Goal: Task Accomplishment & Management: Manage account settings

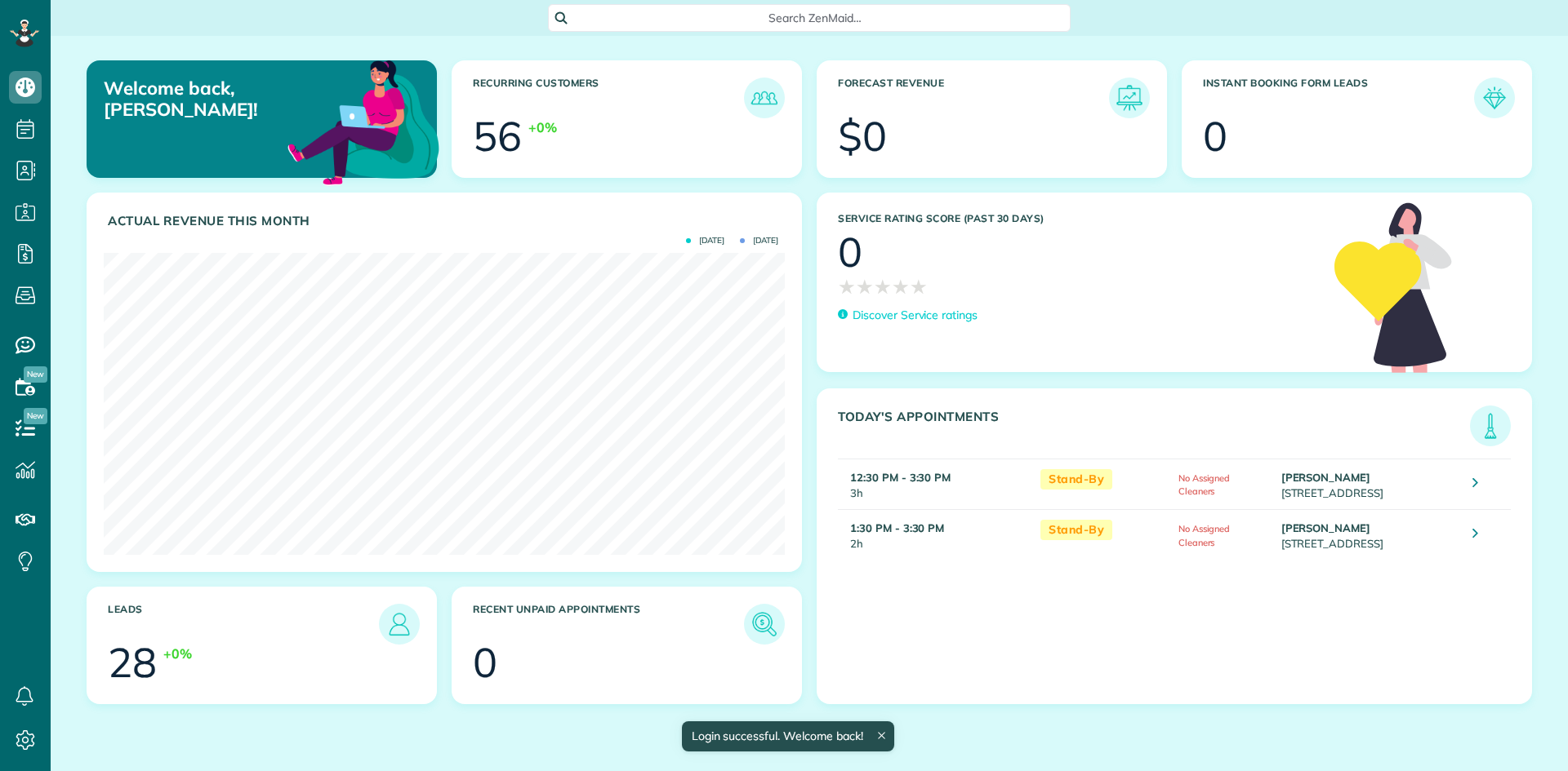
scroll to position [302, 681]
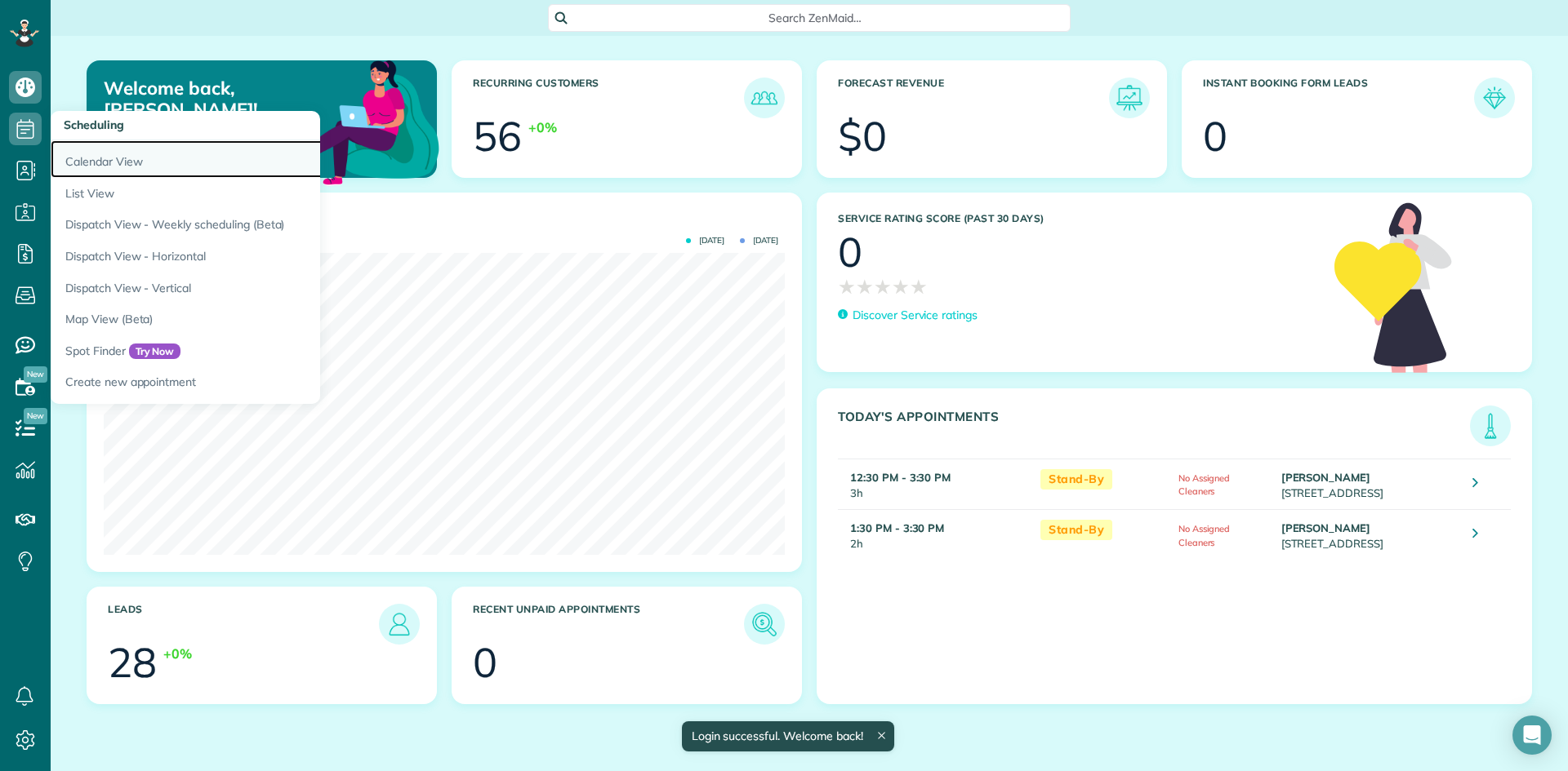
click at [89, 152] on link "Calendar View" at bounding box center [255, 159] width 408 height 38
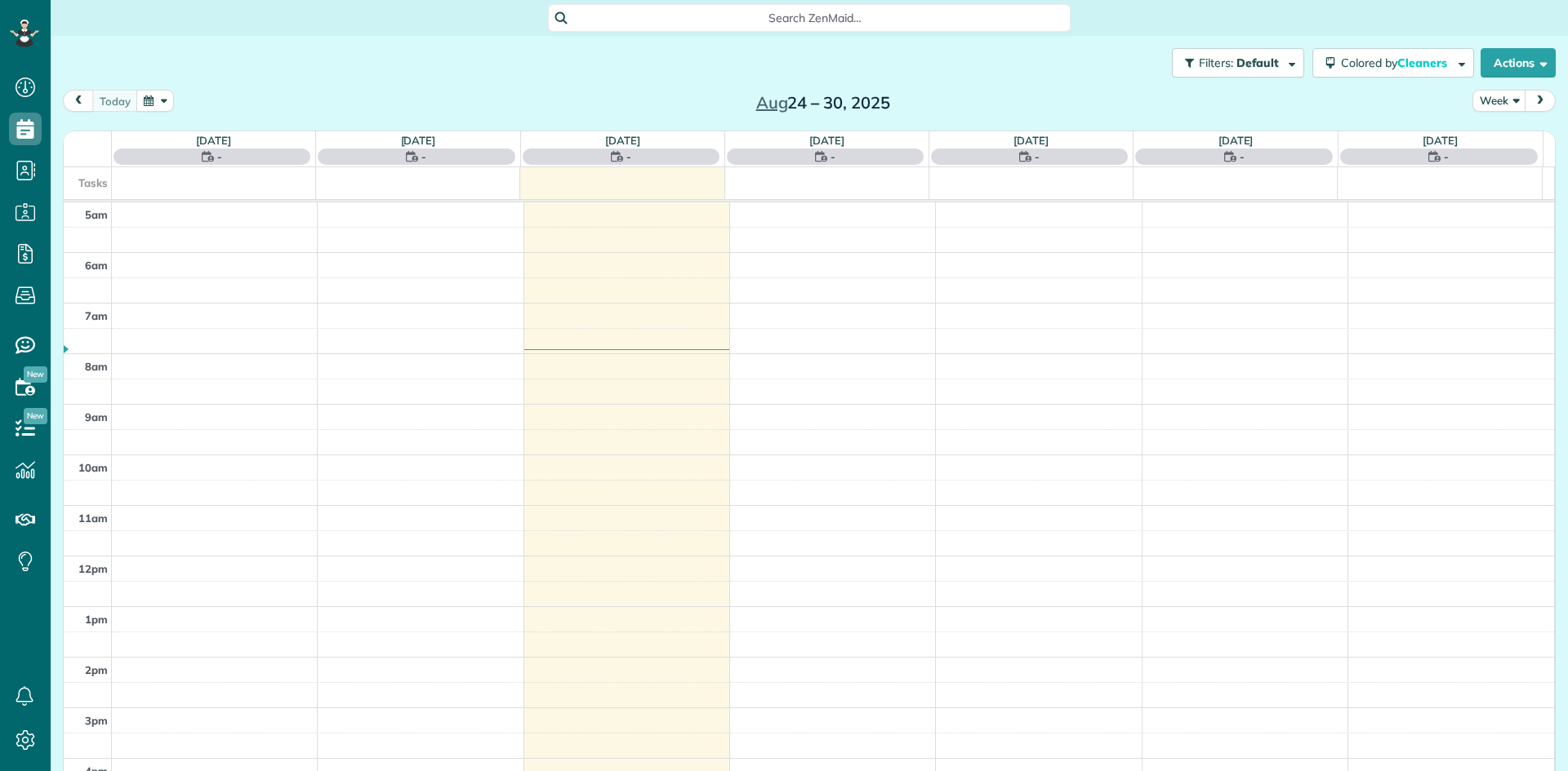
scroll to position [102, 0]
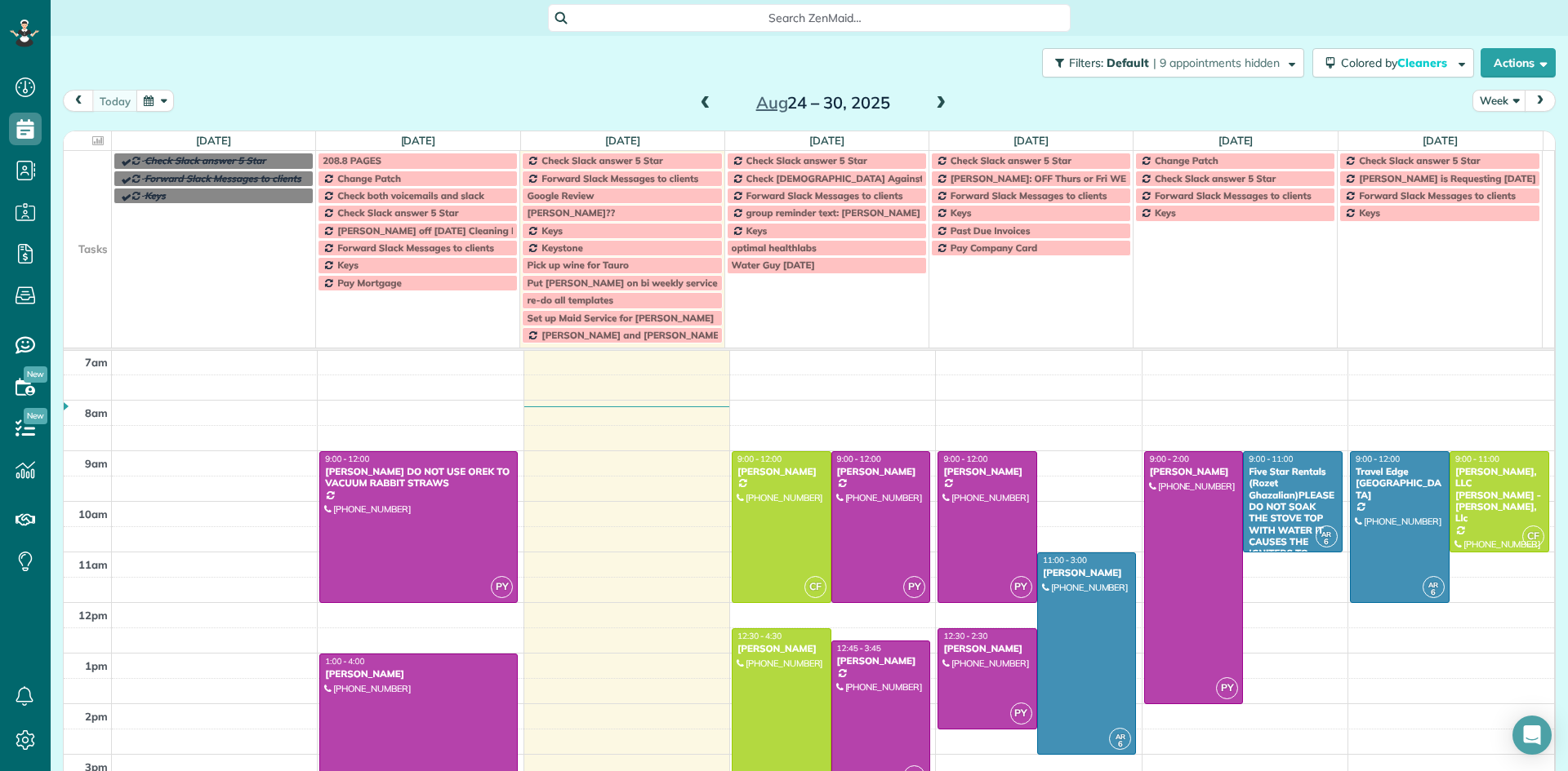
click at [697, 104] on span at bounding box center [705, 104] width 18 height 14
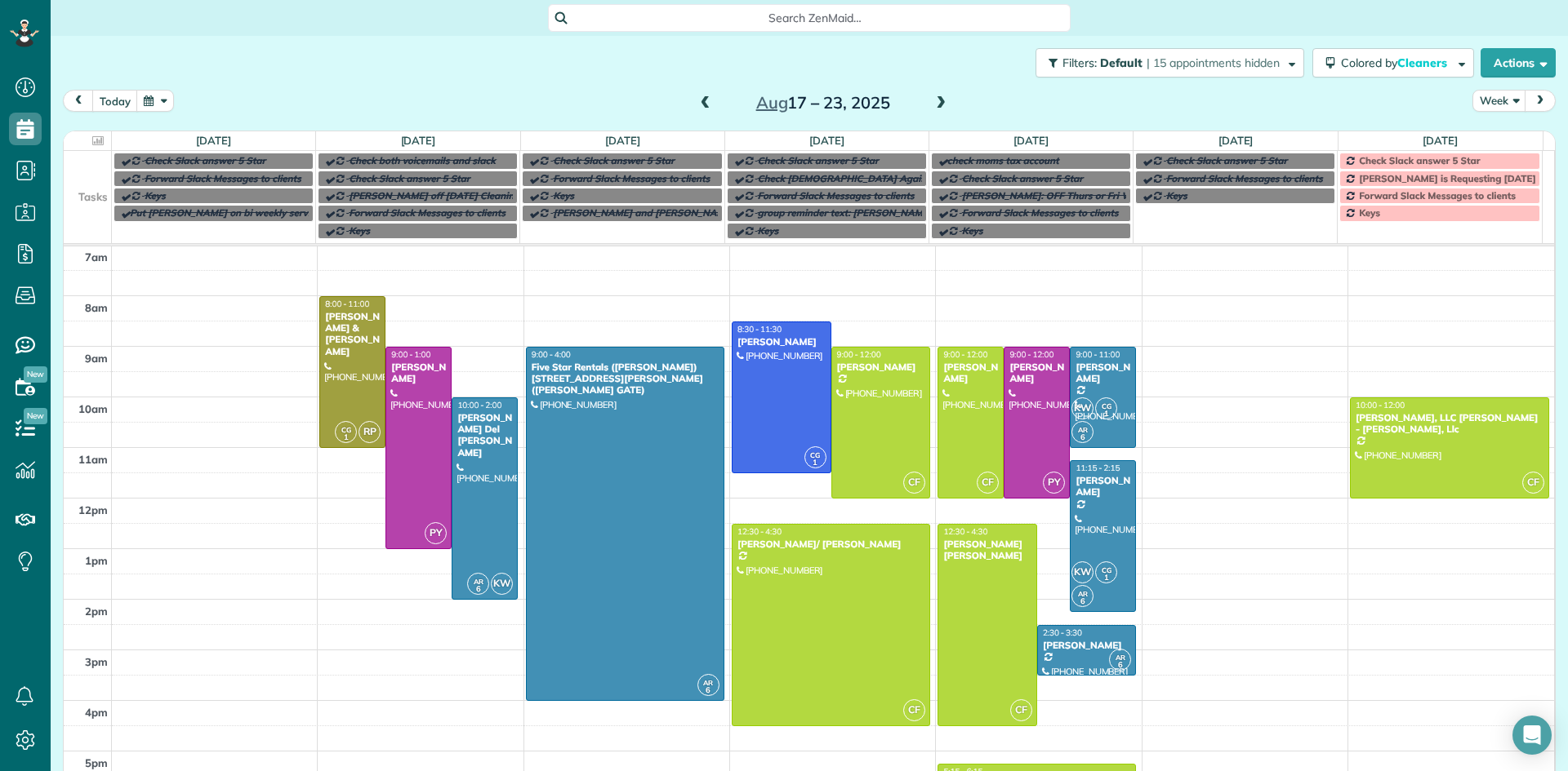
click at [1368, 163] on span "Check Slack answer 5 Star" at bounding box center [1419, 160] width 121 height 13
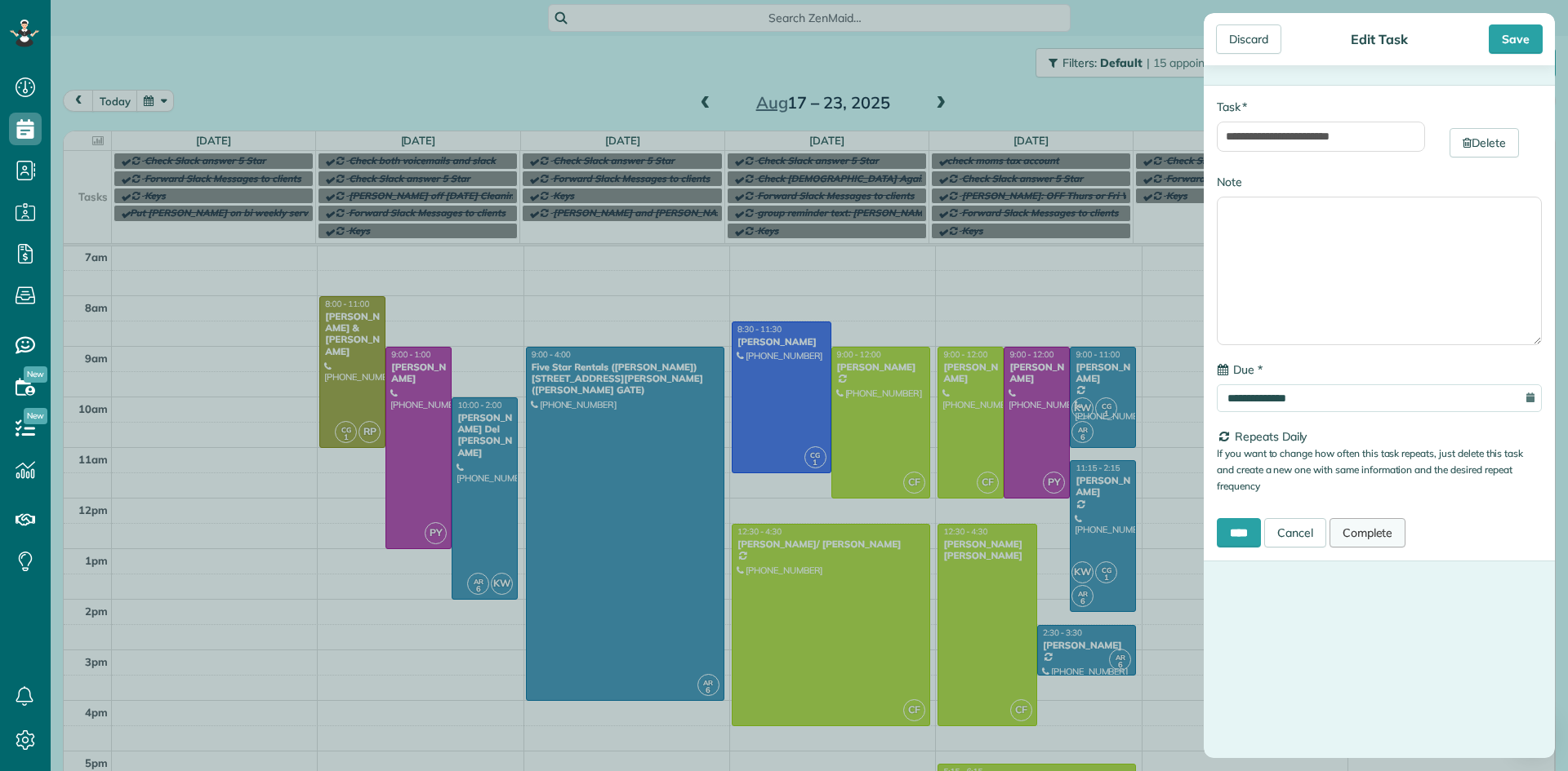
click at [1393, 527] on link "Complete" at bounding box center [1368, 532] width 77 height 30
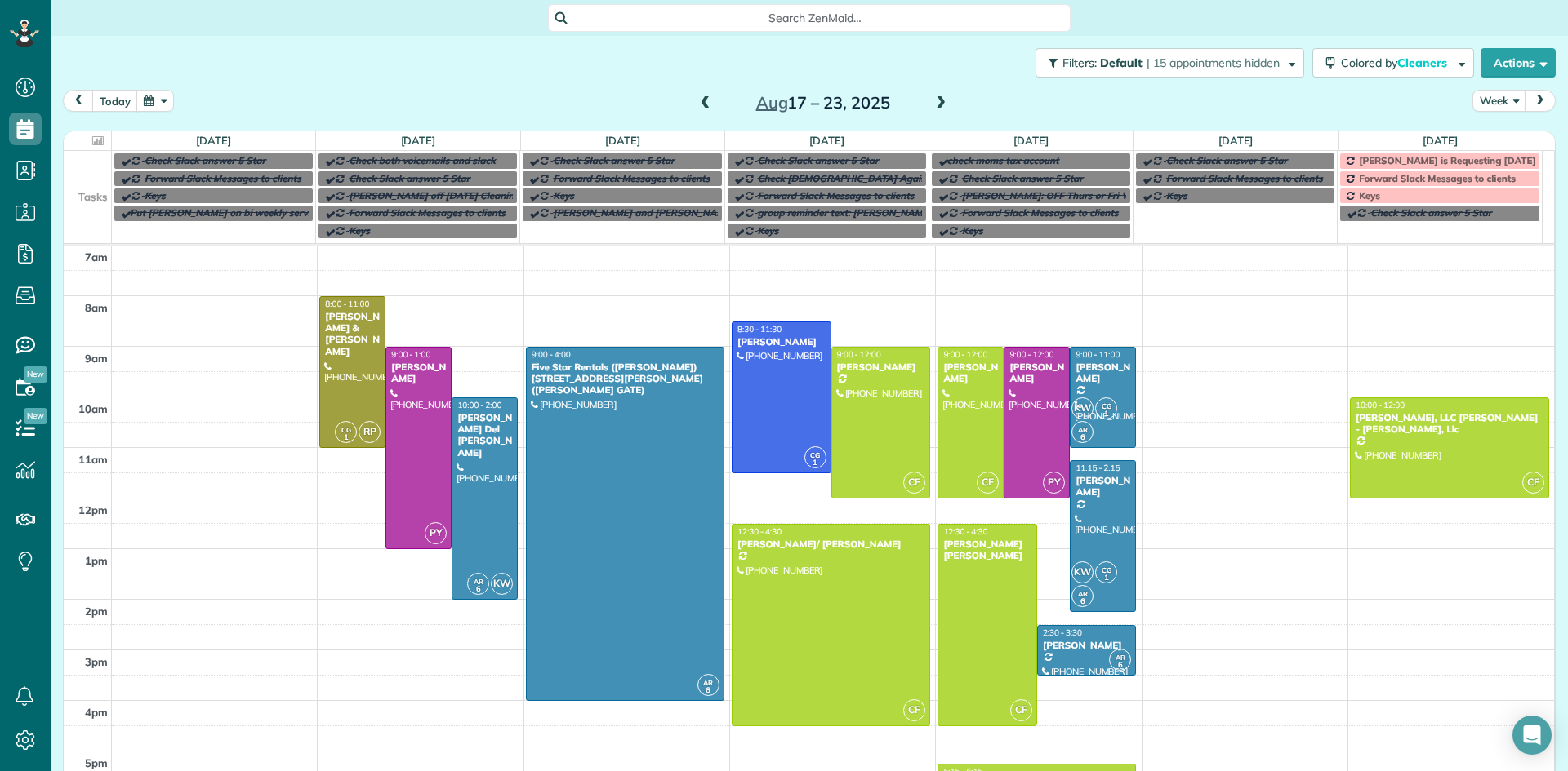
click at [940, 105] on span at bounding box center [941, 104] width 18 height 14
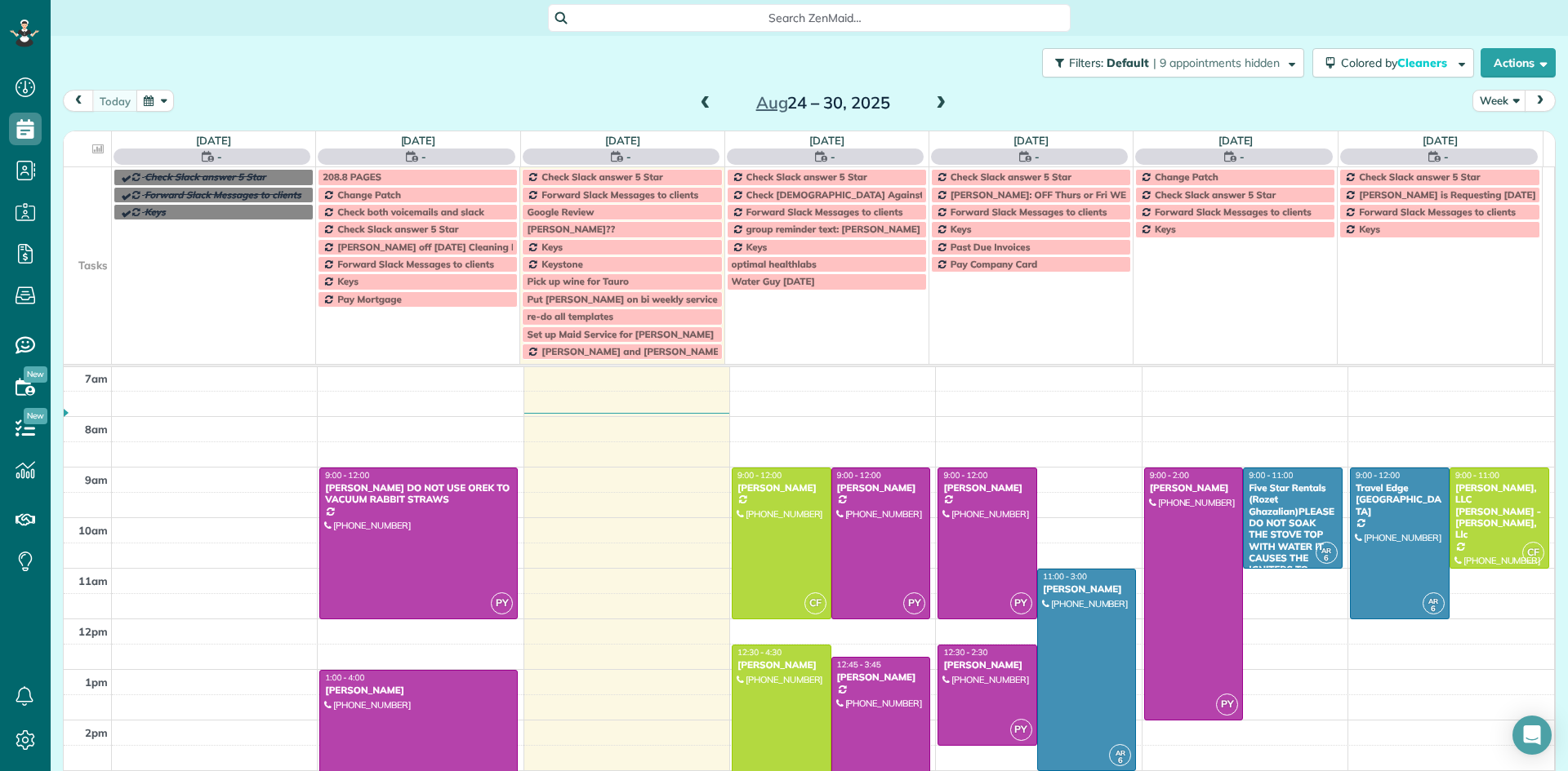
click at [938, 105] on span at bounding box center [941, 104] width 18 height 14
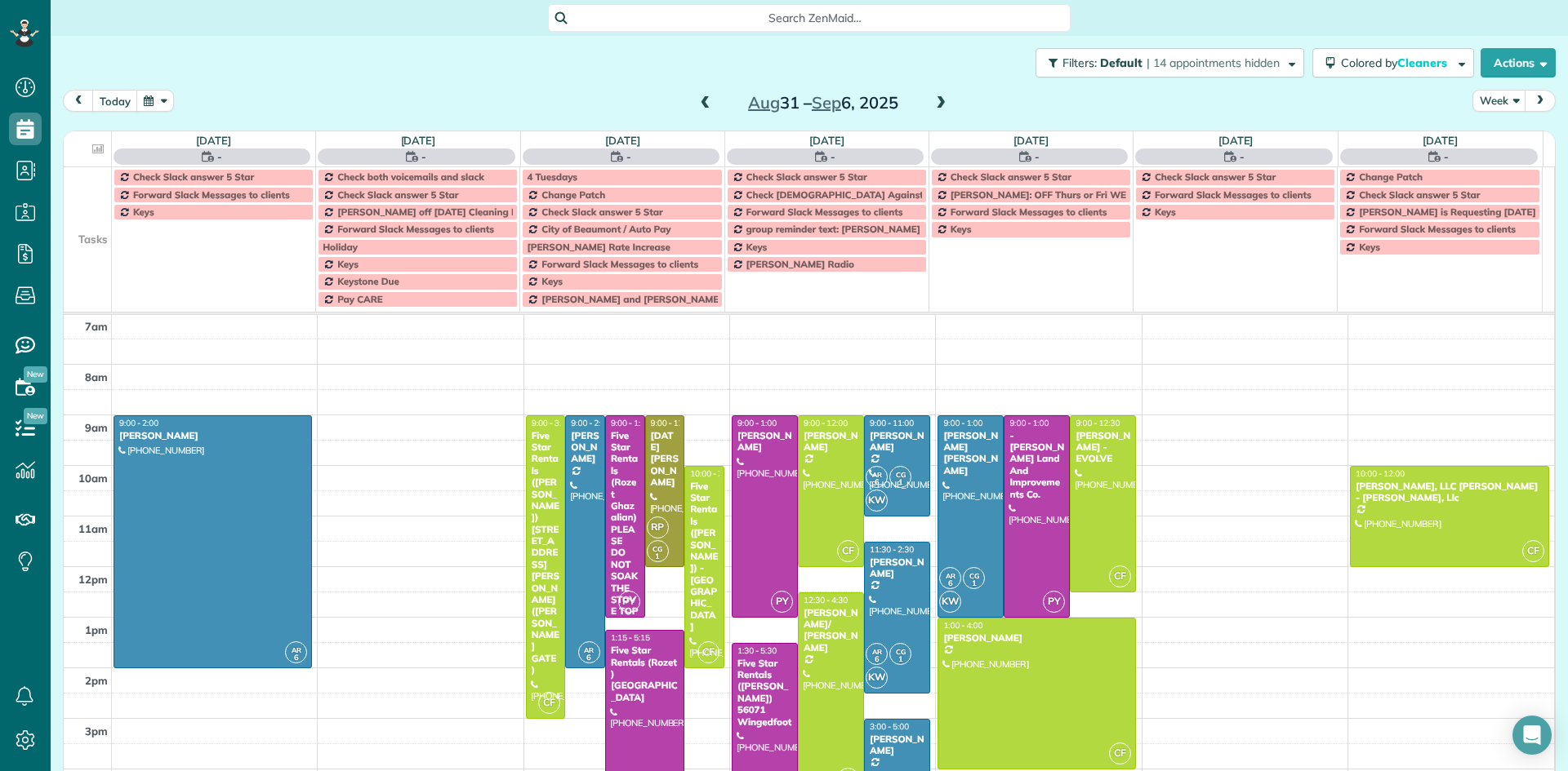
click at [936, 103] on span at bounding box center [941, 104] width 18 height 14
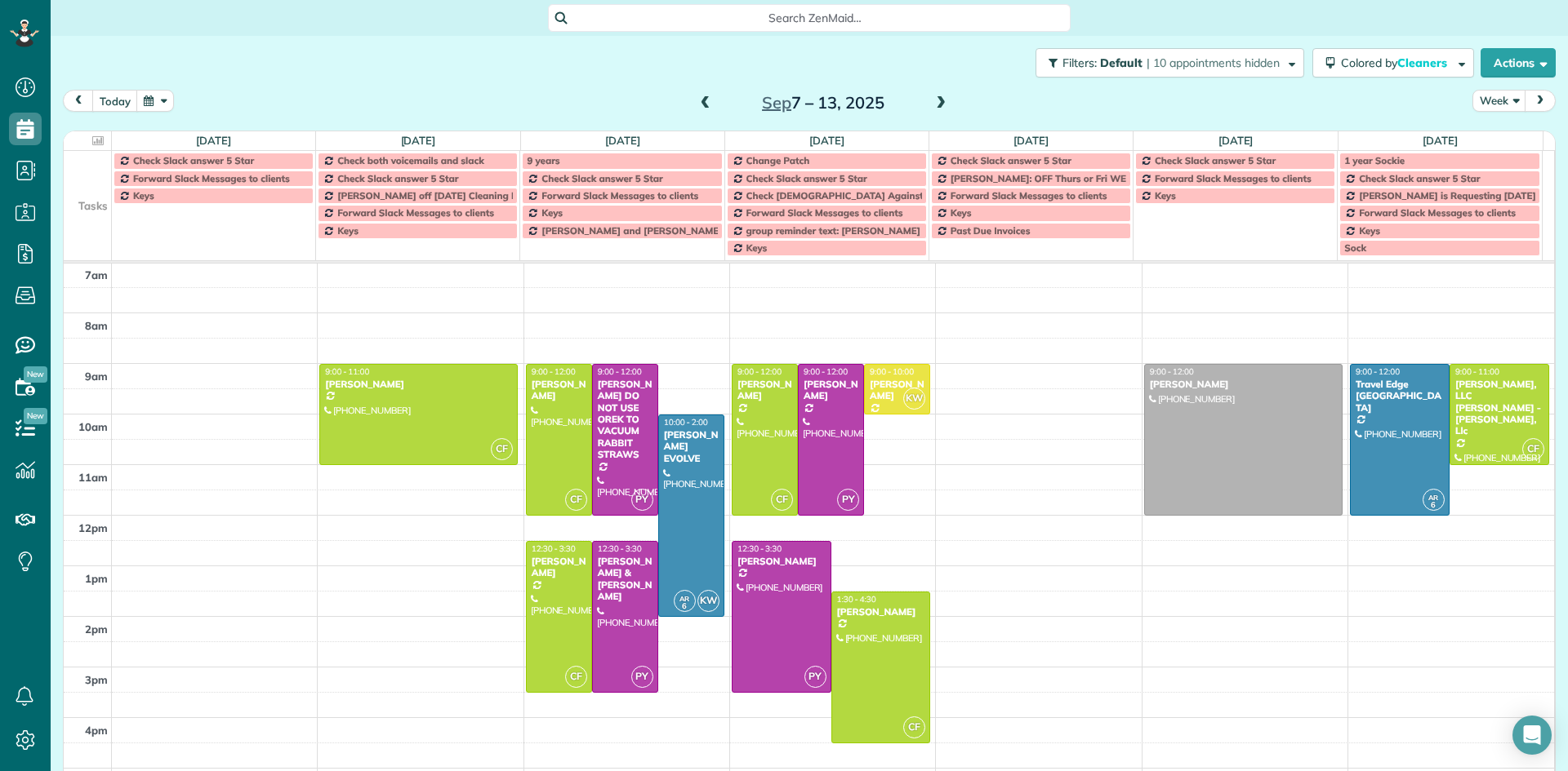
click at [937, 102] on span at bounding box center [941, 104] width 18 height 14
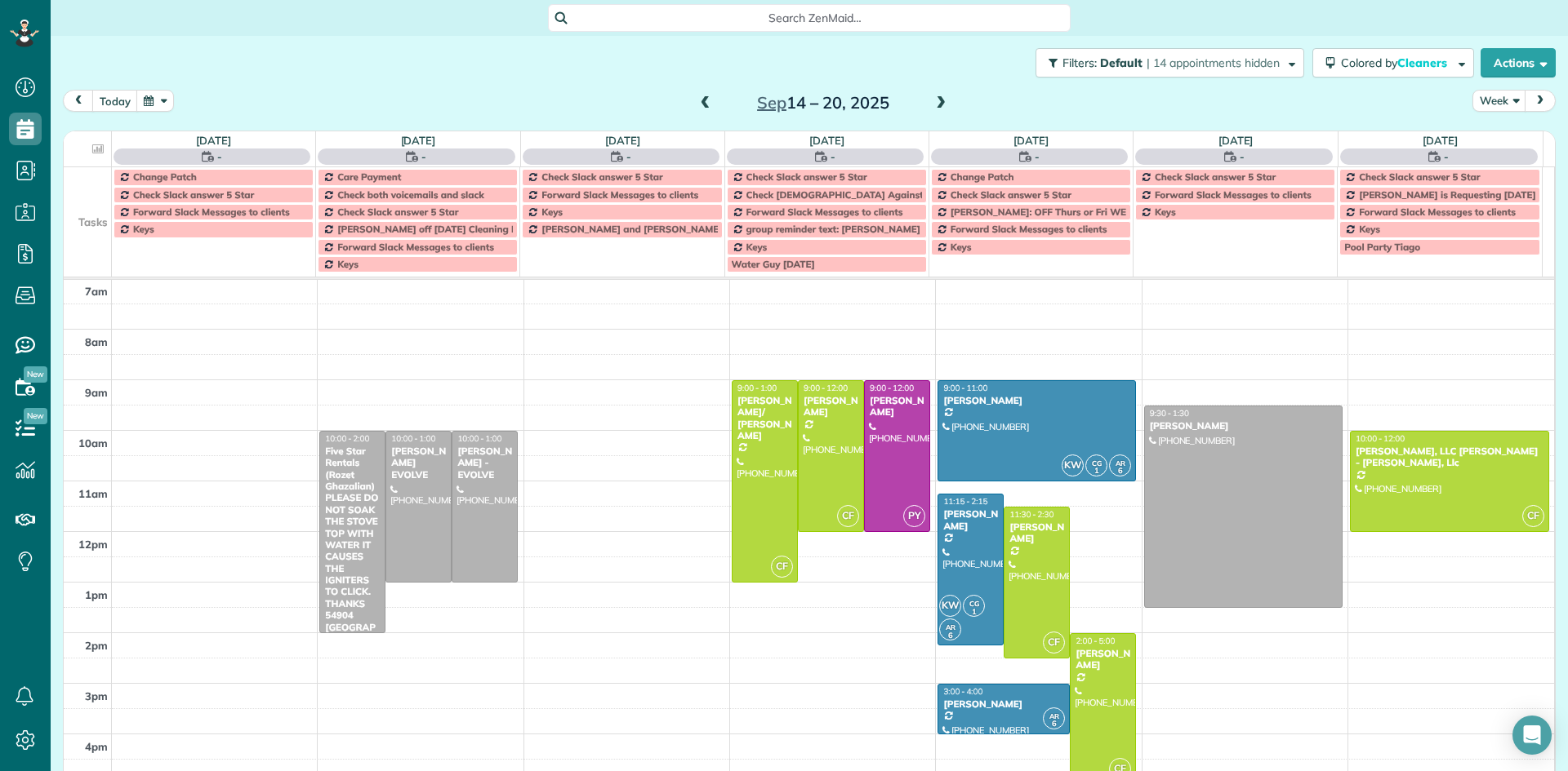
click at [937, 102] on span at bounding box center [941, 104] width 18 height 14
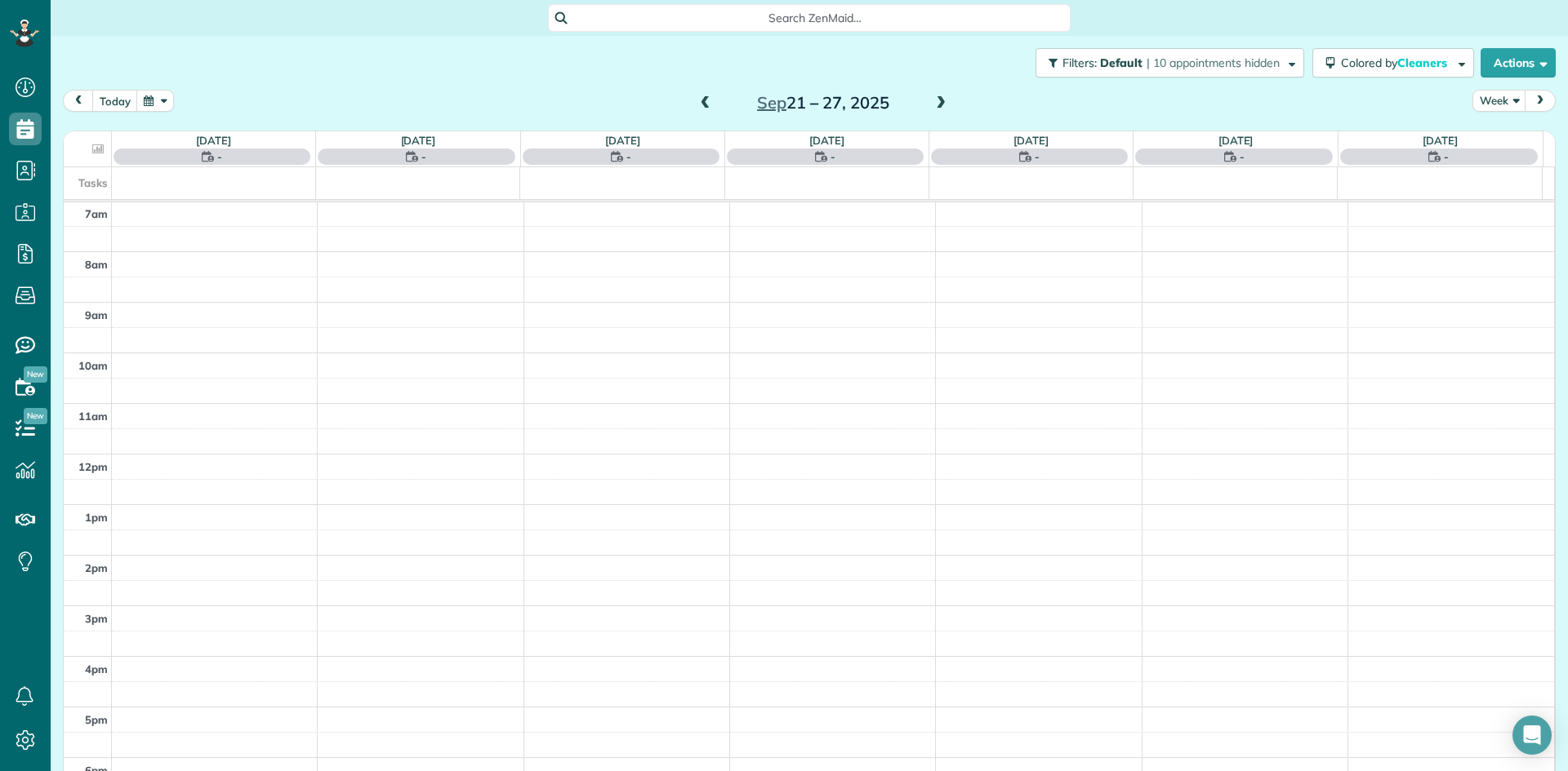
click at [937, 102] on span at bounding box center [941, 104] width 18 height 14
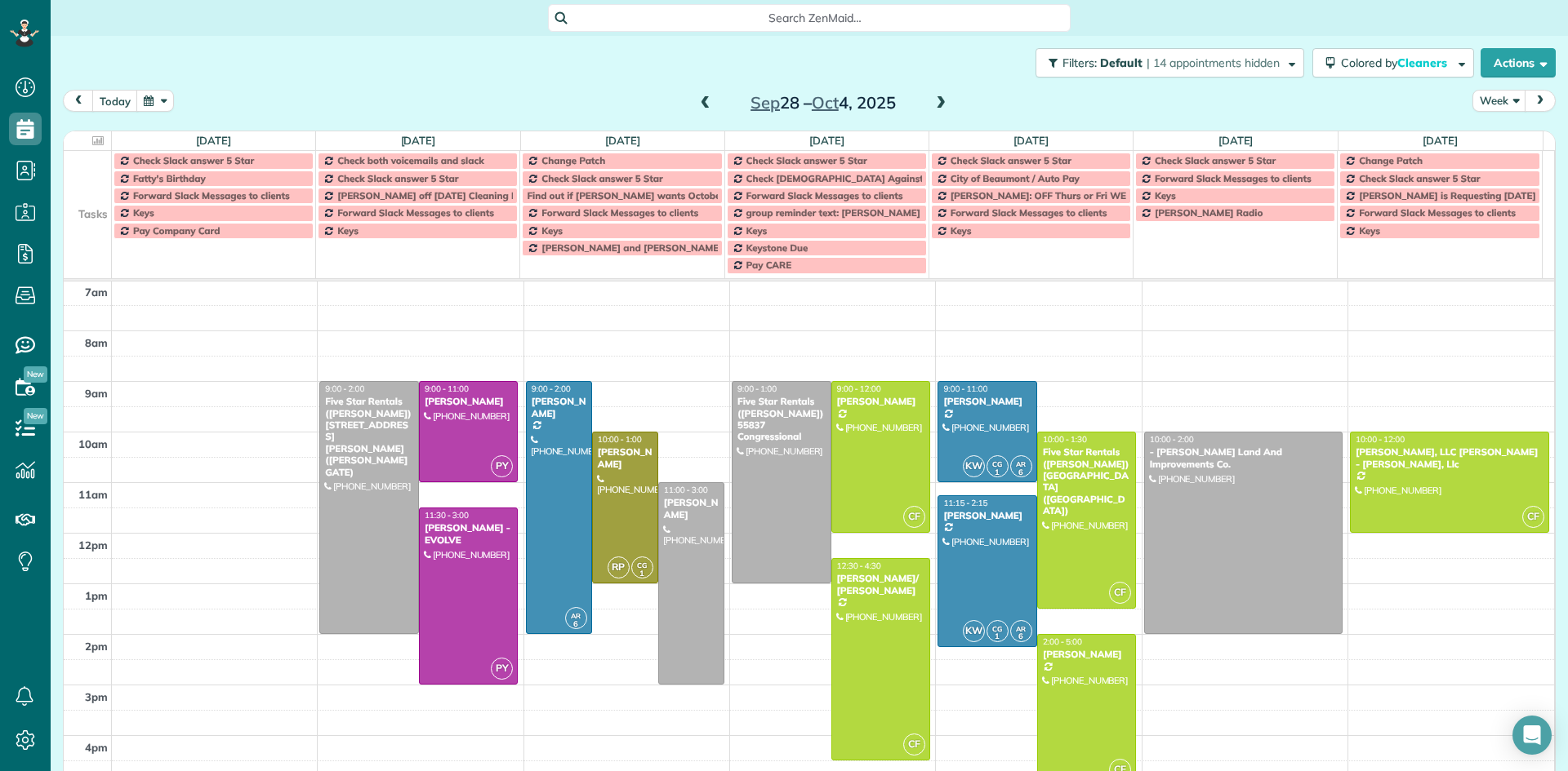
click at [933, 107] on span at bounding box center [941, 104] width 18 height 14
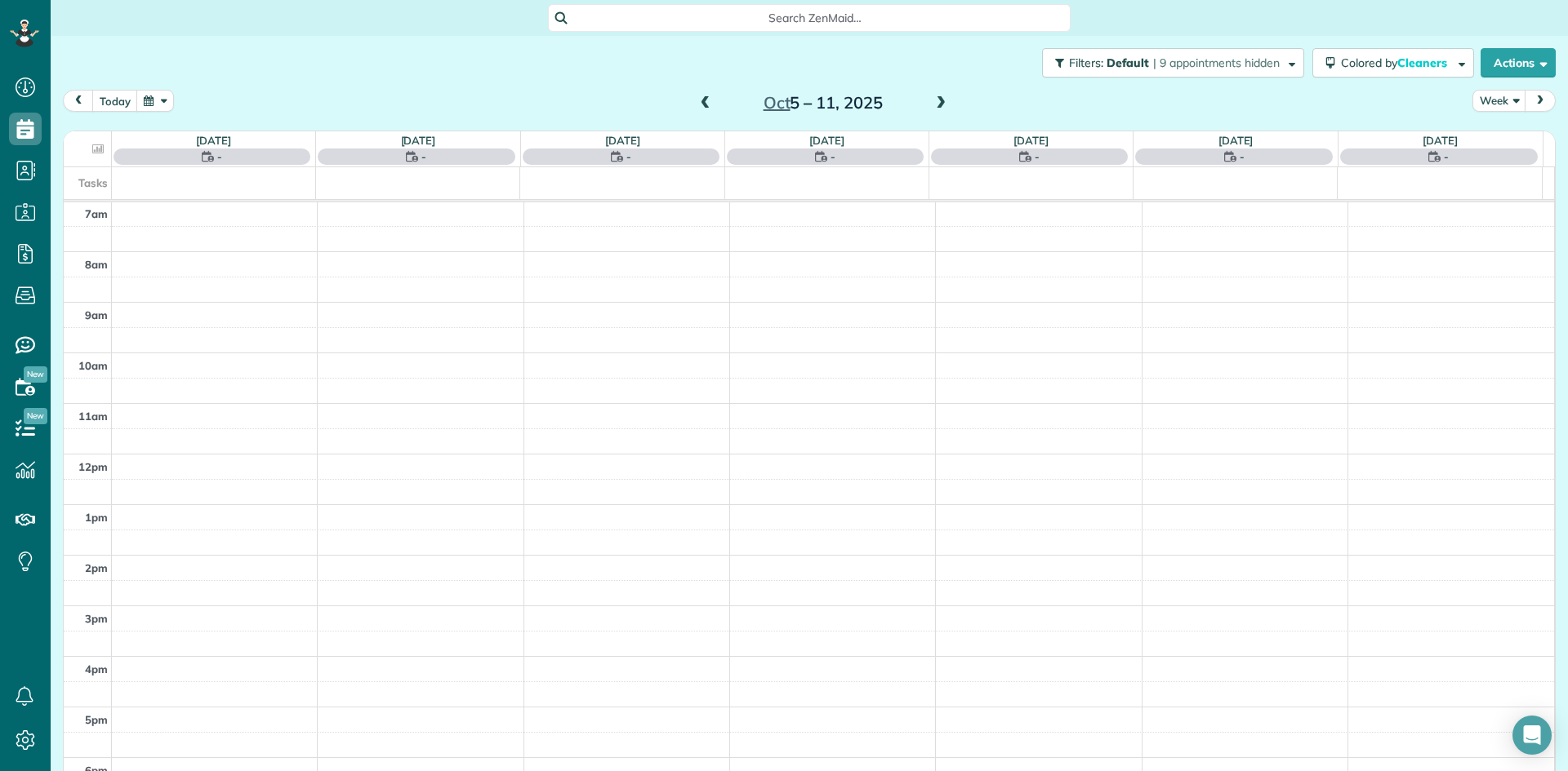
click at [933, 107] on span at bounding box center [941, 104] width 18 height 14
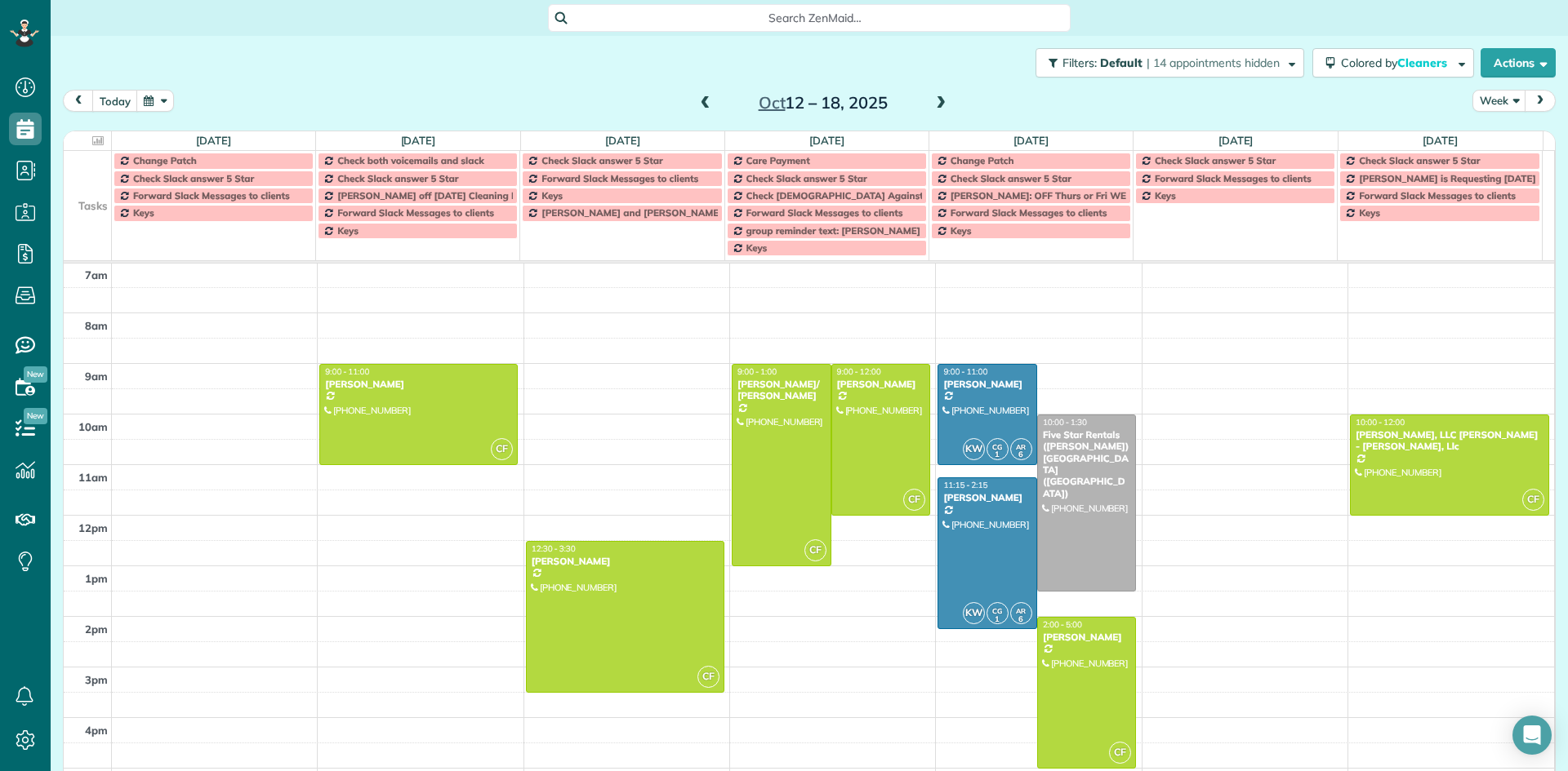
click at [933, 107] on span at bounding box center [941, 104] width 18 height 14
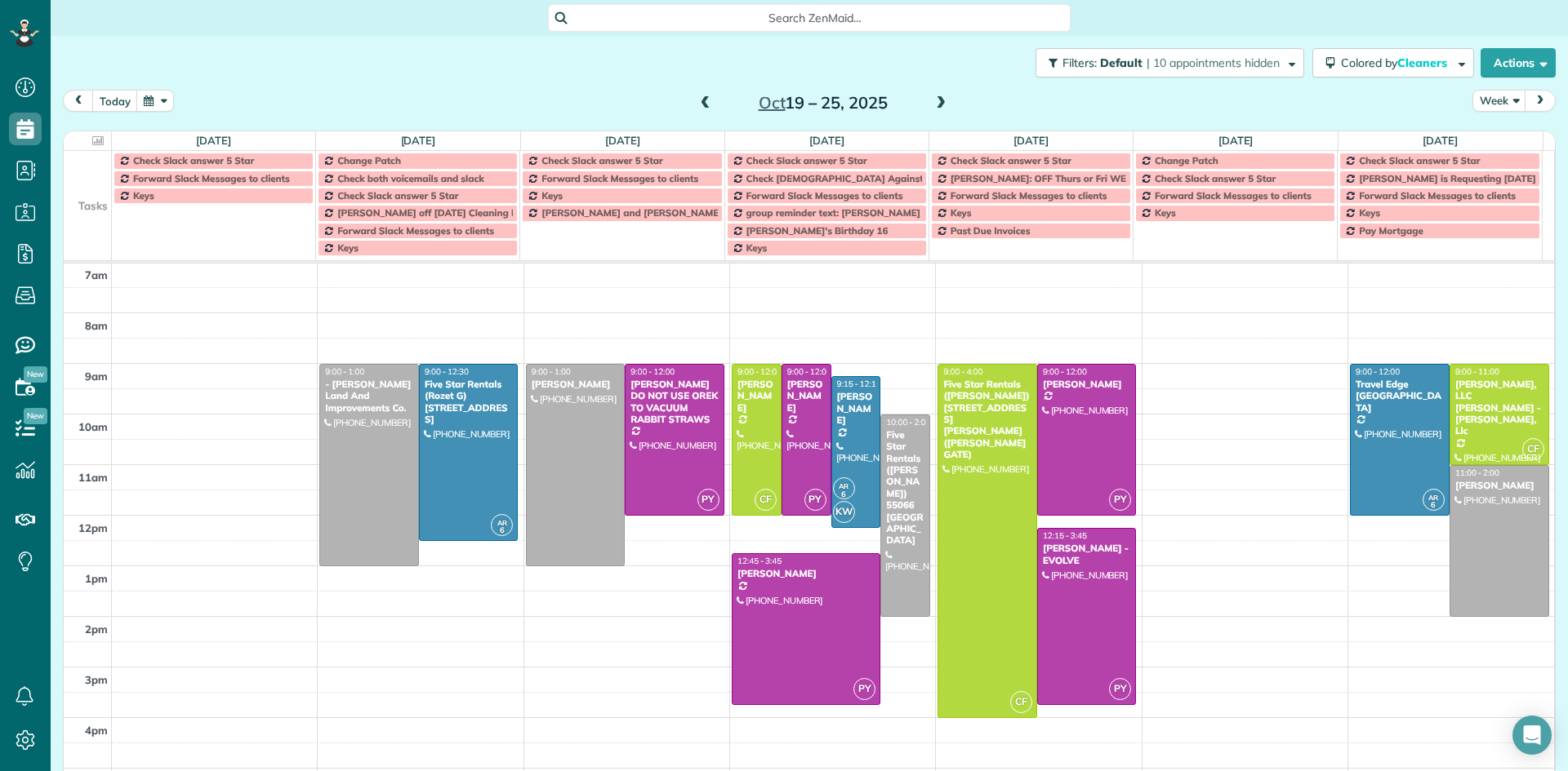
click at [933, 107] on span at bounding box center [941, 104] width 18 height 14
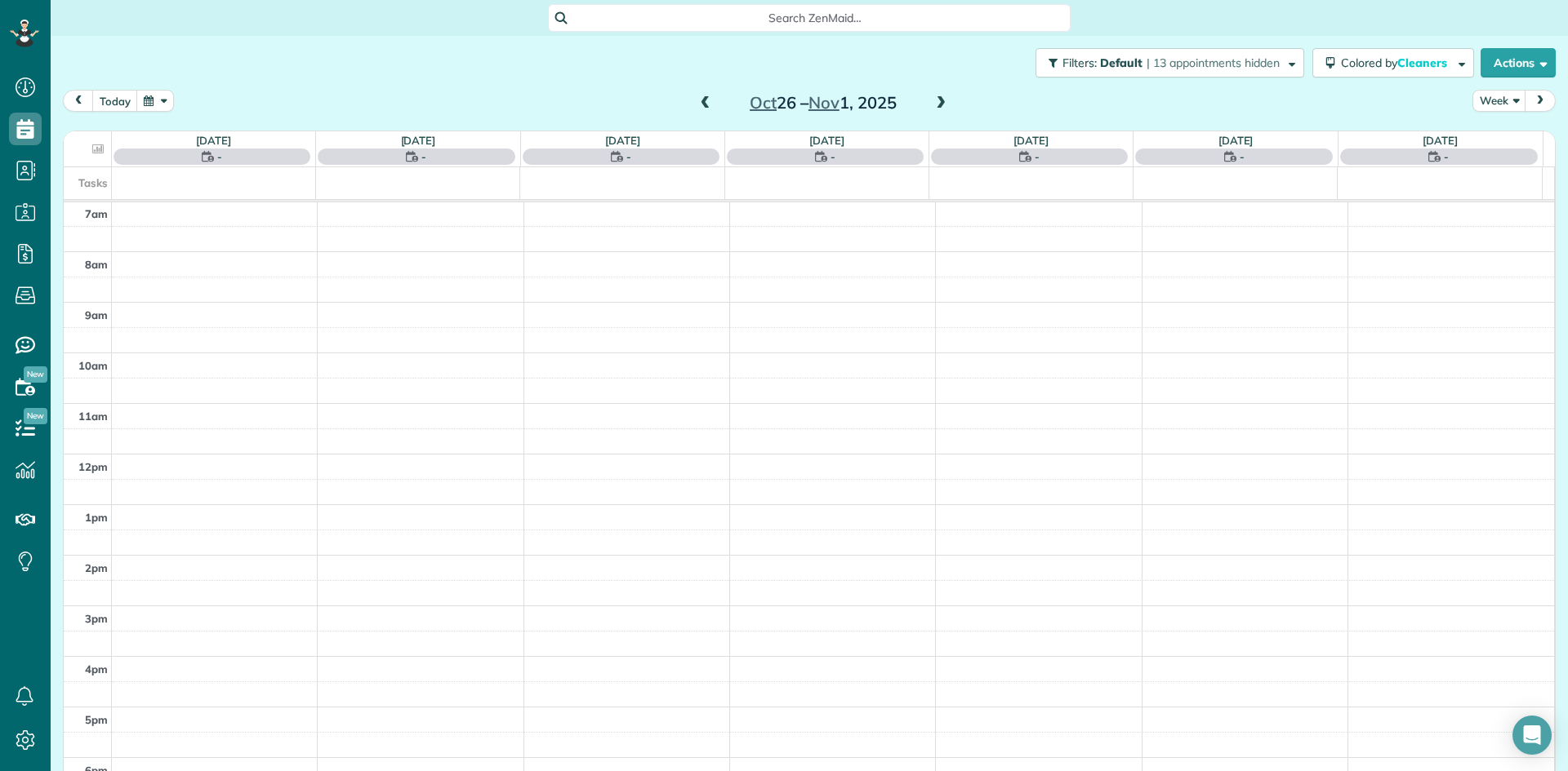
click at [933, 107] on span at bounding box center [941, 104] width 18 height 14
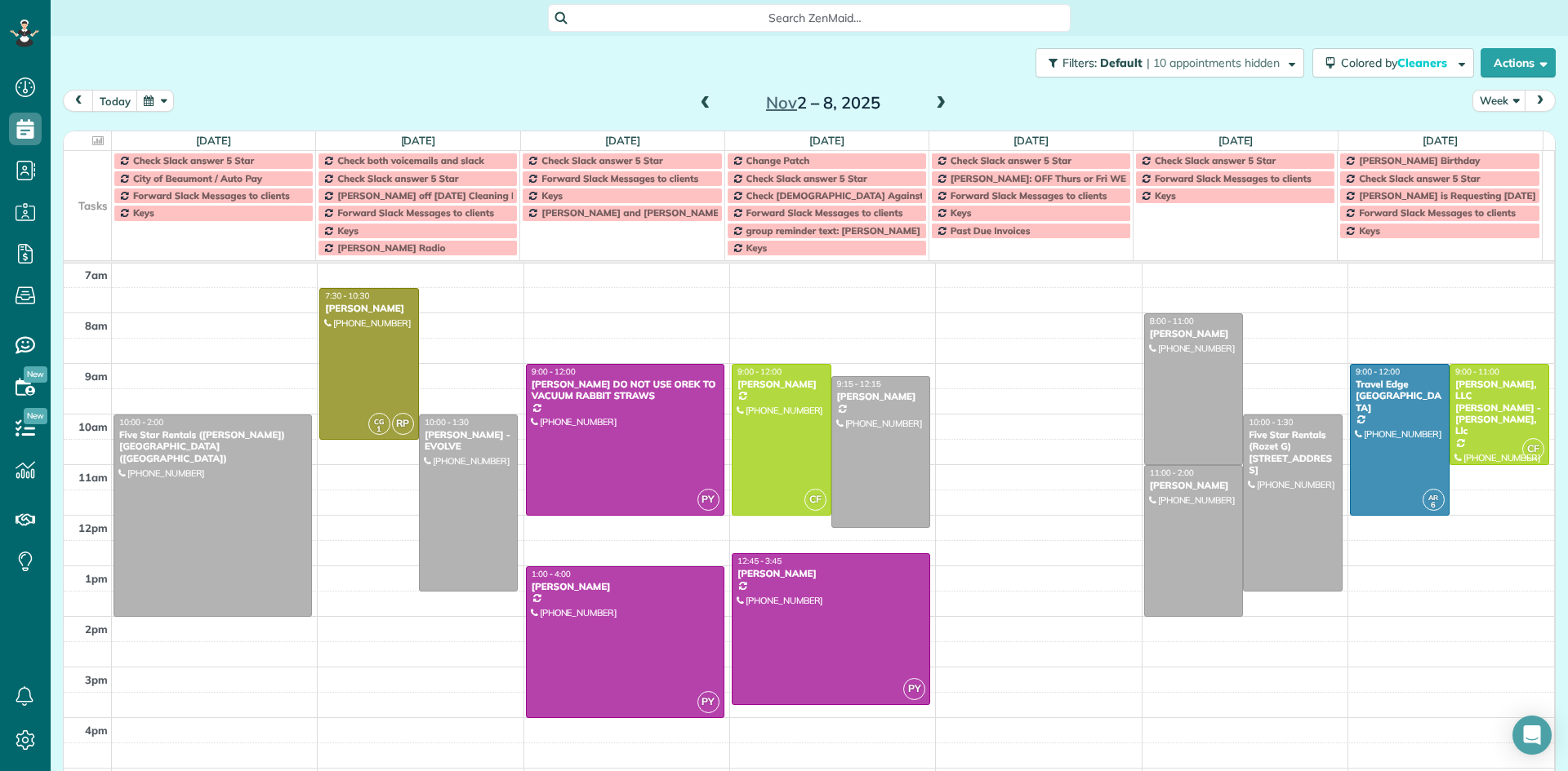
click at [933, 107] on span at bounding box center [941, 104] width 18 height 14
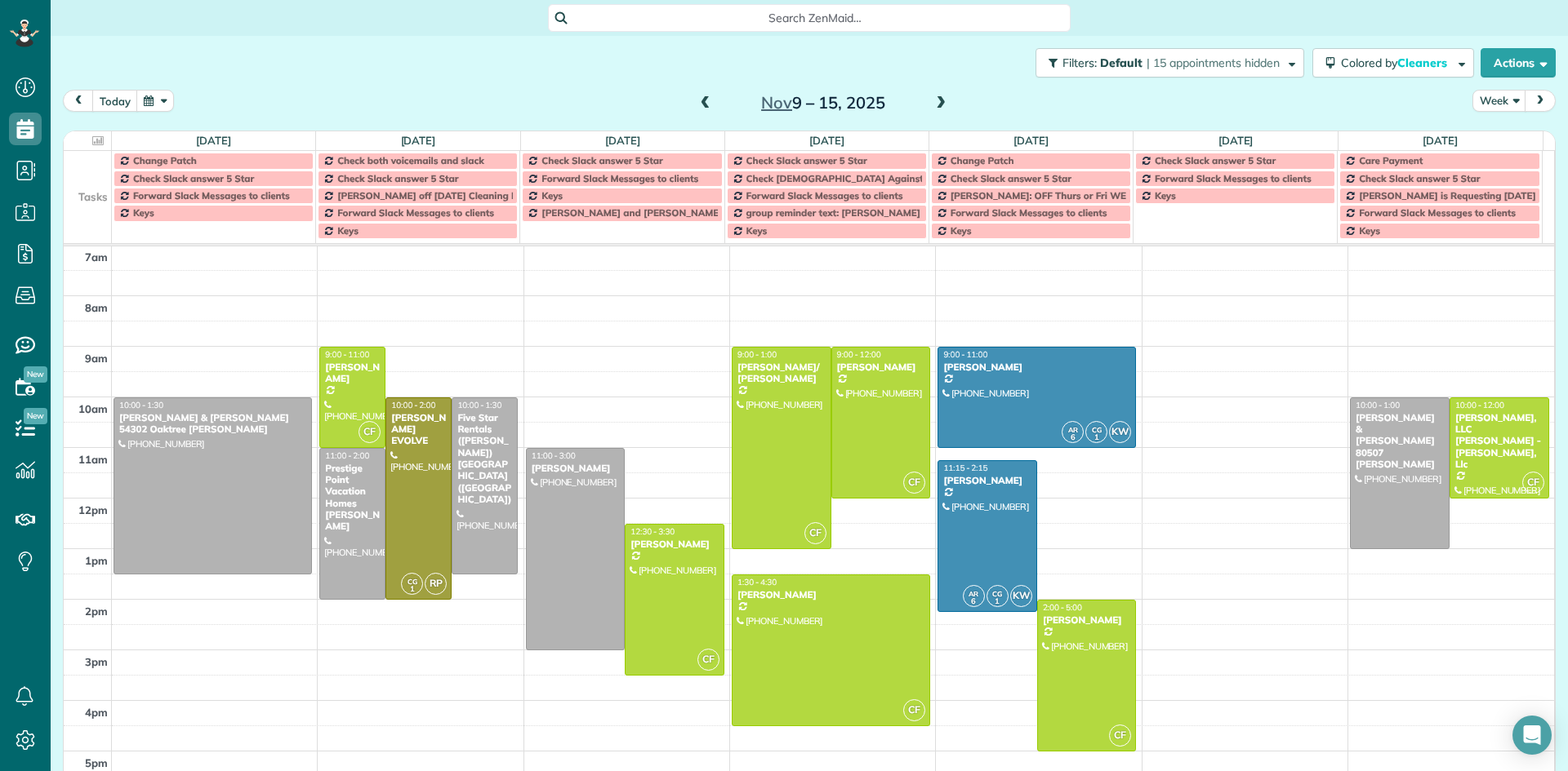
click at [1068, 478] on div "5am 6am 7am 8am 9am 10am 11am 12pm 1pm 2pm 3pm 4pm 5pm 6pm 7pm 8pm 9pm 10pm 10:…" at bounding box center [808, 599] width 1490 height 910
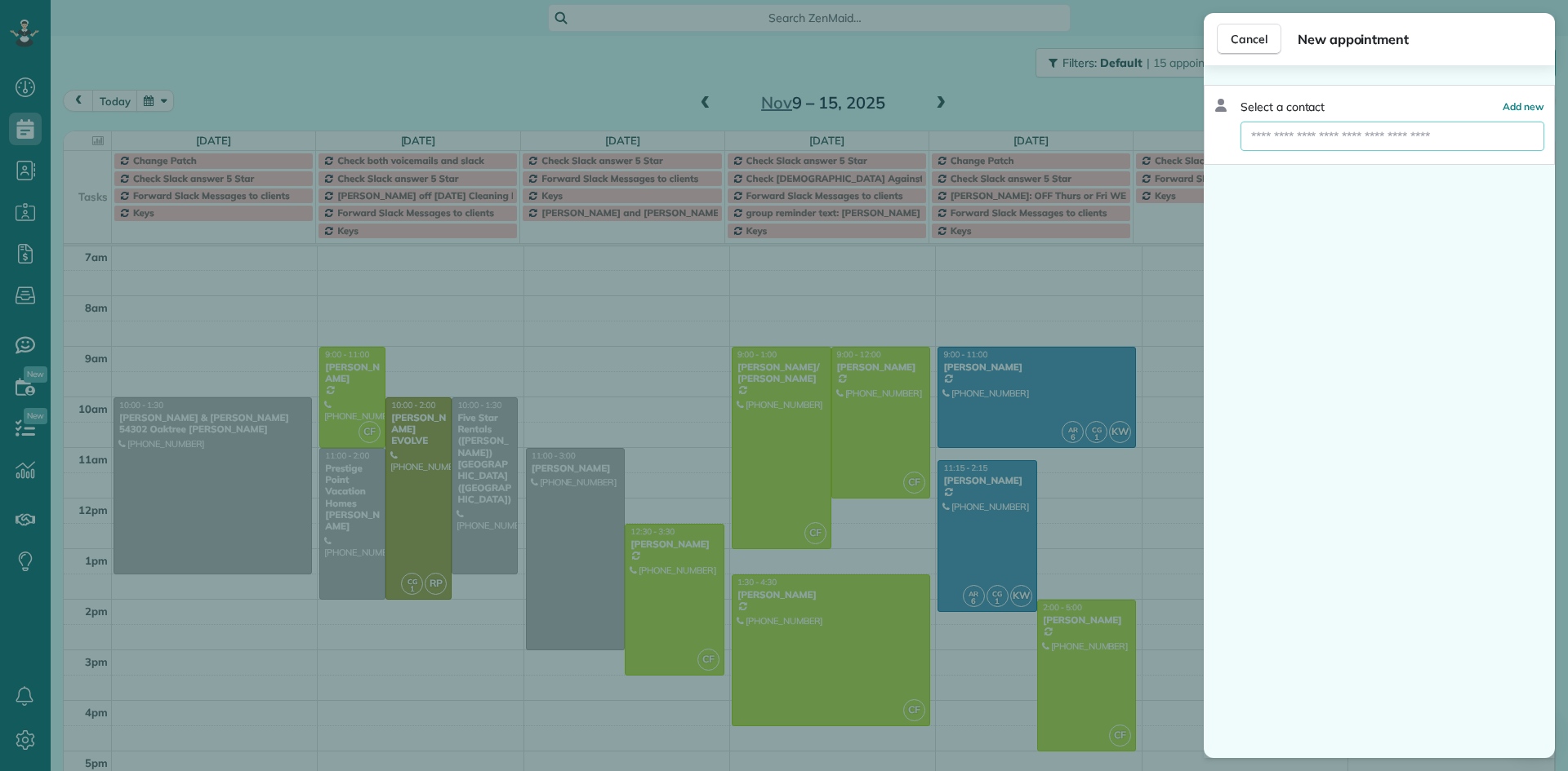
click at [1295, 134] on input "text" at bounding box center [1392, 136] width 303 height 30
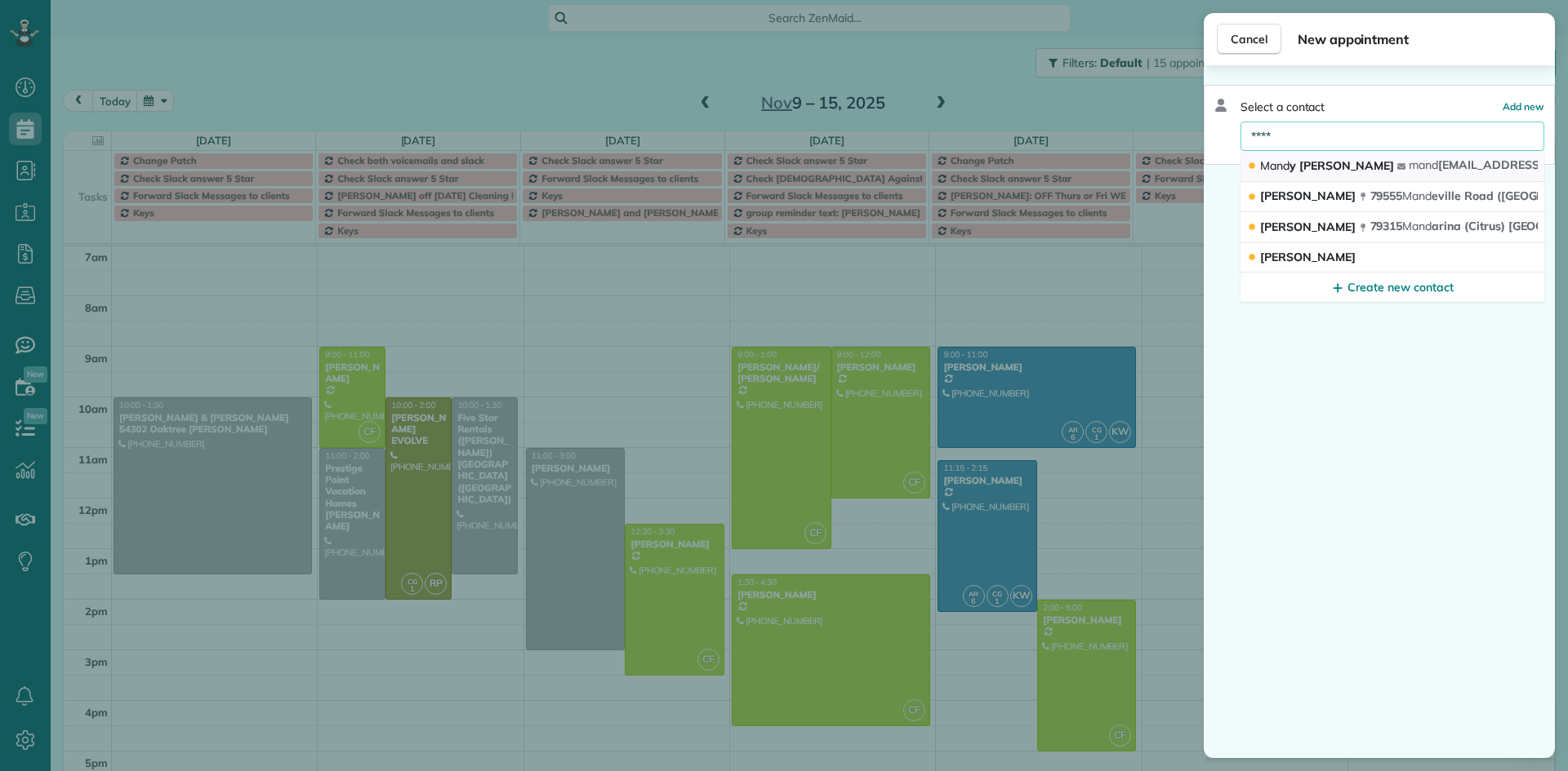
type input "****"
click at [1312, 165] on span "Mand y Gomez" at bounding box center [1327, 165] width 134 height 14
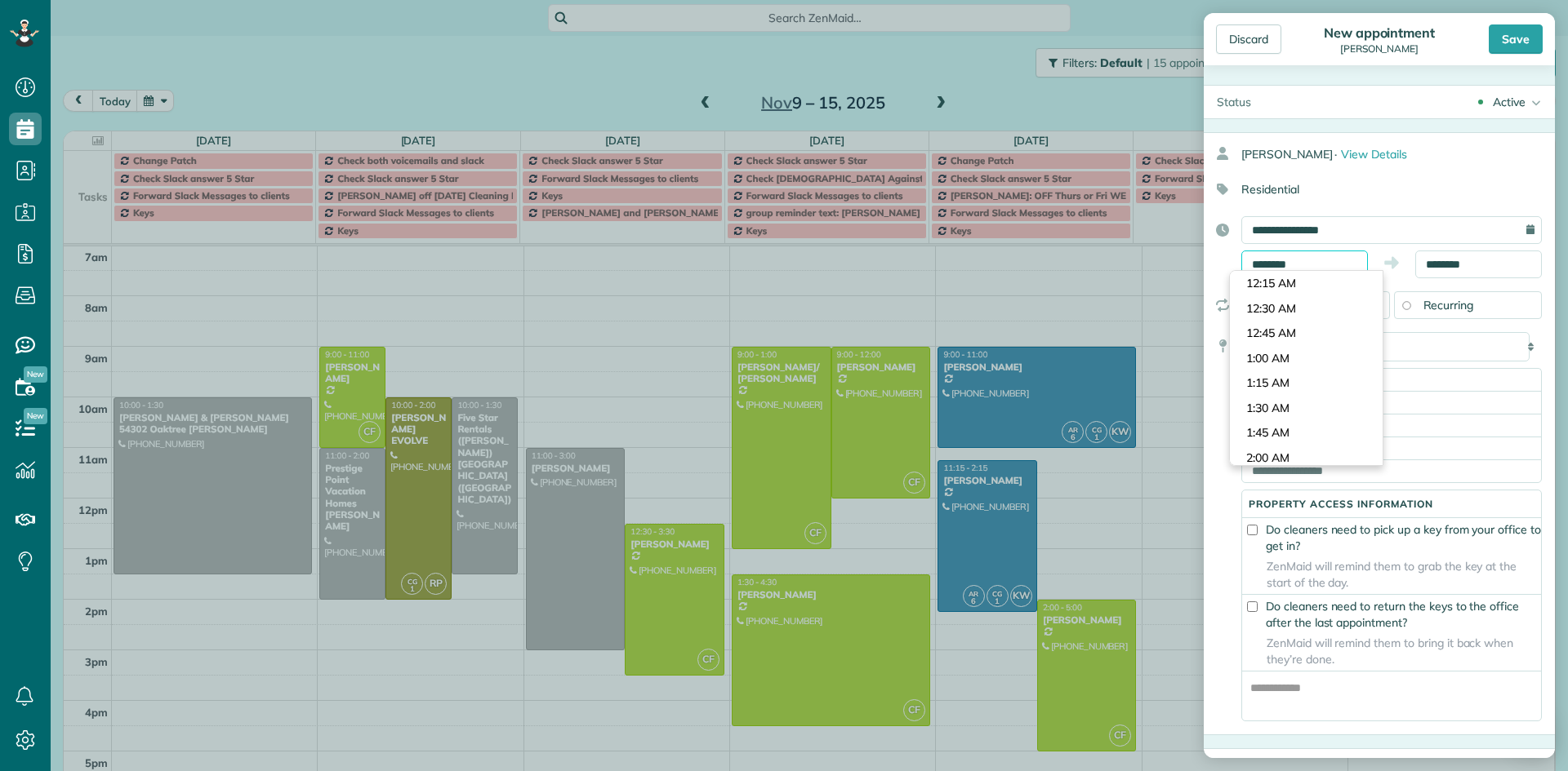
click at [1310, 268] on input "********" at bounding box center [1304, 264] width 126 height 28
type input "********"
click at [1298, 318] on body "Dashboard Scheduling Calendar View List View Dispatch View - Weekly scheduling …" at bounding box center [784, 386] width 1568 height 771
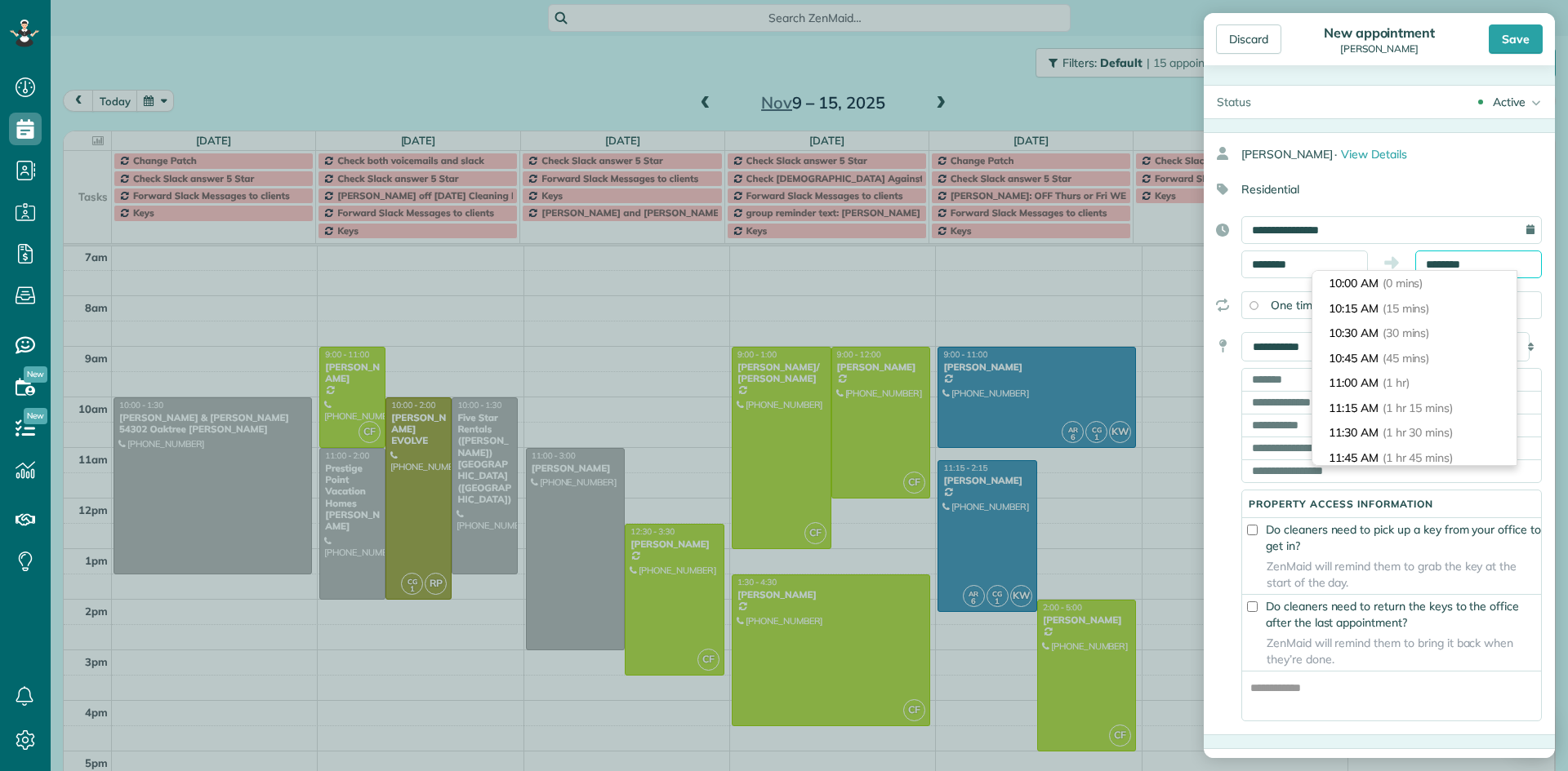
click at [1448, 262] on input "********" at bounding box center [1478, 264] width 126 height 28
type input "*******"
click at [1423, 426] on li "1:00 PM (3 hrs)" at bounding box center [1414, 433] width 204 height 25
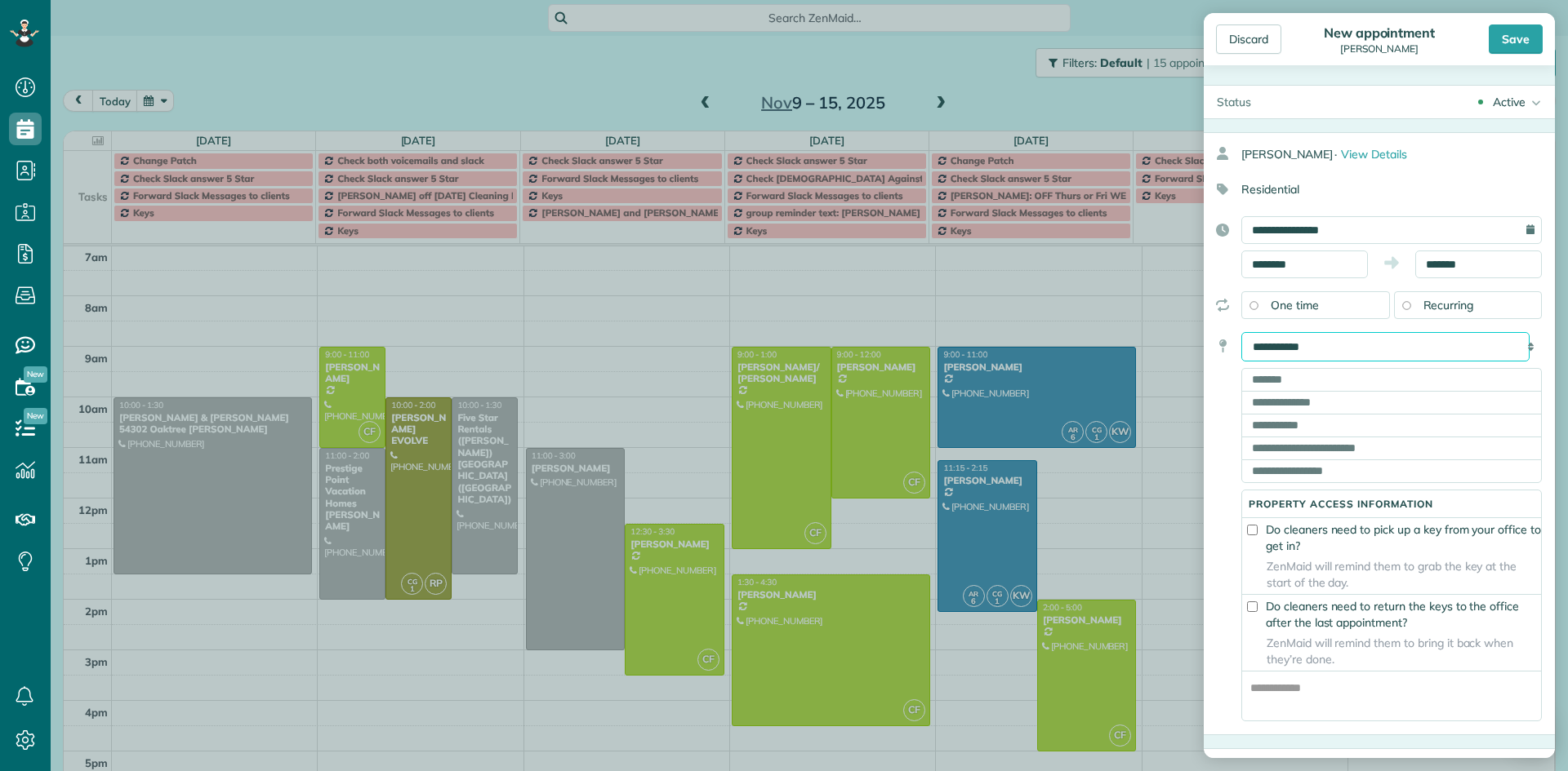
click at [1342, 344] on select "**********" at bounding box center [1385, 346] width 288 height 30
select select "*******"
click at [1241, 332] on select "**********" at bounding box center [1385, 346] width 288 height 30
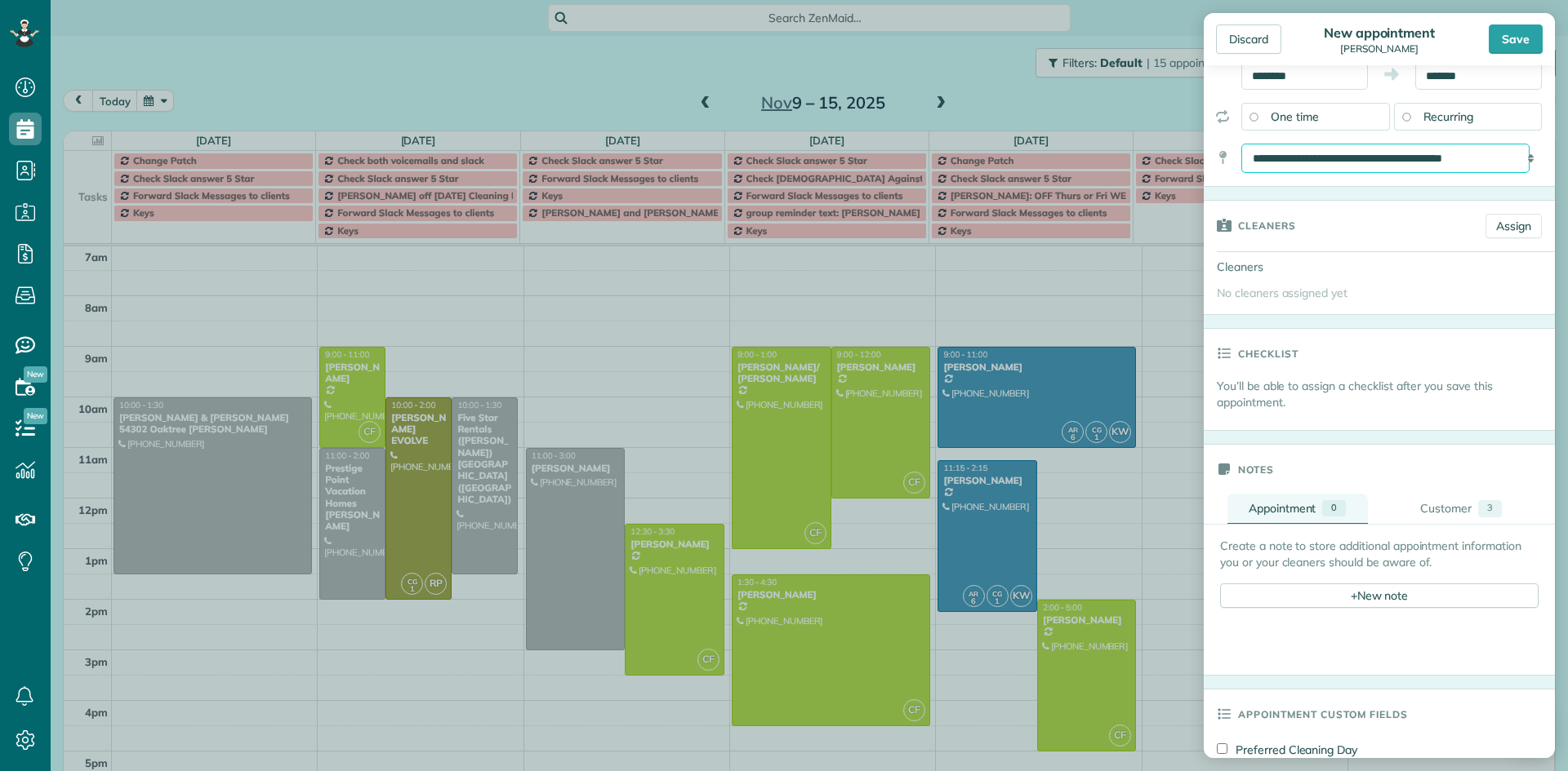
scroll to position [164, 0]
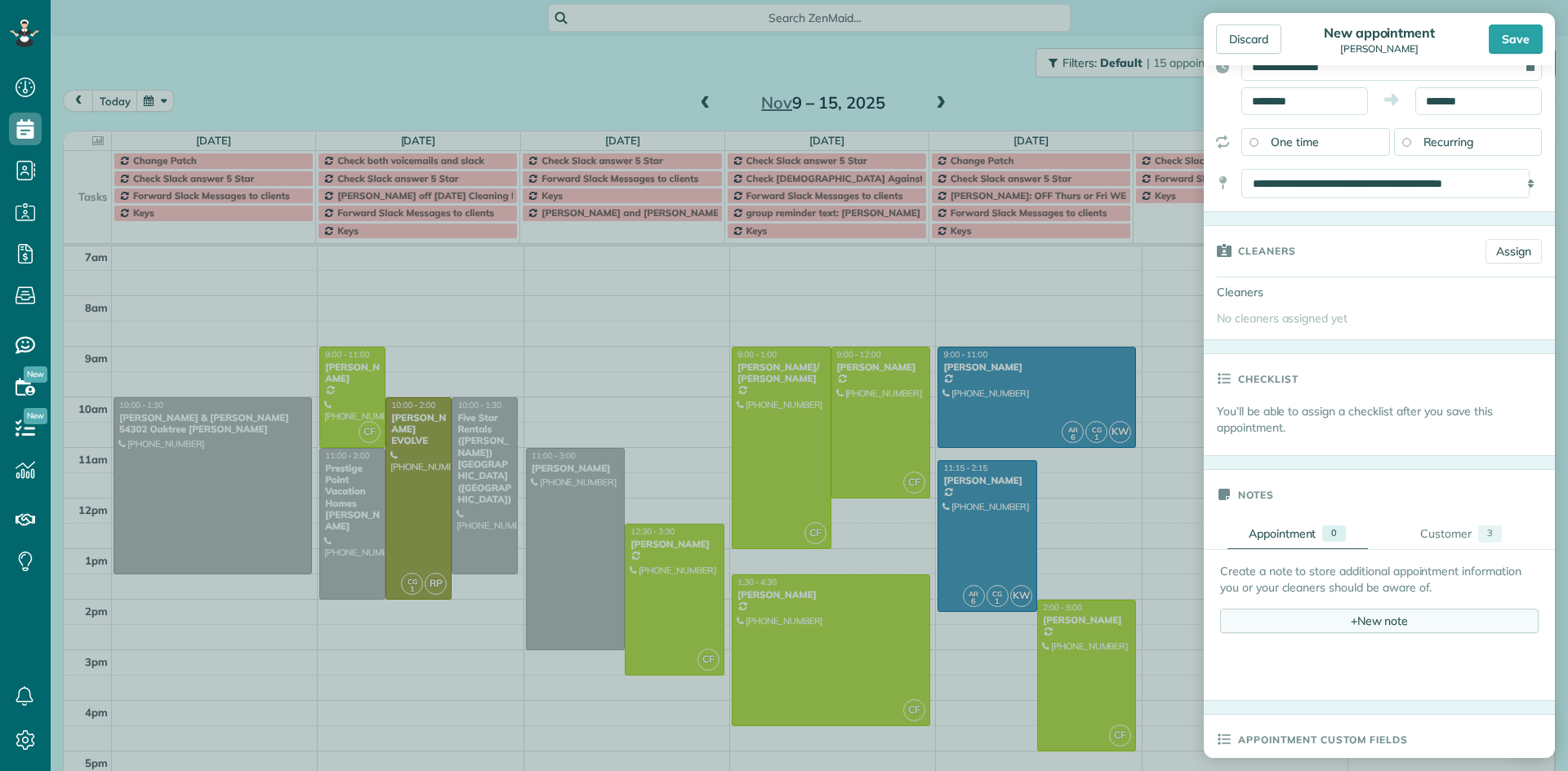
click at [1277, 627] on div "+ New note" at bounding box center [1379, 621] width 319 height 24
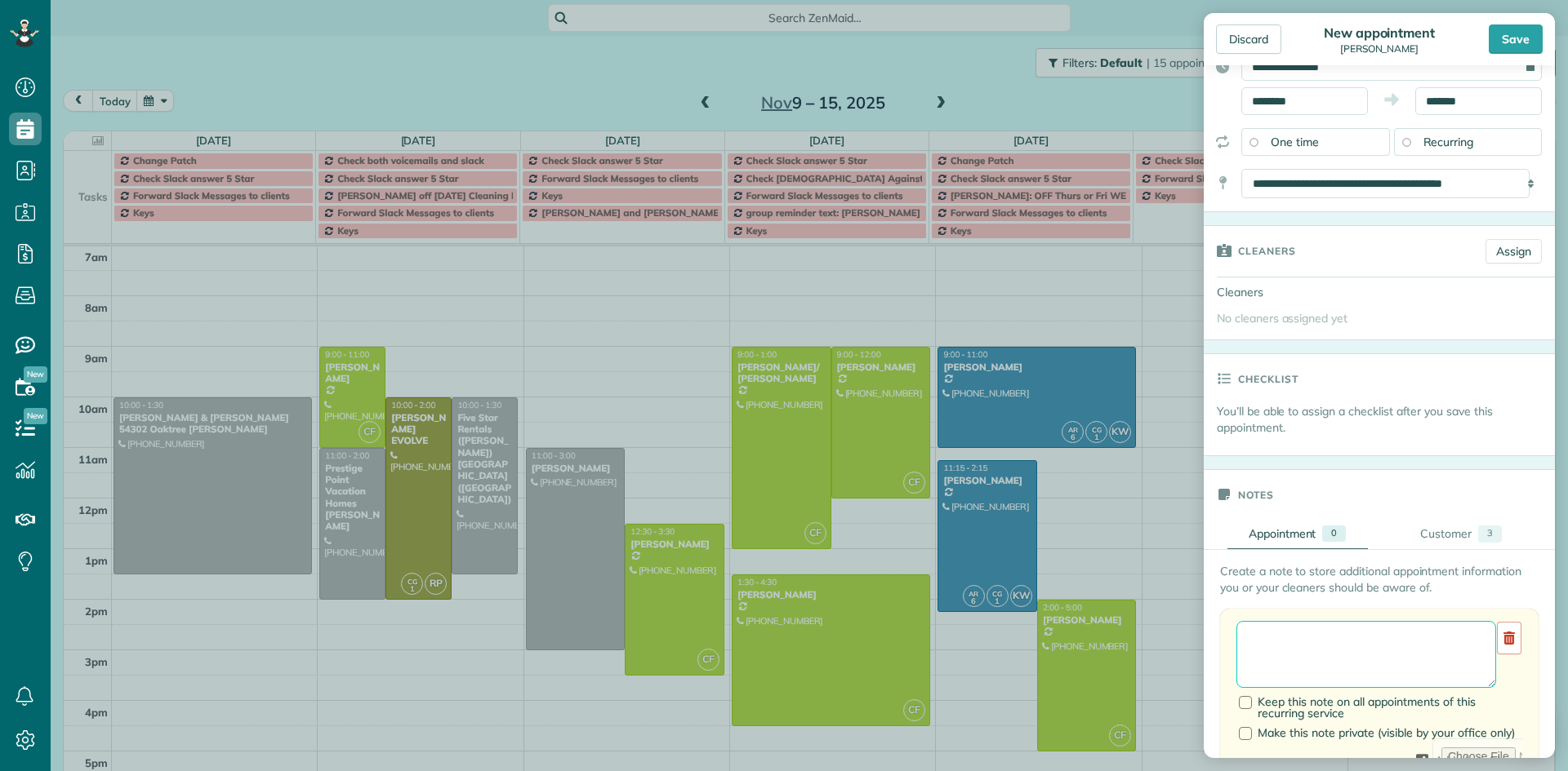
click at [1257, 637] on textarea at bounding box center [1367, 654] width 260 height 67
type textarea "**********"
click at [1527, 44] on div "Save" at bounding box center [1515, 38] width 54 height 30
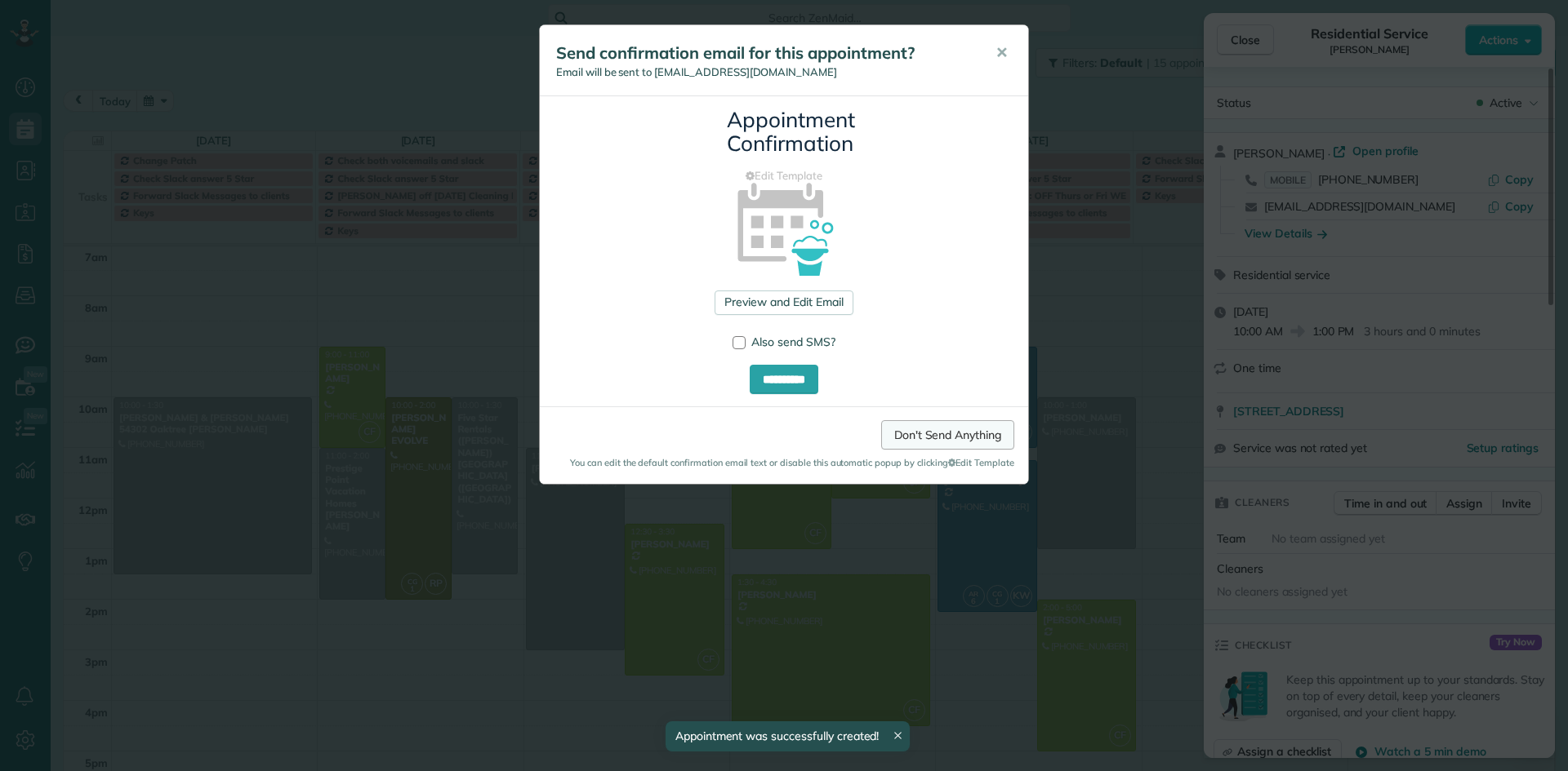
click at [966, 440] on link "Don't Send Anything" at bounding box center [948, 435] width 133 height 30
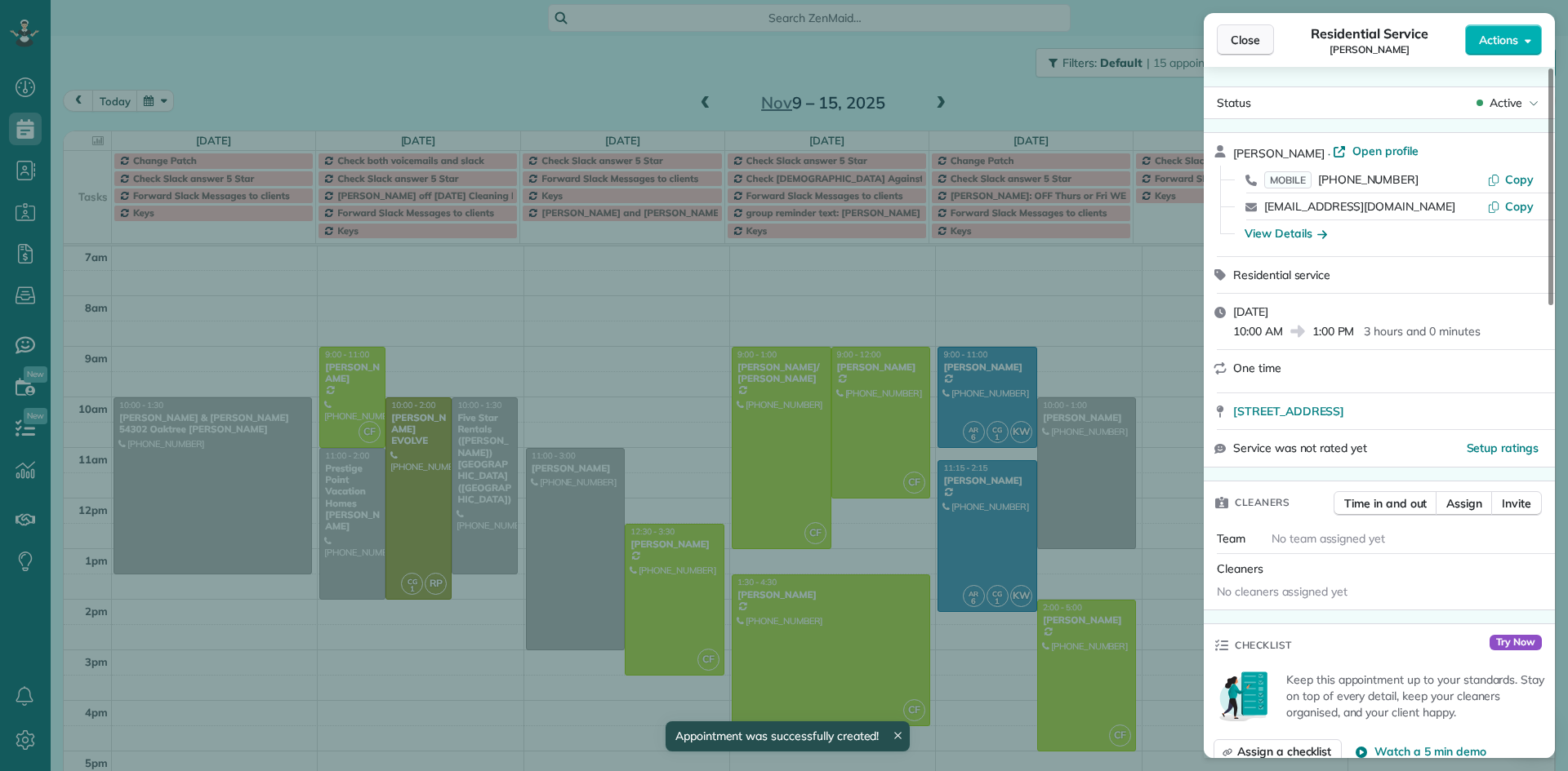
click at [1241, 42] on span "Close" at bounding box center [1245, 40] width 30 height 16
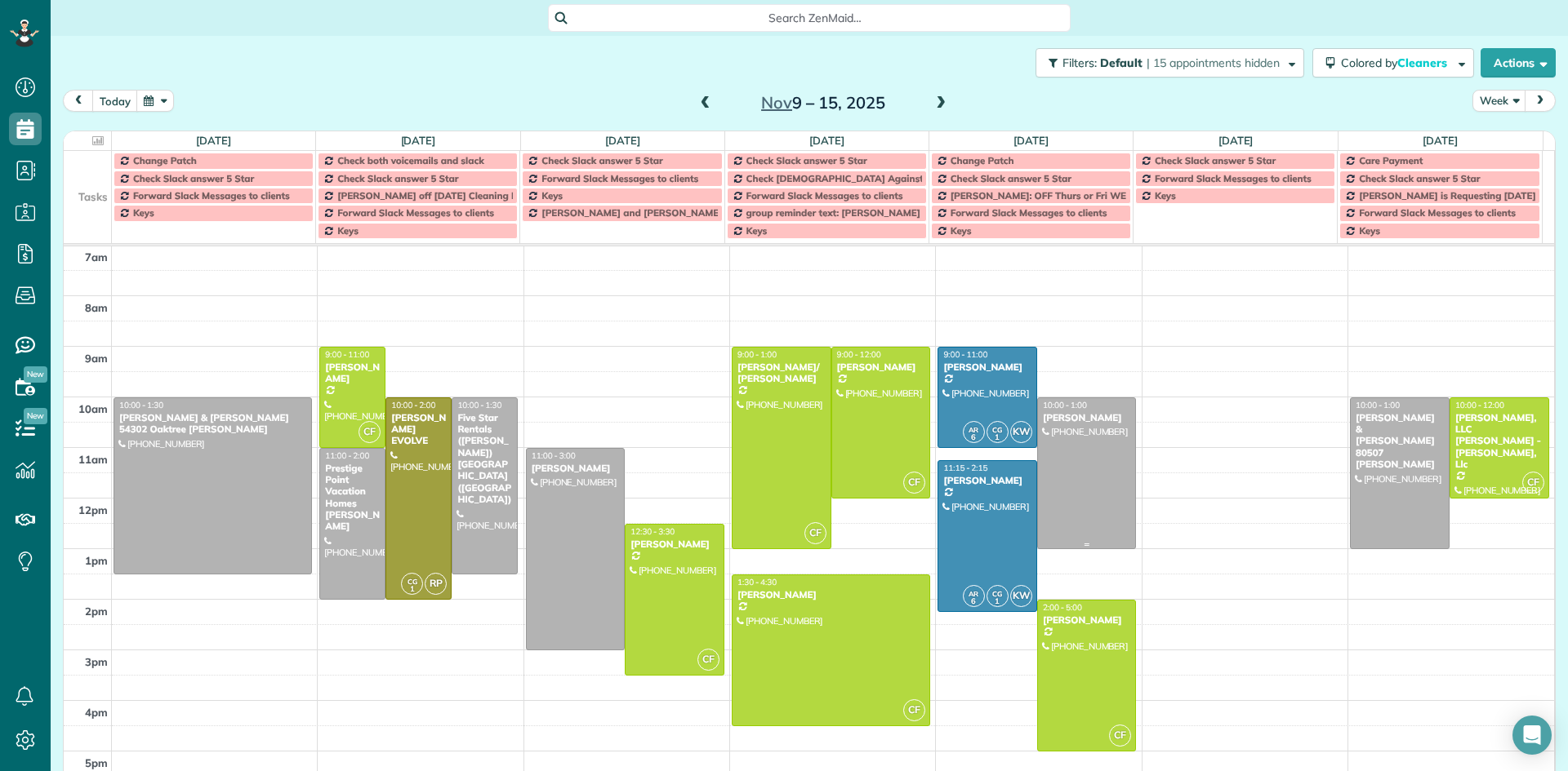
click at [1069, 430] on div at bounding box center [1087, 473] width 98 height 150
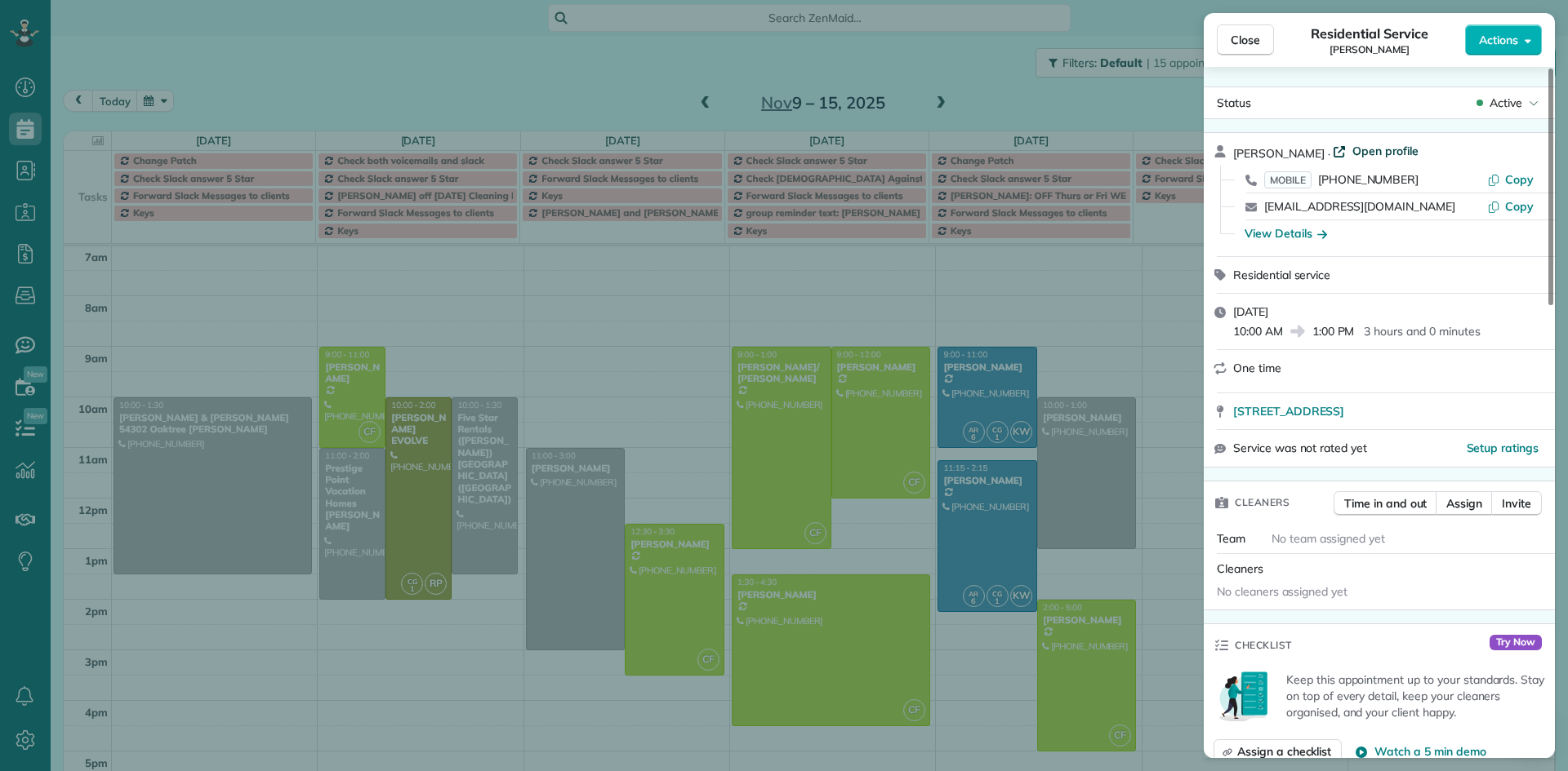
click at [1380, 153] on span "Open profile" at bounding box center [1385, 151] width 66 height 16
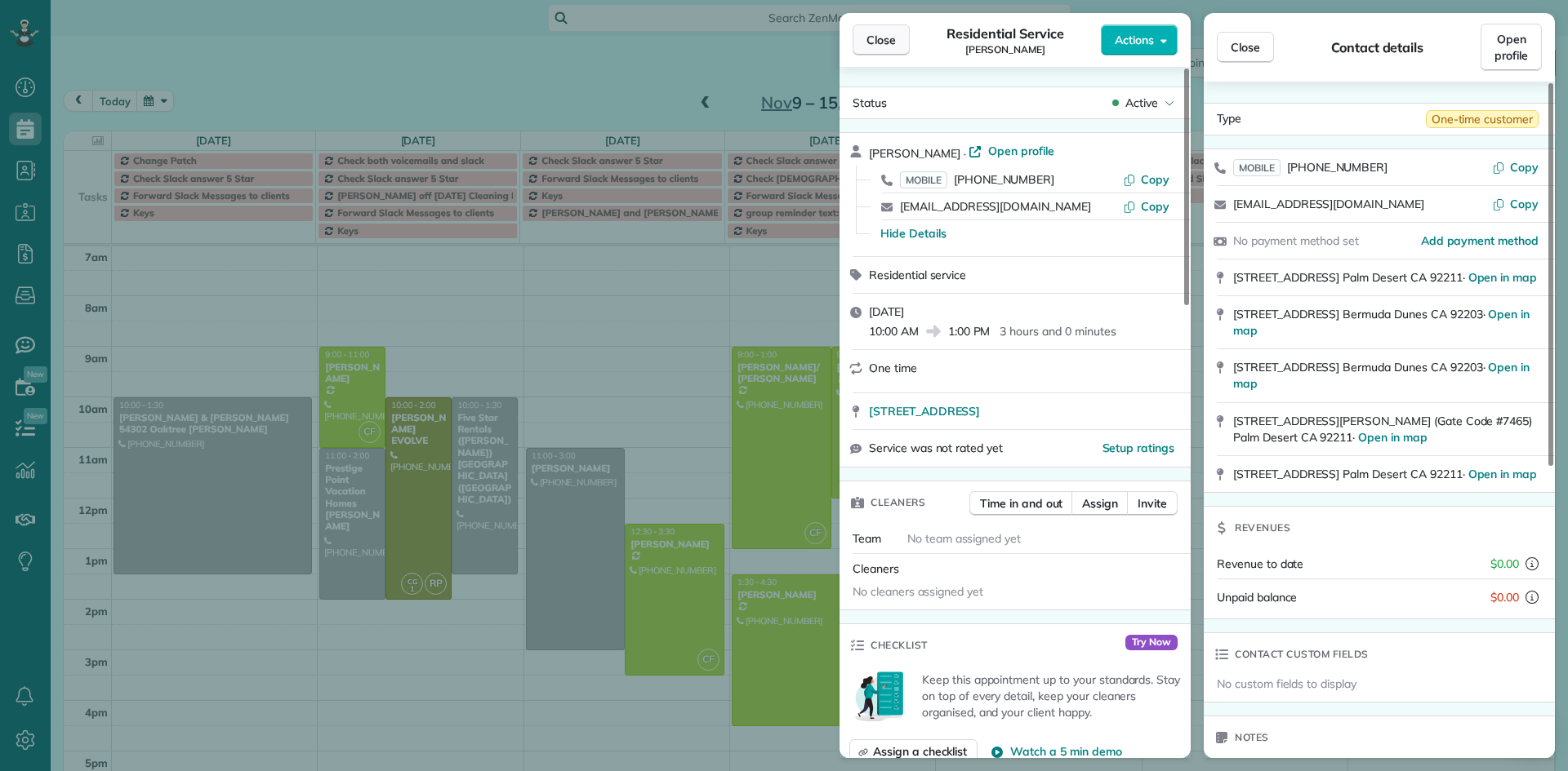
click at [865, 42] on button "Close" at bounding box center [882, 39] width 57 height 31
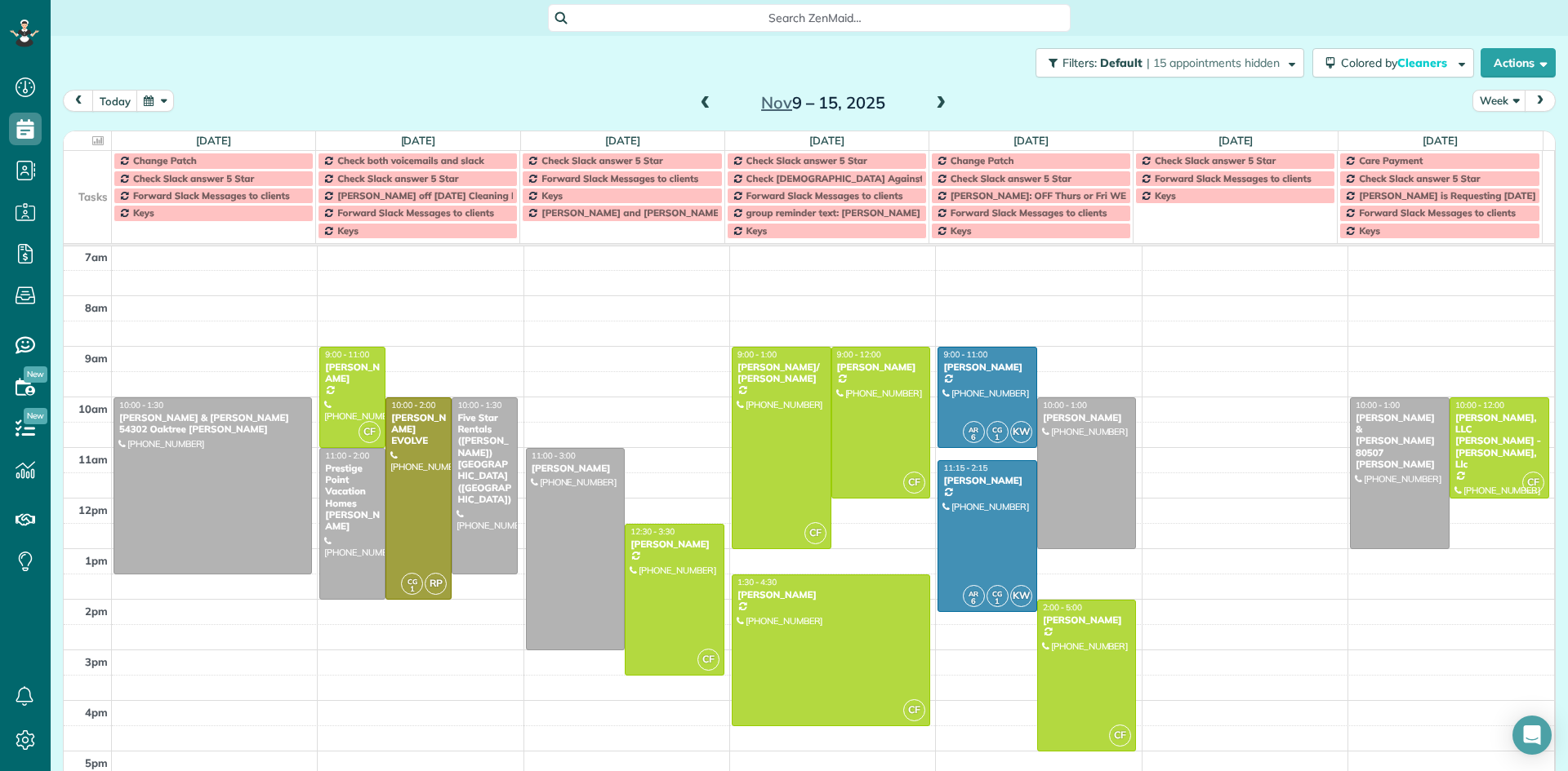
click at [701, 100] on span at bounding box center [705, 104] width 18 height 14
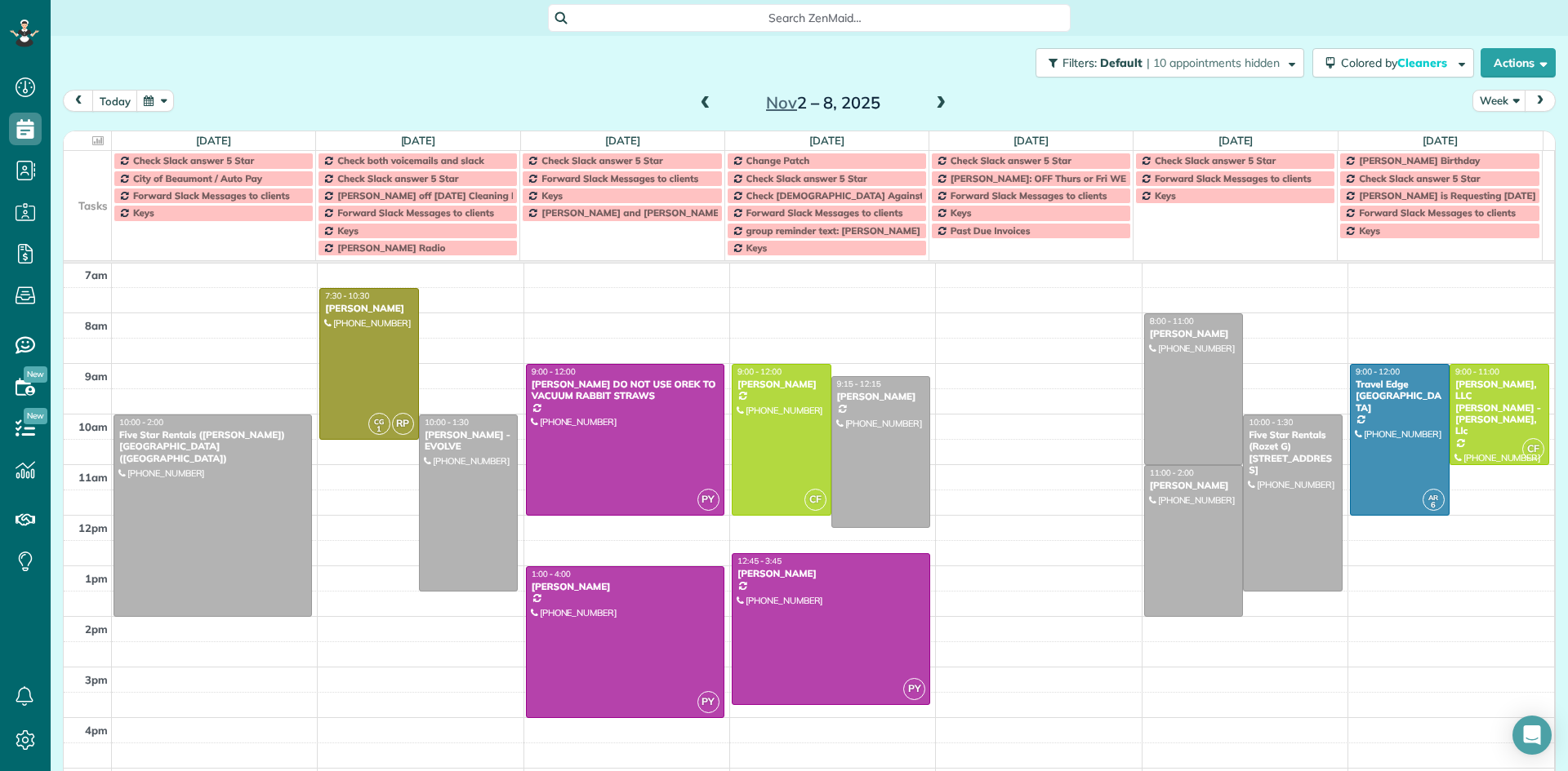
click at [701, 100] on span at bounding box center [705, 104] width 18 height 14
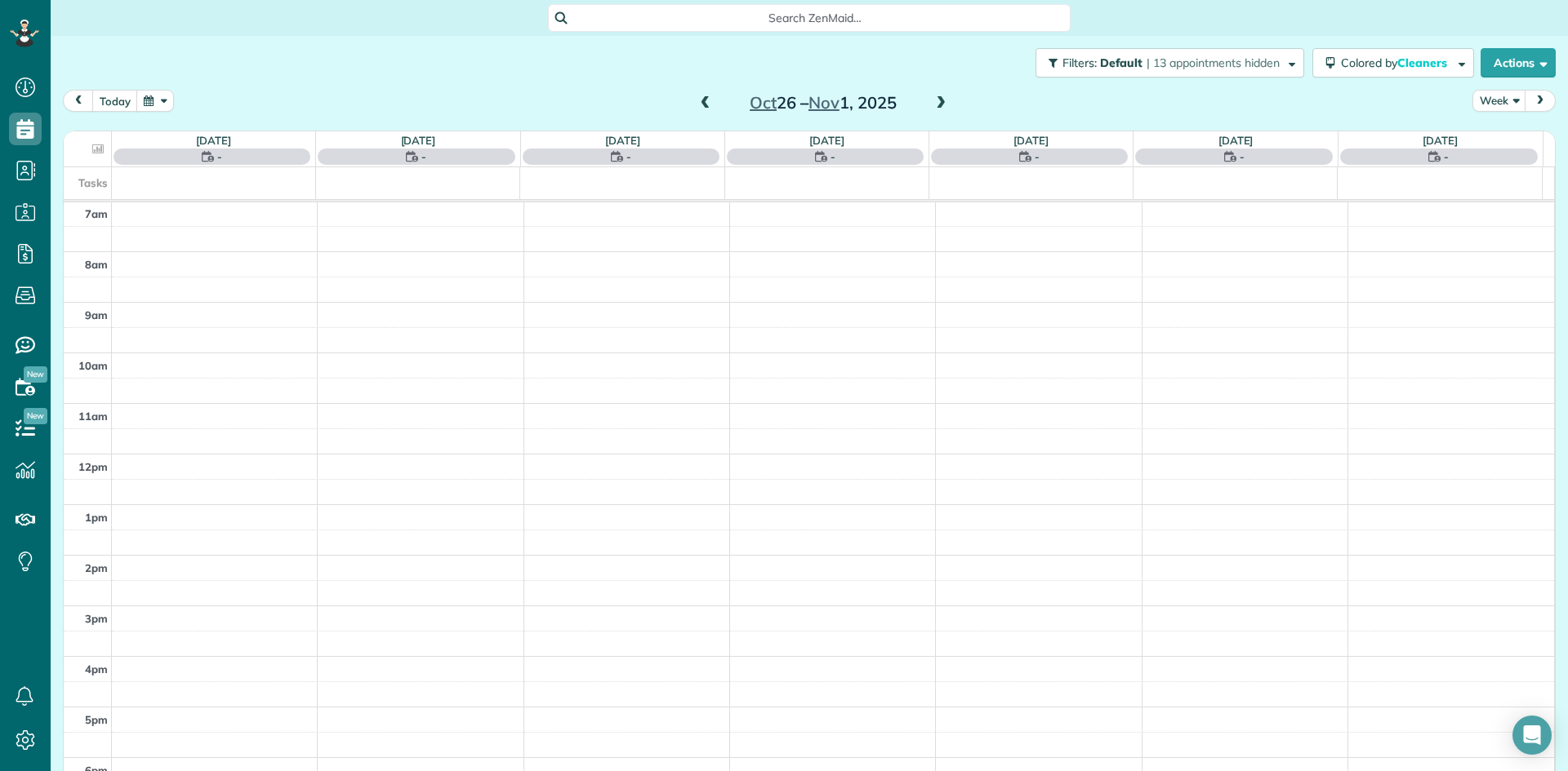
click at [701, 100] on span at bounding box center [705, 104] width 18 height 14
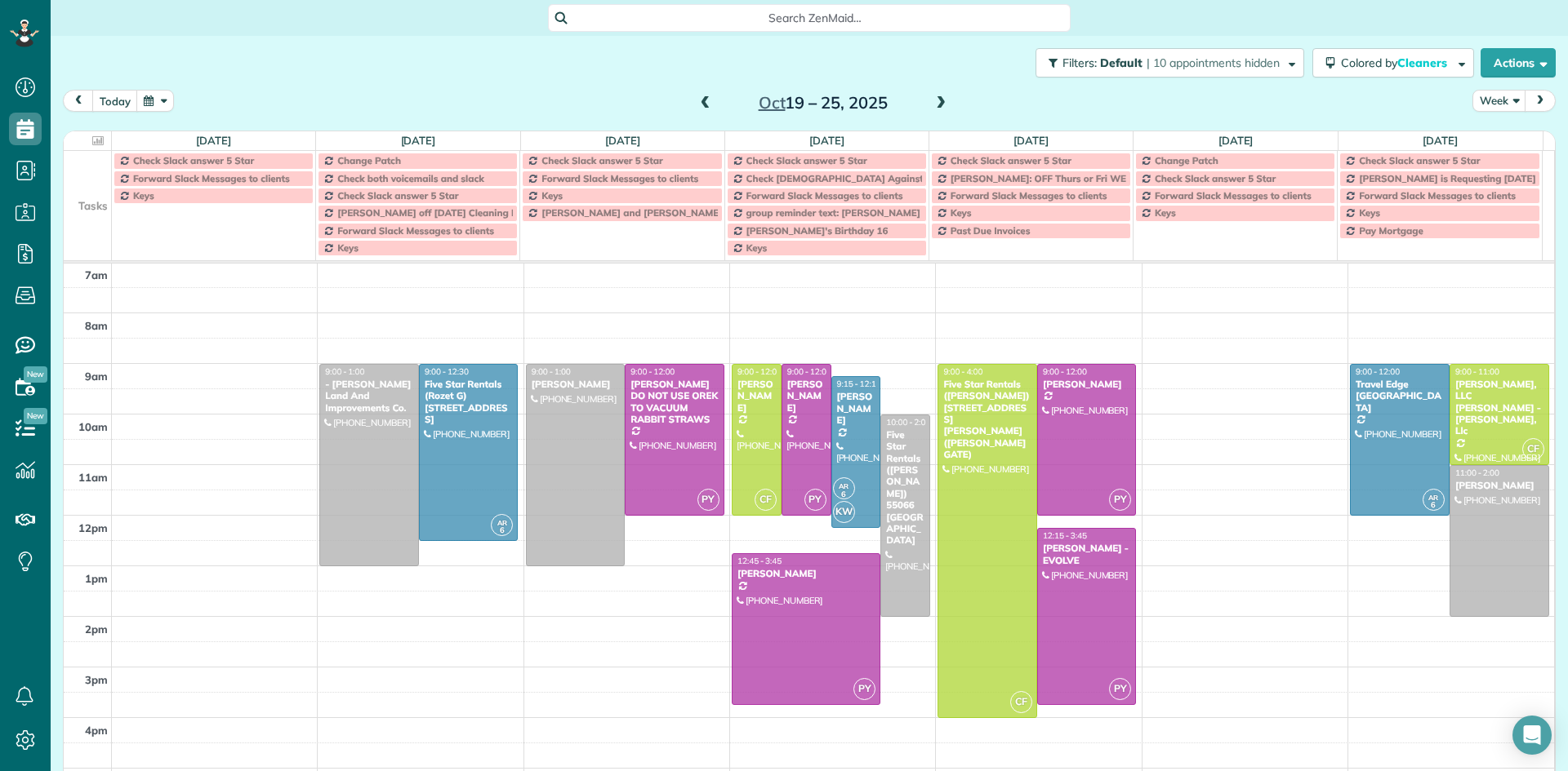
click at [701, 100] on span at bounding box center [705, 104] width 18 height 14
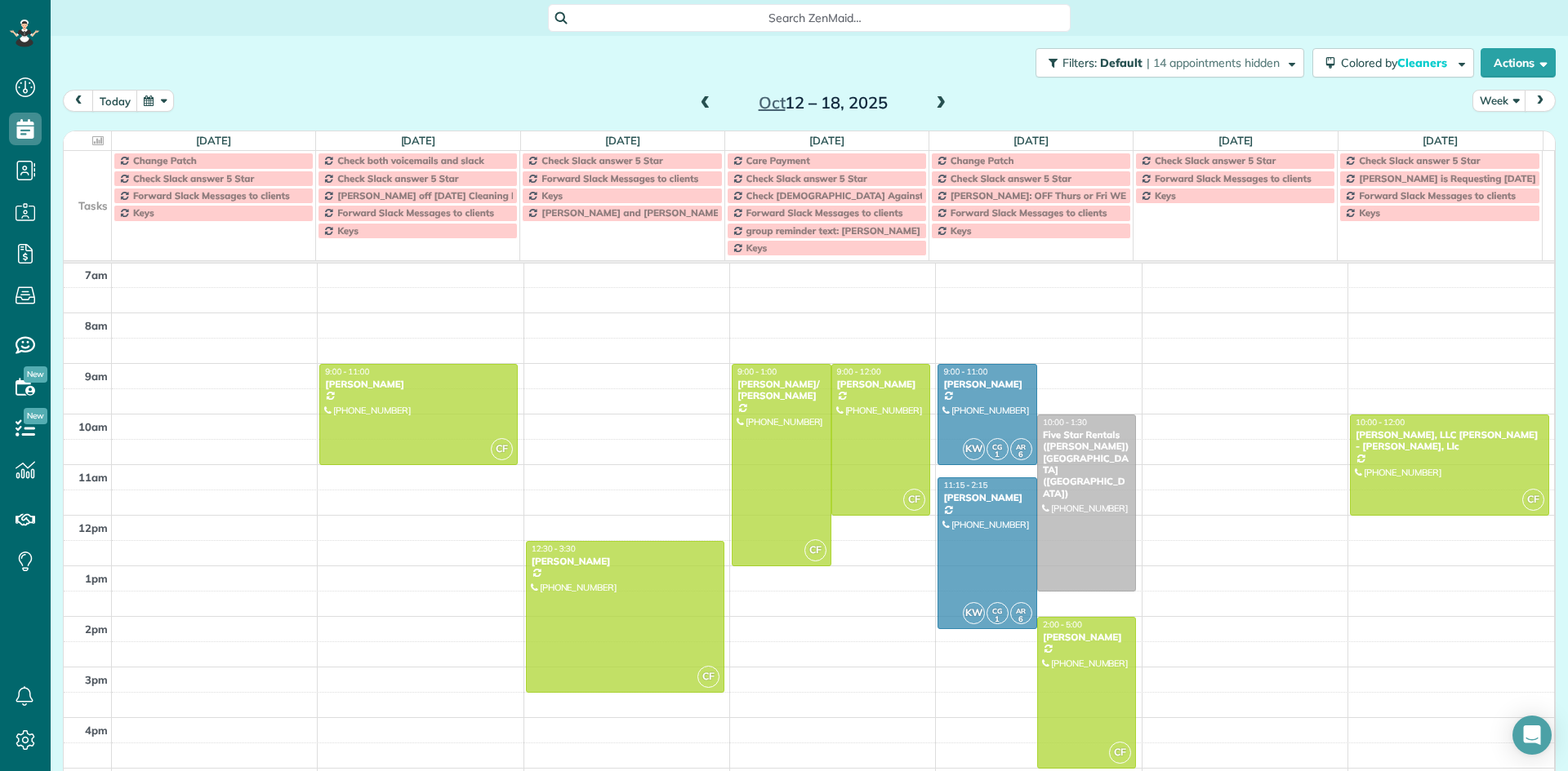
click at [701, 100] on span at bounding box center [705, 104] width 18 height 14
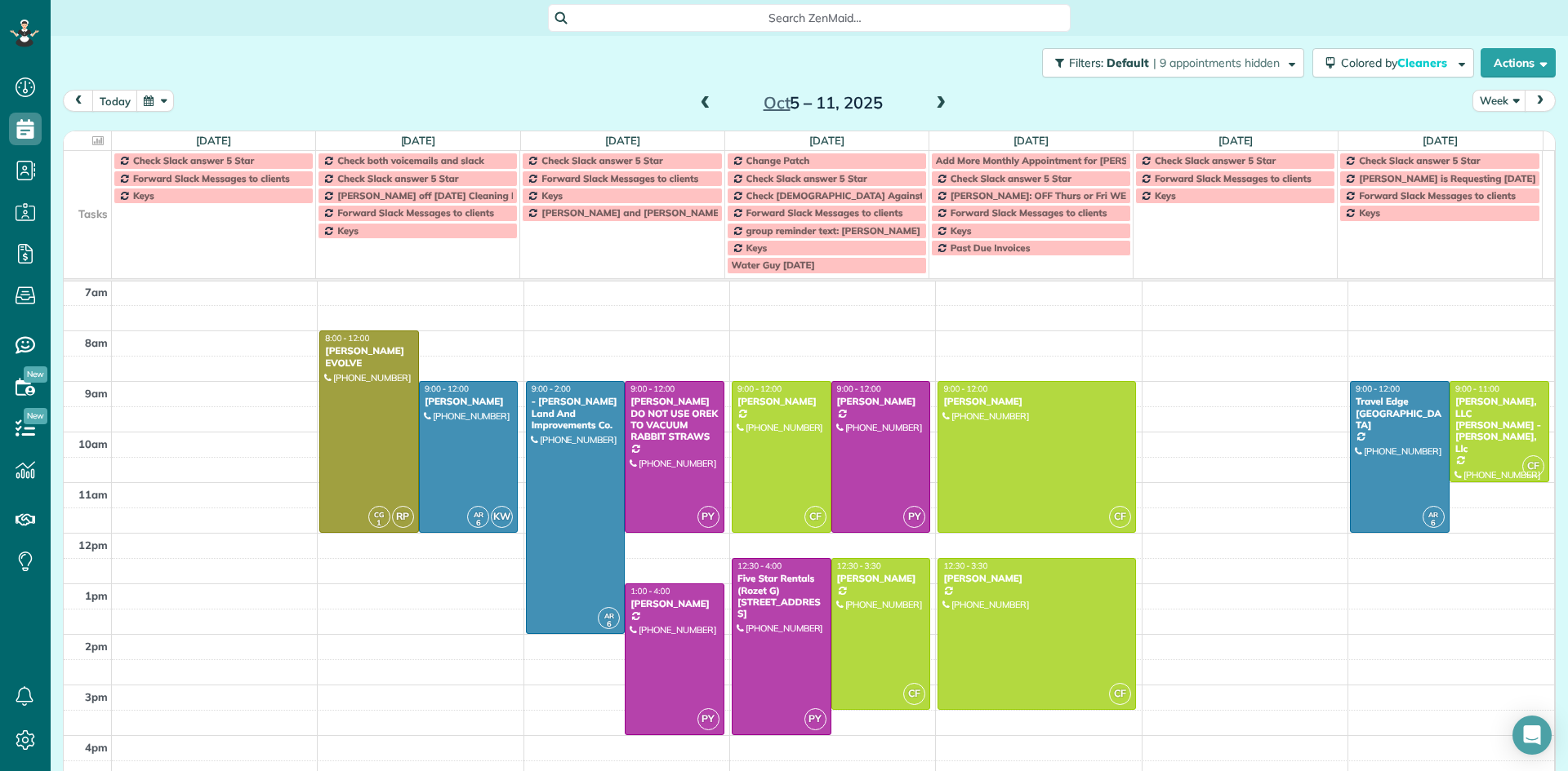
click at [940, 106] on span at bounding box center [941, 104] width 18 height 14
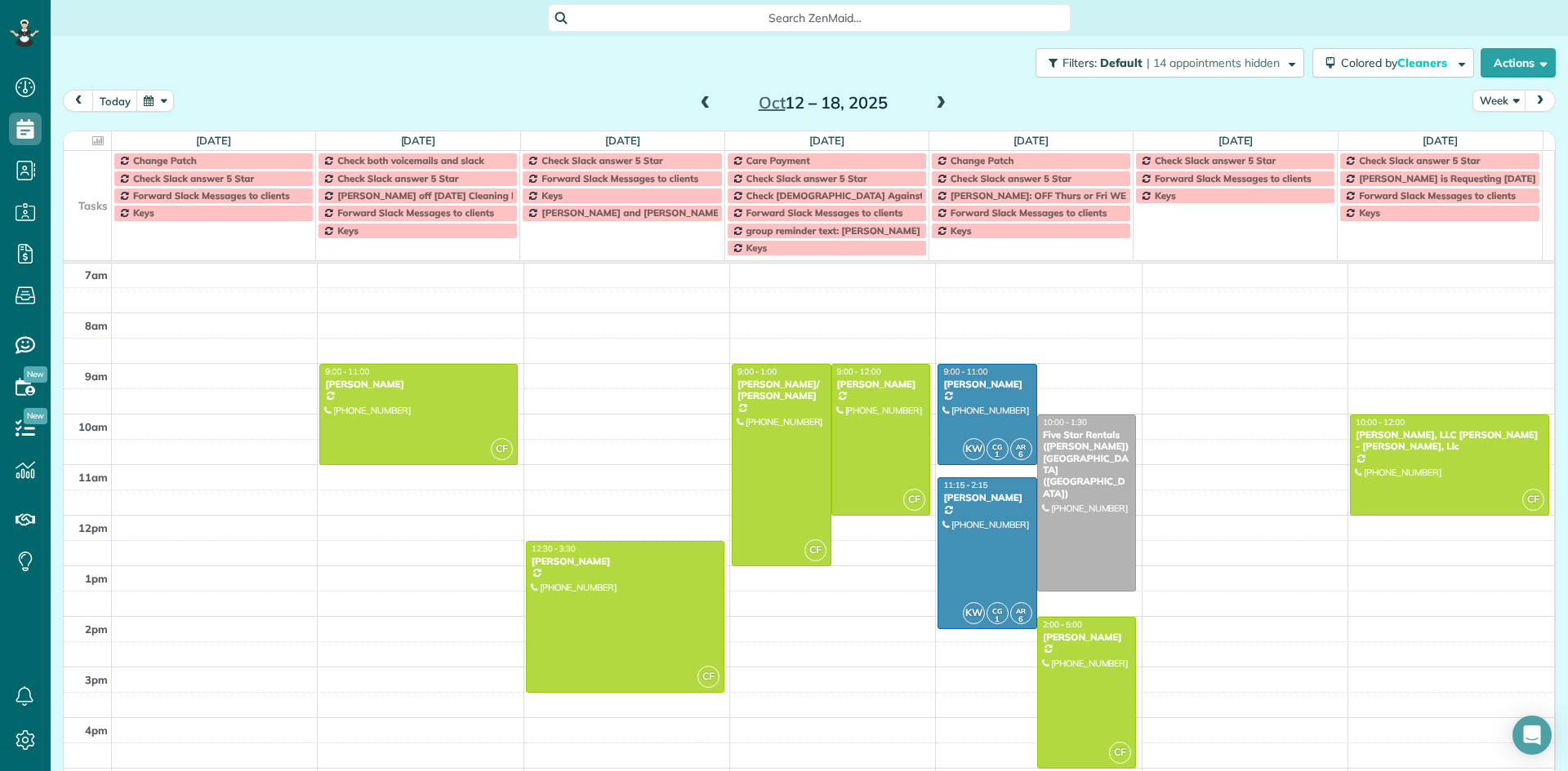
click at [696, 103] on span at bounding box center [705, 104] width 18 height 14
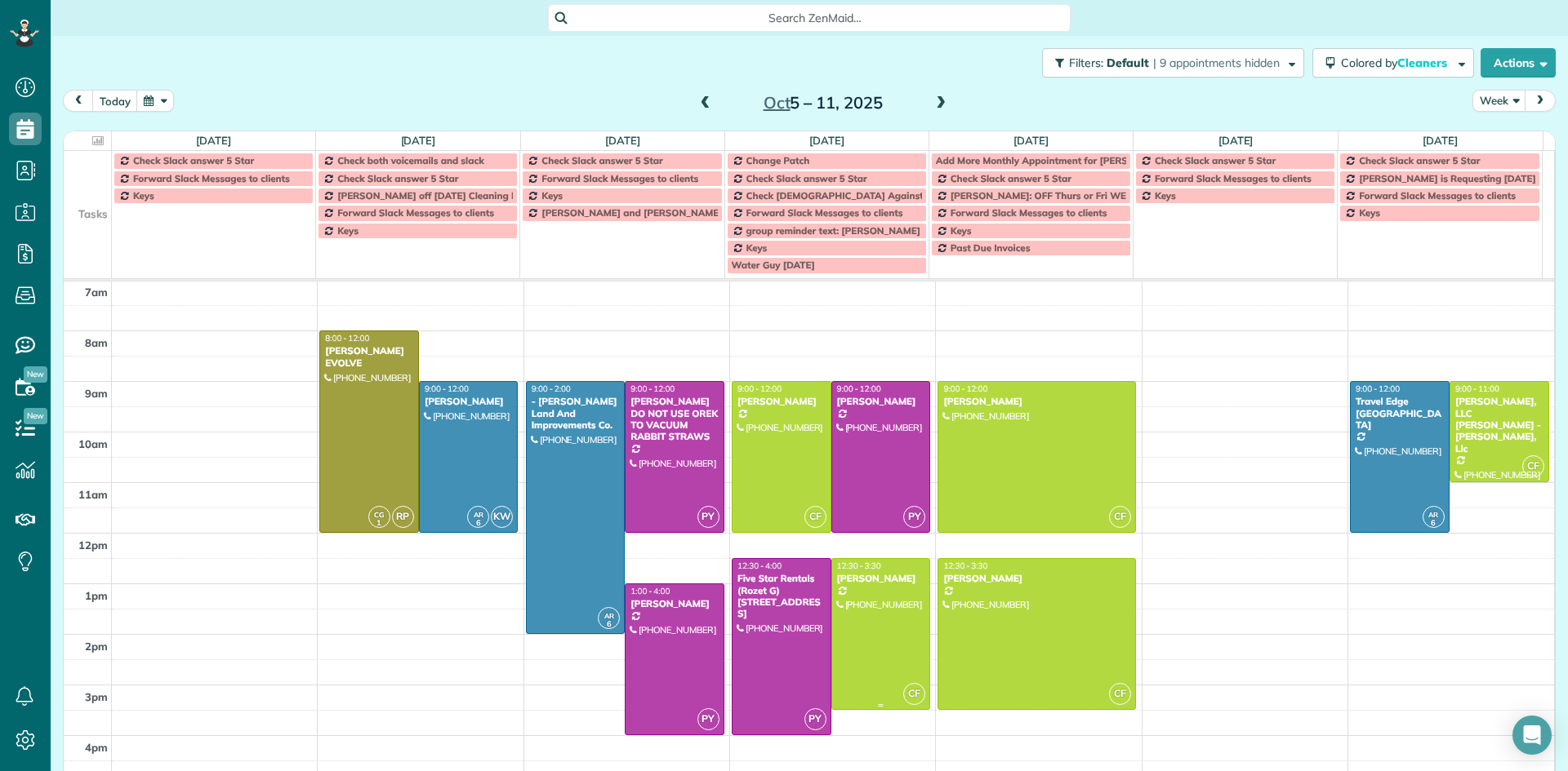
click at [865, 585] on div at bounding box center [882, 634] width 98 height 150
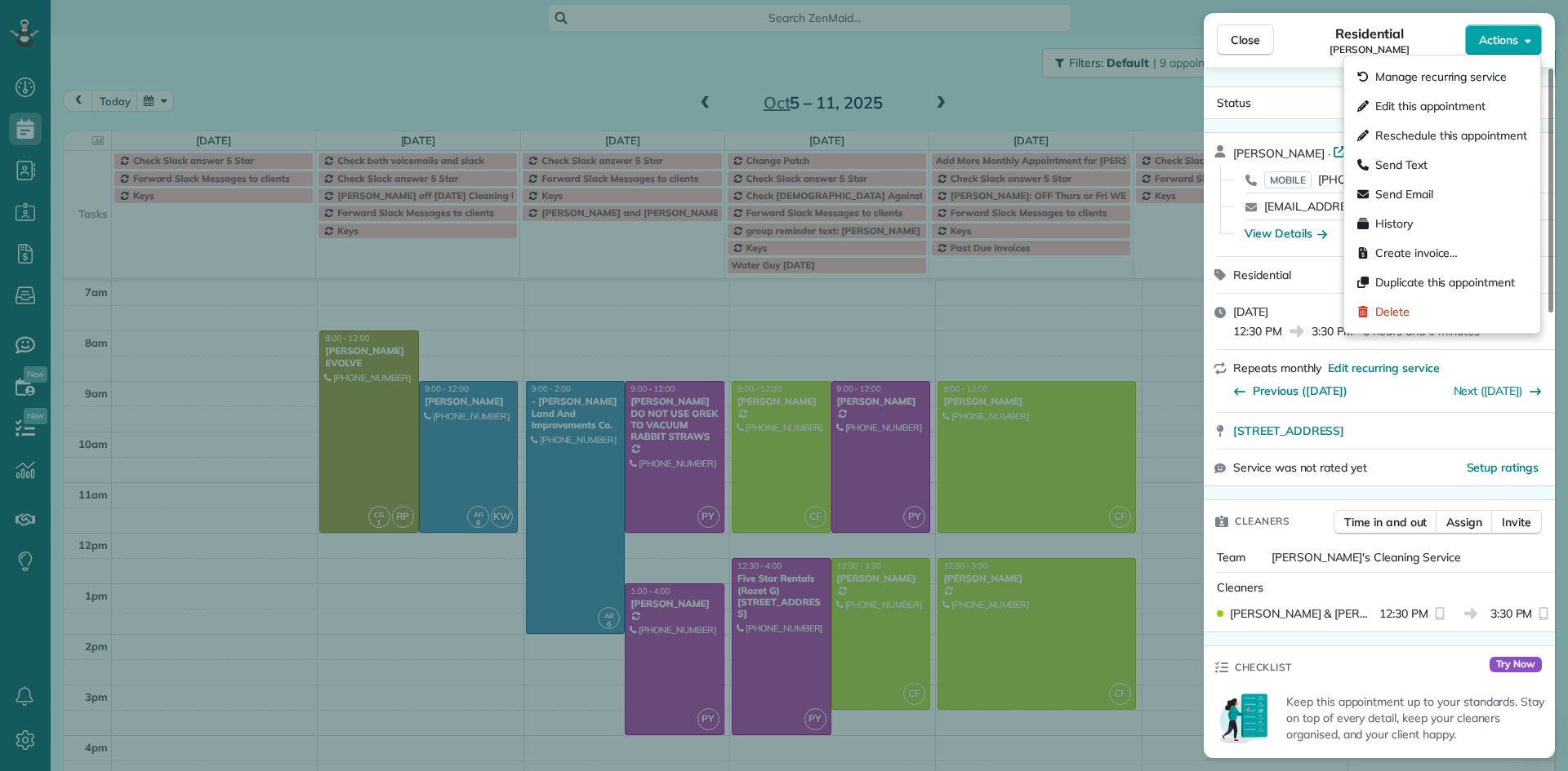
click at [1478, 40] on button "Actions" at bounding box center [1504, 39] width 77 height 31
click at [1418, 104] on span "Edit this appointment" at bounding box center [1430, 106] width 110 height 16
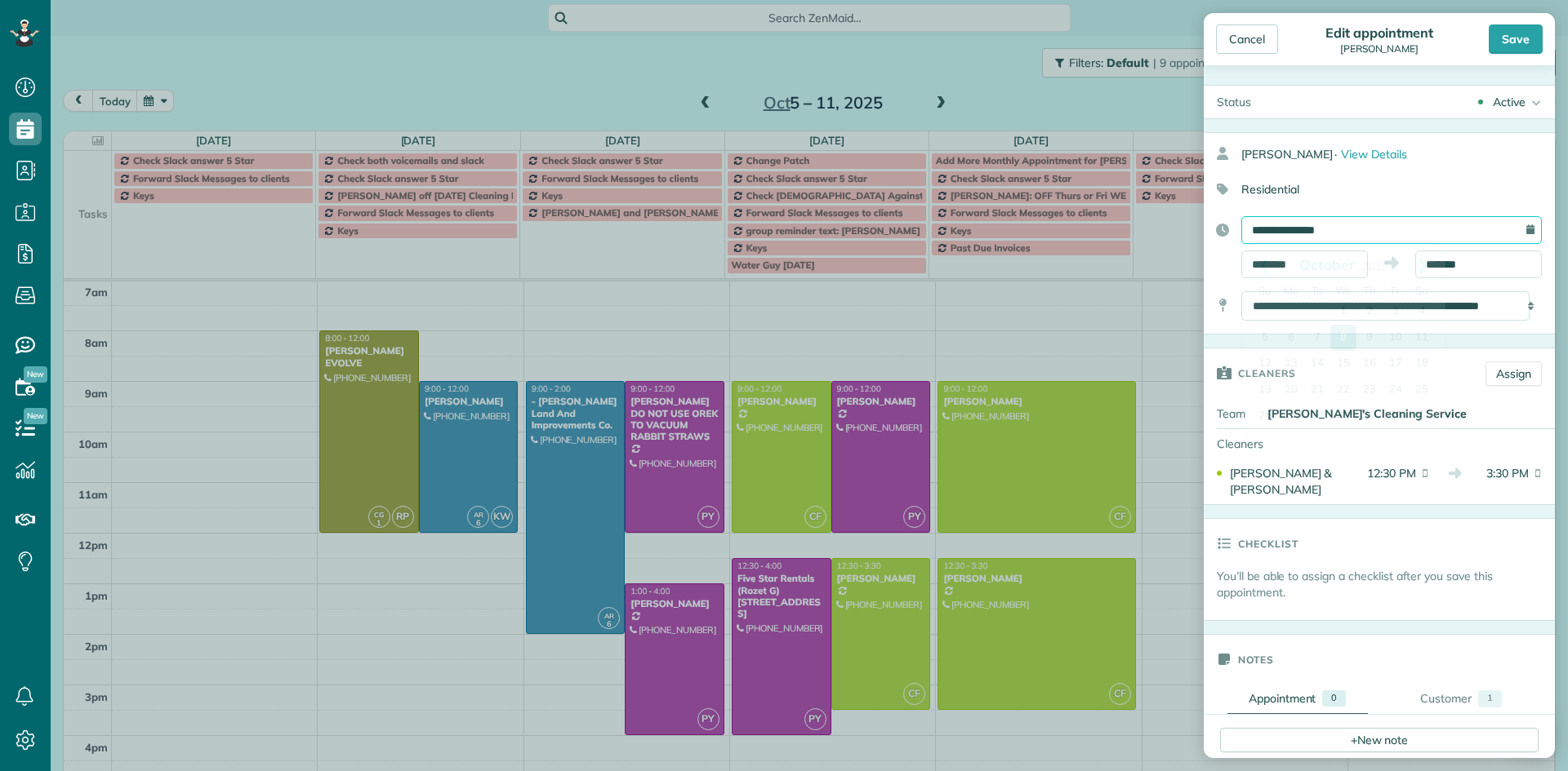
click at [1317, 228] on input "**********" at bounding box center [1392, 230] width 301 height 28
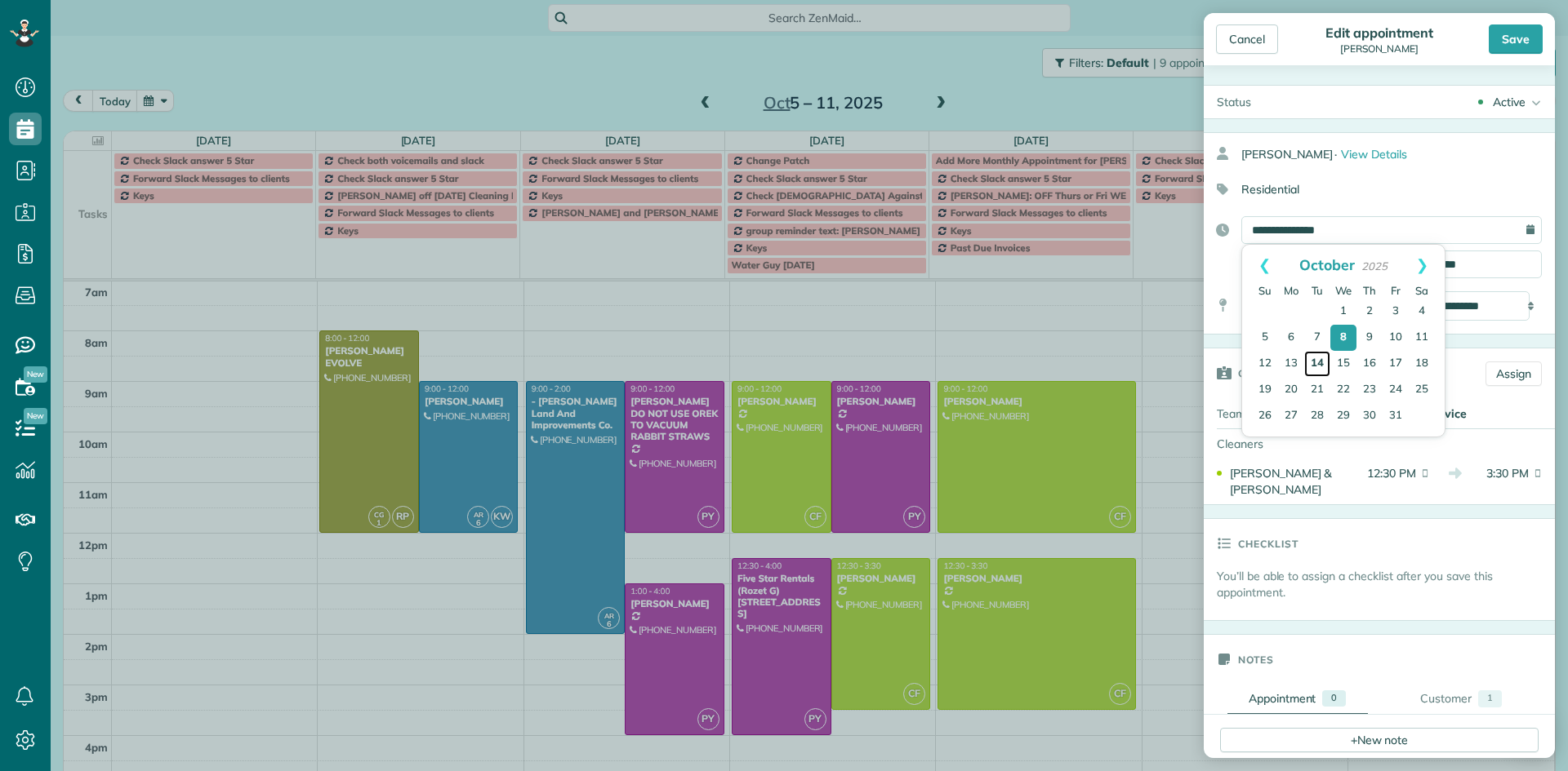
click at [1317, 360] on link "14" at bounding box center [1317, 363] width 26 height 26
type input "**********"
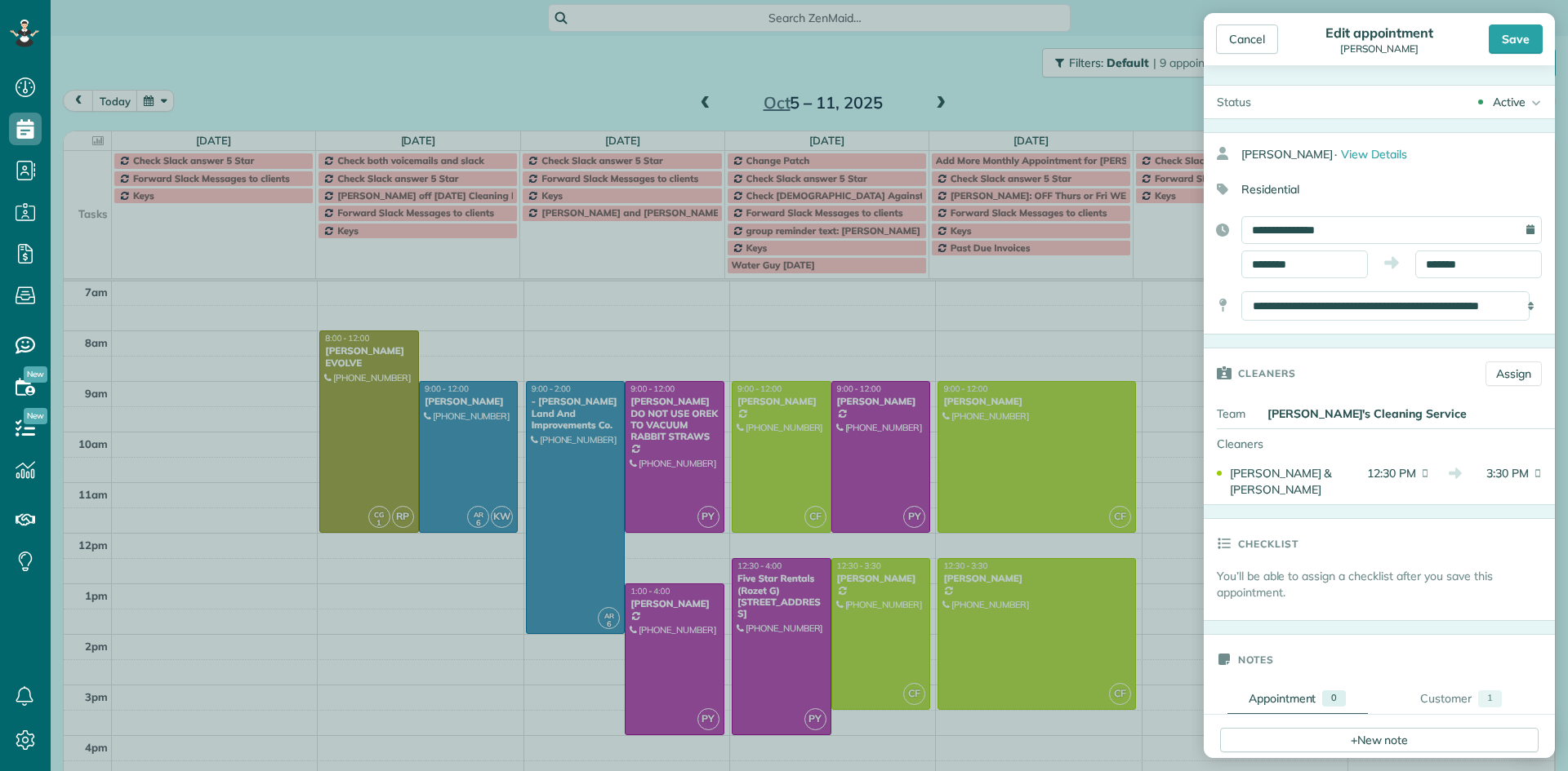
click at [1517, 38] on div "Save" at bounding box center [1515, 38] width 54 height 30
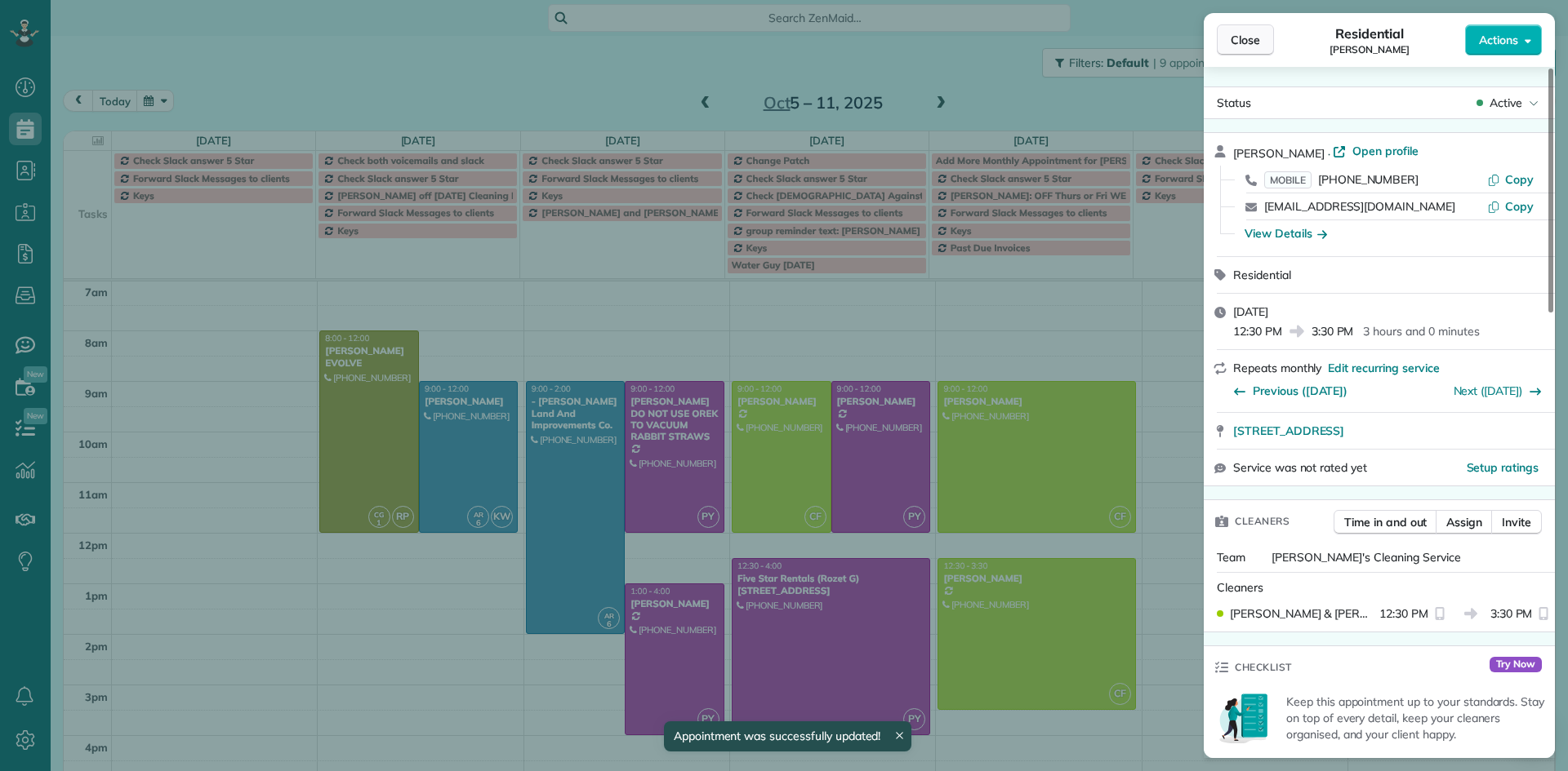
click at [1256, 49] on button "Close" at bounding box center [1246, 39] width 57 height 31
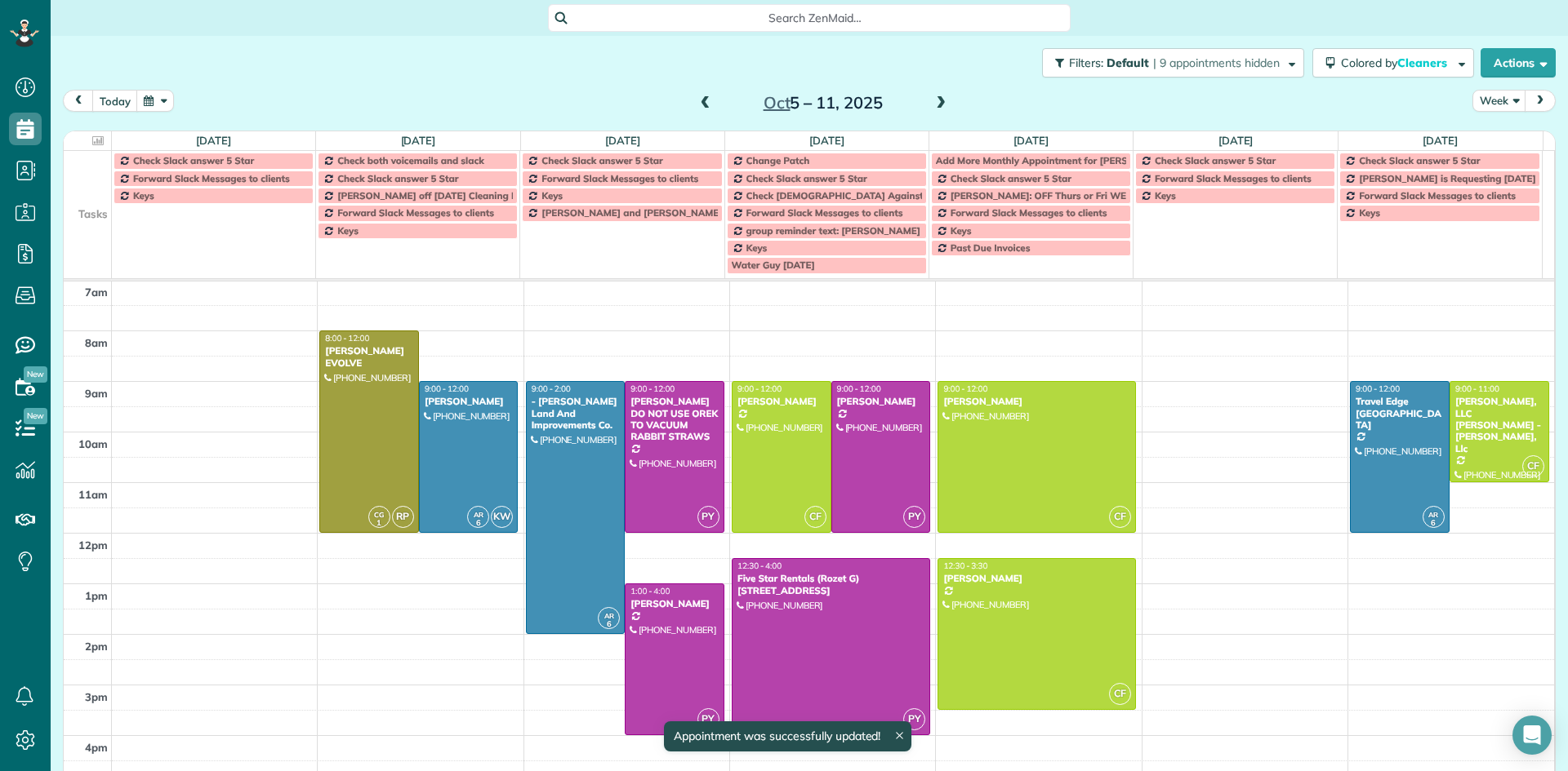
click at [934, 98] on span at bounding box center [941, 104] width 18 height 14
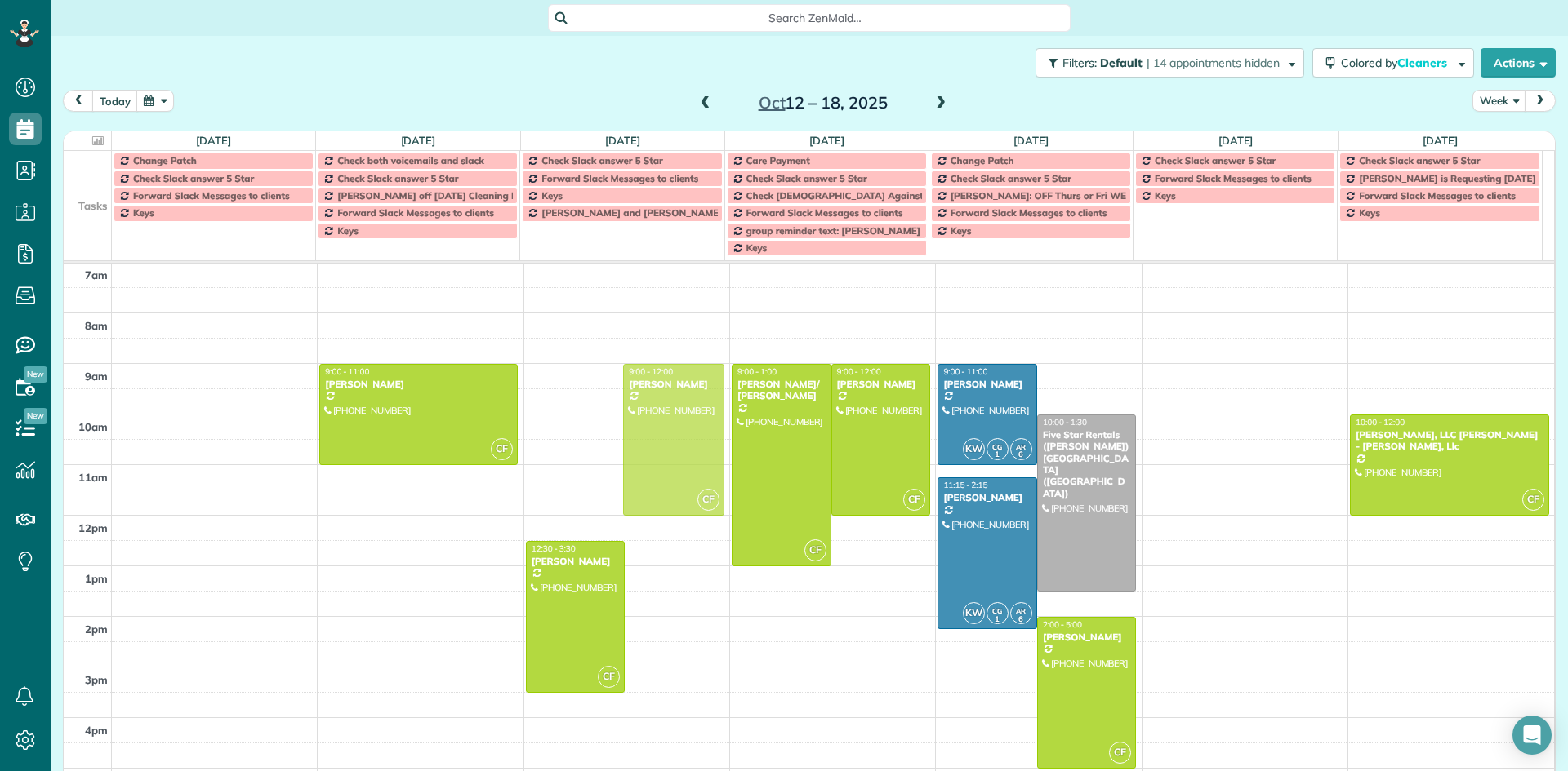
drag, startPoint x: 651, startPoint y: 589, endPoint x: 643, endPoint y: 411, distance: 178.2
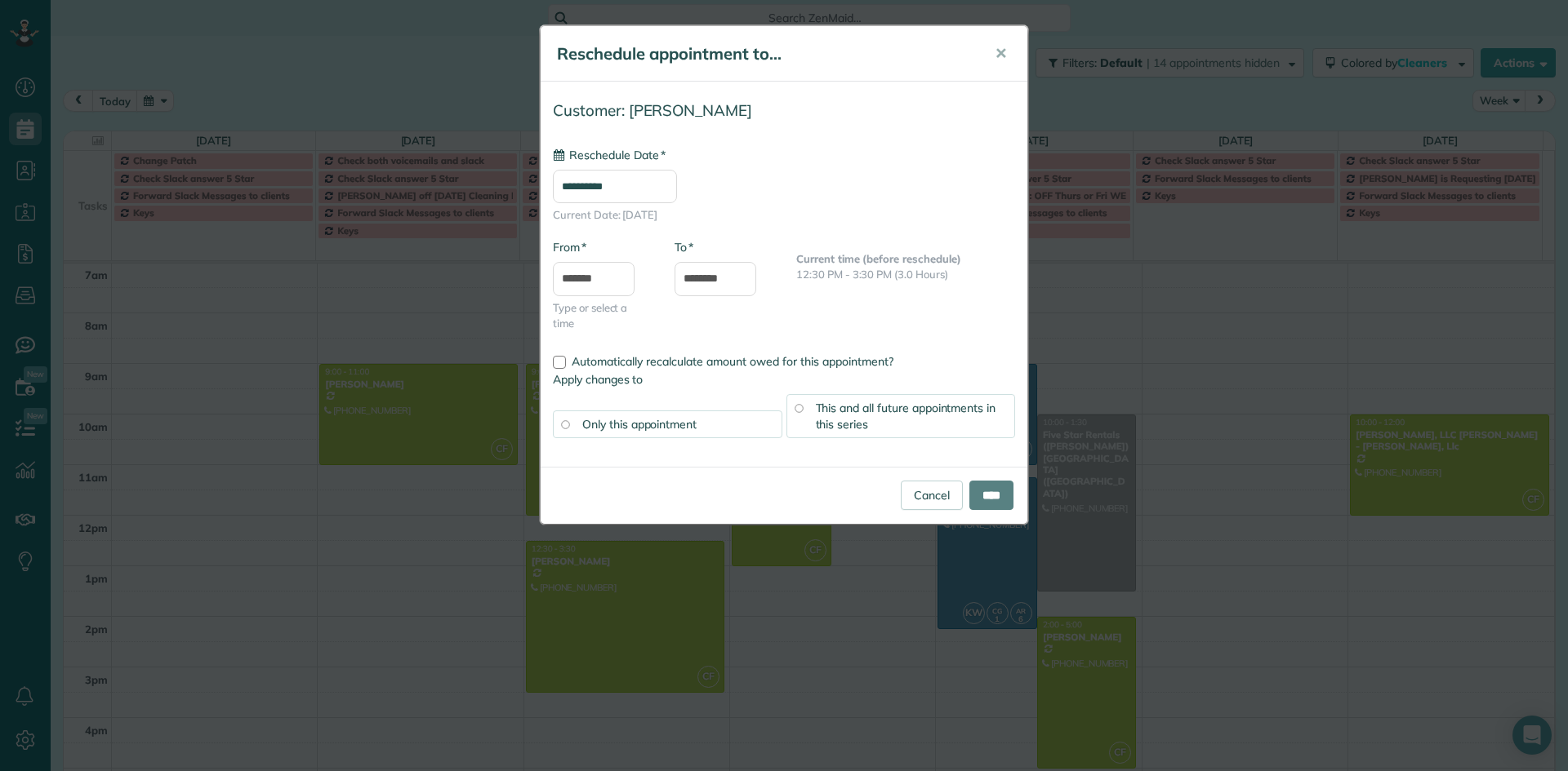
type input "**********"
click at [990, 491] on input "****" at bounding box center [991, 495] width 44 height 30
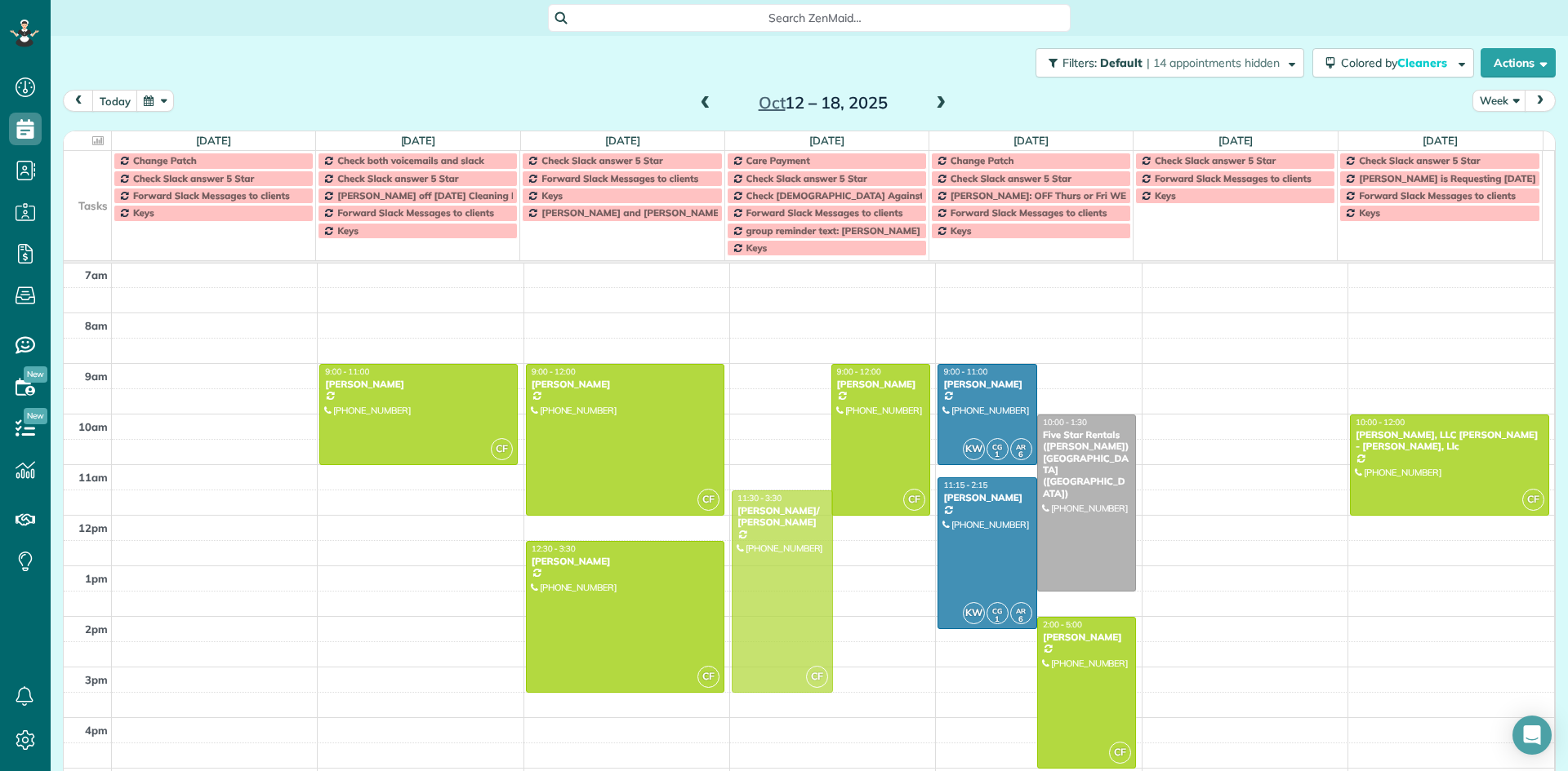
drag, startPoint x: 788, startPoint y: 501, endPoint x: 780, endPoint y: 626, distance: 125.3
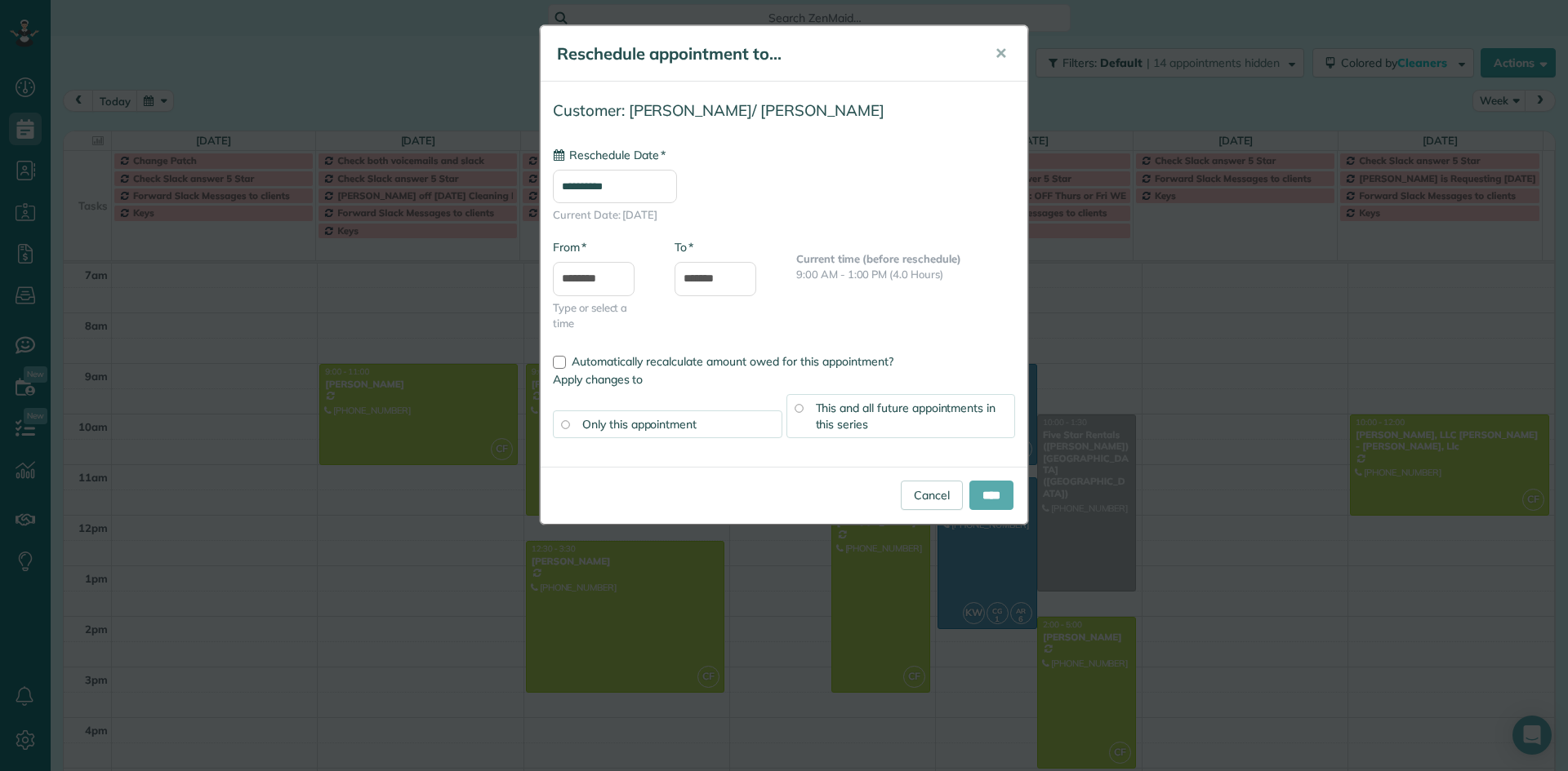
type input "**********"
click at [996, 490] on input "****" at bounding box center [991, 495] width 44 height 30
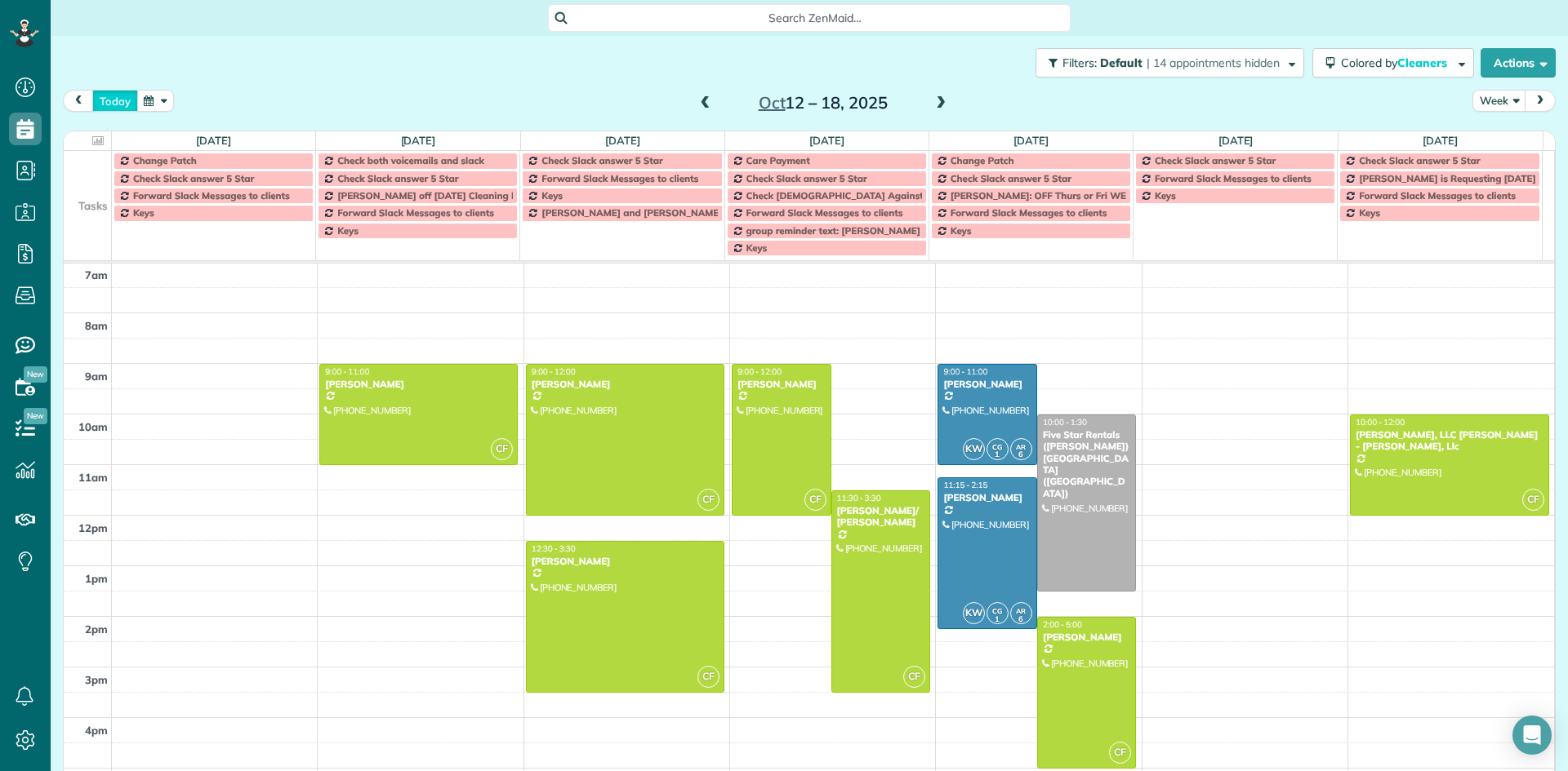
click at [116, 105] on button "today" at bounding box center [115, 100] width 46 height 22
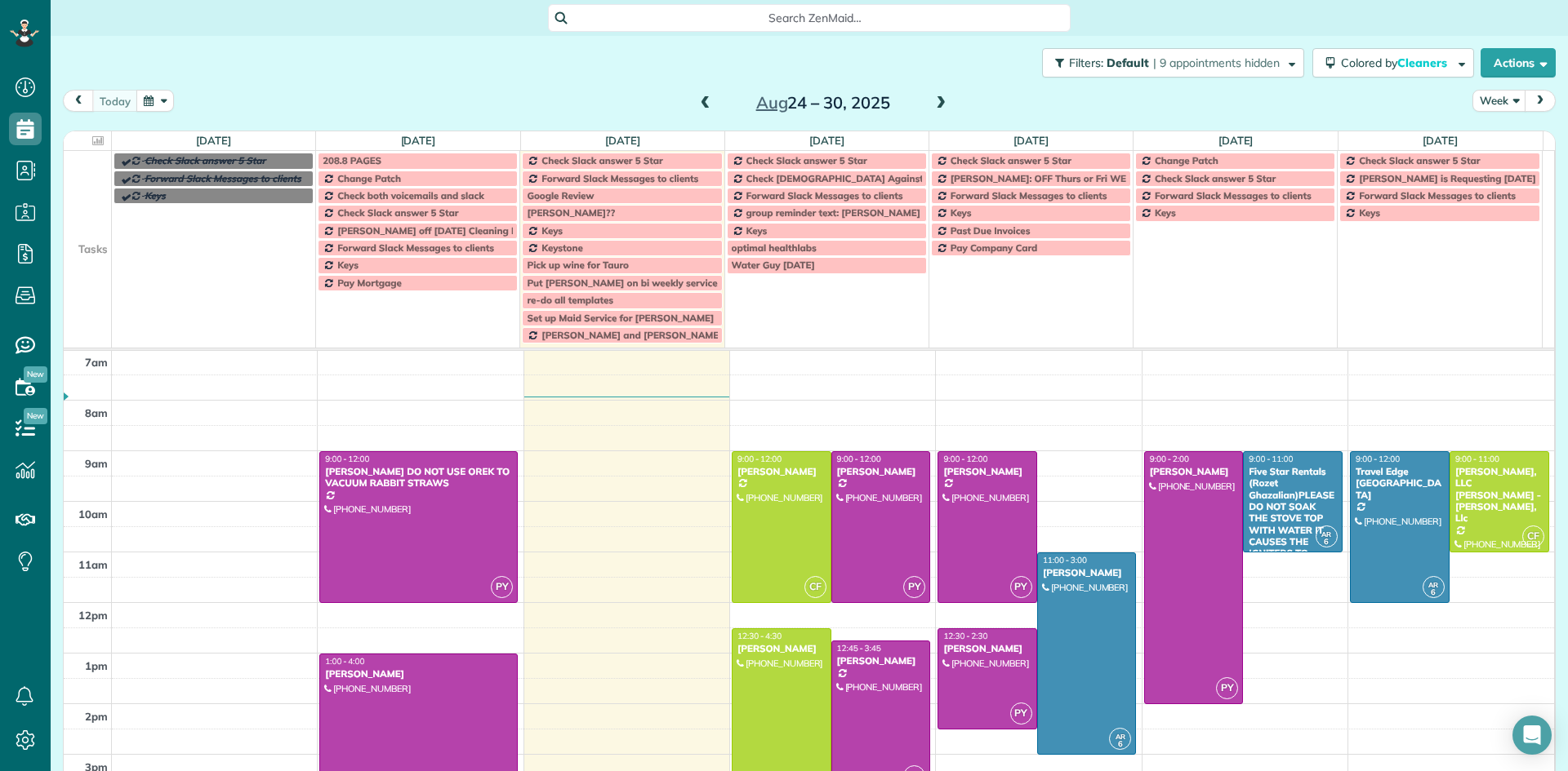
click at [932, 106] on span at bounding box center [941, 104] width 18 height 14
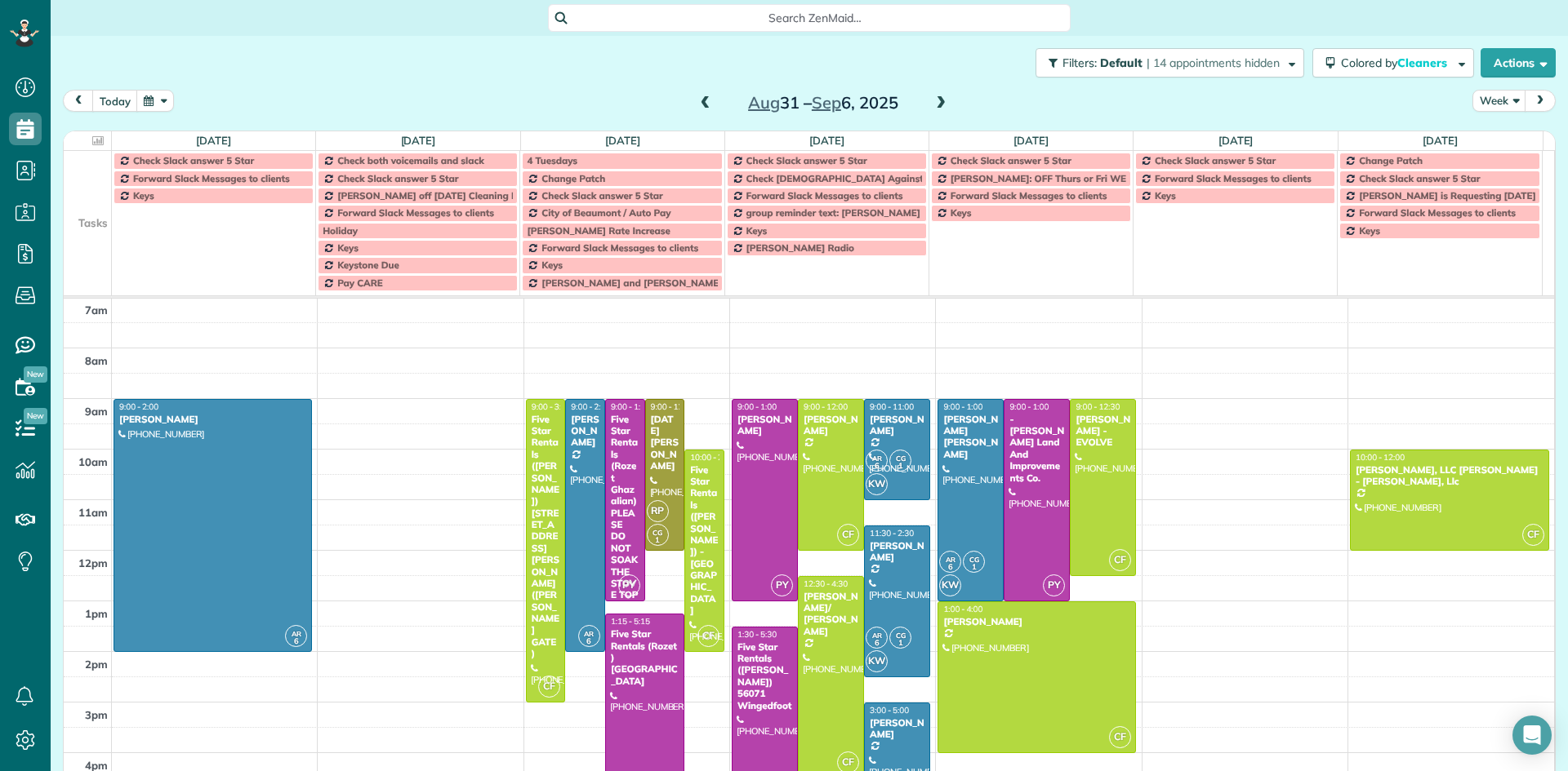
click at [742, 275] on td "Rick Sirus Radio" at bounding box center [826, 265] width 204 height 52
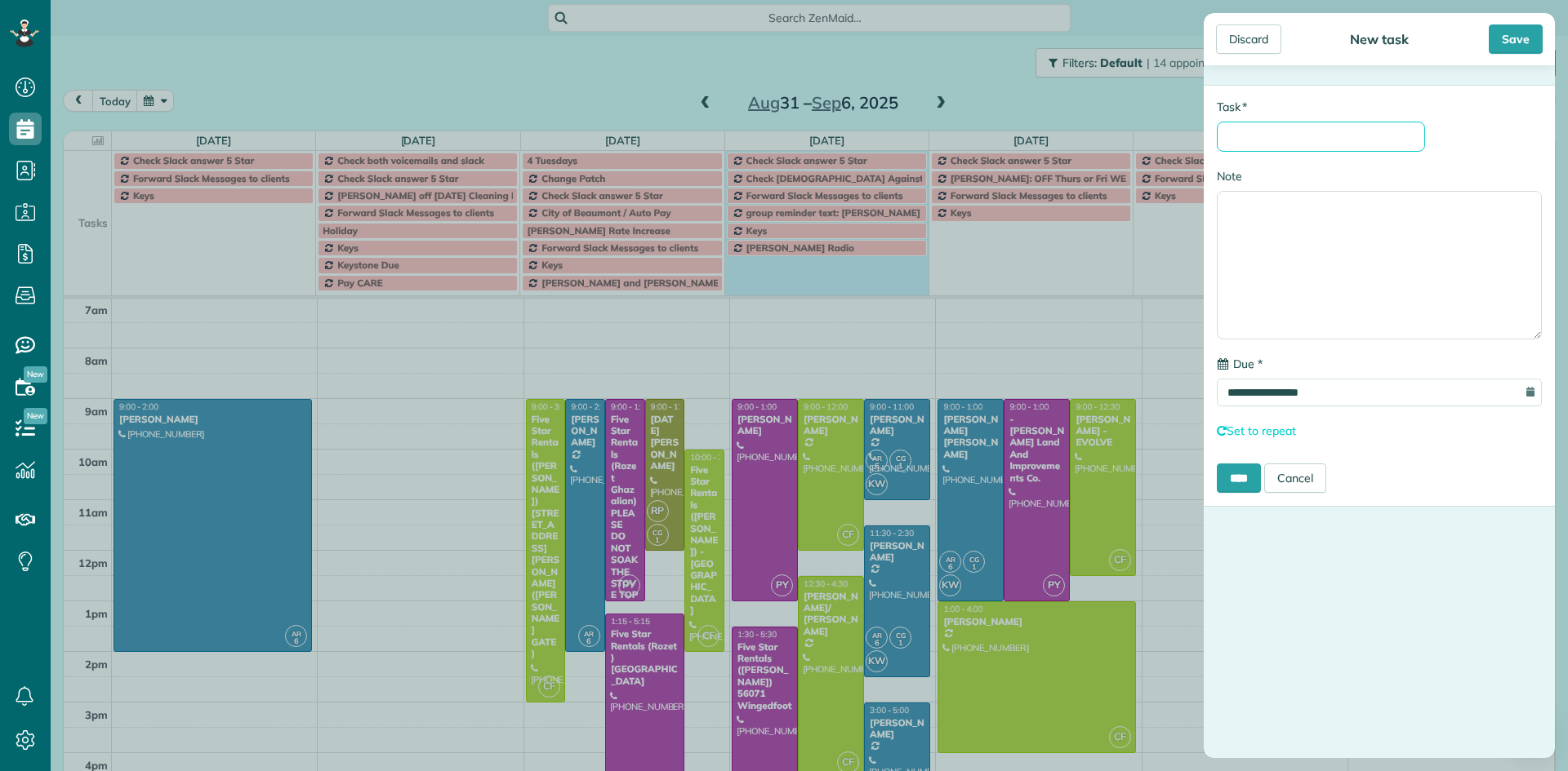
drag, startPoint x: 1203, startPoint y: 131, endPoint x: 1268, endPoint y: 131, distance: 65.0
click at [1268, 131] on input "* Task" at bounding box center [1321, 137] width 209 height 30
click at [1248, 390] on input "**********" at bounding box center [1379, 392] width 325 height 28
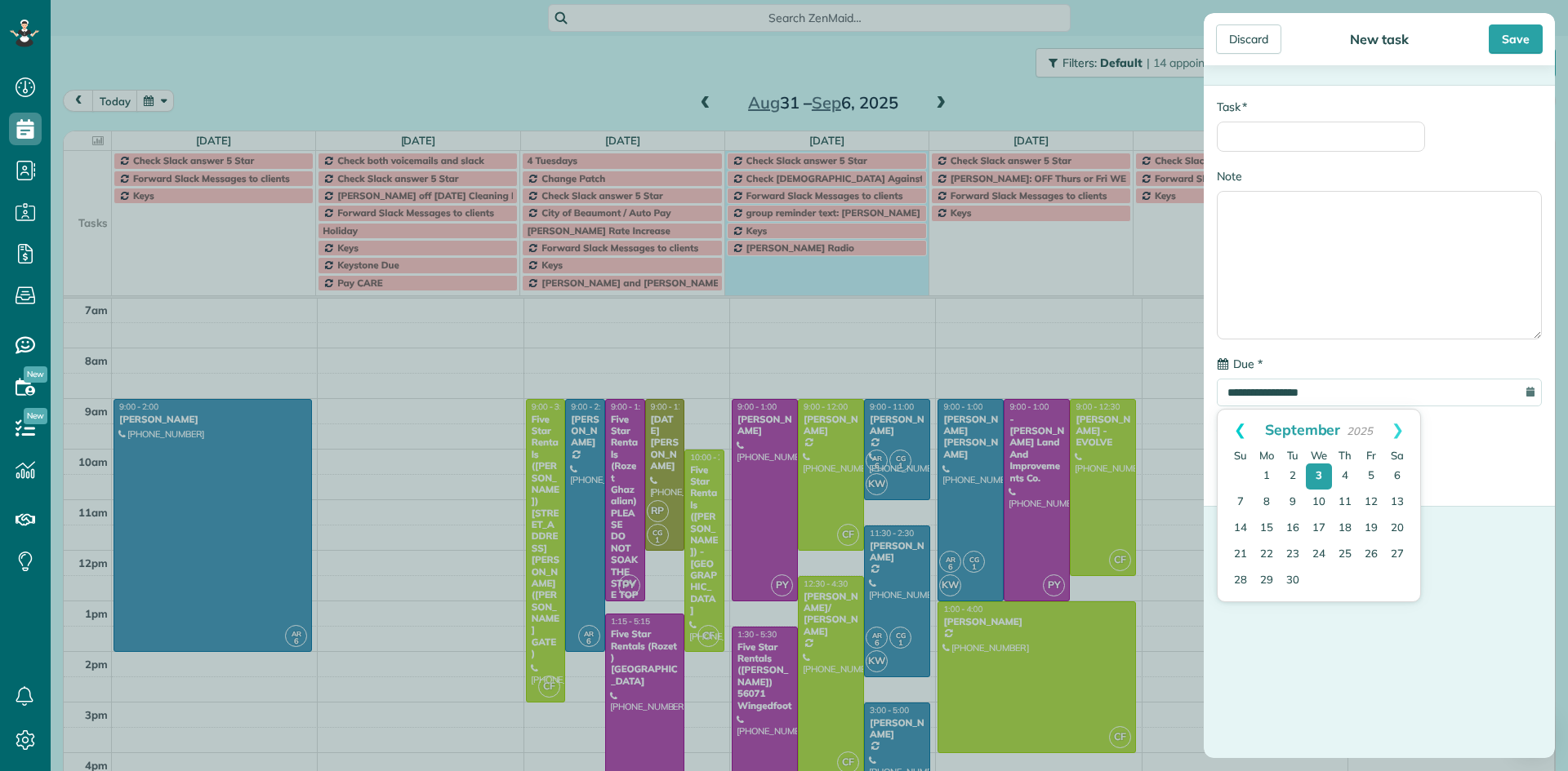
click at [1240, 432] on link "Prev" at bounding box center [1240, 430] width 45 height 41
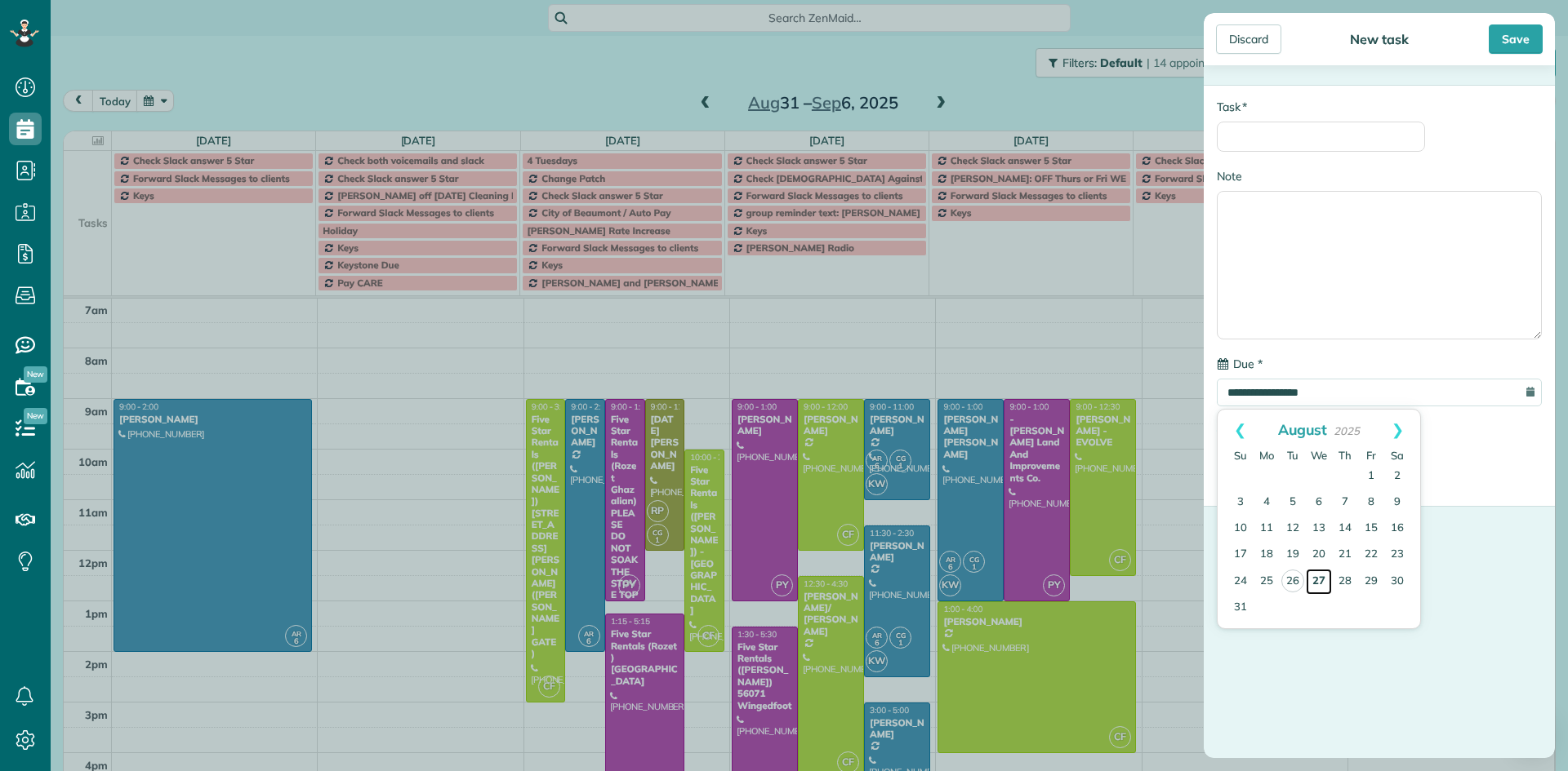
click at [1318, 581] on link "27" at bounding box center [1318, 581] width 26 height 26
type input "**********"
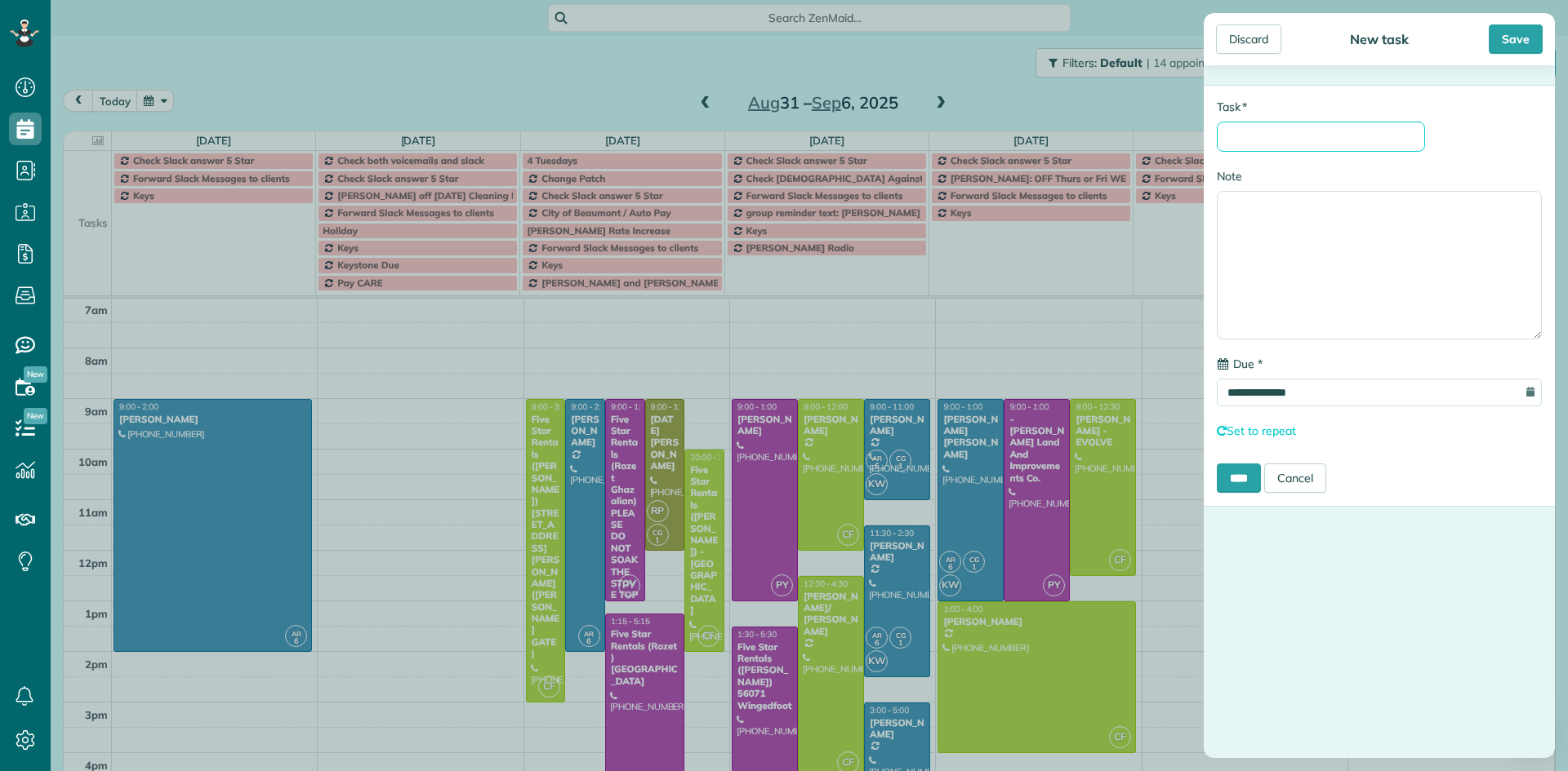
click at [1237, 135] on input "* Task" at bounding box center [1321, 137] width 209 height 30
type input "**********"
click at [1248, 479] on input "****" at bounding box center [1239, 478] width 44 height 30
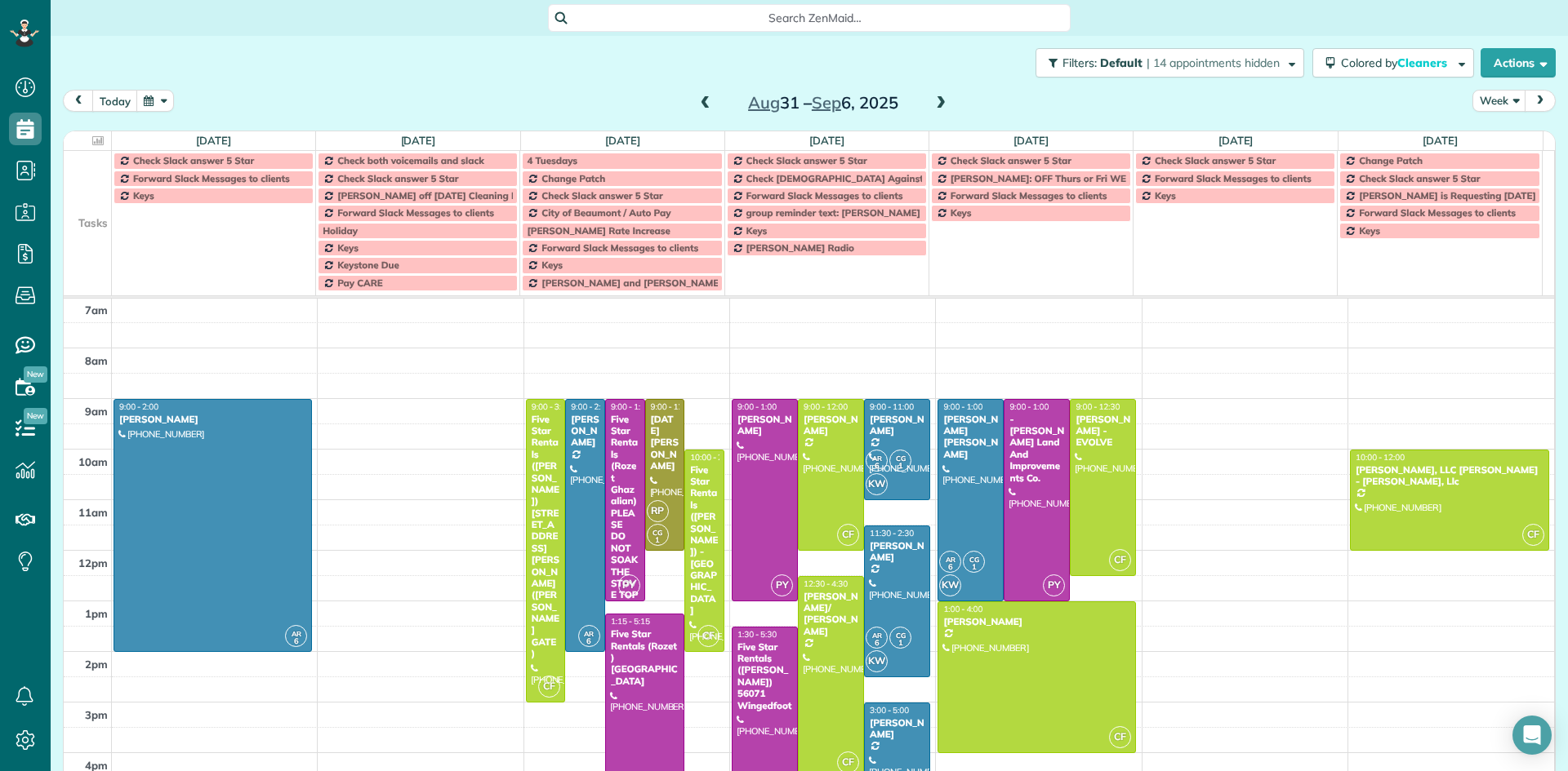
click at [696, 103] on span at bounding box center [705, 104] width 18 height 14
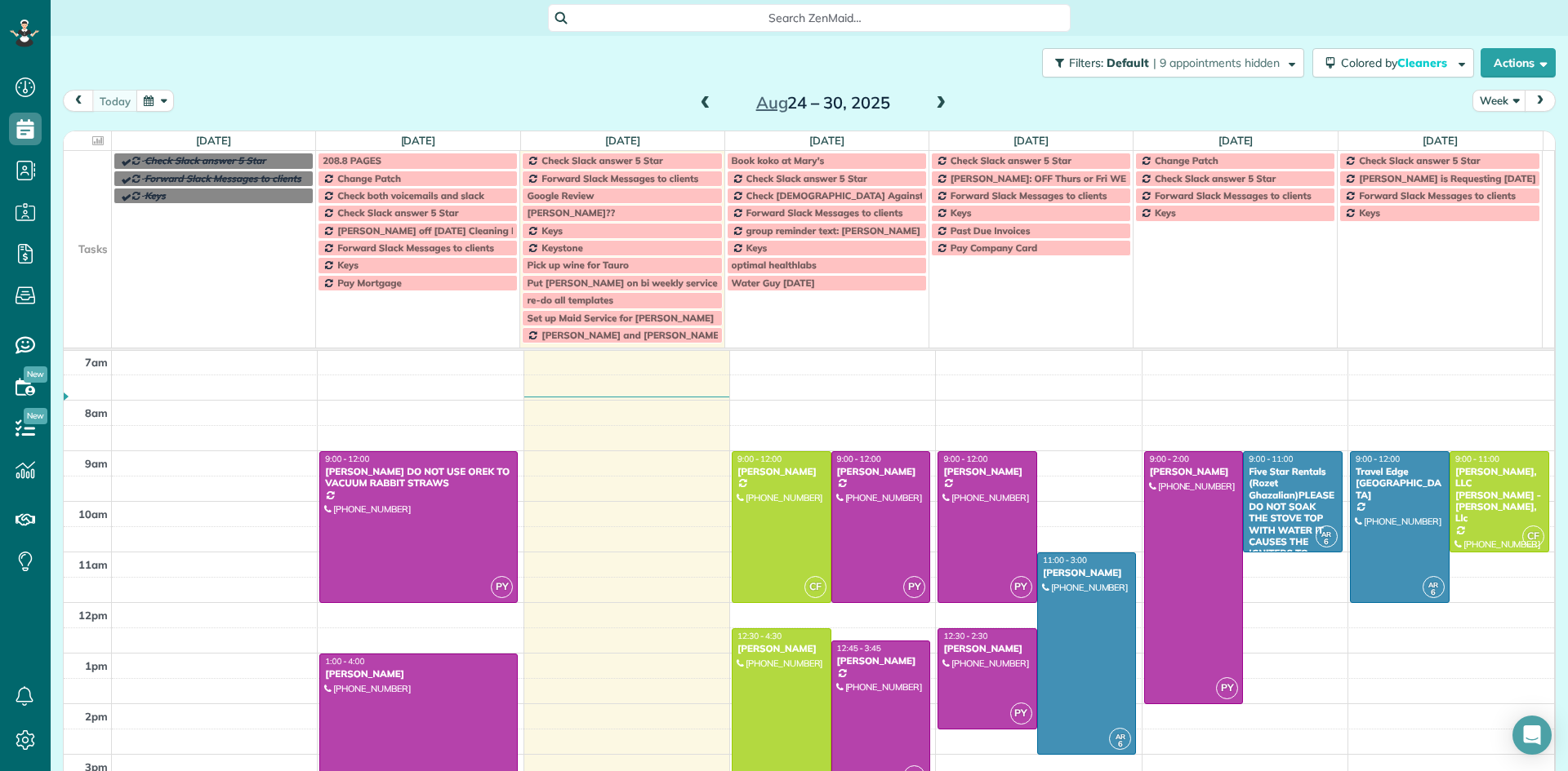
click at [370, 703] on div at bounding box center [419, 730] width 197 height 150
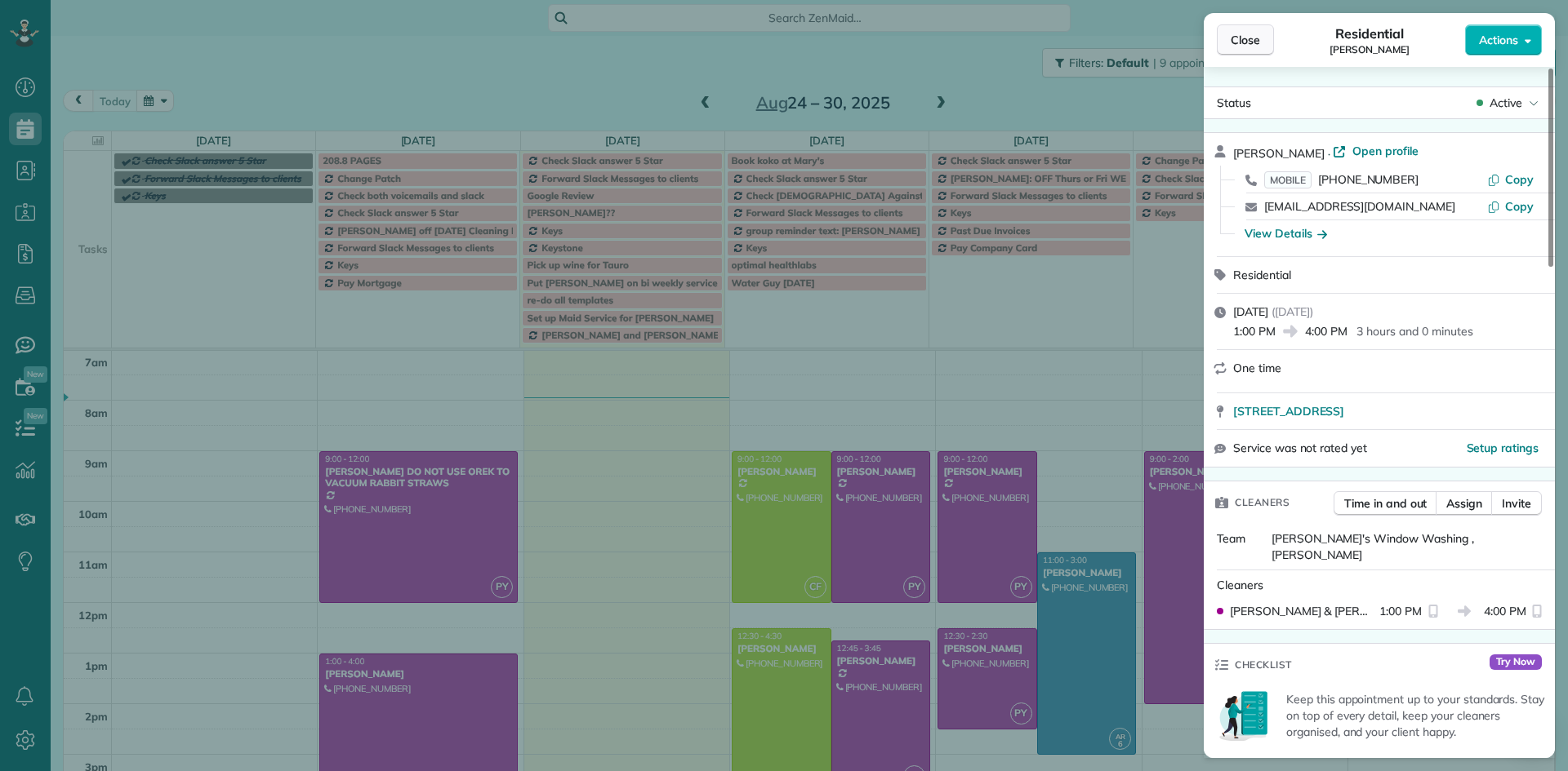
click at [1249, 39] on span "Close" at bounding box center [1245, 40] width 30 height 16
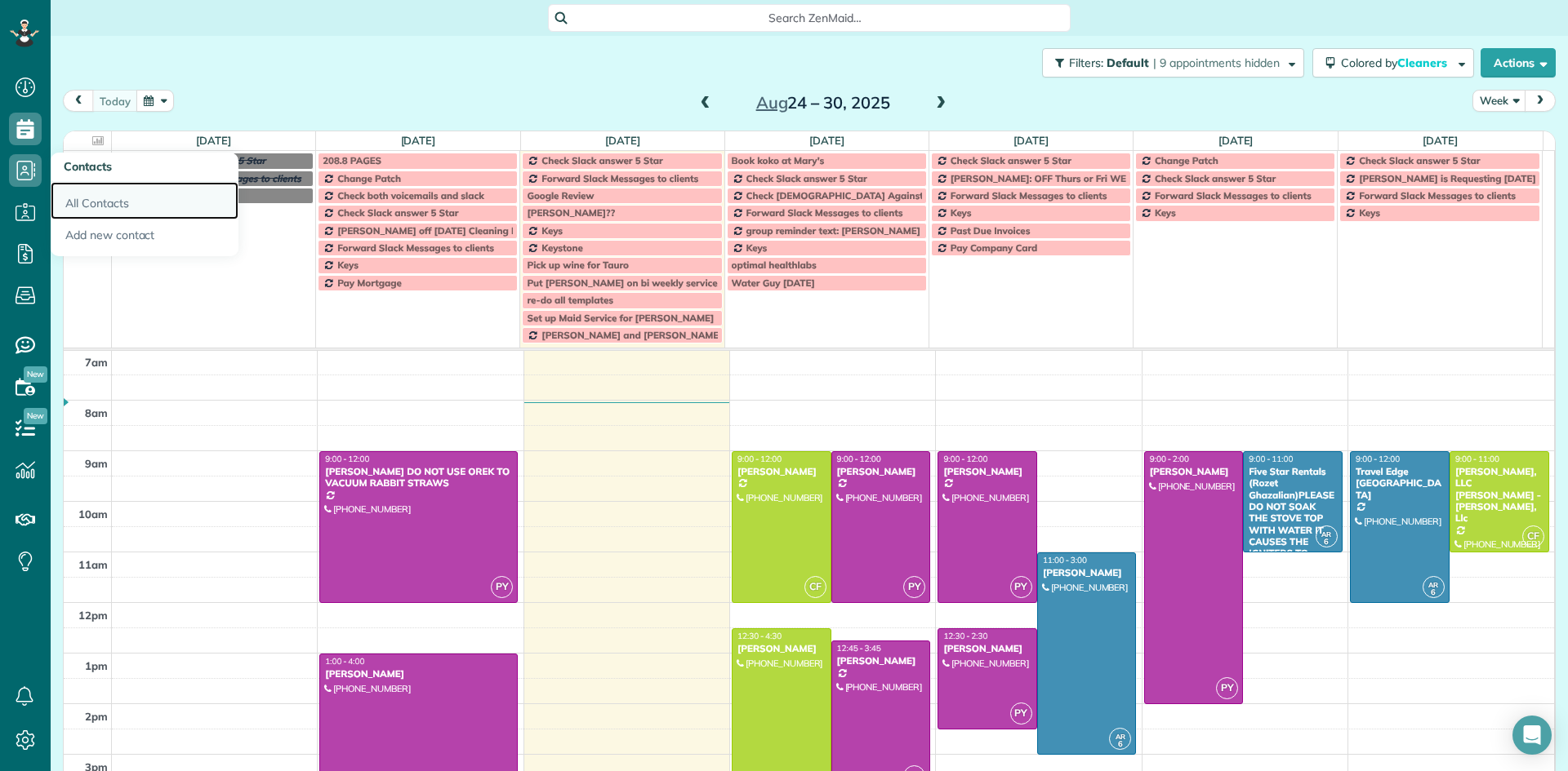
click at [130, 201] on link "All Contacts" at bounding box center [145, 200] width 188 height 38
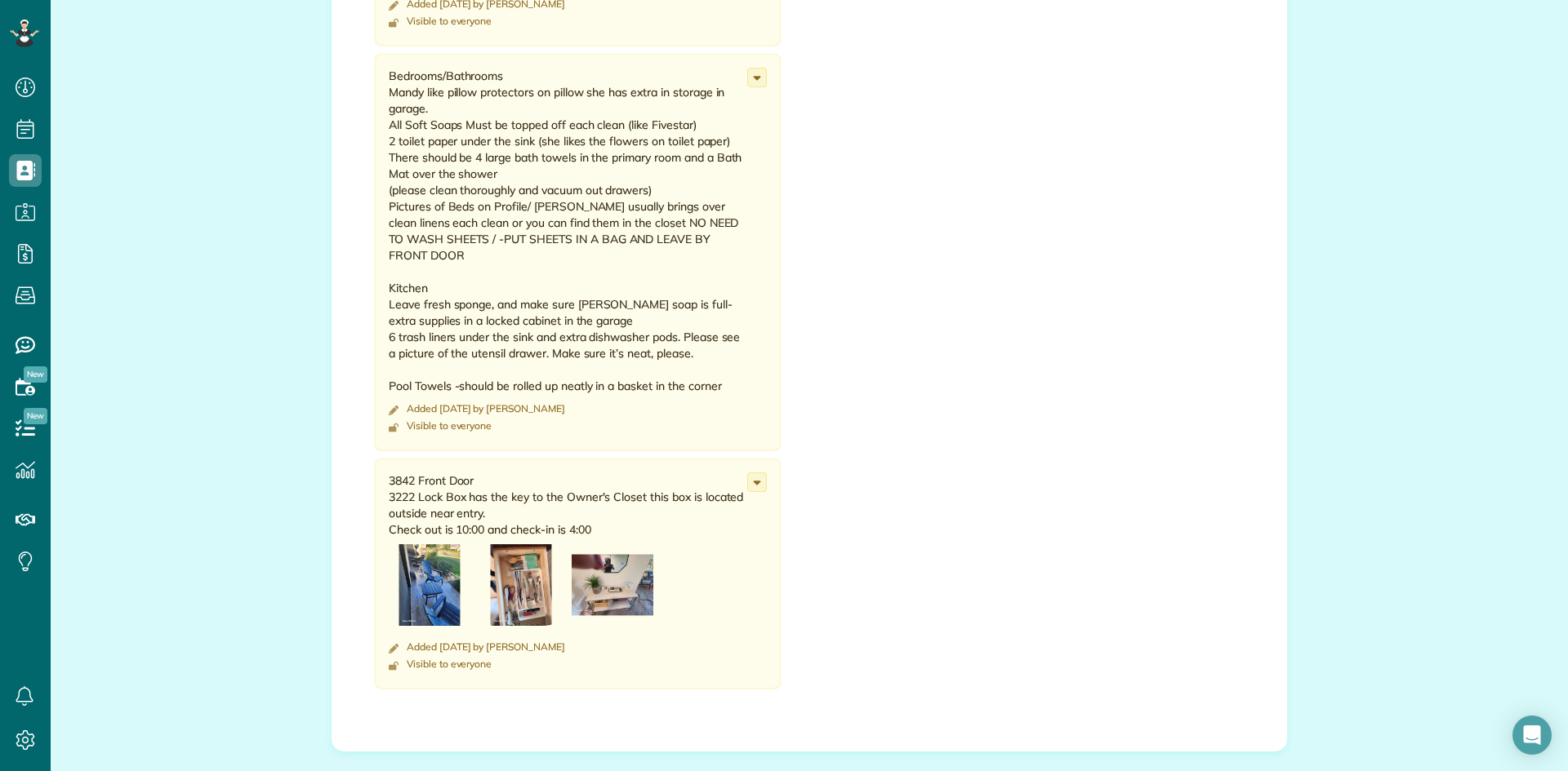
scroll to position [1061, 0]
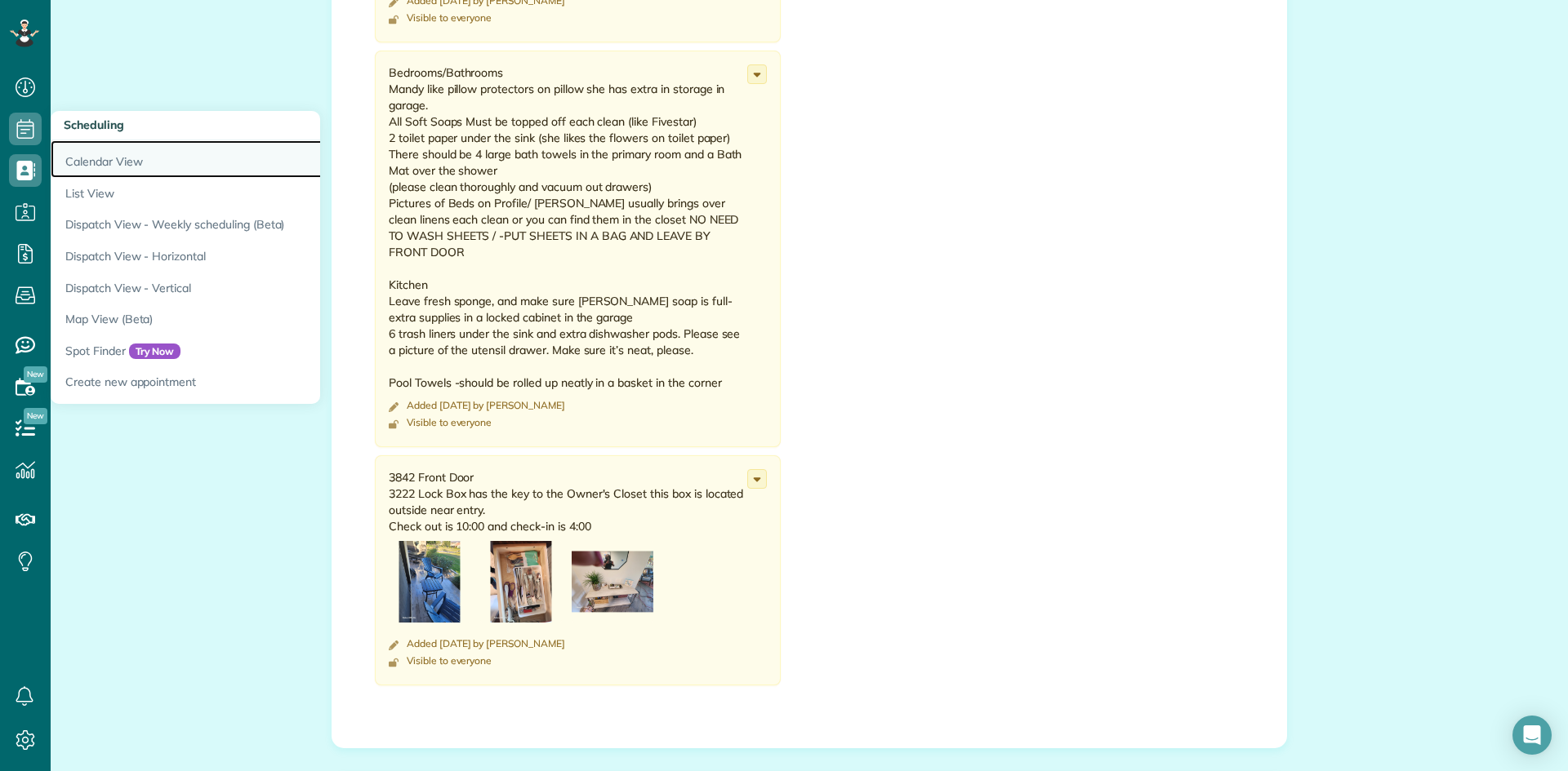
click at [116, 162] on link "Calendar View" at bounding box center [255, 159] width 408 height 38
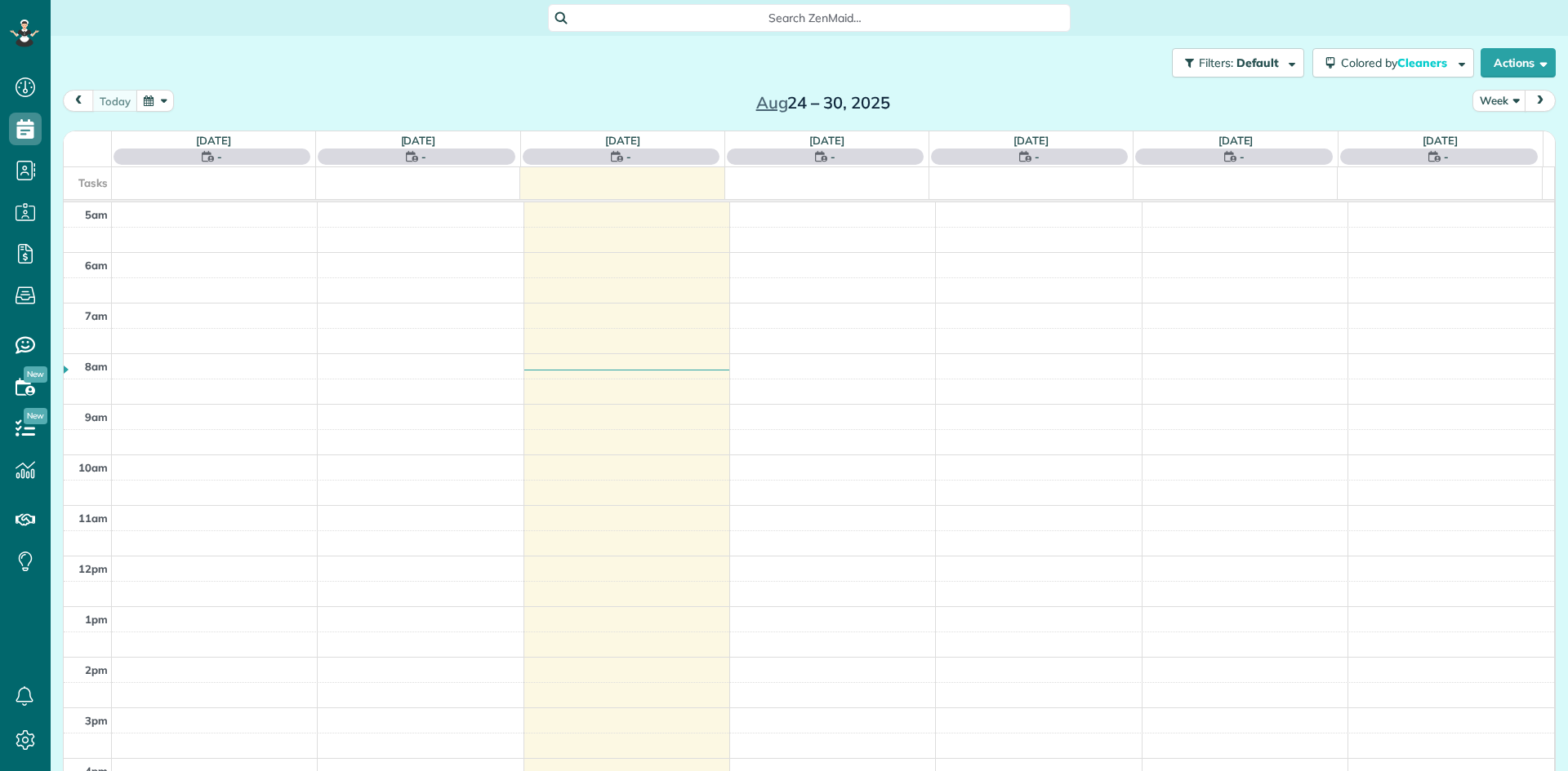
scroll to position [102, 0]
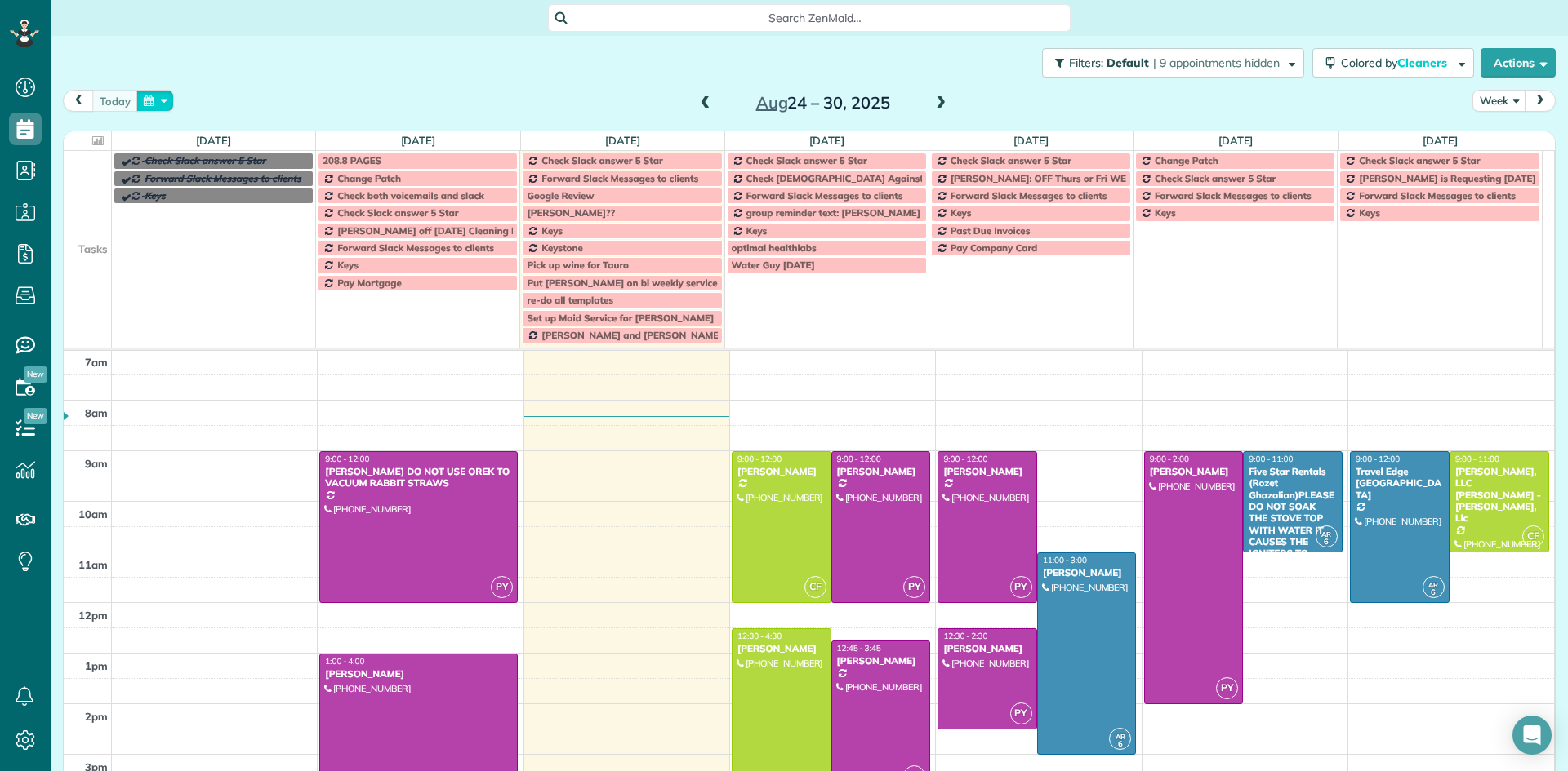
click at [147, 95] on button "button" at bounding box center [155, 100] width 38 height 22
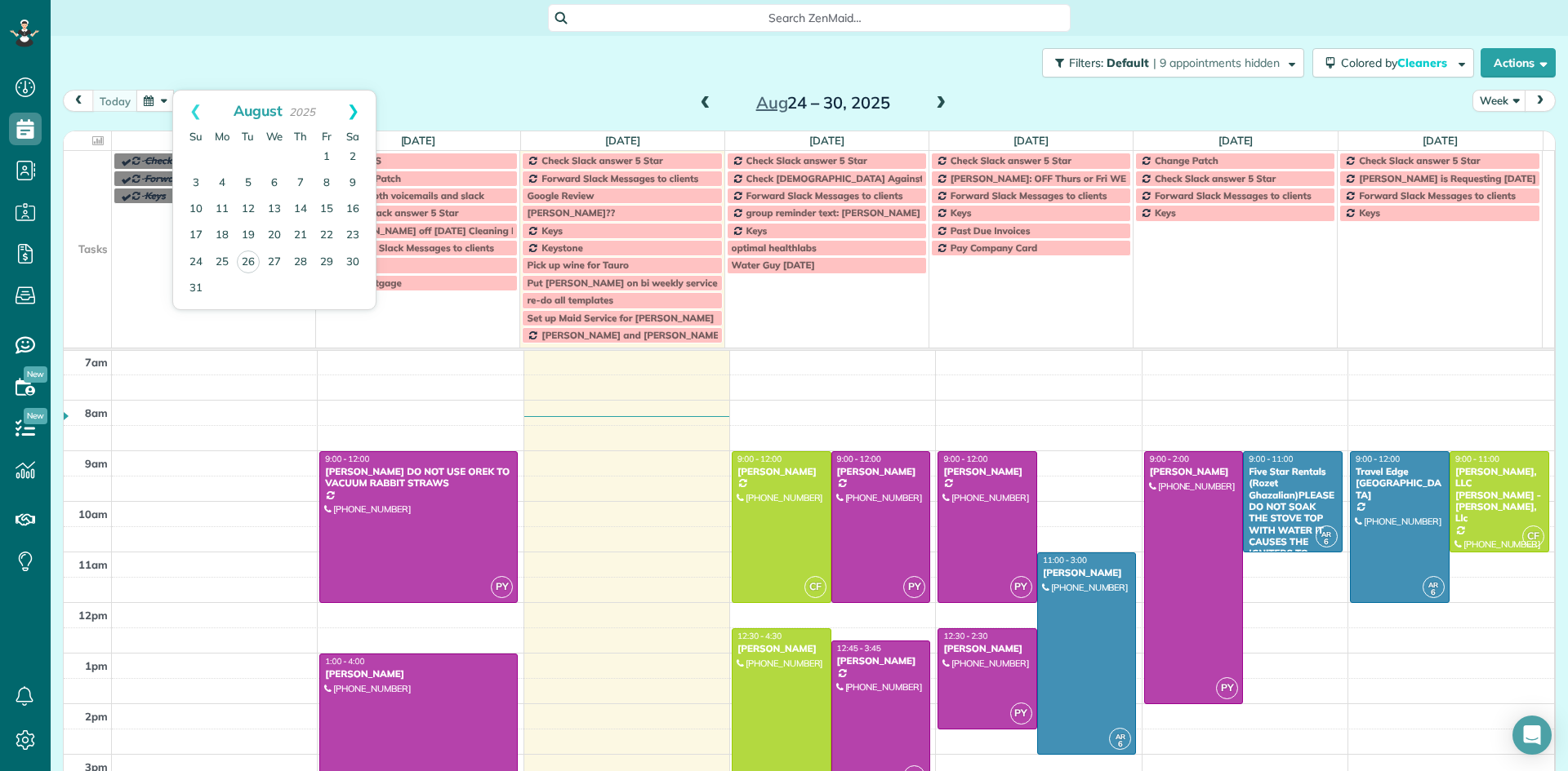
click at [349, 110] on link "Next" at bounding box center [354, 111] width 45 height 41
click at [303, 208] on link "13" at bounding box center [300, 209] width 26 height 26
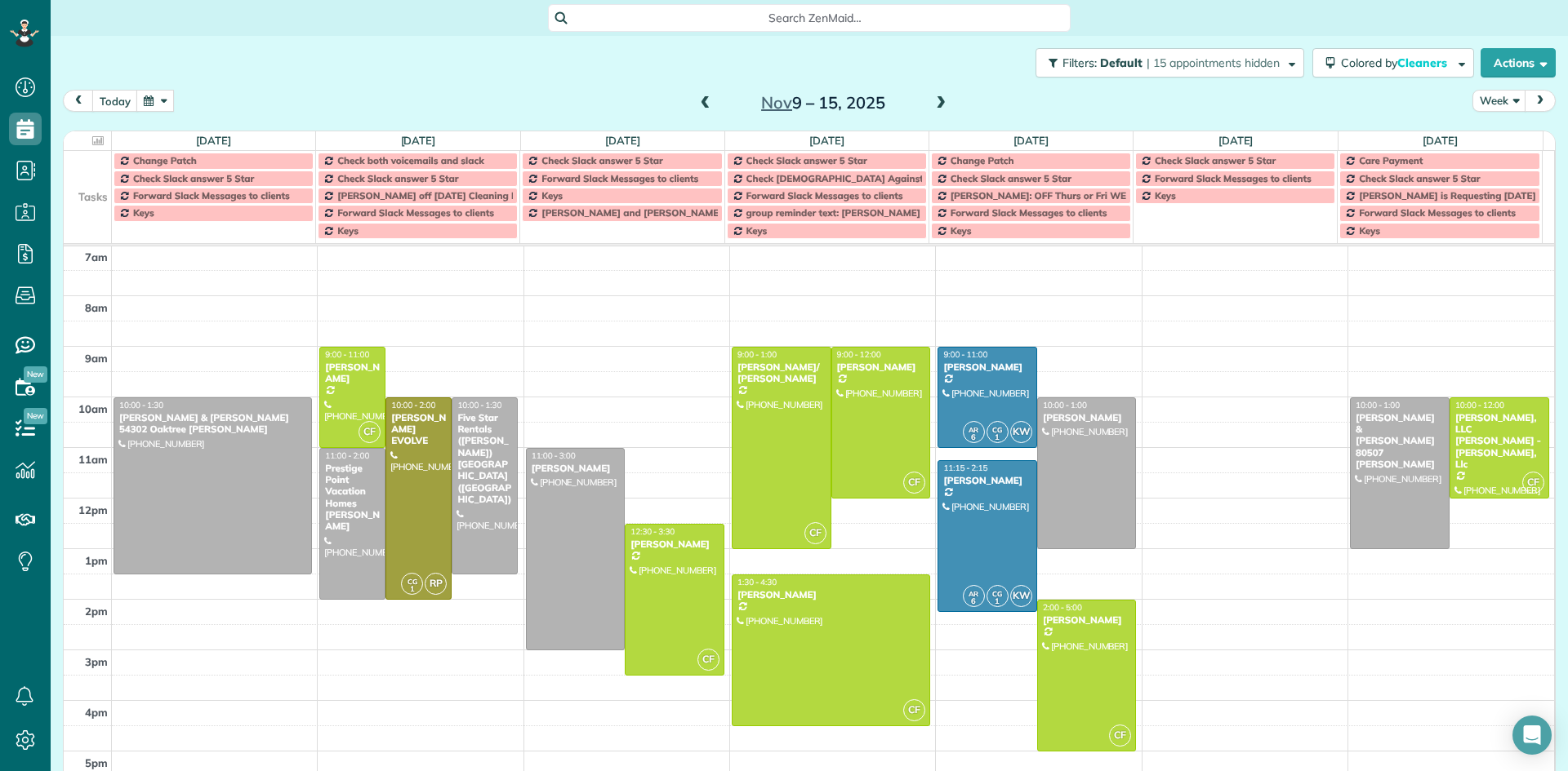
click at [704, 103] on span at bounding box center [705, 104] width 18 height 14
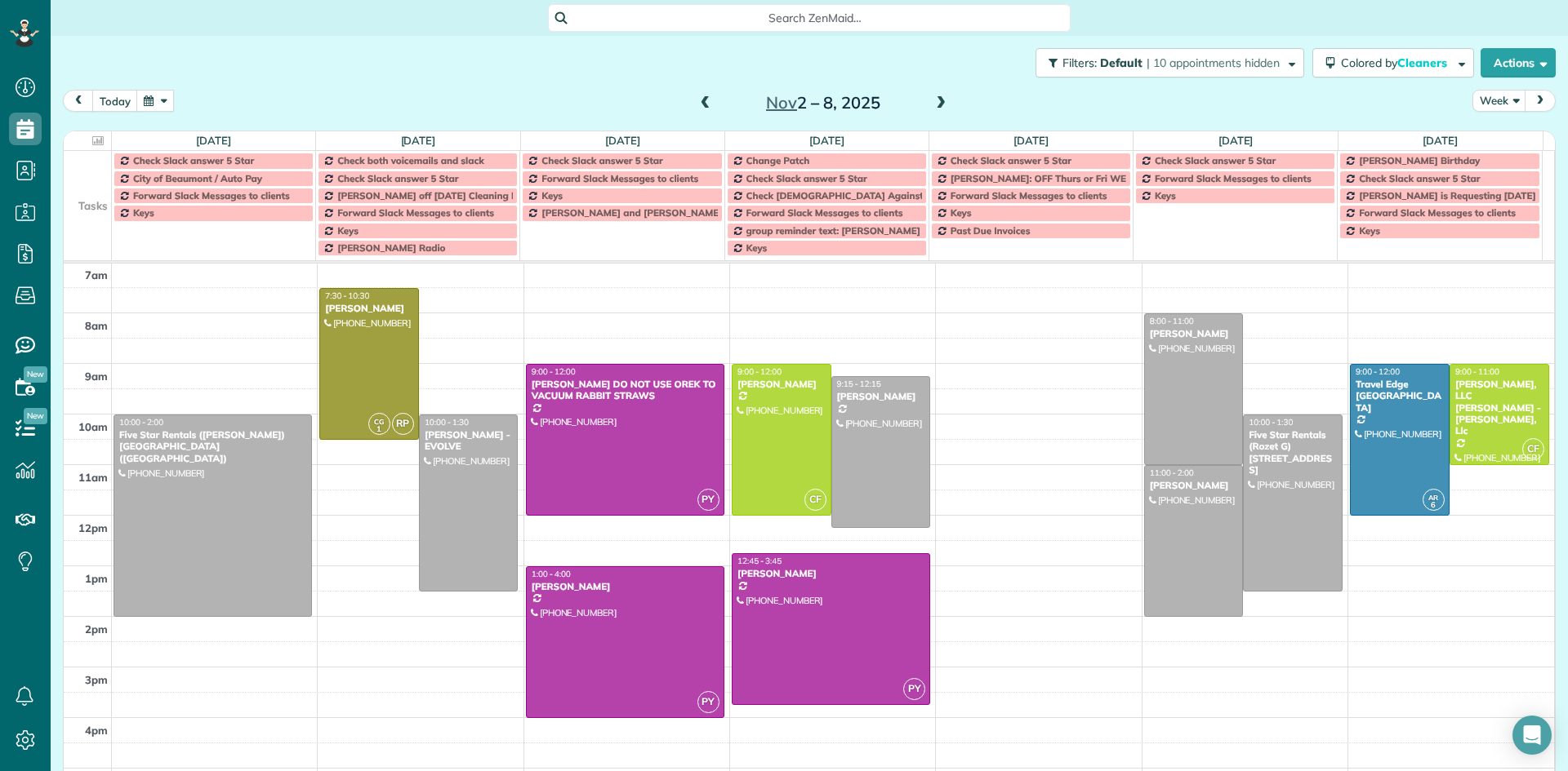
click at [704, 103] on span at bounding box center [705, 104] width 18 height 14
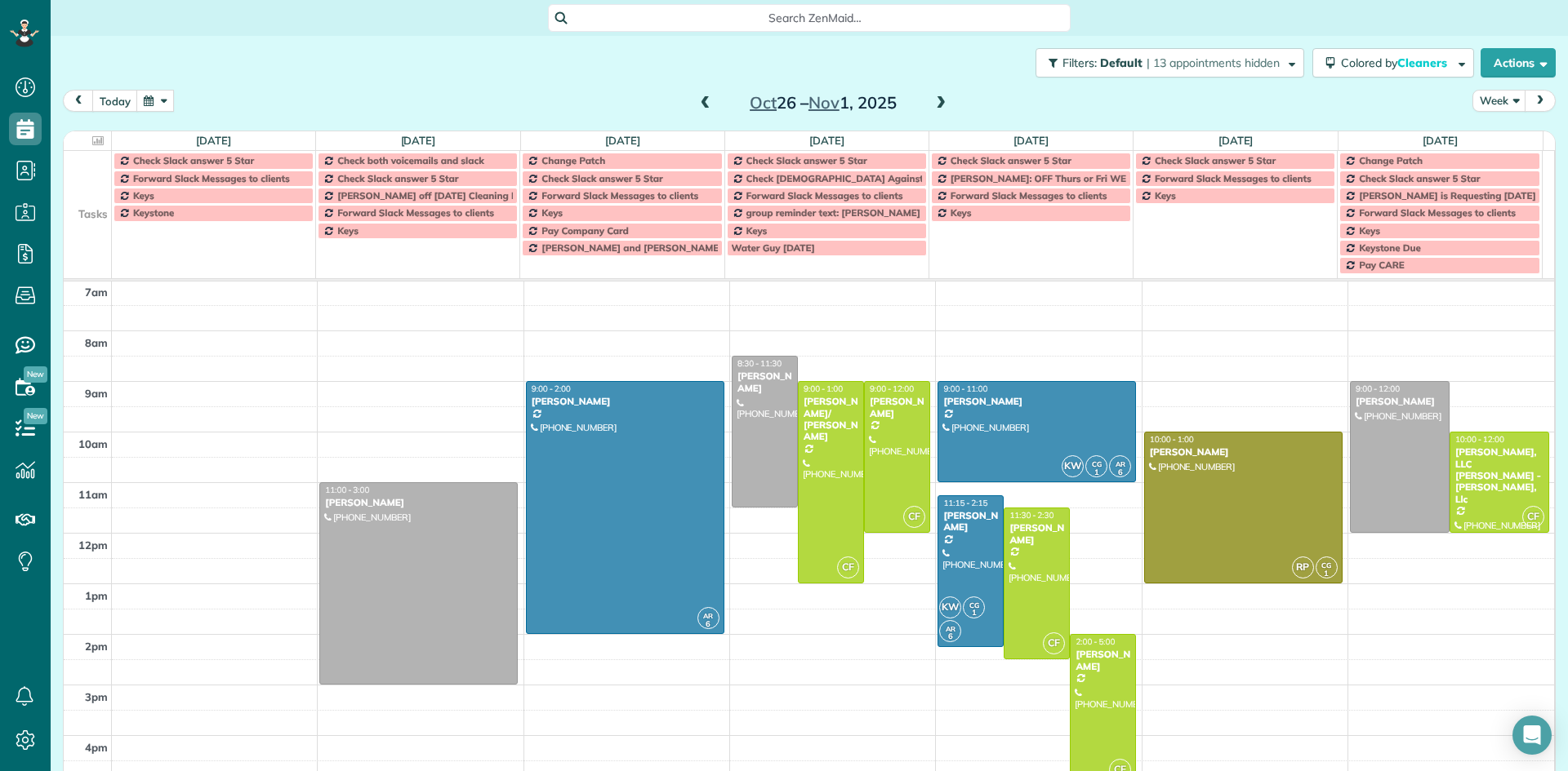
click at [704, 103] on span at bounding box center [705, 104] width 18 height 14
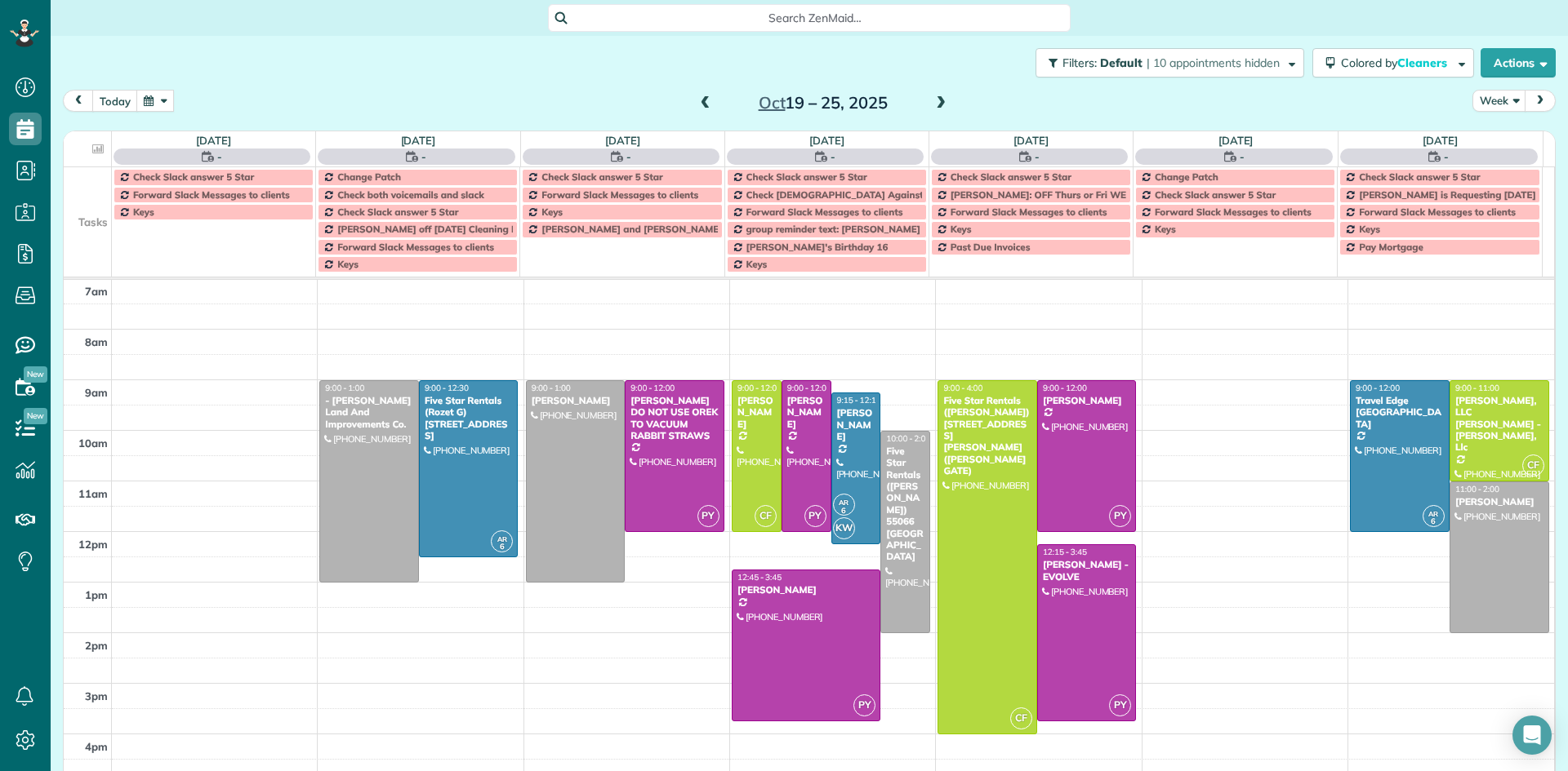
click at [704, 103] on span at bounding box center [705, 104] width 18 height 14
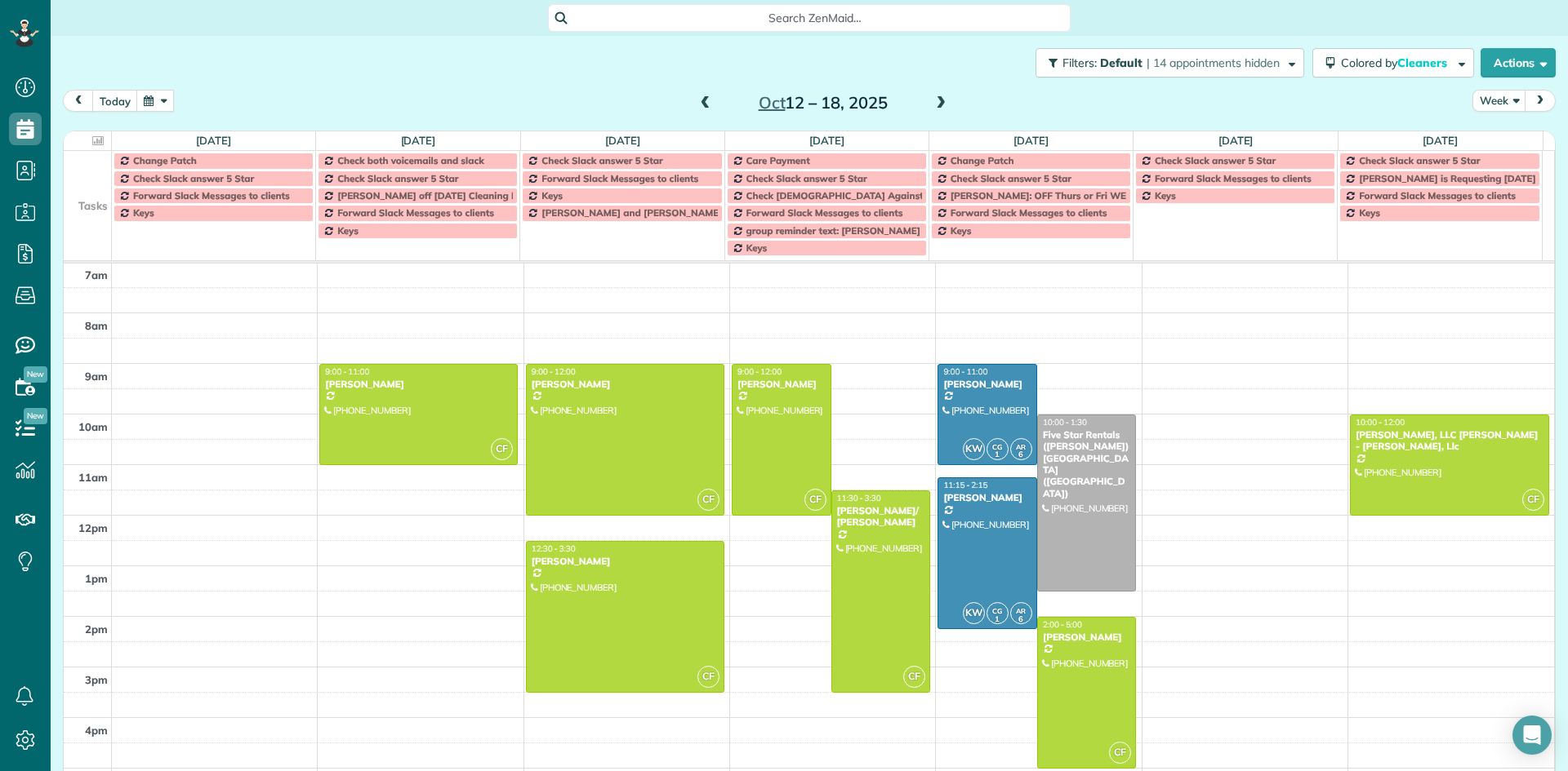
click at [704, 103] on span at bounding box center [705, 104] width 18 height 14
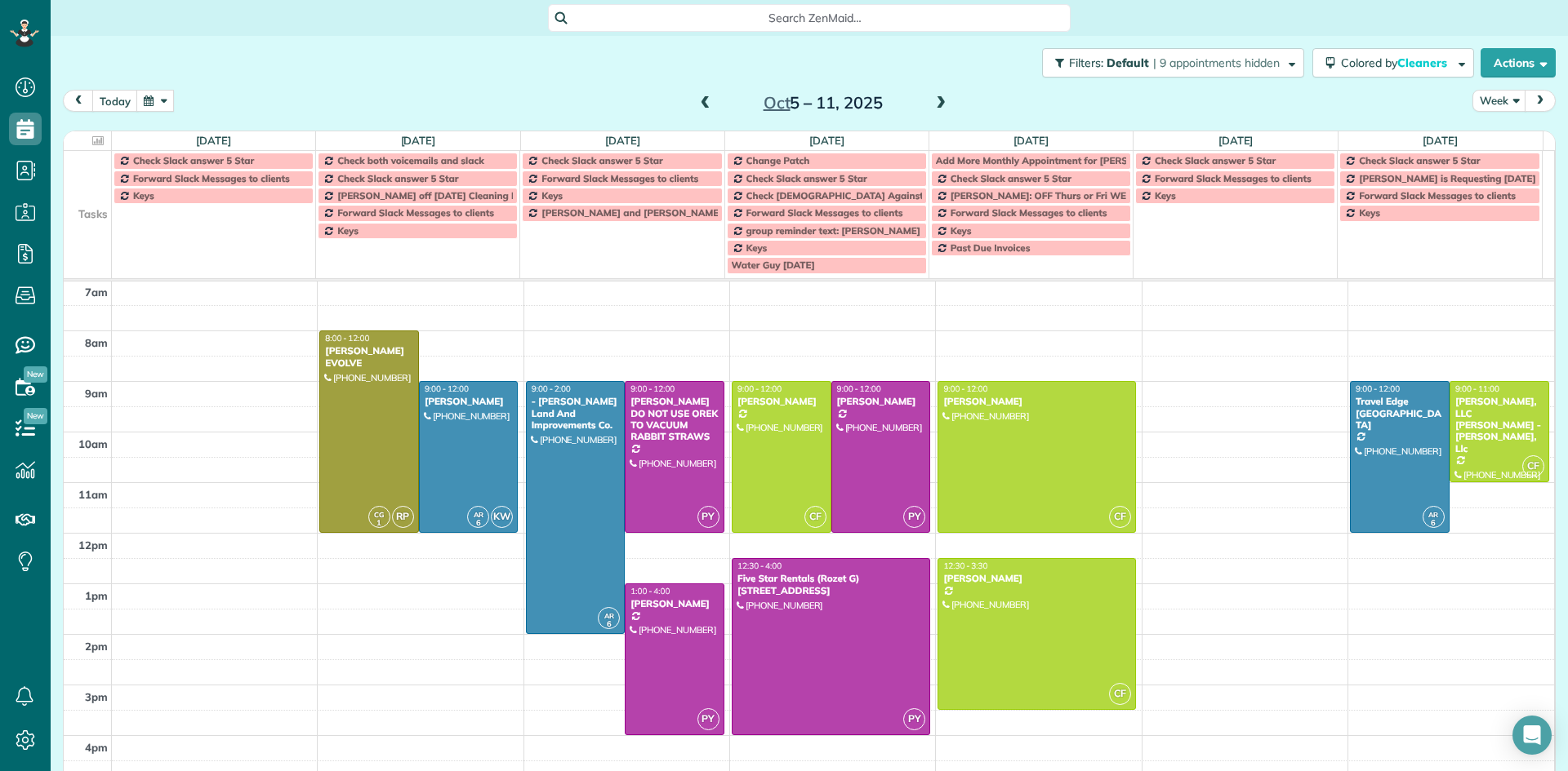
click at [704, 103] on span at bounding box center [705, 104] width 18 height 14
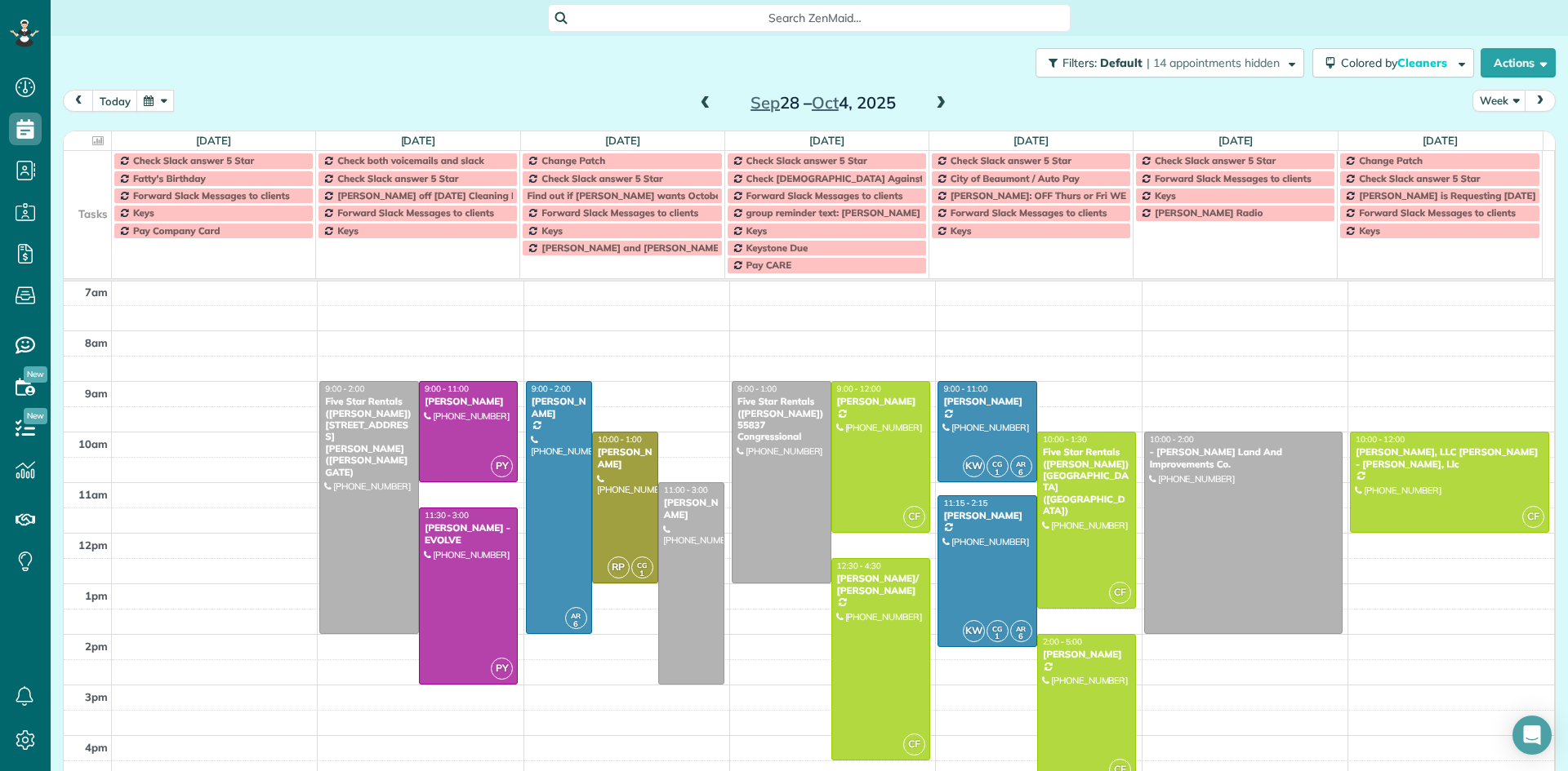
click at [704, 103] on span at bounding box center [705, 104] width 18 height 14
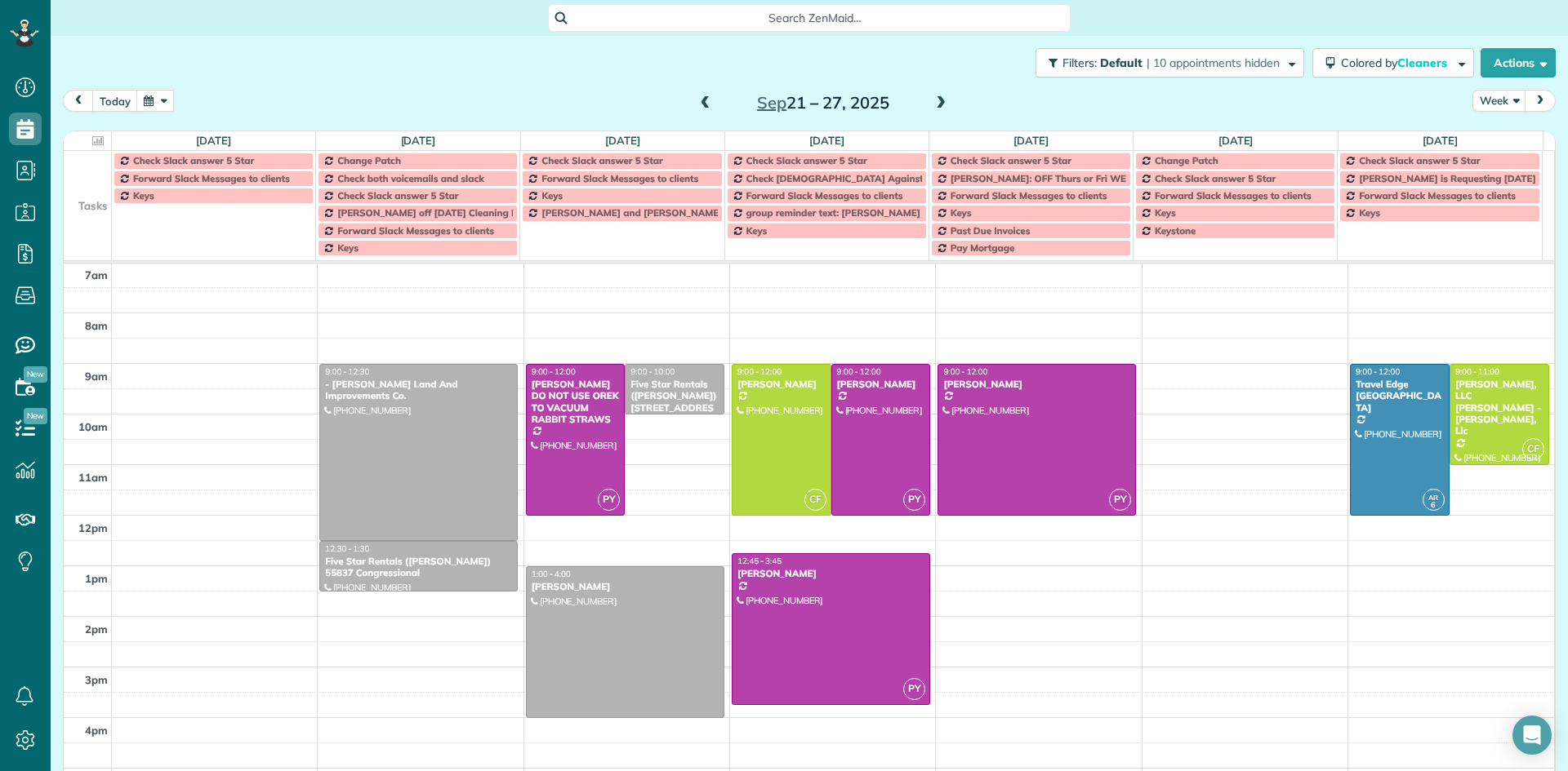
click at [704, 103] on span at bounding box center [705, 104] width 18 height 14
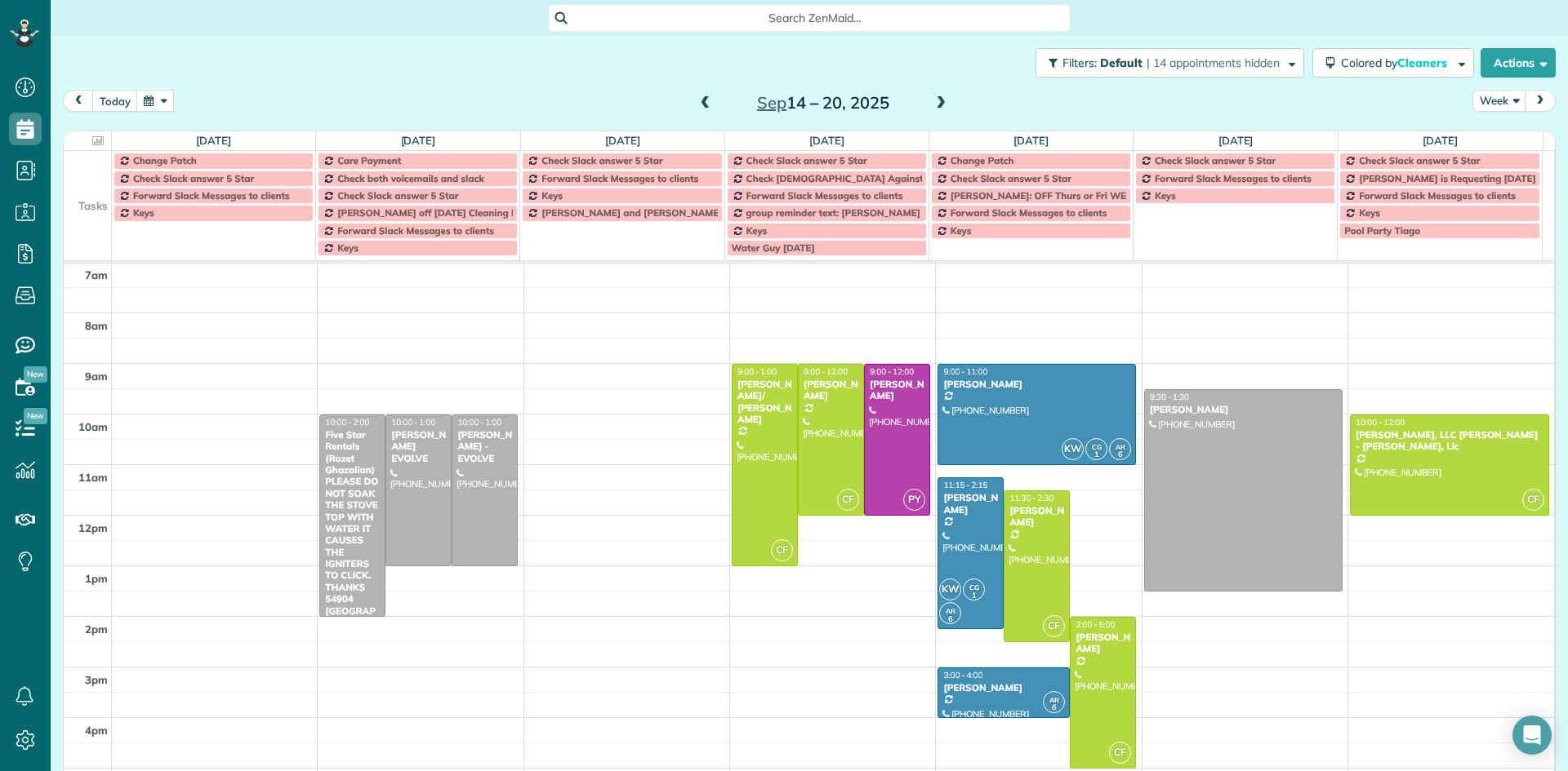
click at [704, 103] on span at bounding box center [705, 104] width 18 height 14
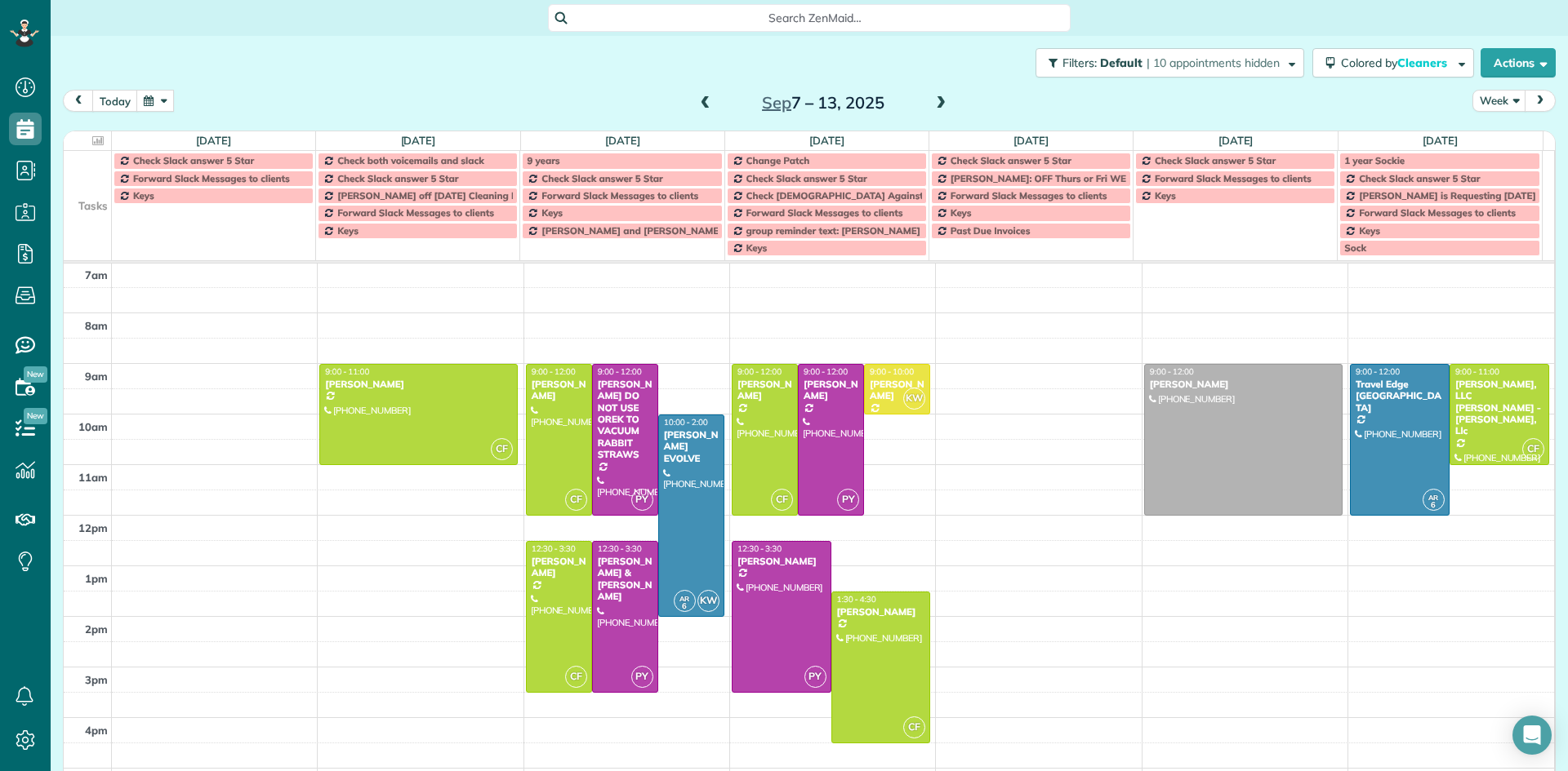
click at [704, 103] on span at bounding box center [705, 104] width 18 height 14
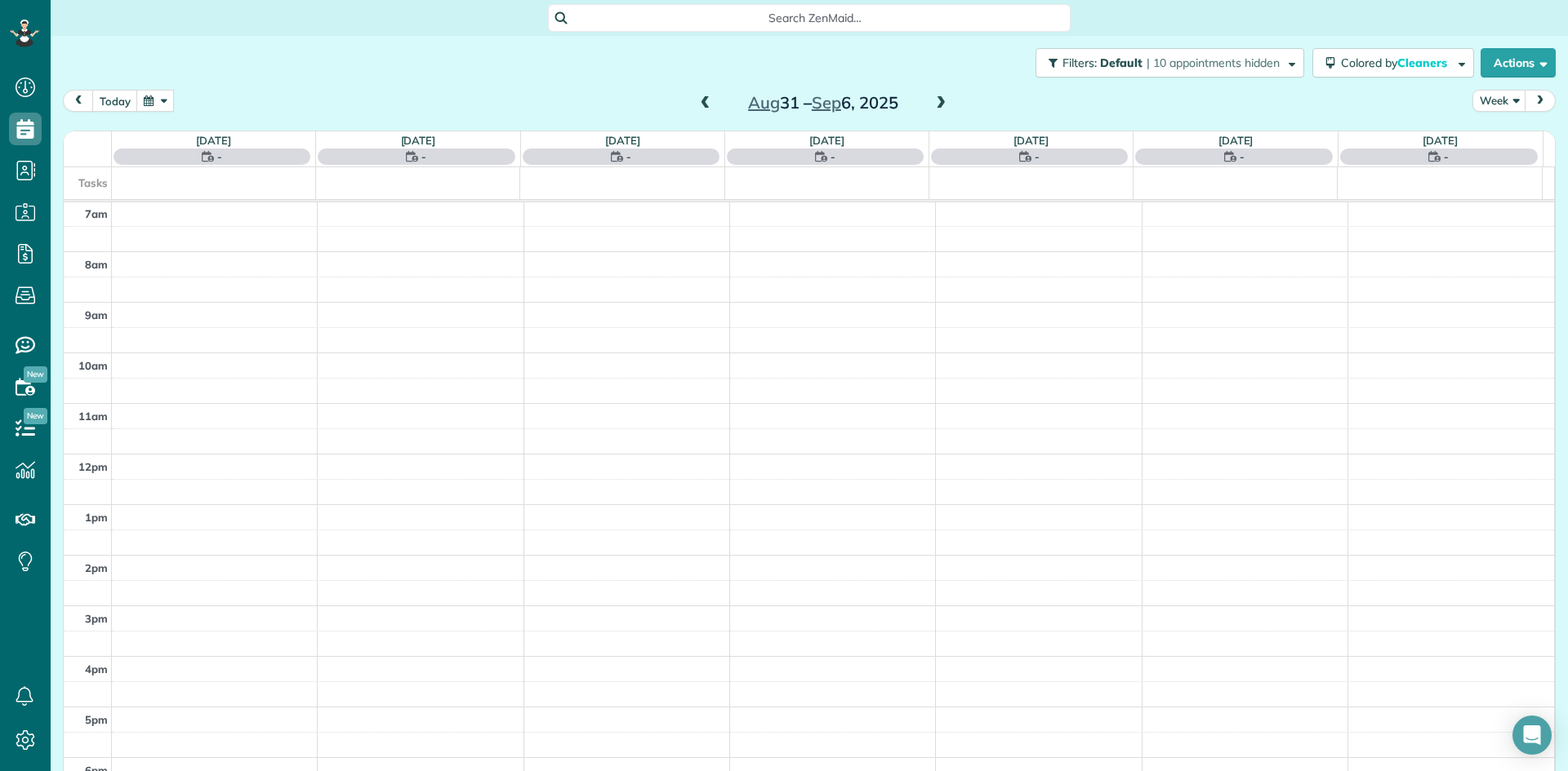
click at [939, 107] on span at bounding box center [941, 104] width 18 height 14
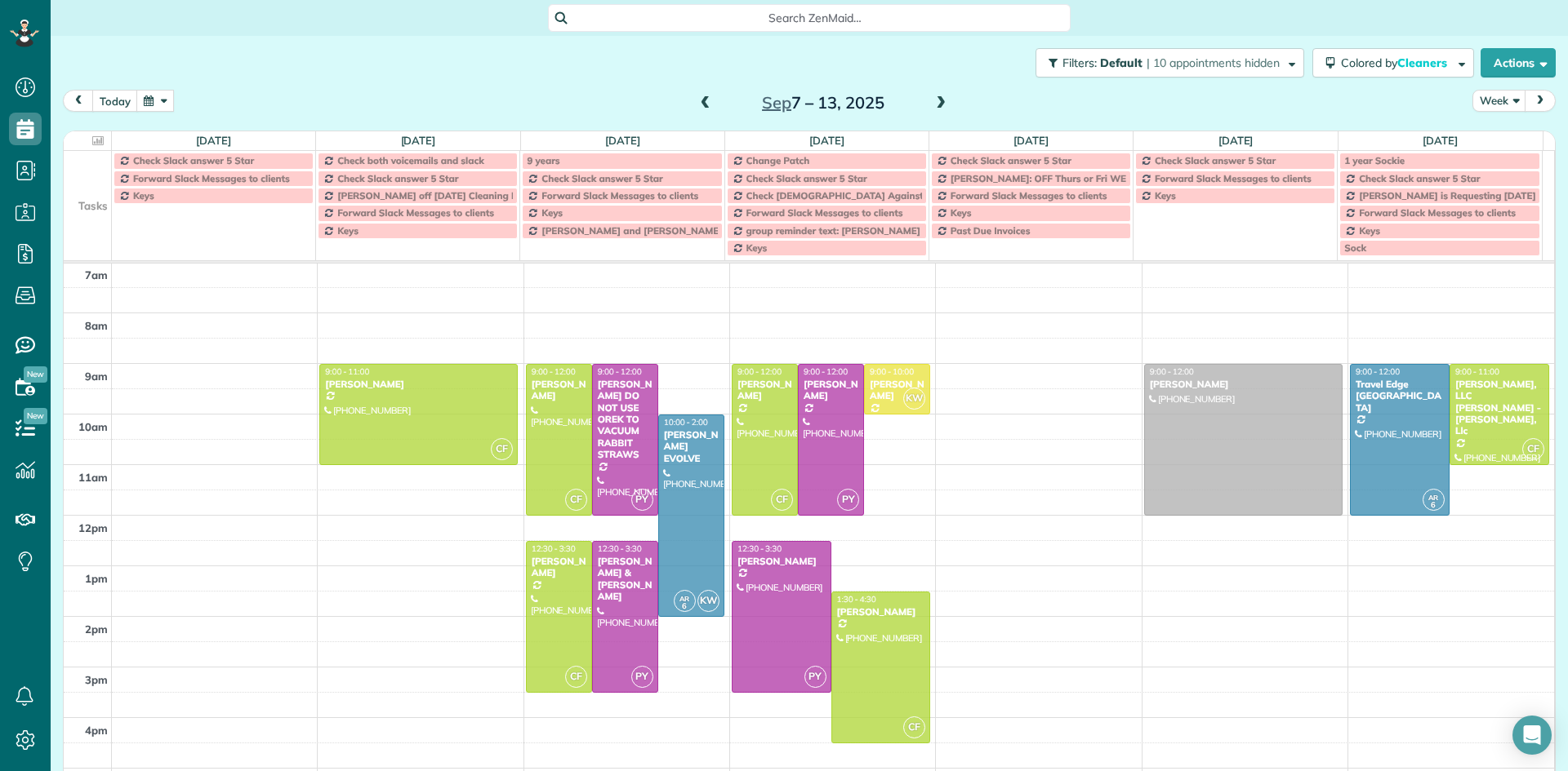
click at [939, 107] on span at bounding box center [941, 104] width 18 height 14
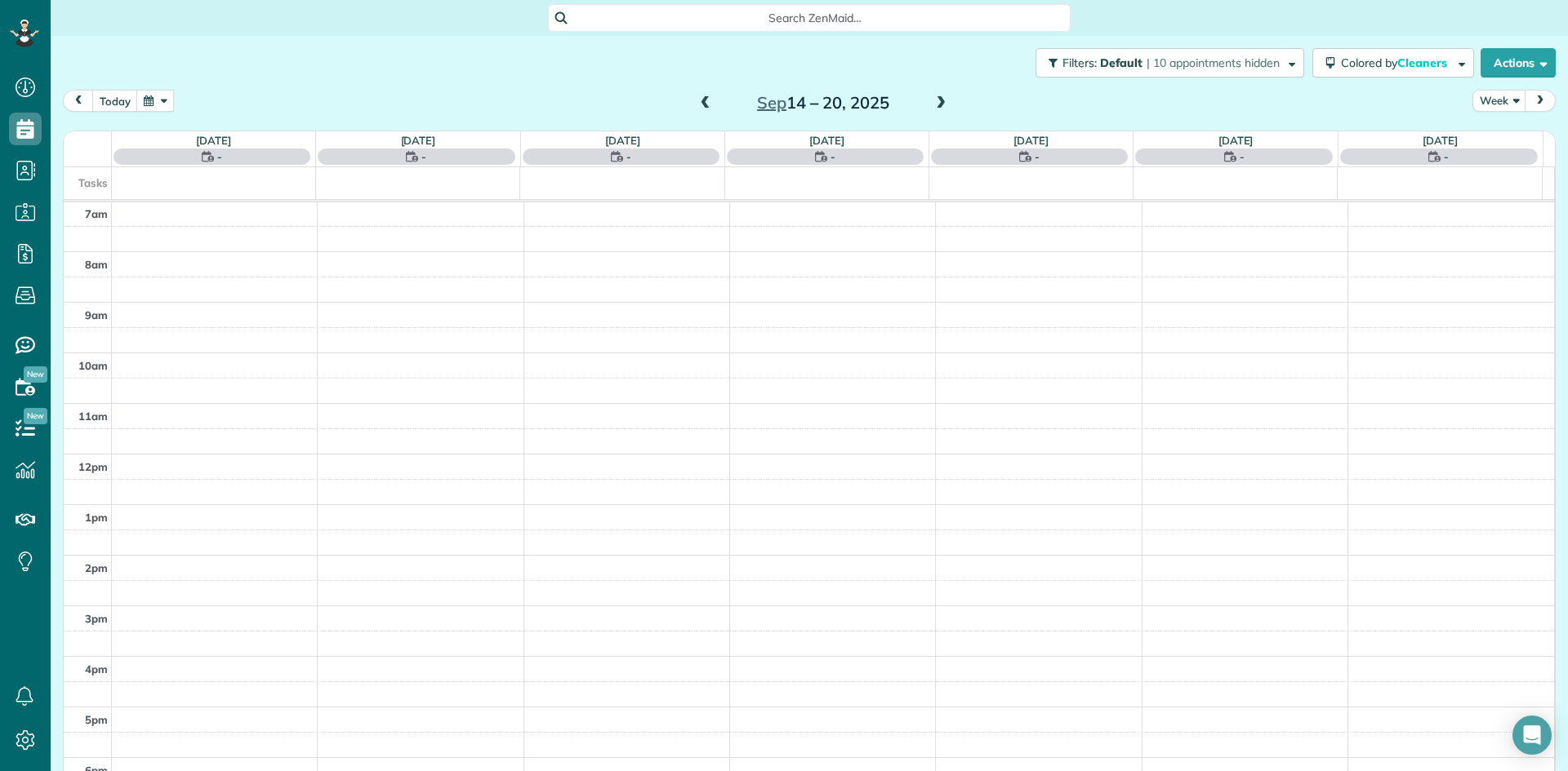
click at [939, 107] on span at bounding box center [941, 104] width 18 height 14
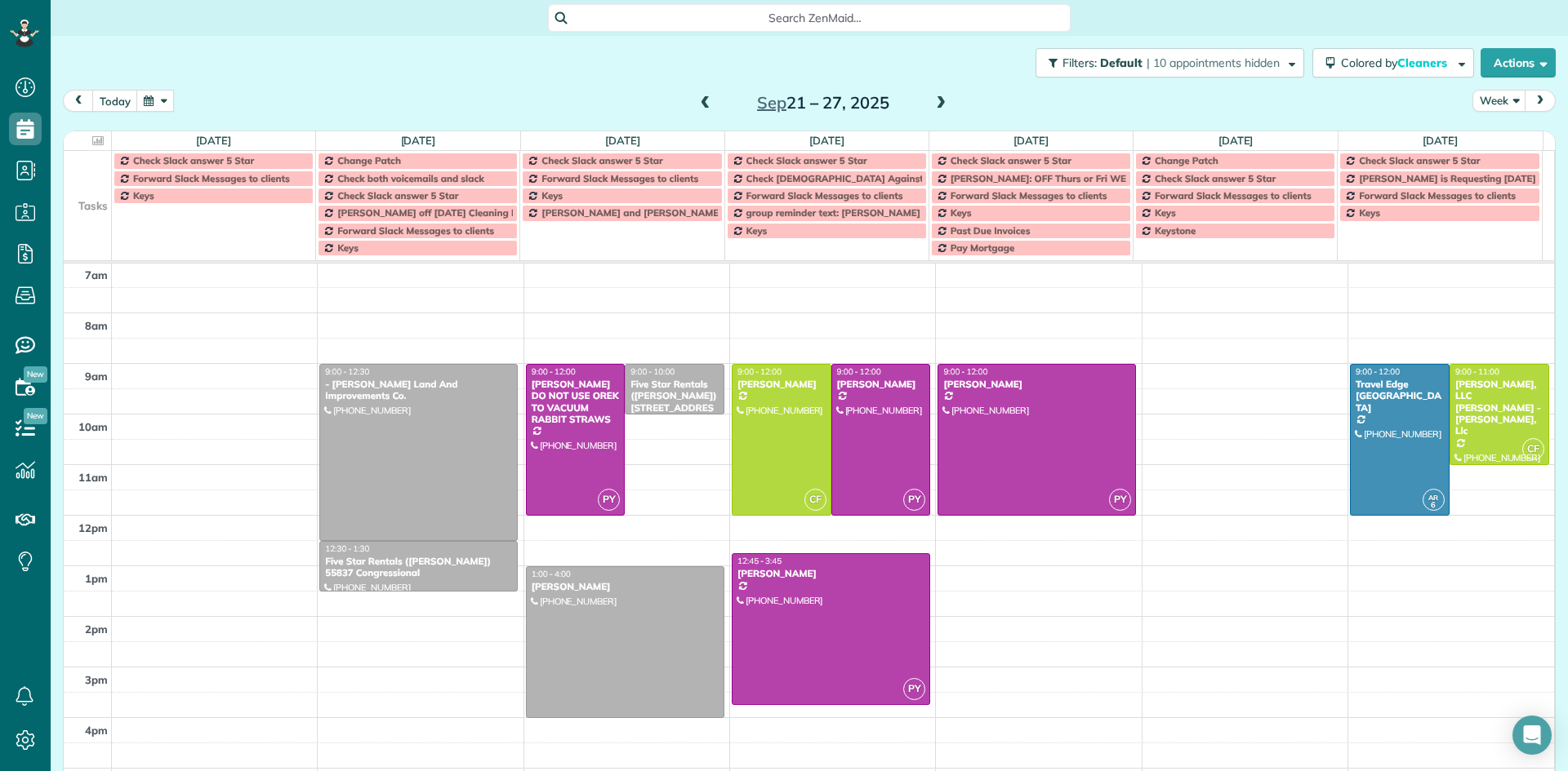
click at [939, 107] on span at bounding box center [941, 104] width 18 height 14
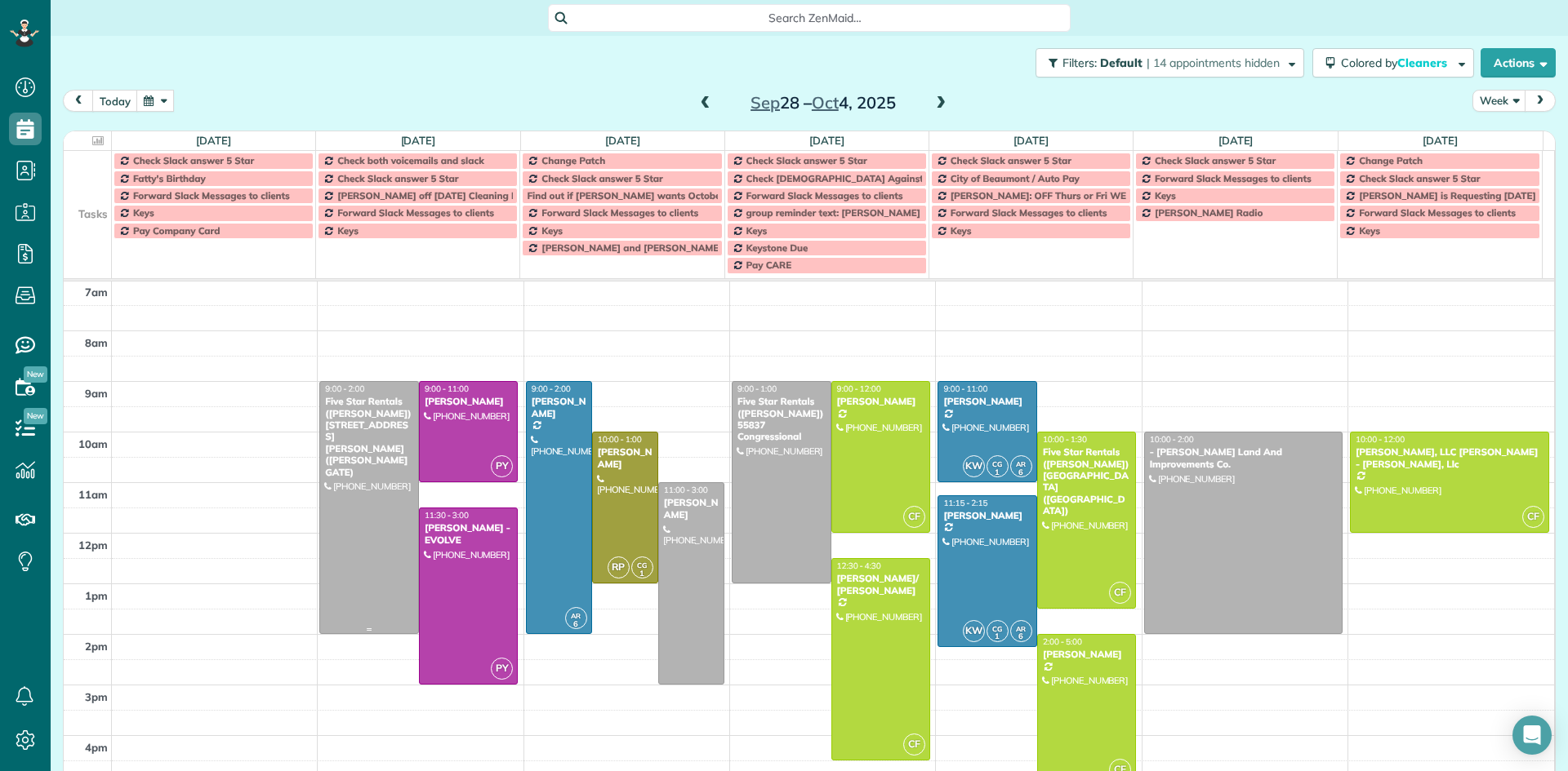
click at [360, 448] on div "Five Star Rentals (Rozet Ghazalian) 55655 Royal St. George (GREG NORMAN GATE)" at bounding box center [369, 437] width 89 height 82
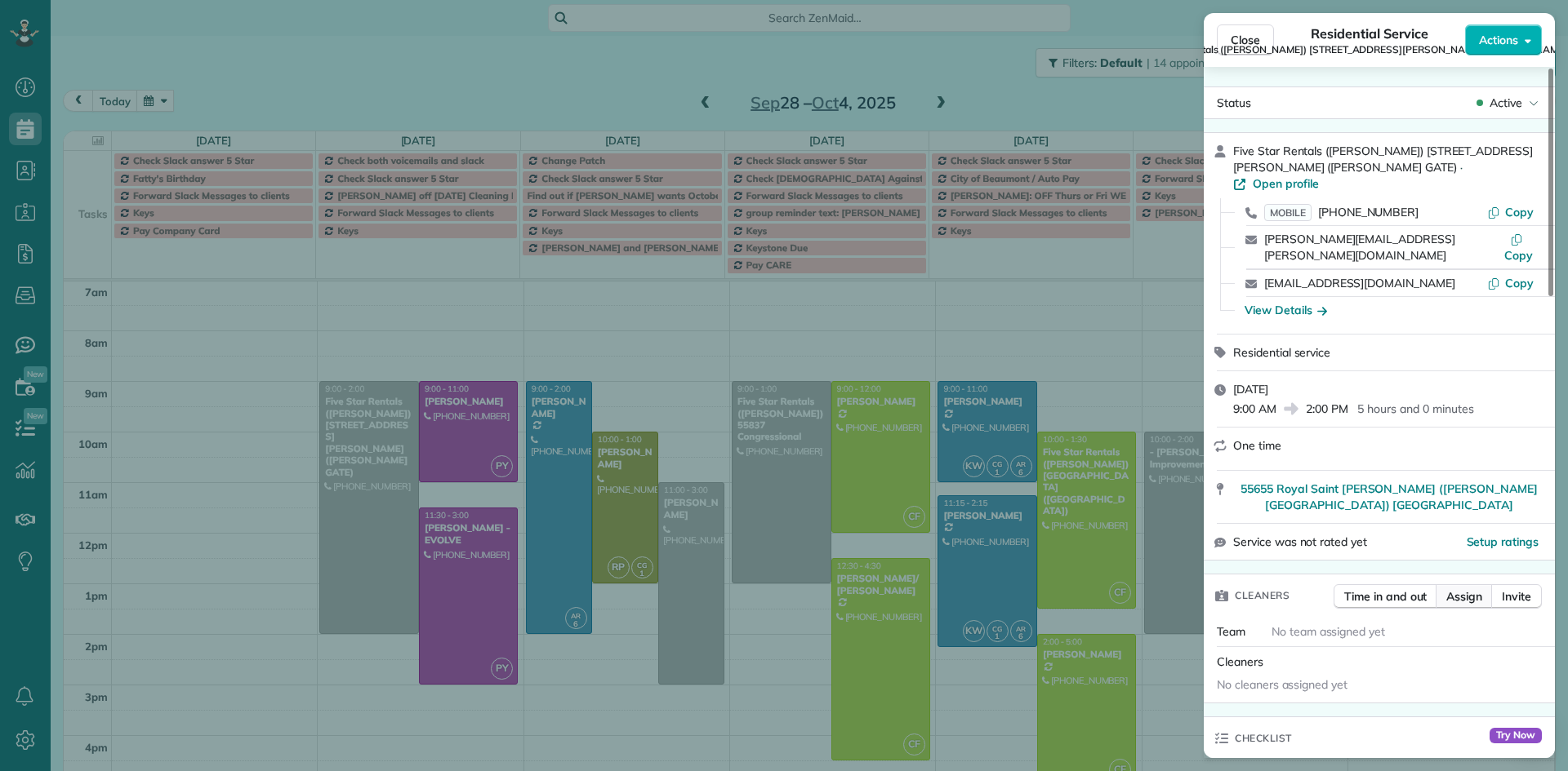
click at [1481, 589] on span "Assign" at bounding box center [1464, 597] width 36 height 16
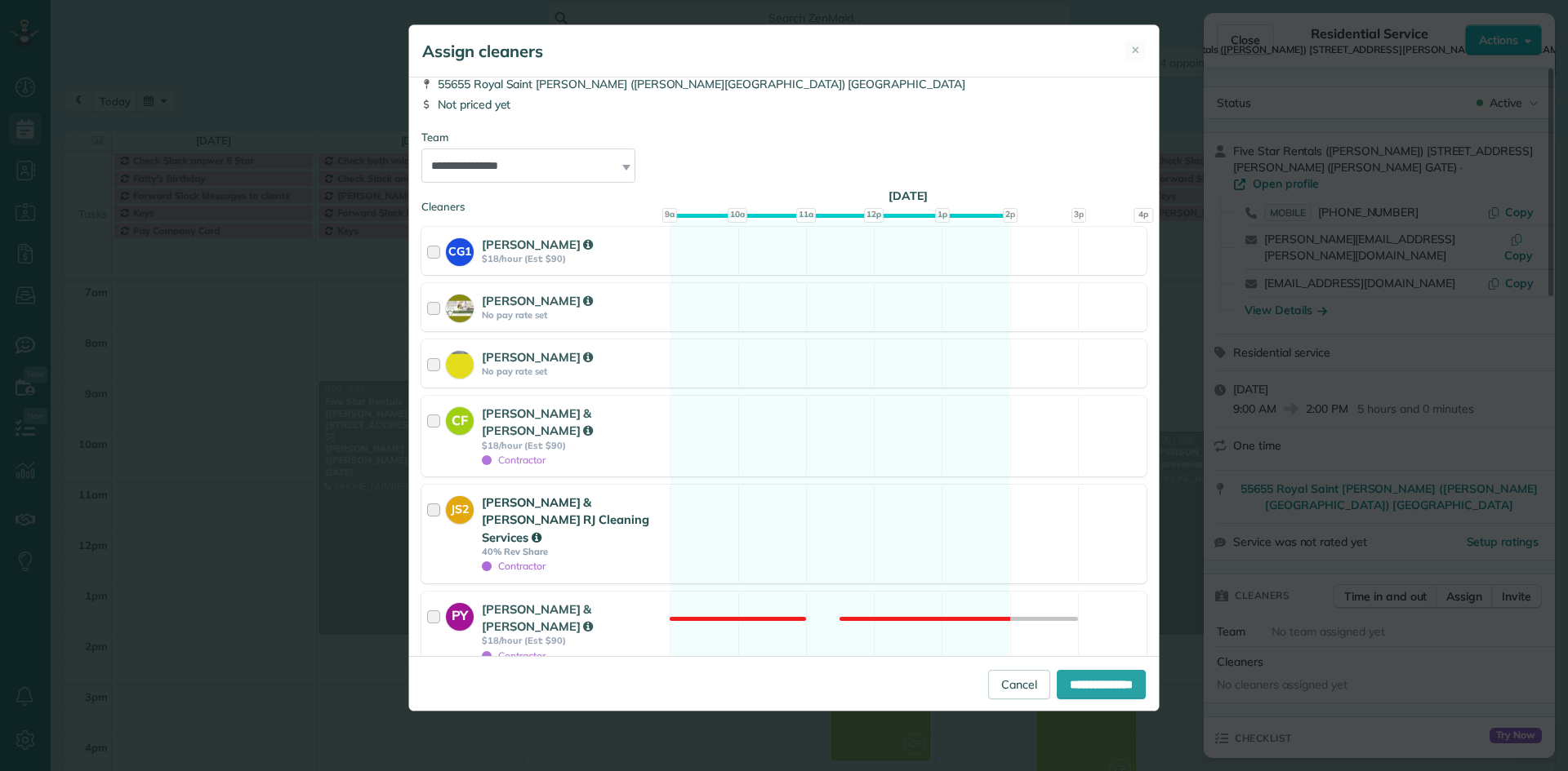
scroll to position [134, 0]
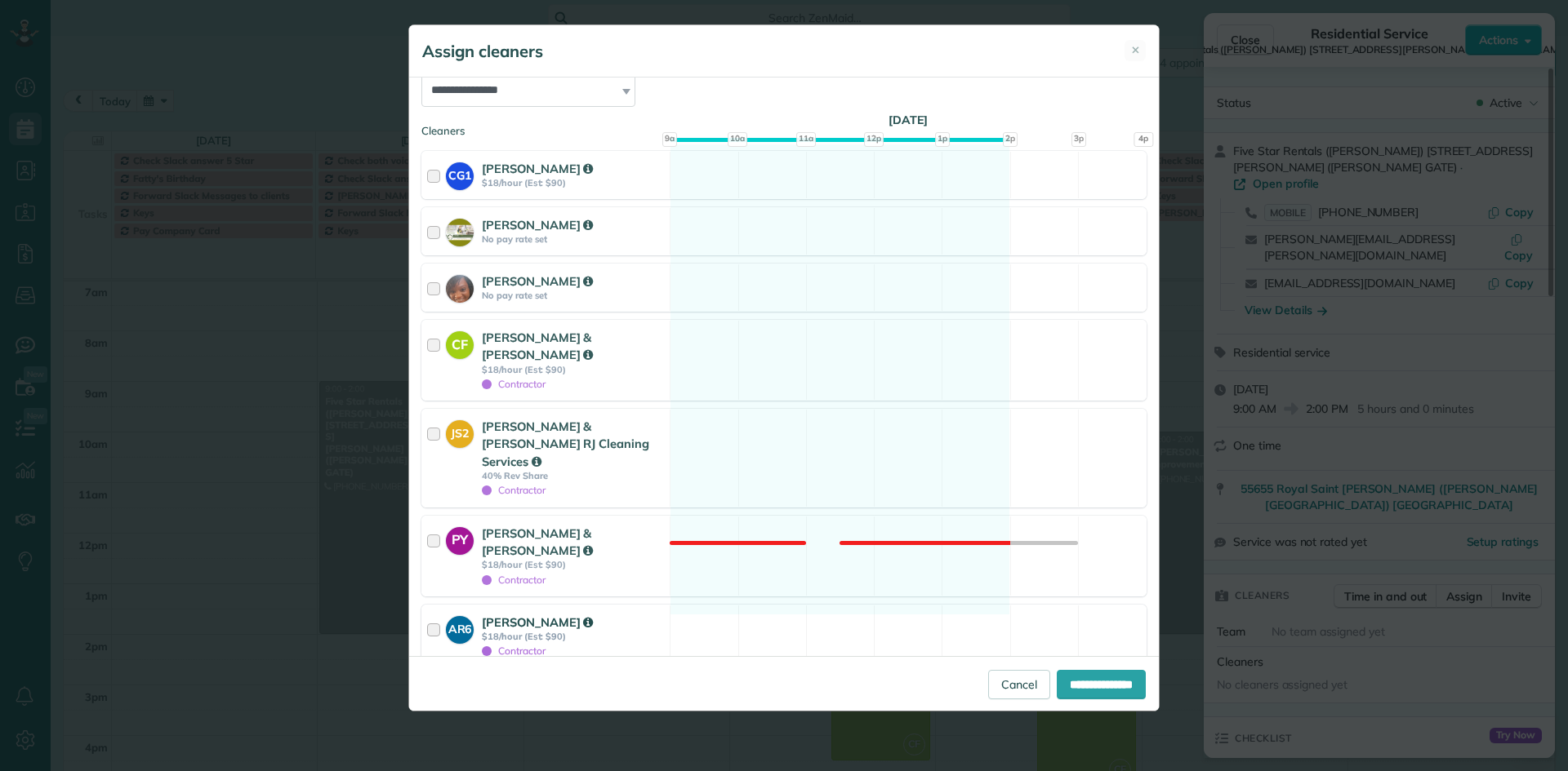
click at [436, 614] on div at bounding box center [436, 636] width 19 height 46
click at [1088, 676] on input "**********" at bounding box center [1101, 684] width 89 height 30
type input "**********"
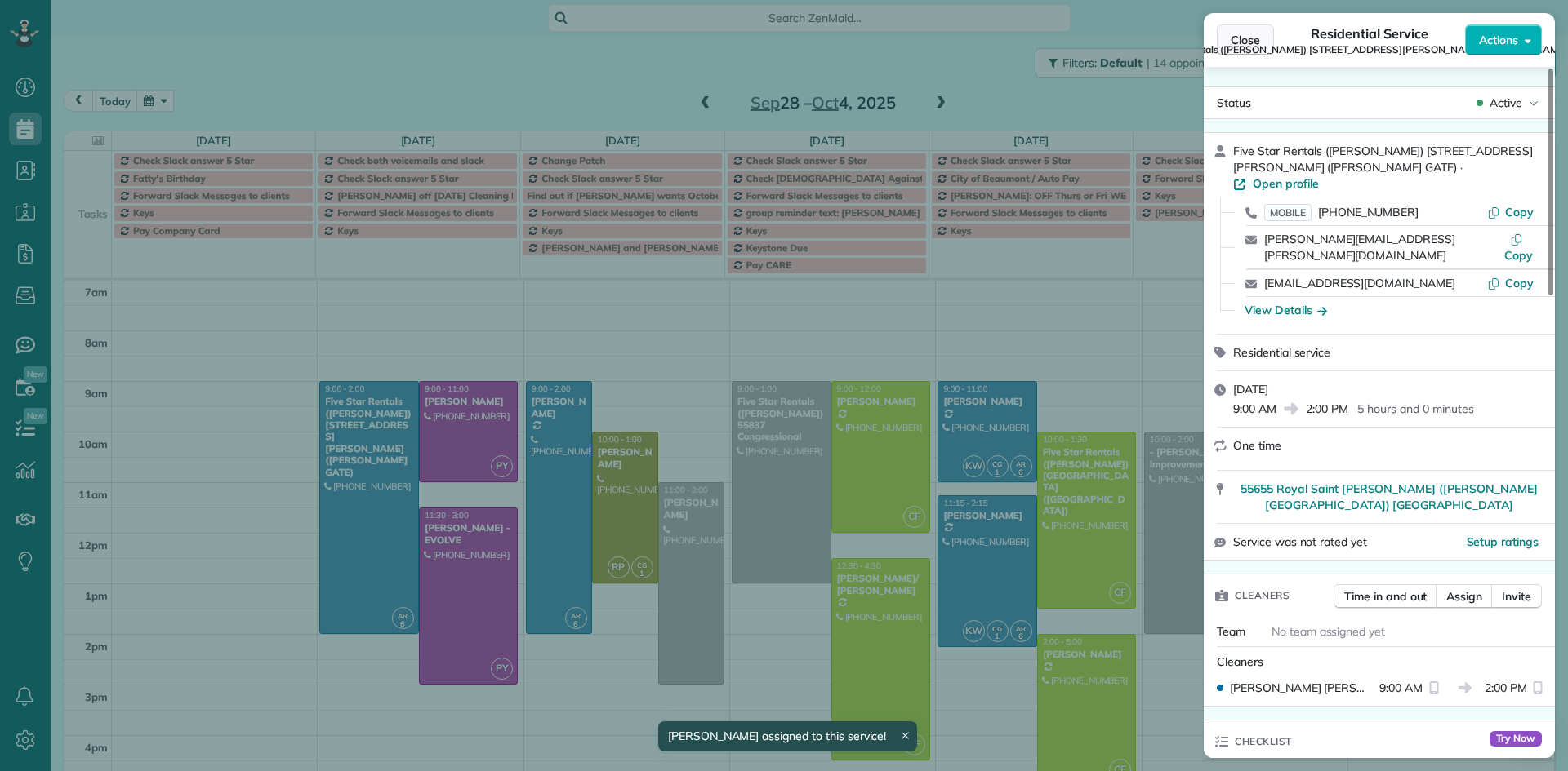
click at [1253, 31] on button "Close" at bounding box center [1246, 39] width 57 height 31
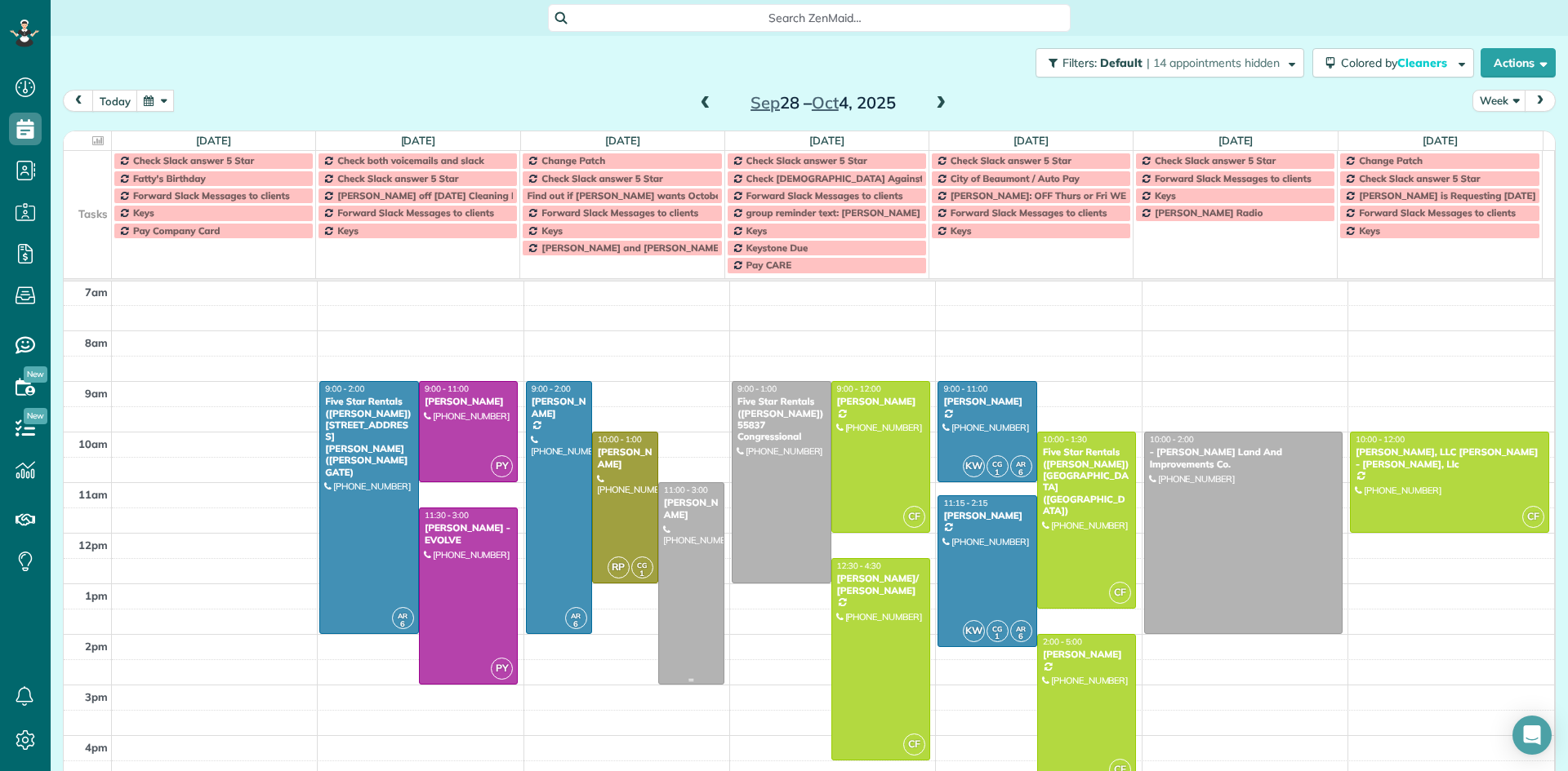
click at [669, 532] on div at bounding box center [691, 583] width 64 height 200
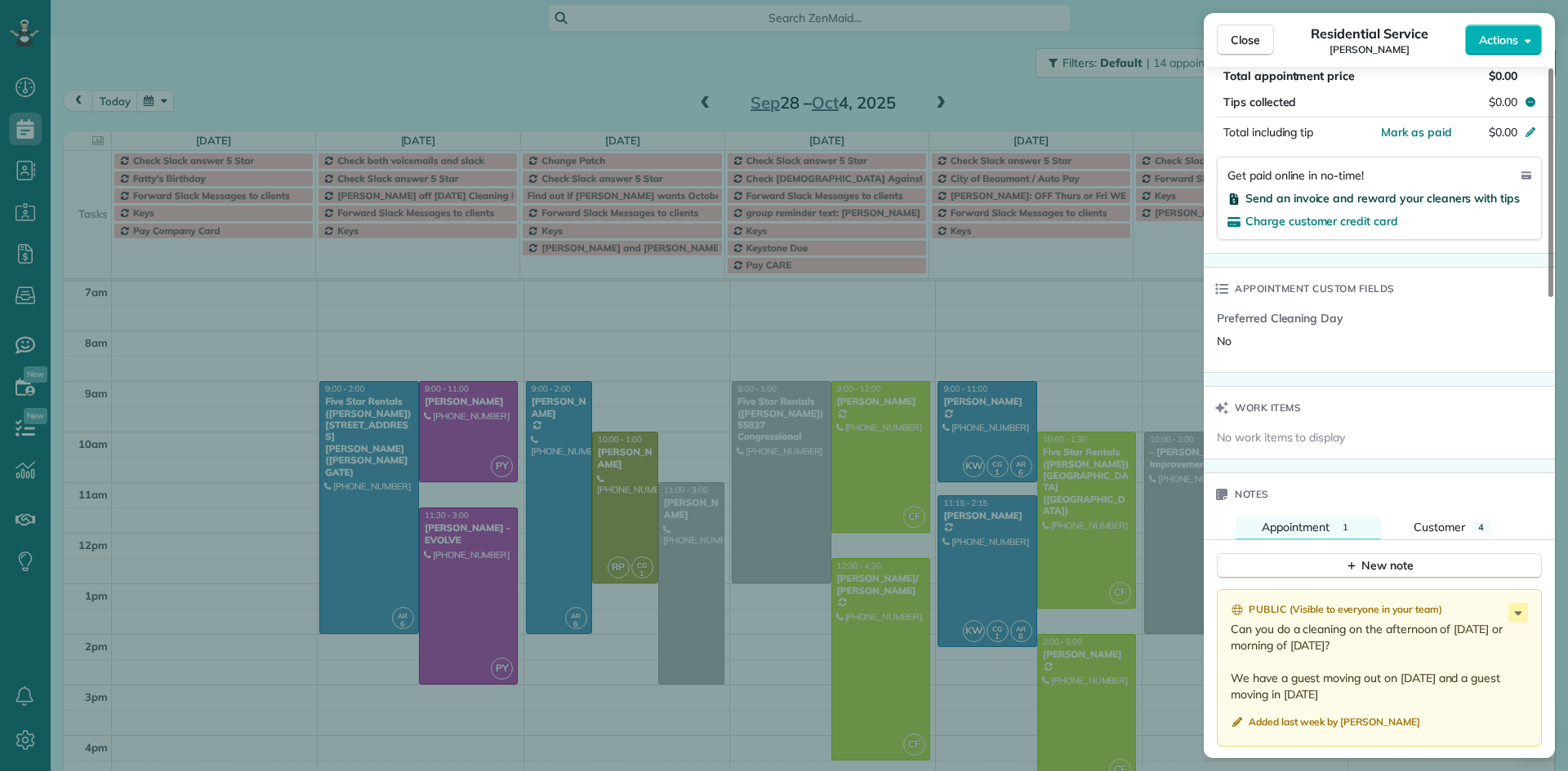
scroll to position [1143, 0]
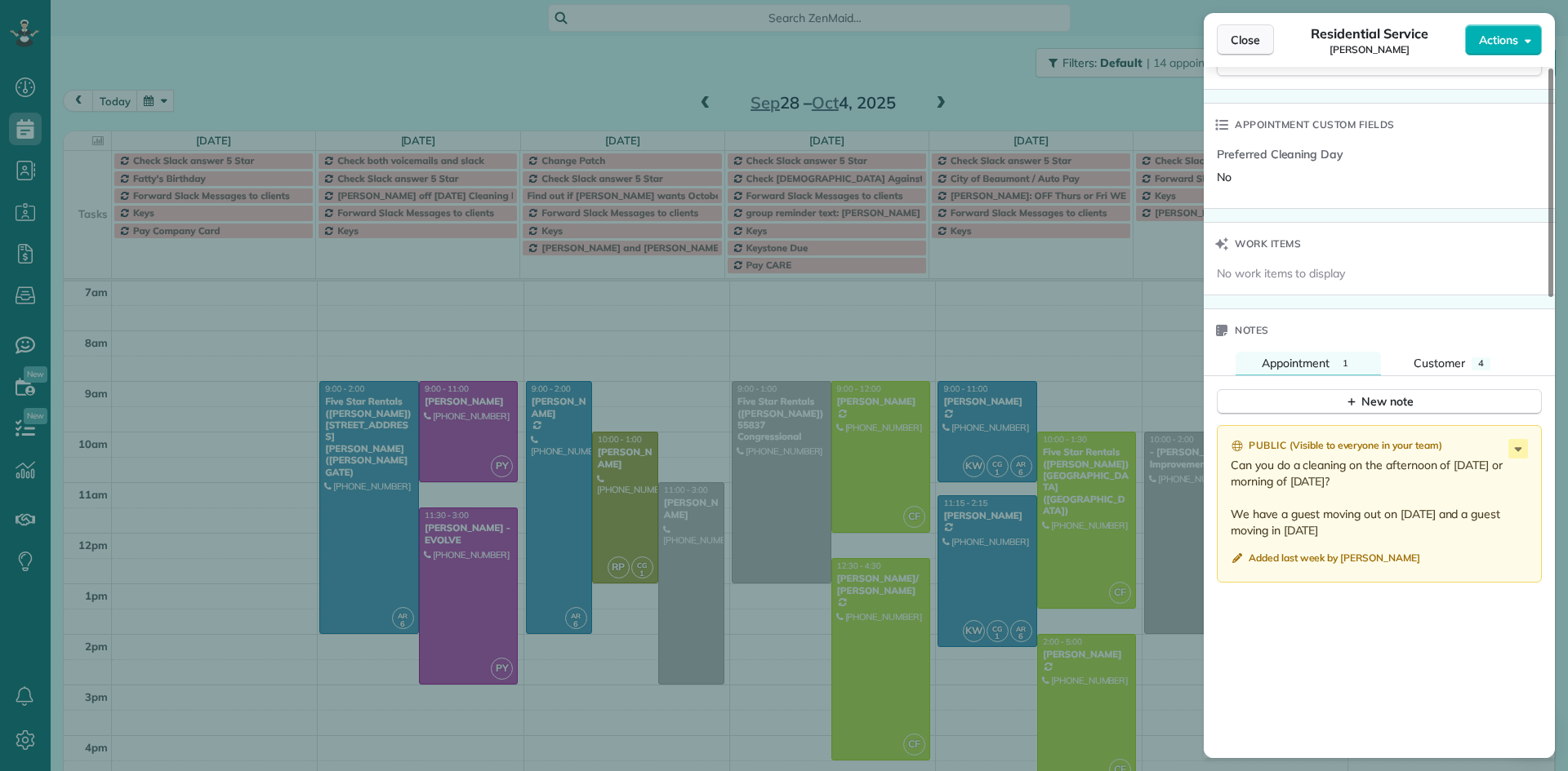
click at [1242, 34] on span "Close" at bounding box center [1245, 40] width 30 height 16
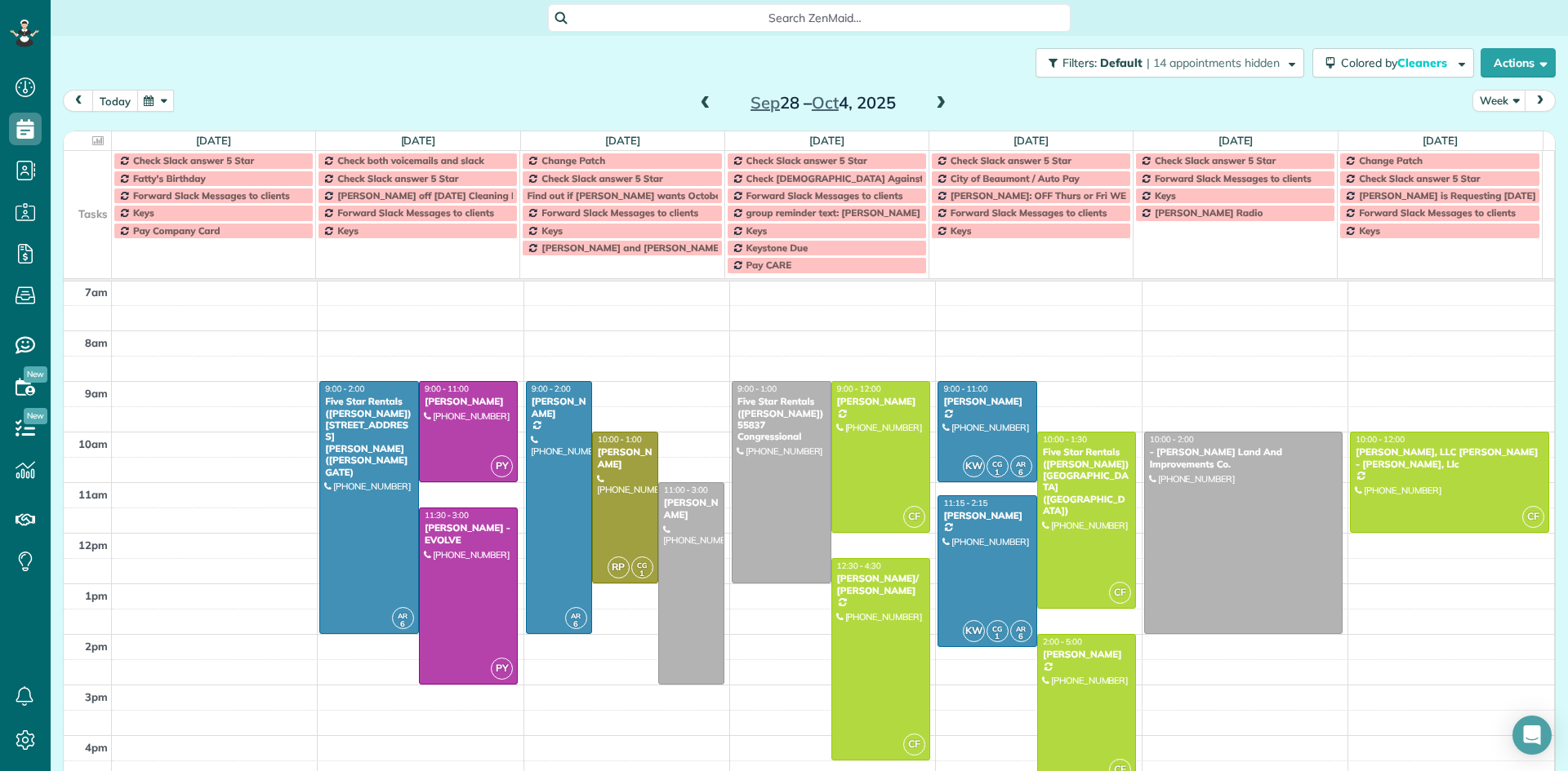
click at [131, 97] on button "today" at bounding box center [115, 100] width 46 height 22
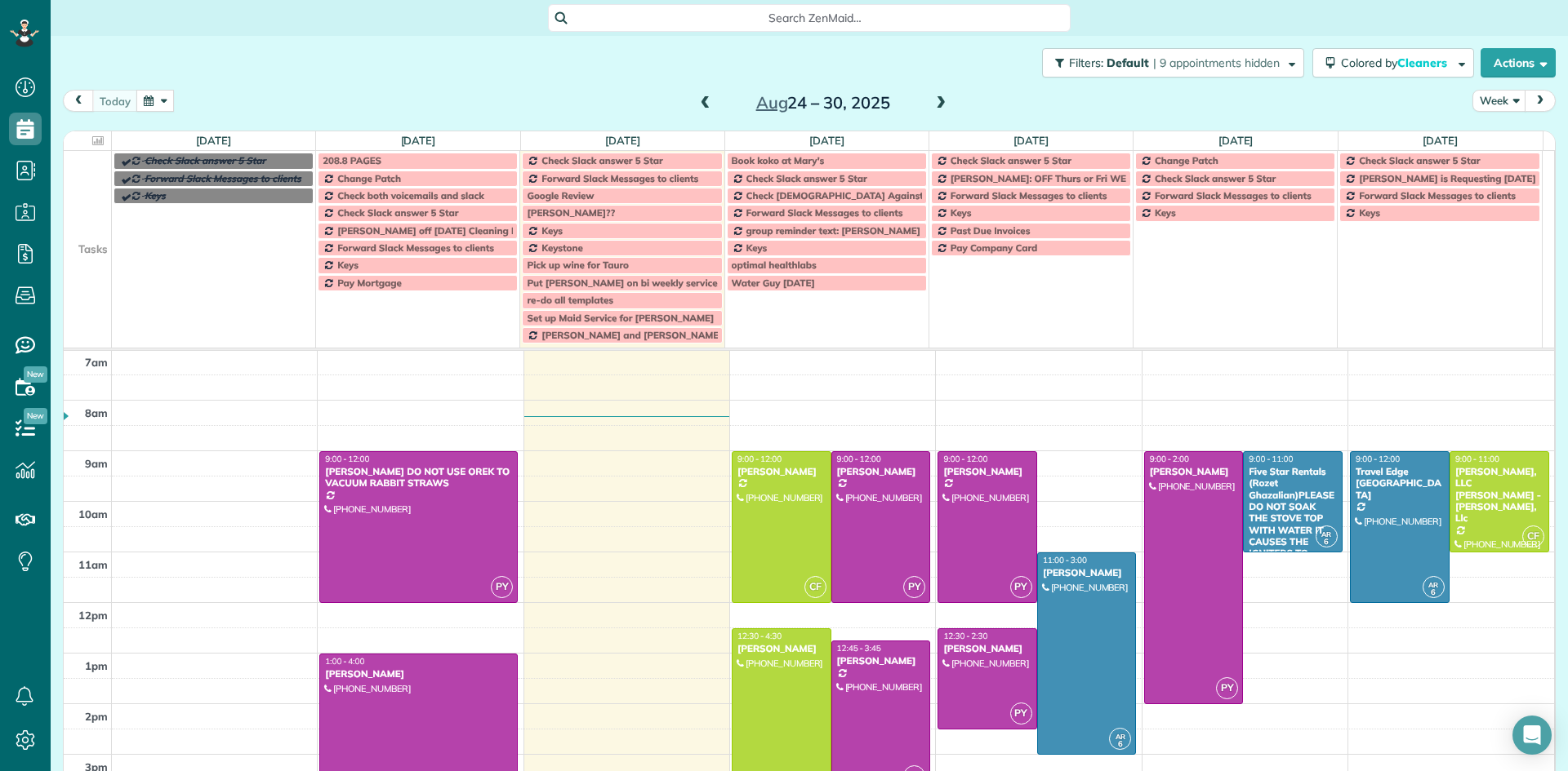
click at [702, 102] on span at bounding box center [705, 104] width 18 height 14
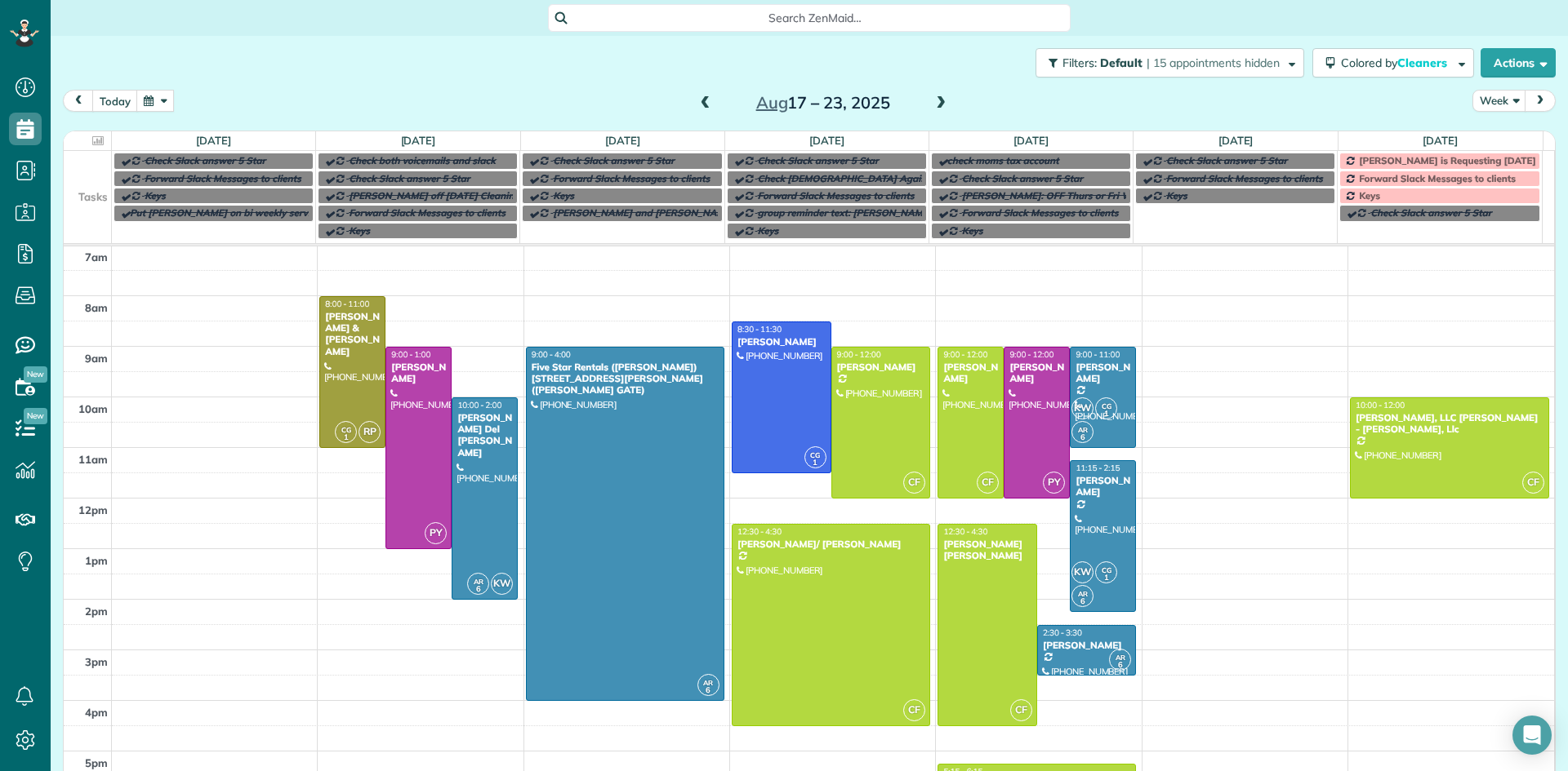
click at [1341, 168] on link "Claudia is Requesting Saturday or Sunday off Weekly" at bounding box center [1440, 161] width 200 height 16
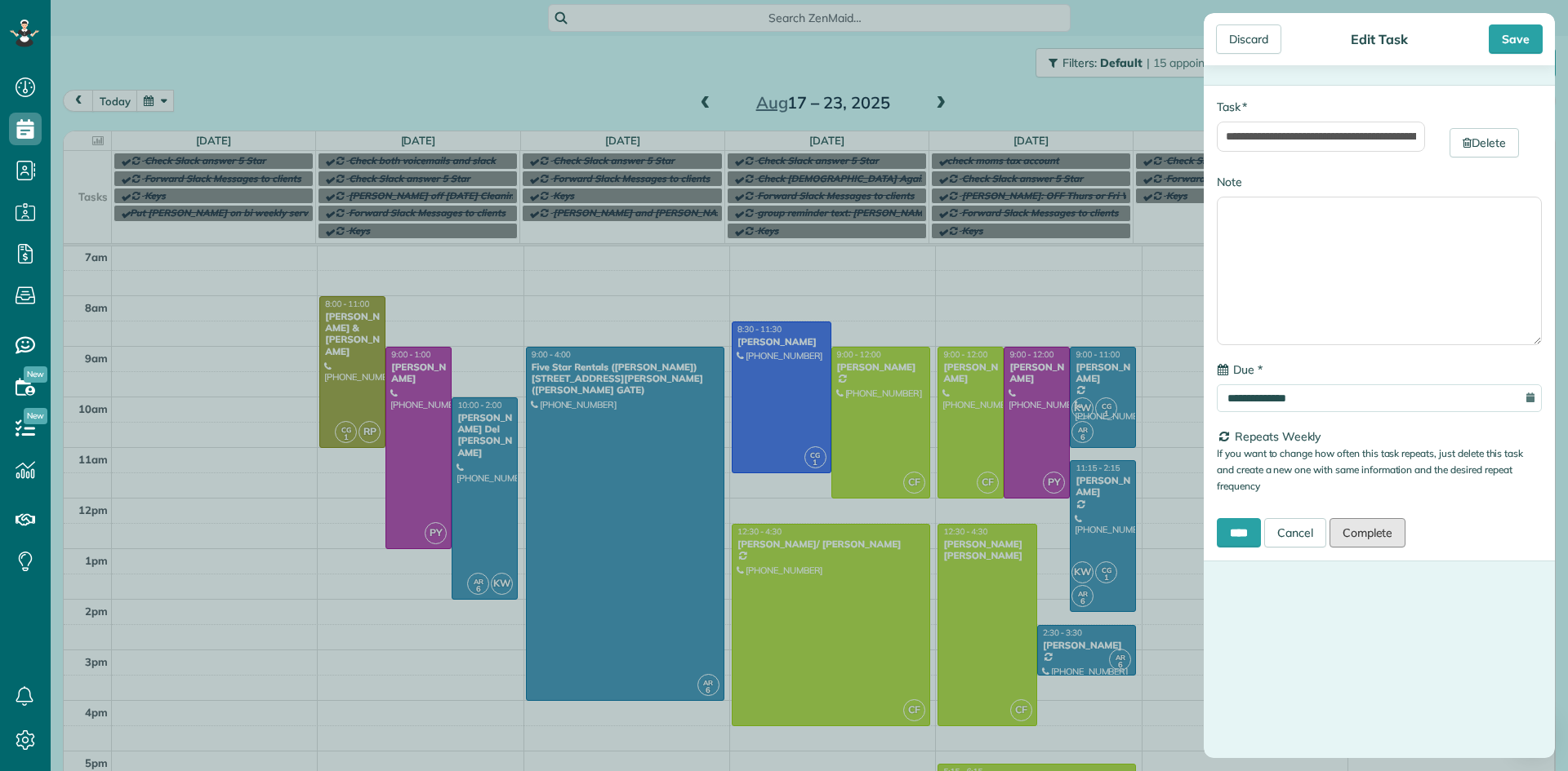
click at [1387, 543] on link "Complete" at bounding box center [1368, 532] width 77 height 30
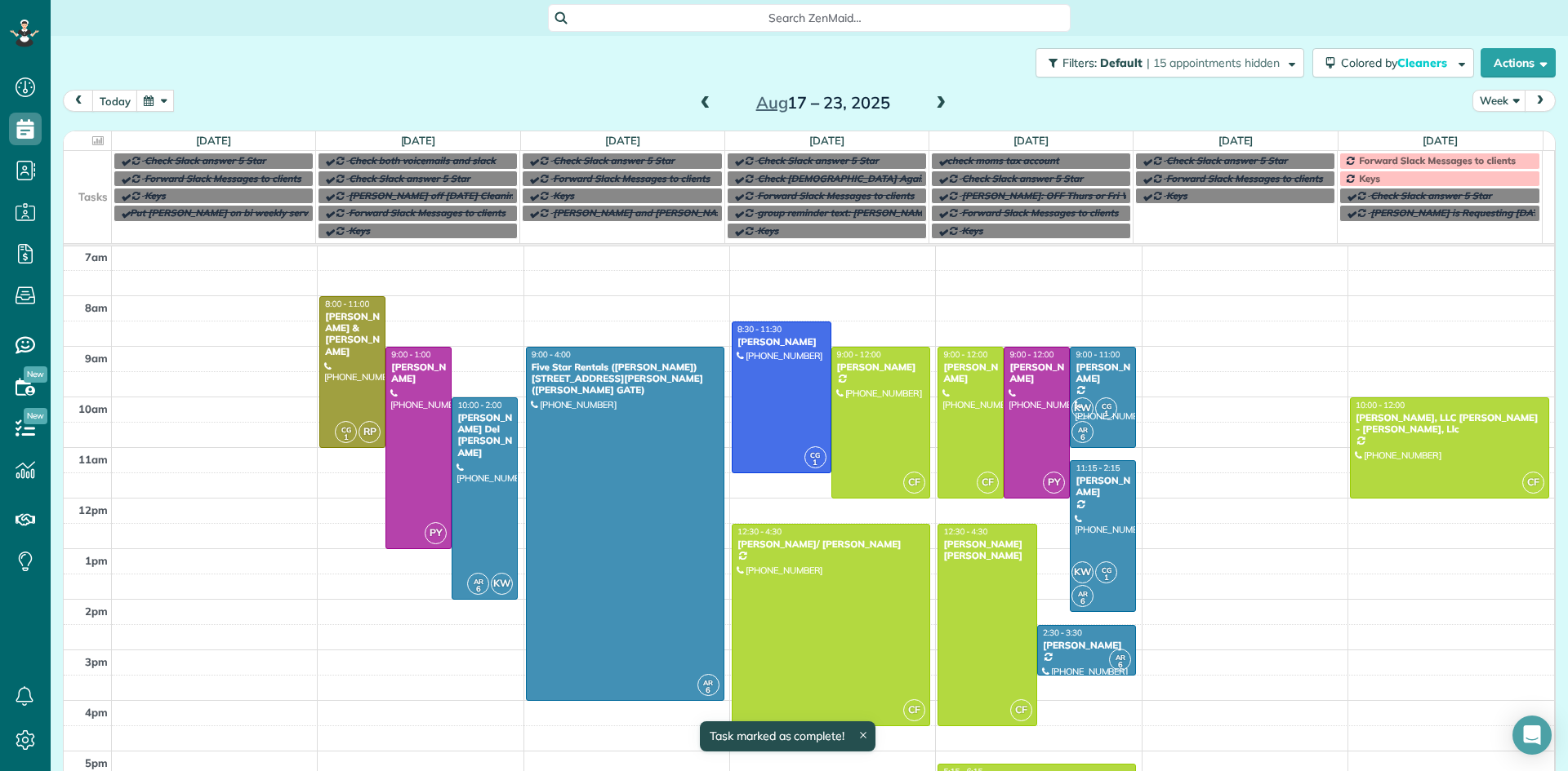
click at [1391, 157] on span "Forward Slack Messages to clients" at bounding box center [1436, 160] width 157 height 13
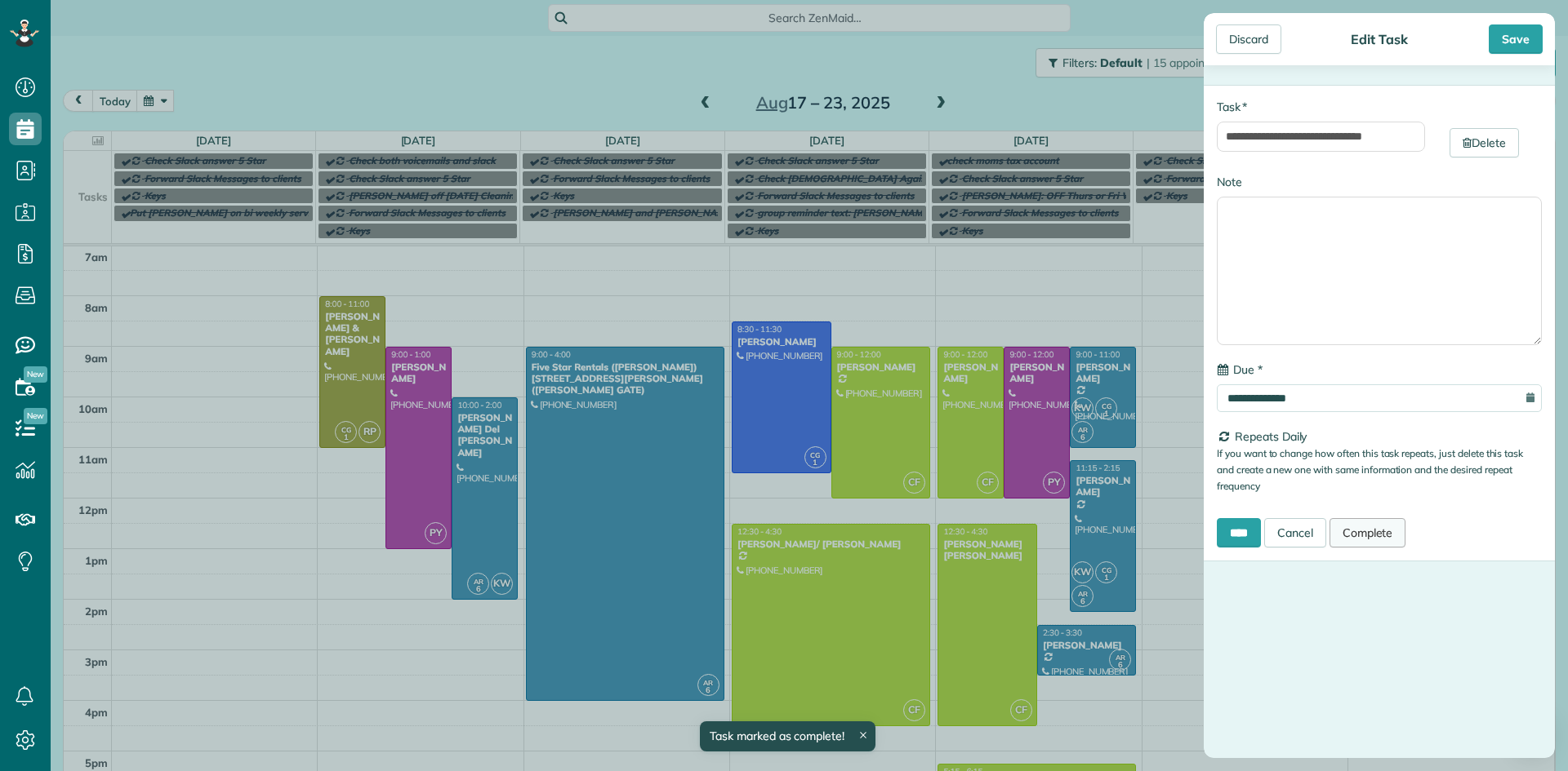
click at [1387, 538] on link "Complete" at bounding box center [1368, 532] width 77 height 30
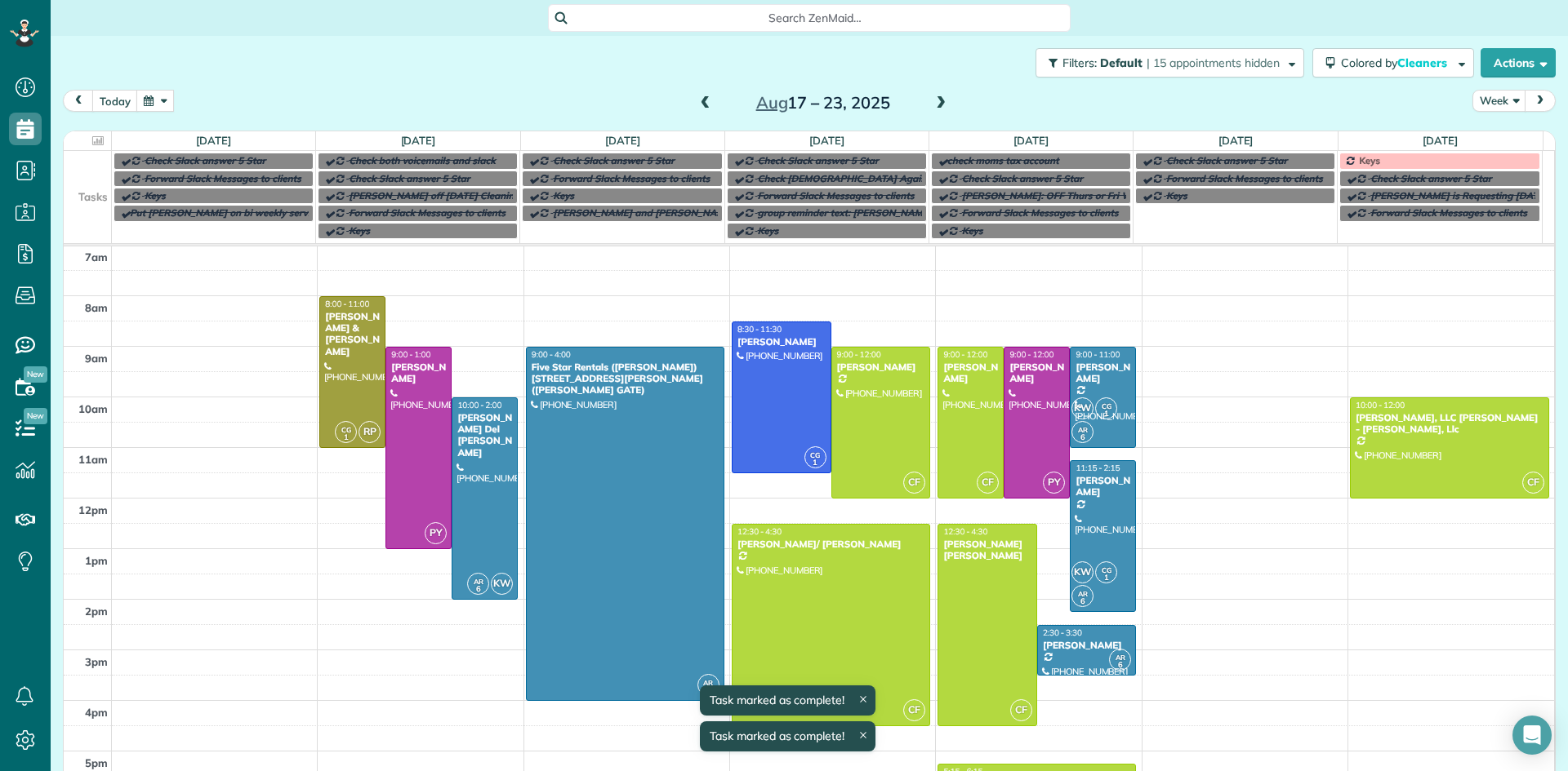
click at [1406, 153] on link "Keys" at bounding box center [1440, 161] width 200 height 16
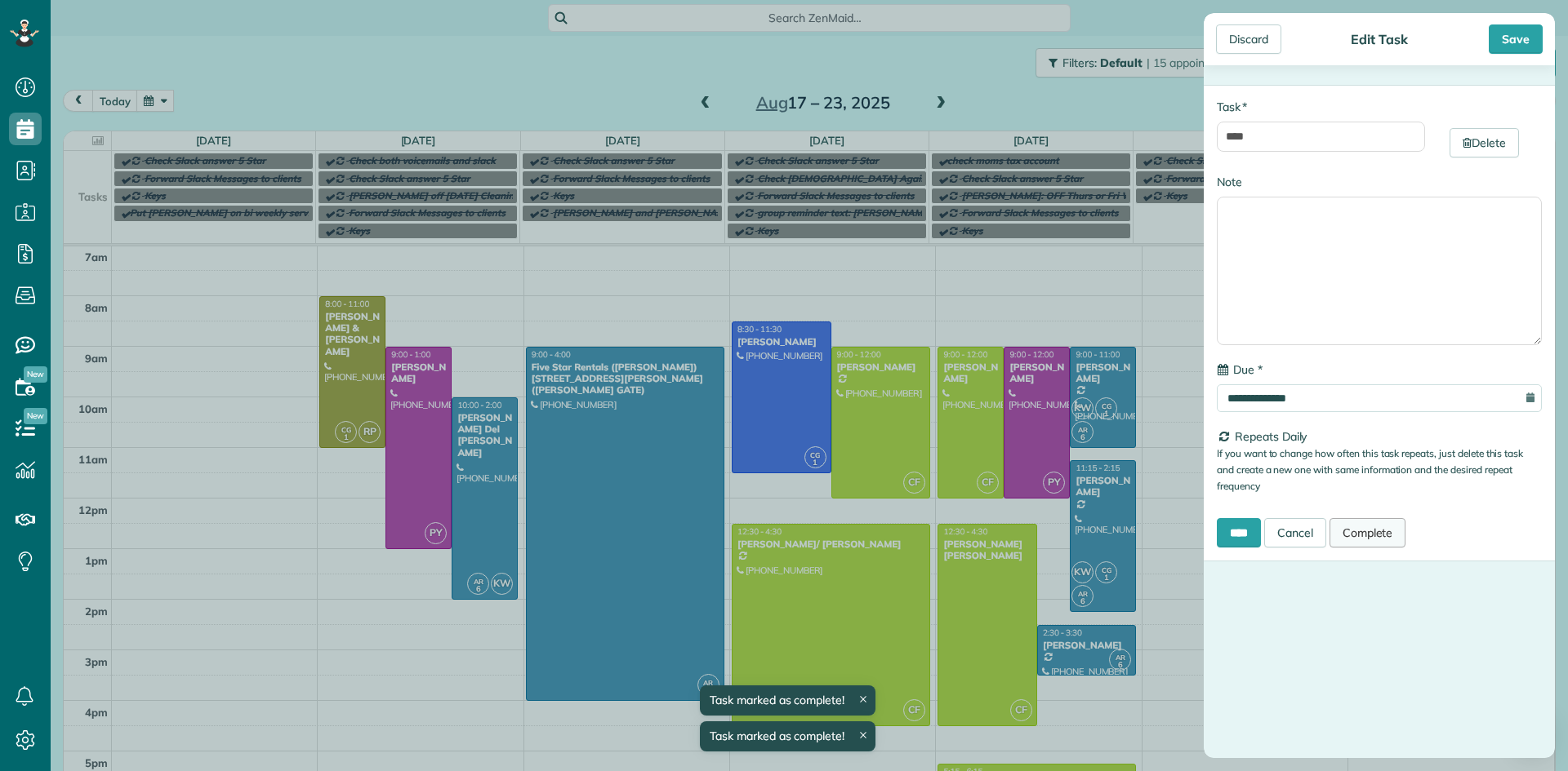
click at [1396, 530] on link "Complete" at bounding box center [1368, 532] width 77 height 30
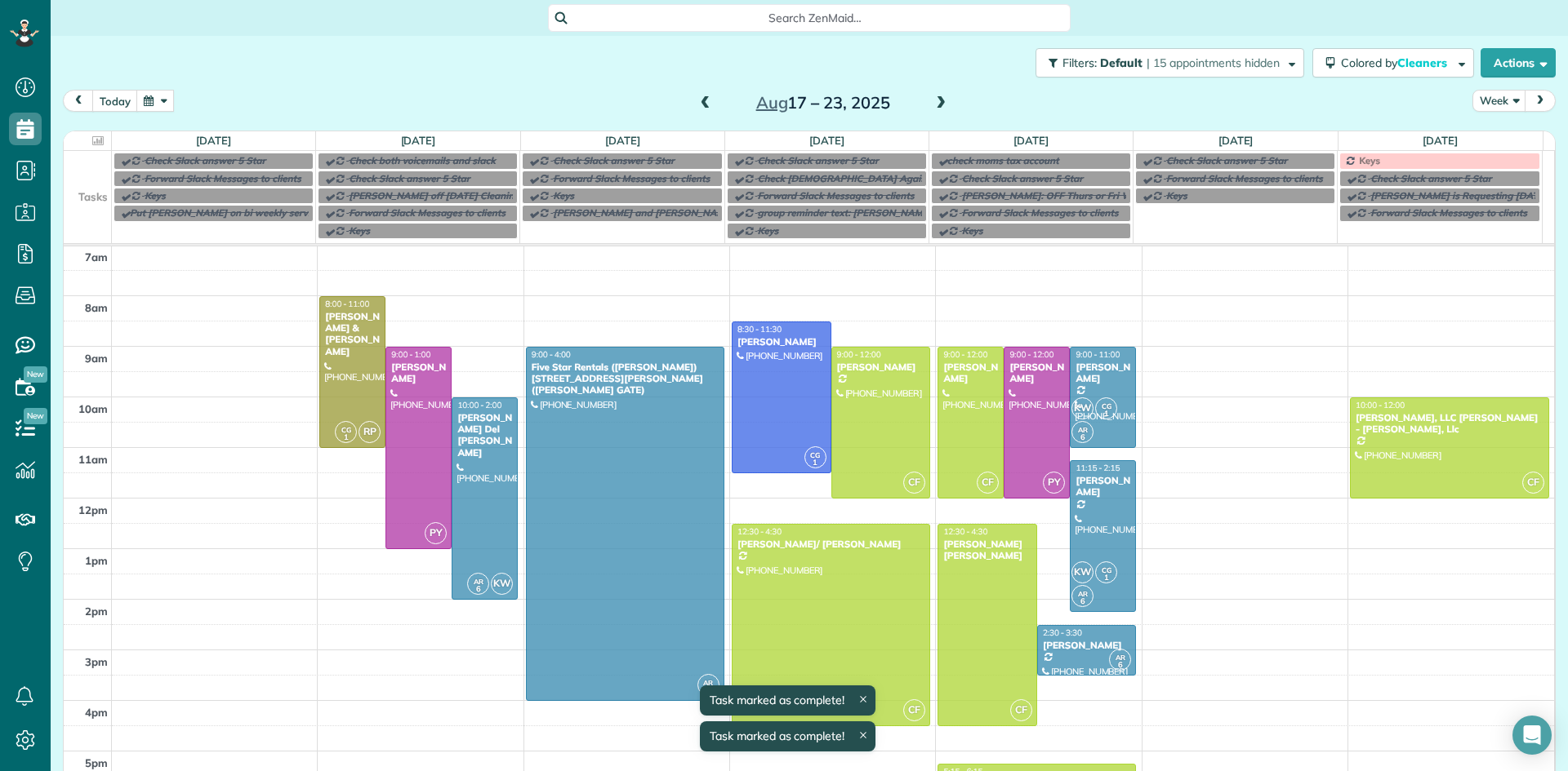
click at [933, 106] on span at bounding box center [941, 104] width 18 height 14
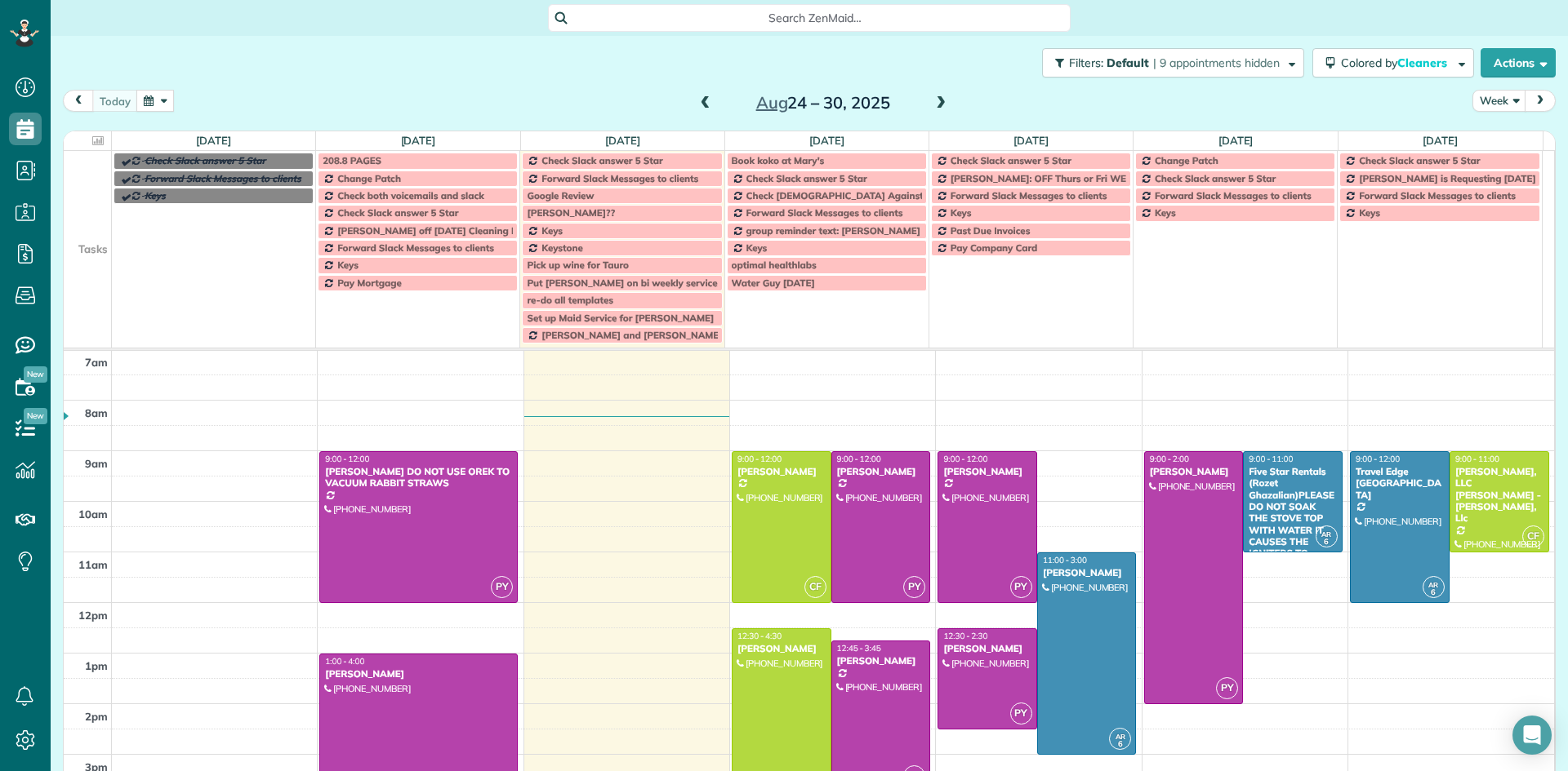
click at [406, 178] on div "Change Patch" at bounding box center [417, 178] width 191 height 12
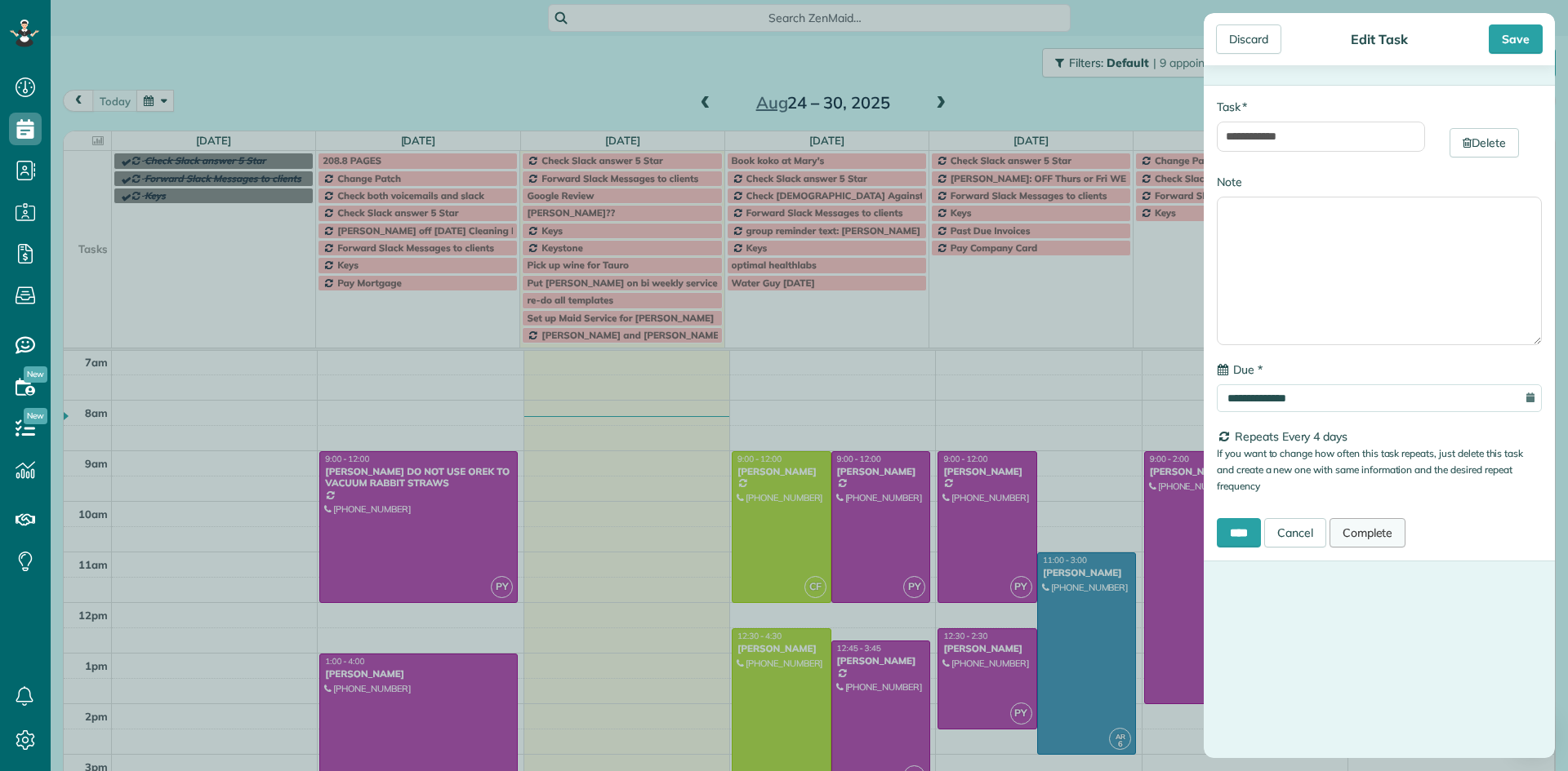
click at [1387, 531] on link "Complete" at bounding box center [1368, 532] width 77 height 30
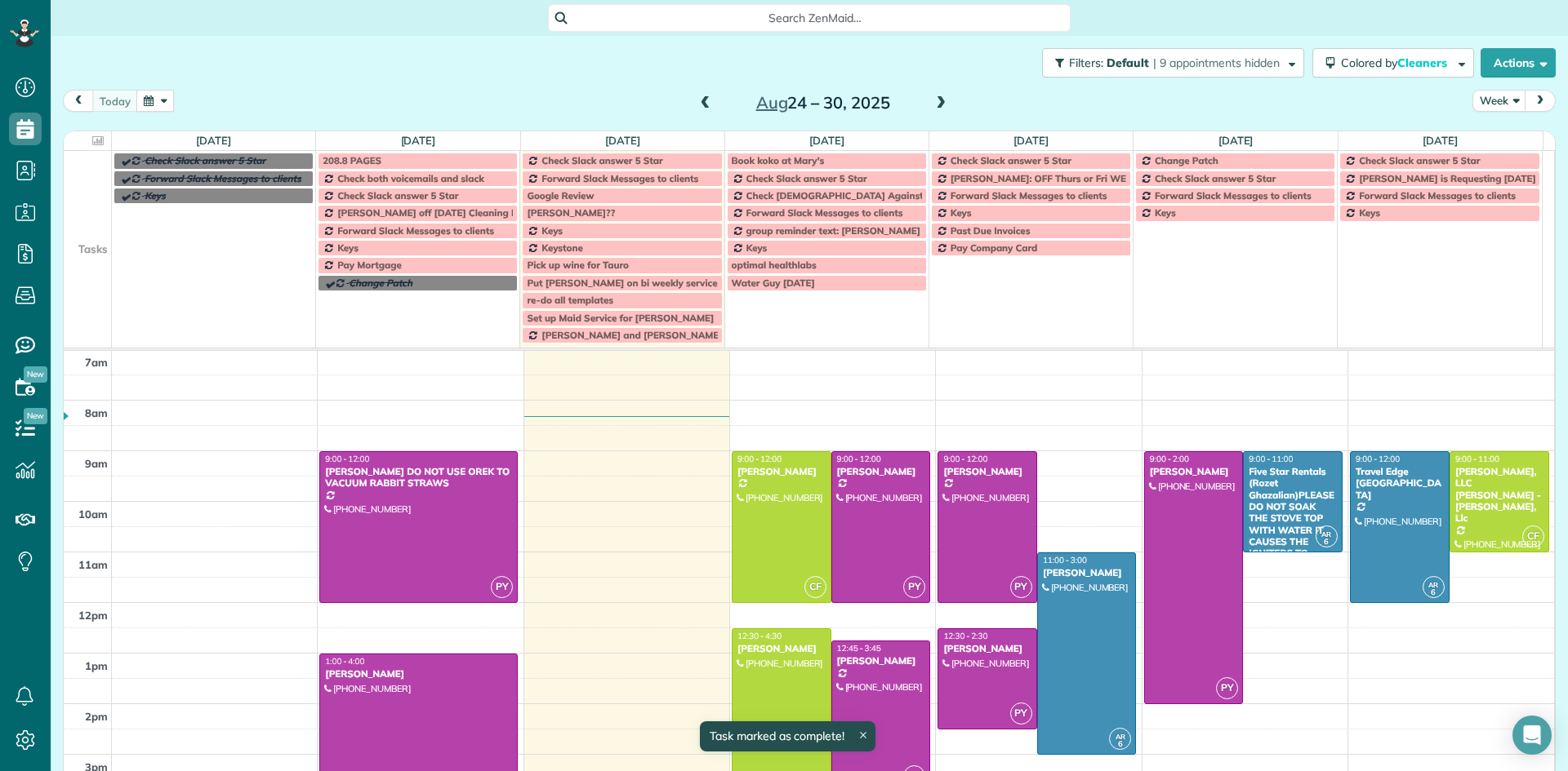
click at [374, 182] on span "Check both voicemails and slack" at bounding box center [411, 179] width 147 height 13
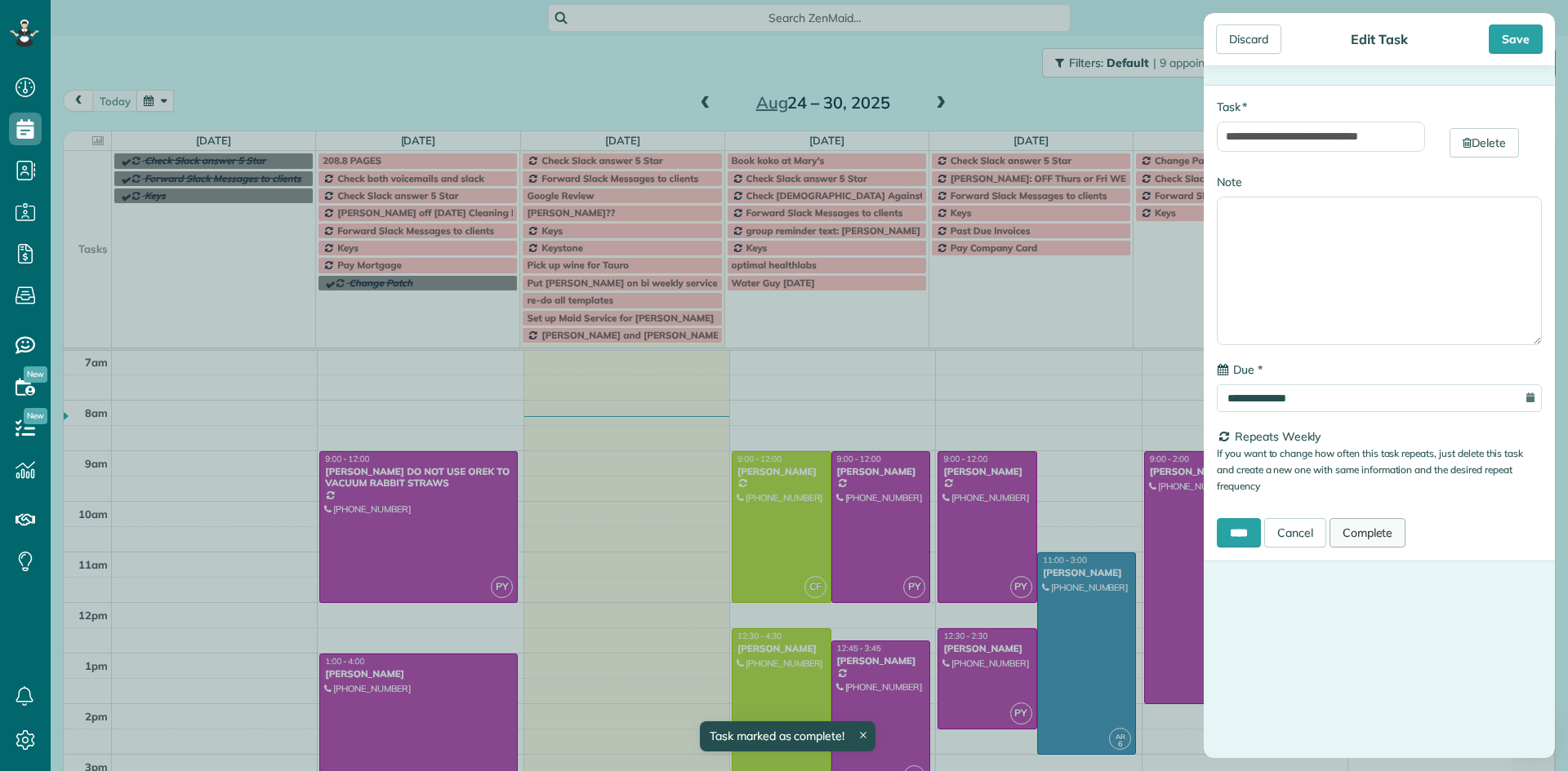
click at [1374, 529] on link "Complete" at bounding box center [1368, 532] width 77 height 30
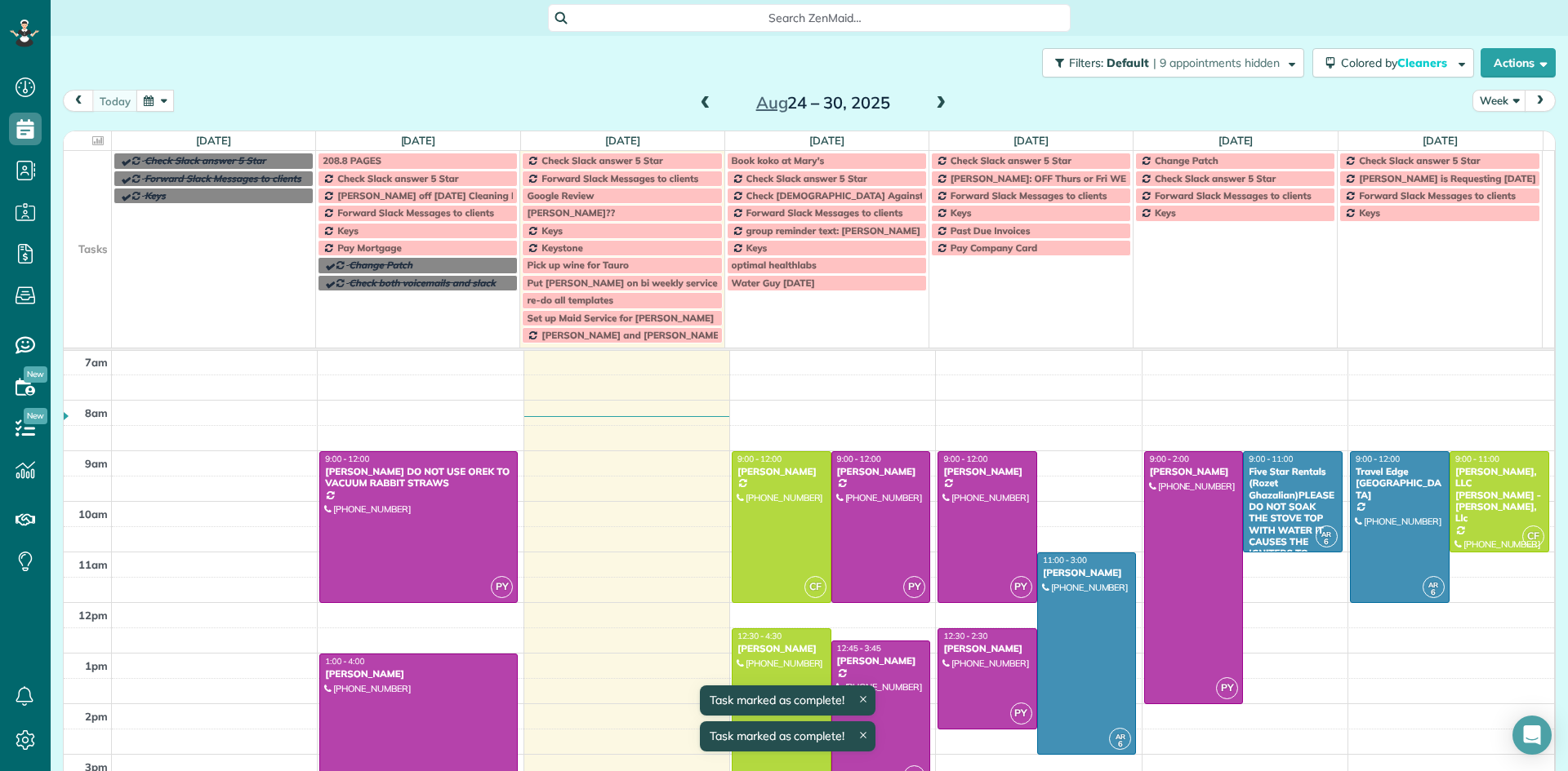
click at [382, 179] on span "Check Slack answer 5 Star" at bounding box center [397, 179] width 121 height 13
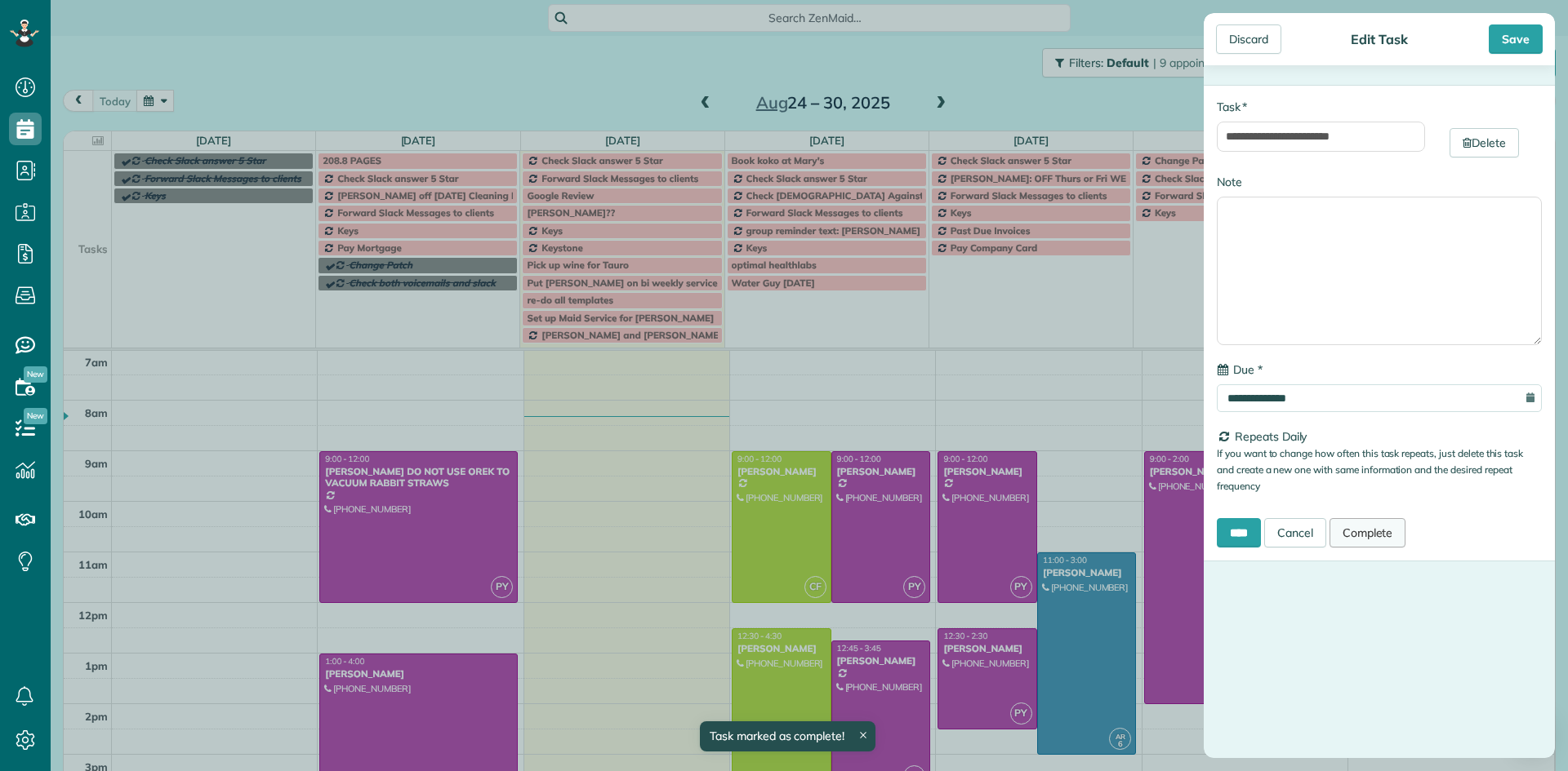
click at [1382, 528] on link "Complete" at bounding box center [1368, 532] width 77 height 30
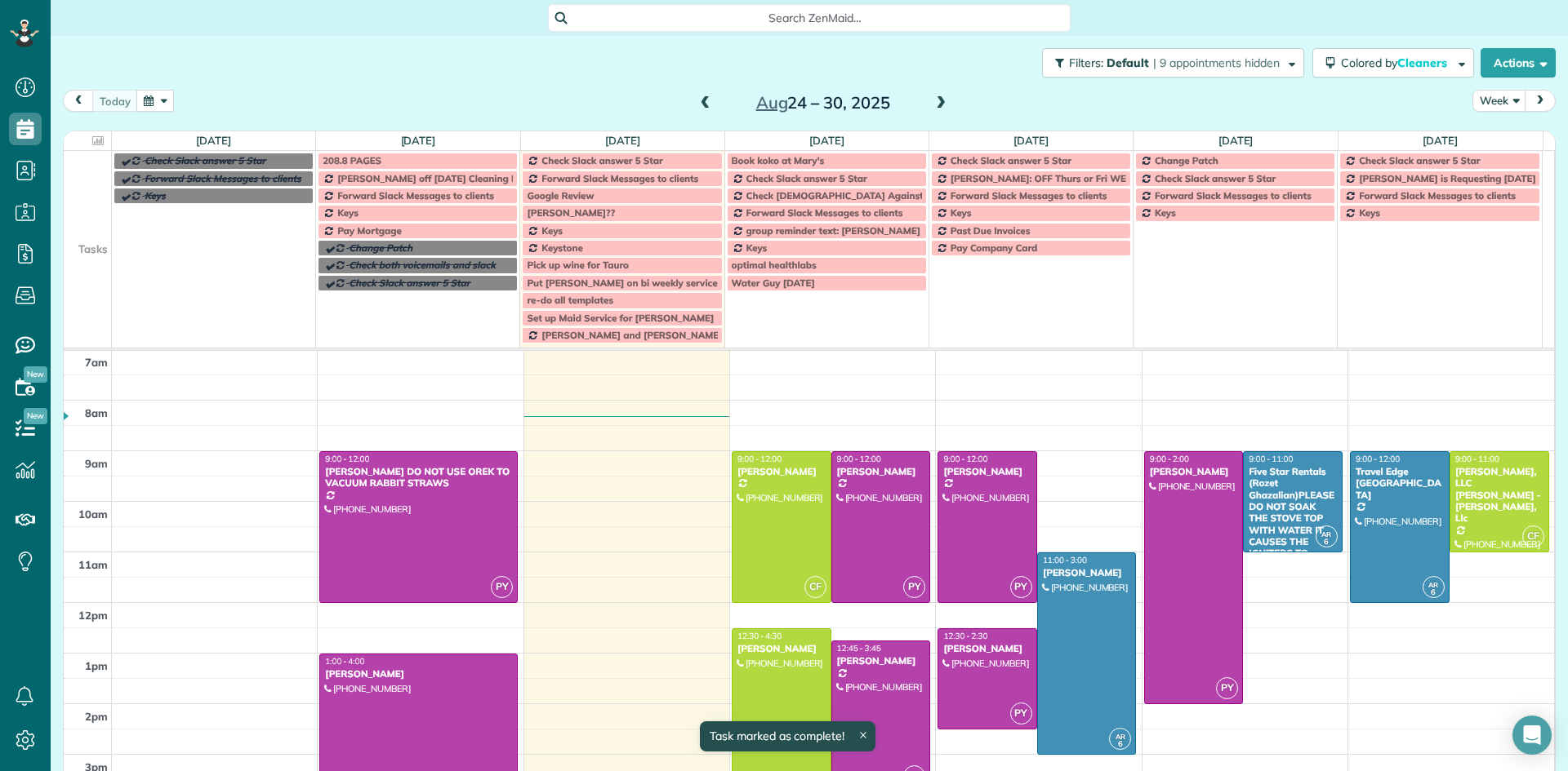
click at [373, 179] on span "Claudia off on Monday's Cleaning Restaurant" at bounding box center [449, 179] width 225 height 13
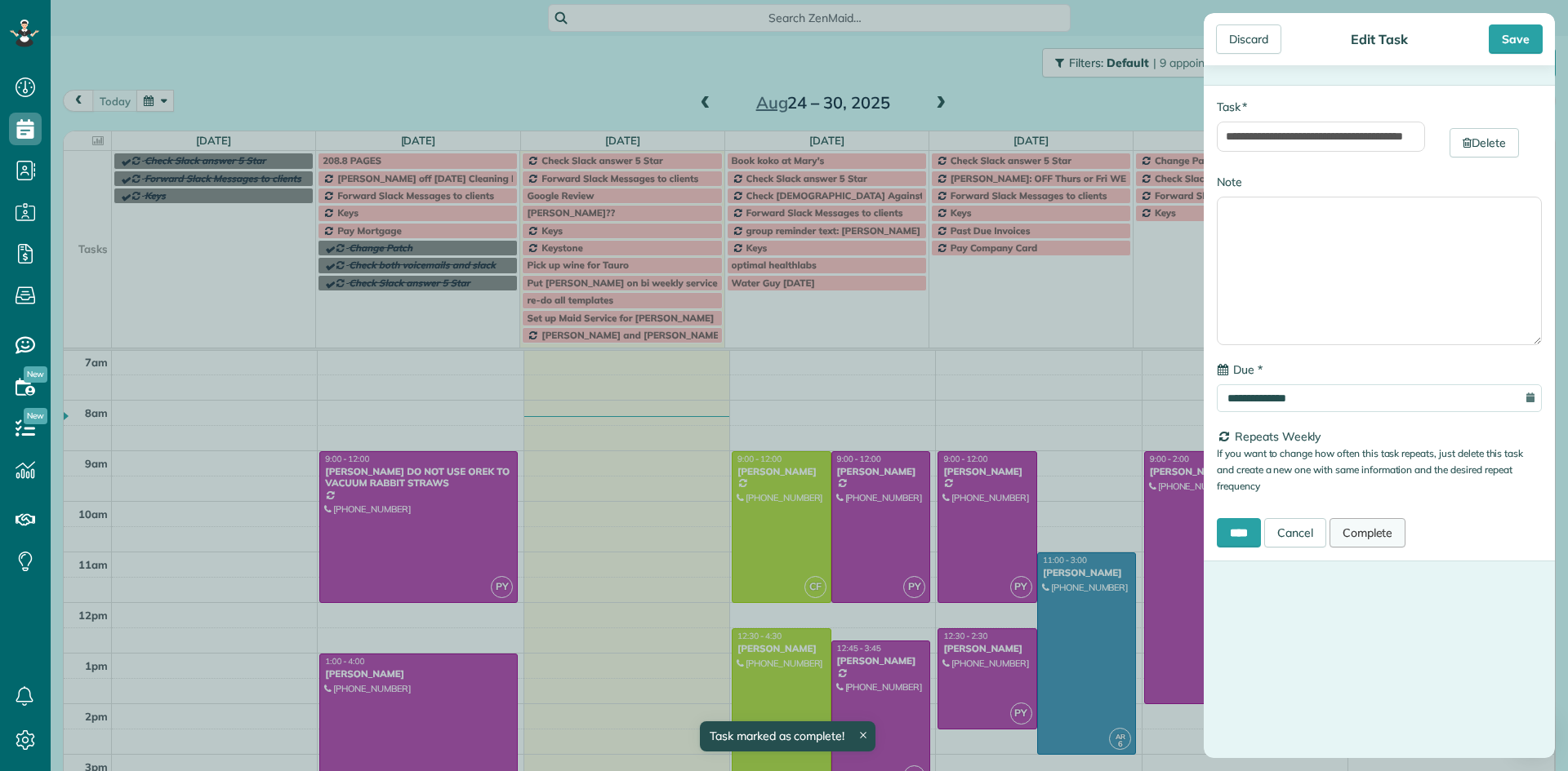
click at [1380, 535] on link "Complete" at bounding box center [1368, 532] width 77 height 30
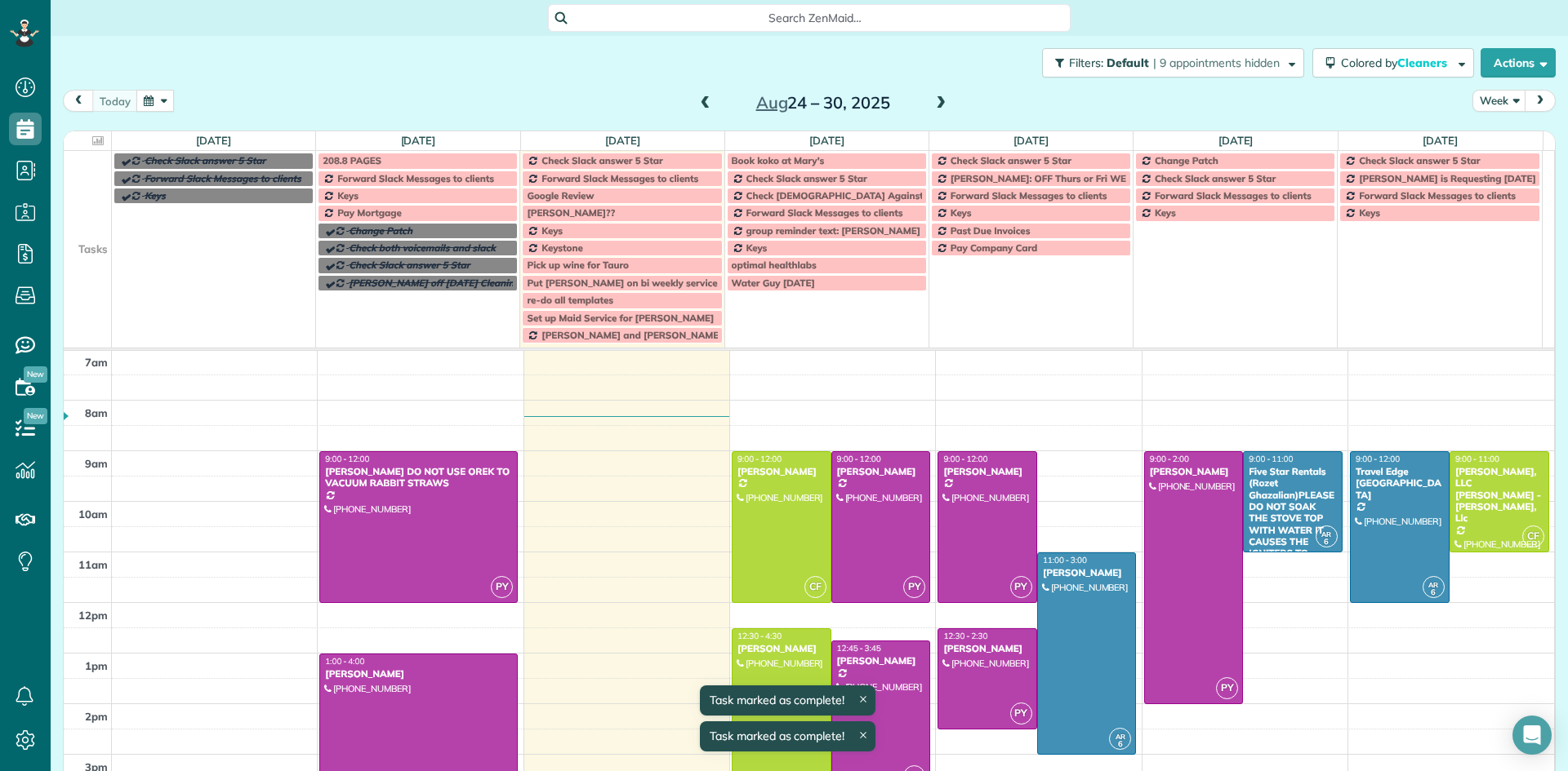
click at [412, 214] on div "Pay Mortgage" at bounding box center [417, 213] width 191 height 12
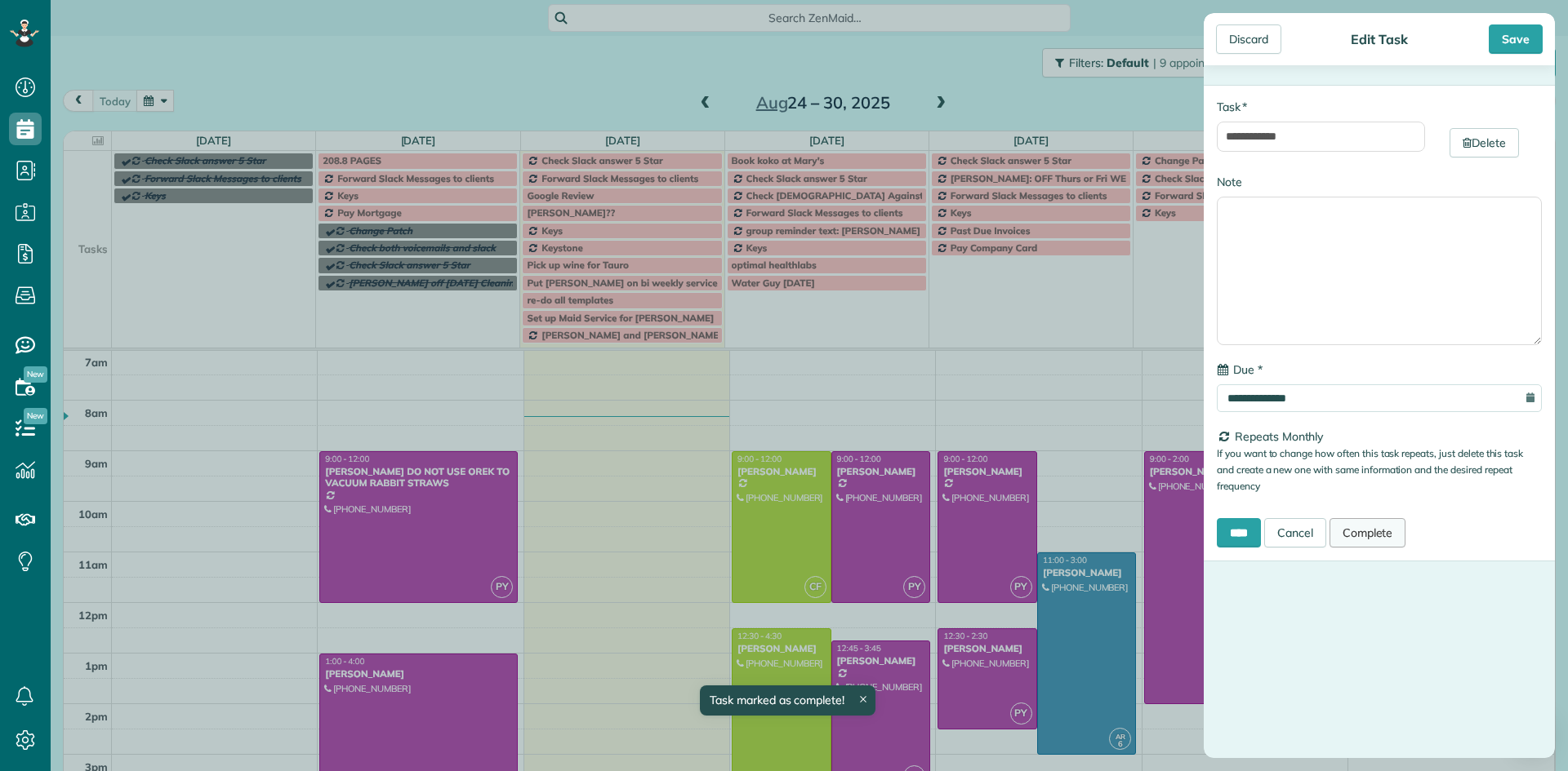
click at [1384, 528] on link "Complete" at bounding box center [1368, 532] width 77 height 30
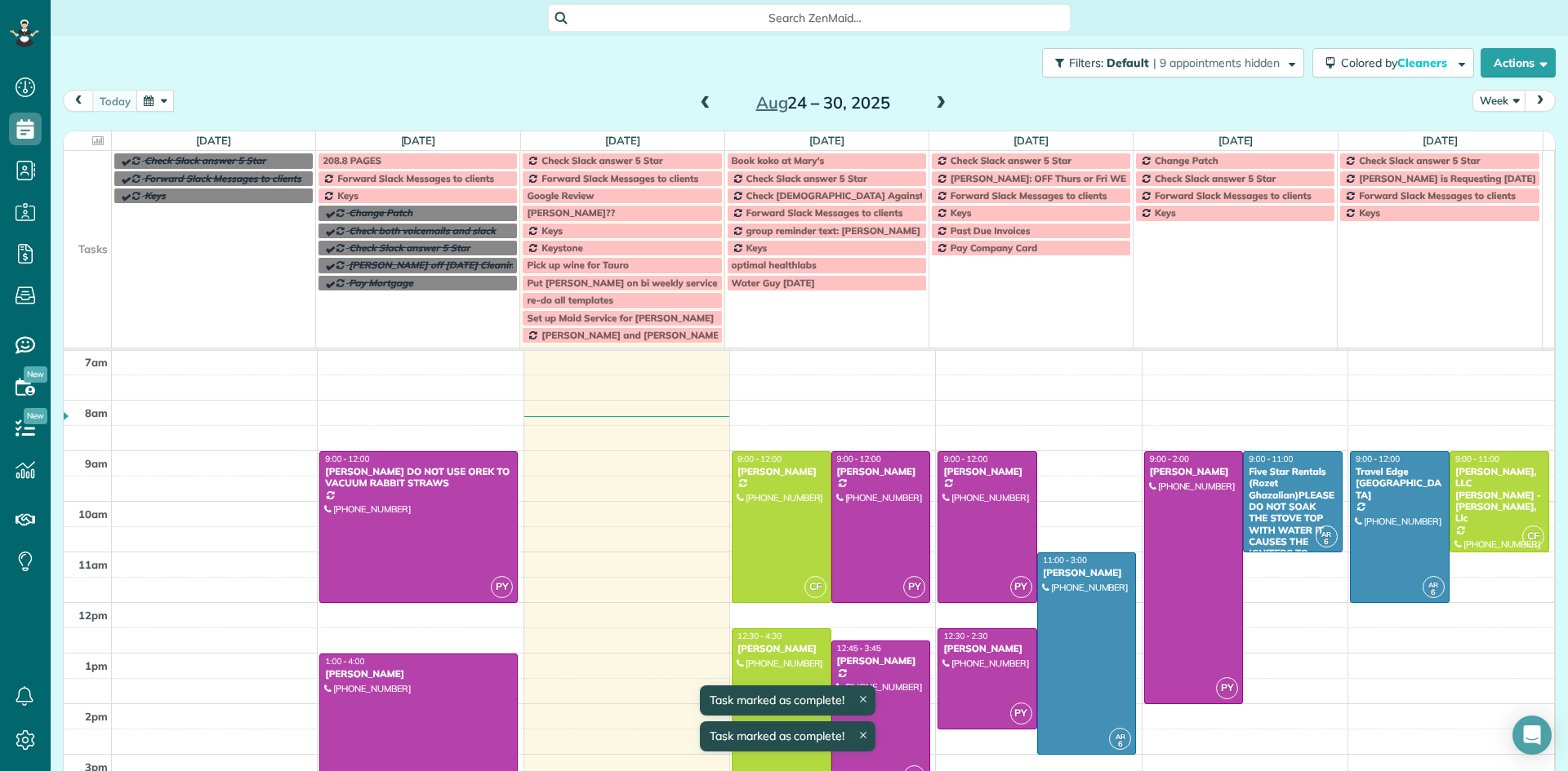
click at [377, 199] on div "Keys" at bounding box center [417, 196] width 191 height 12
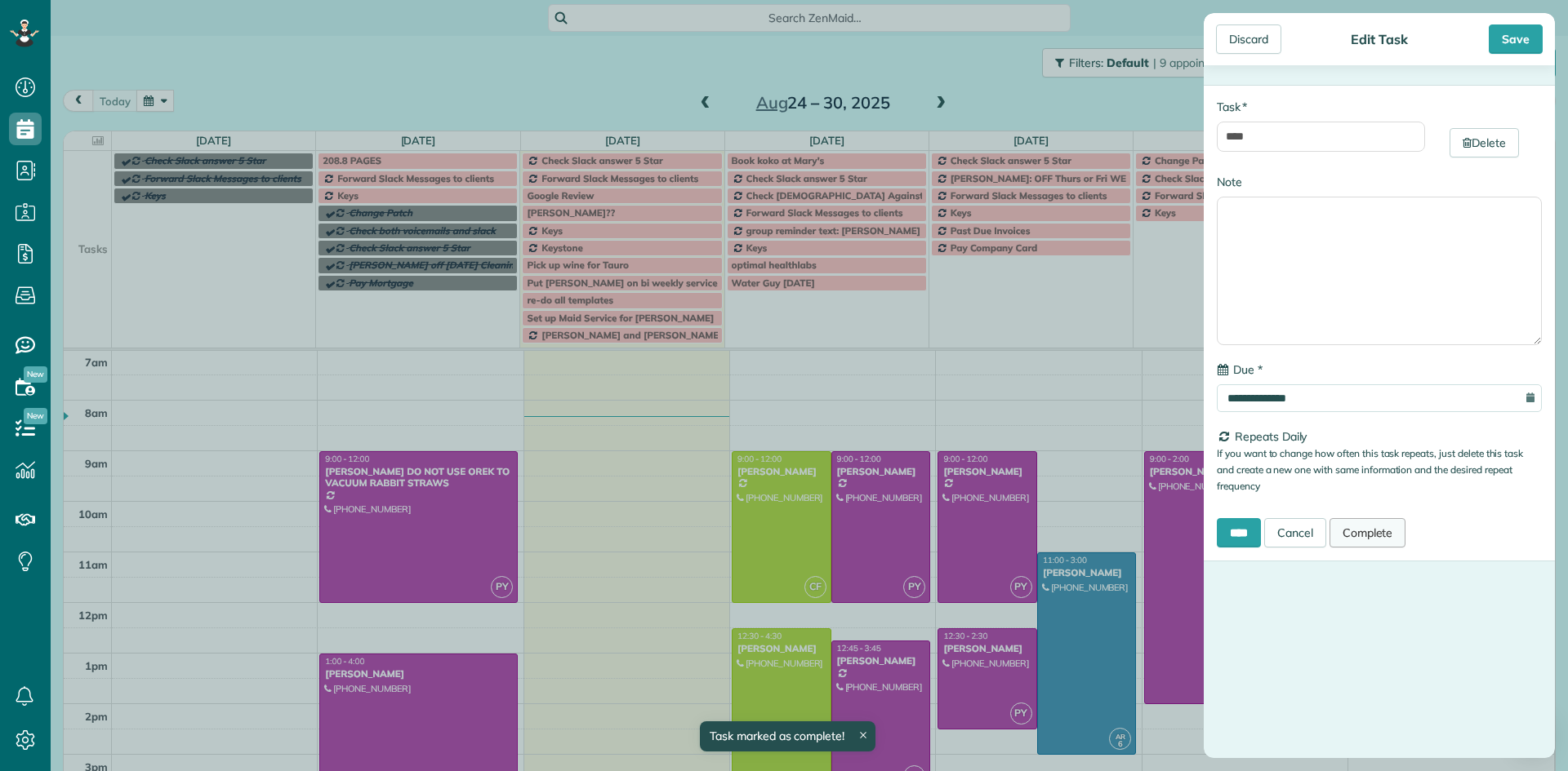
click at [1382, 532] on link "Complete" at bounding box center [1368, 532] width 77 height 30
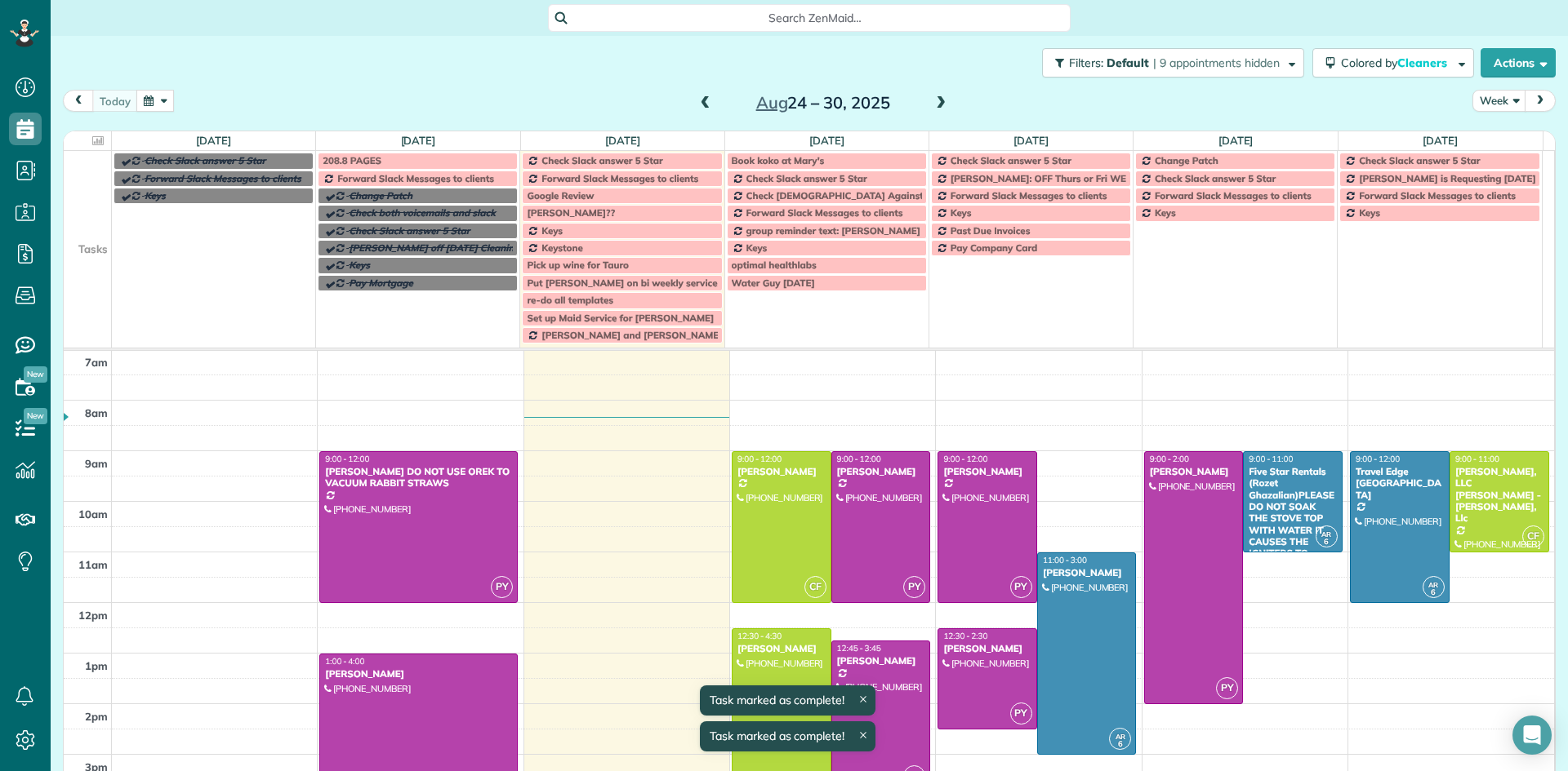
click at [365, 175] on span "Forward Slack Messages to clients" at bounding box center [415, 179] width 157 height 13
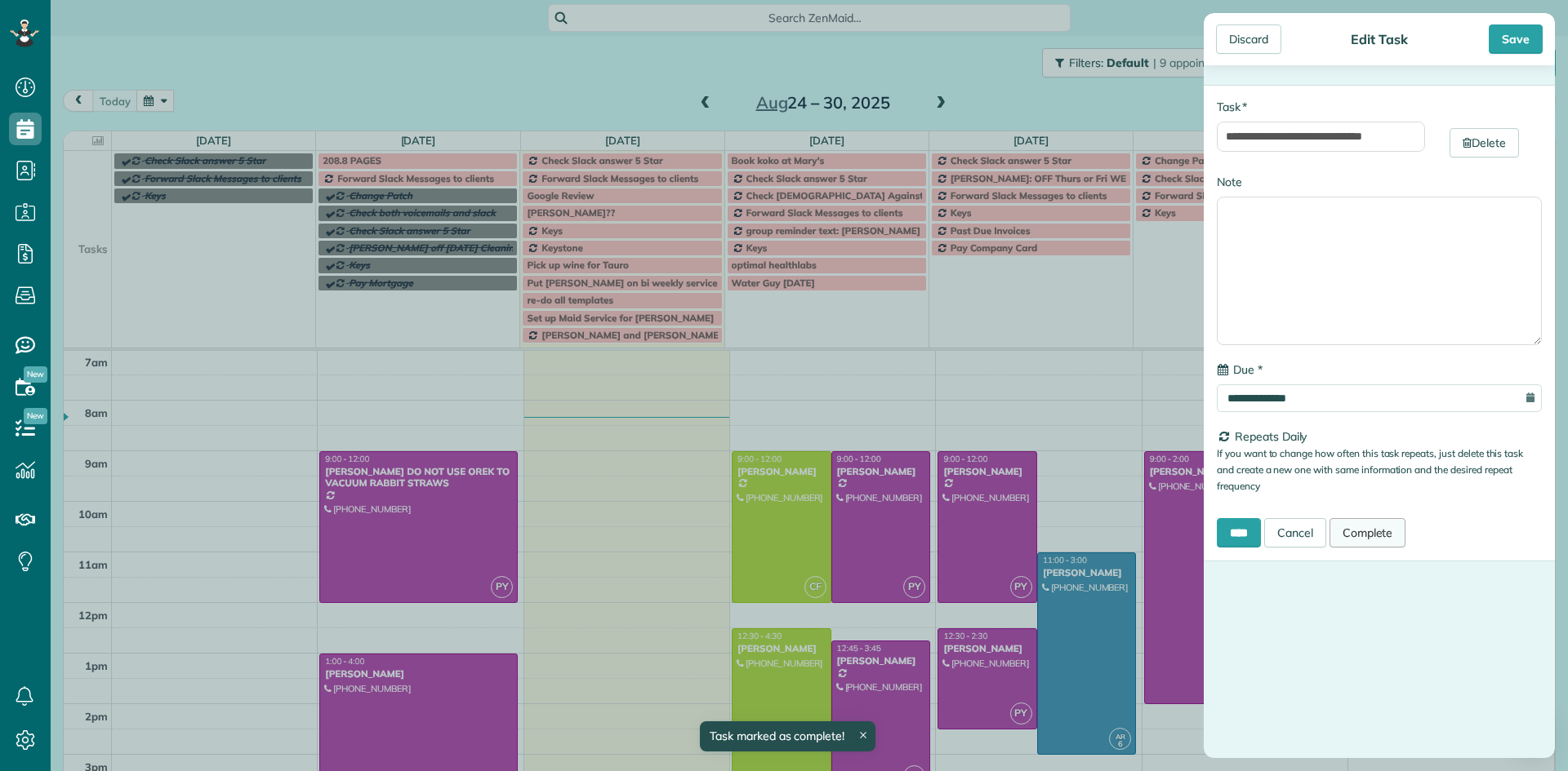
click at [1367, 535] on link "Complete" at bounding box center [1368, 532] width 77 height 30
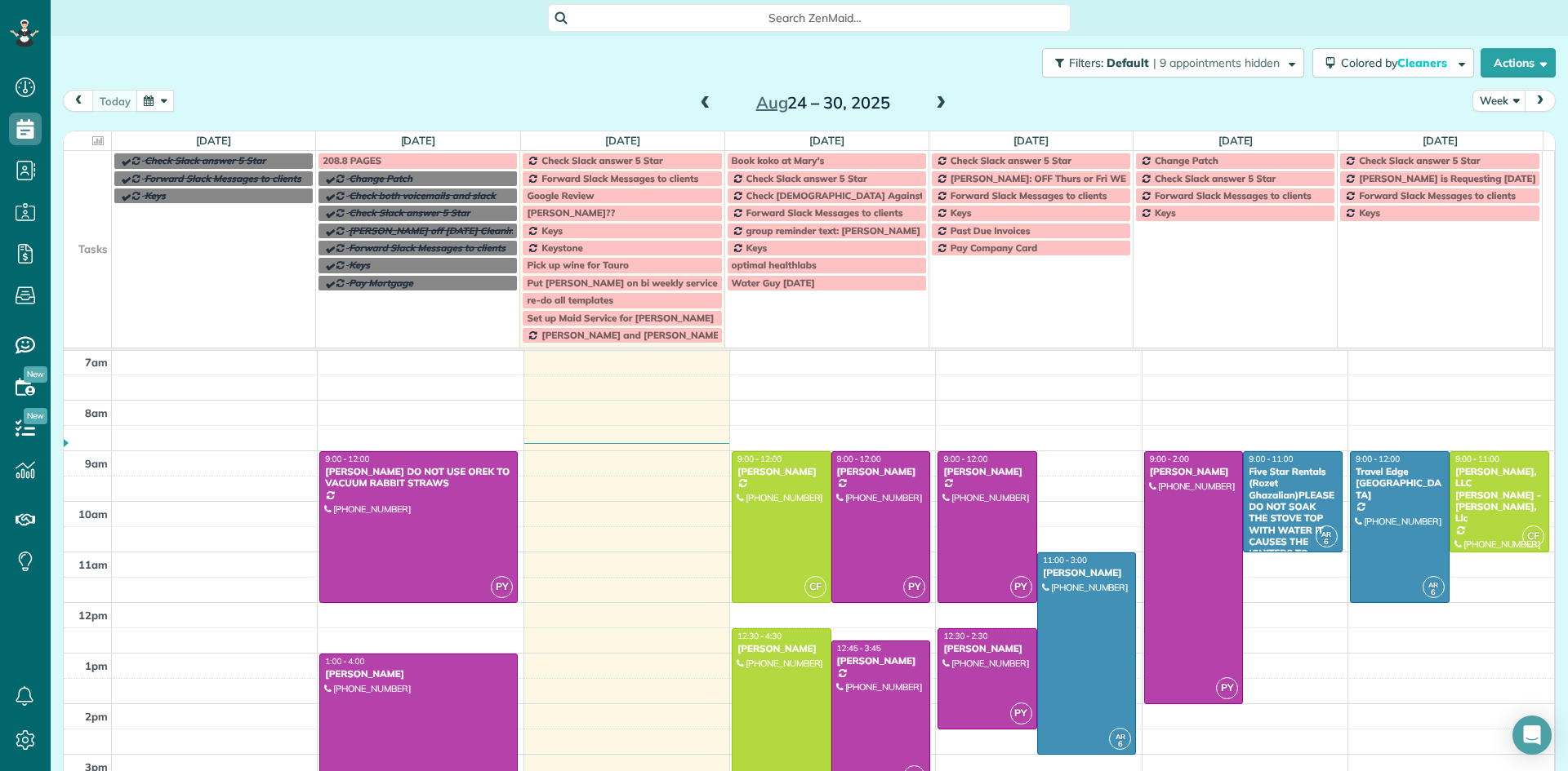
click at [935, 101] on span at bounding box center [941, 104] width 18 height 14
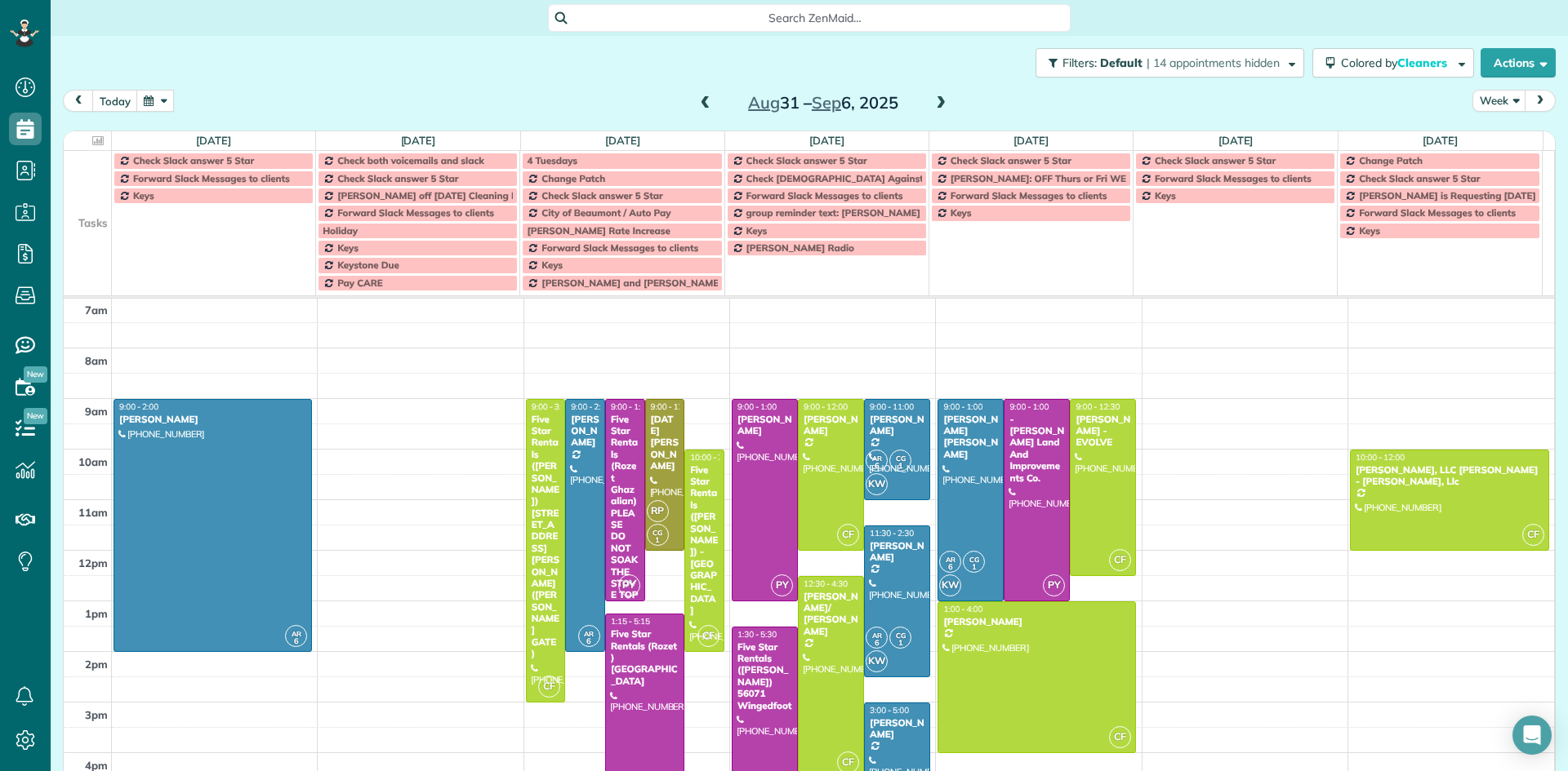
click at [932, 98] on span at bounding box center [941, 104] width 18 height 14
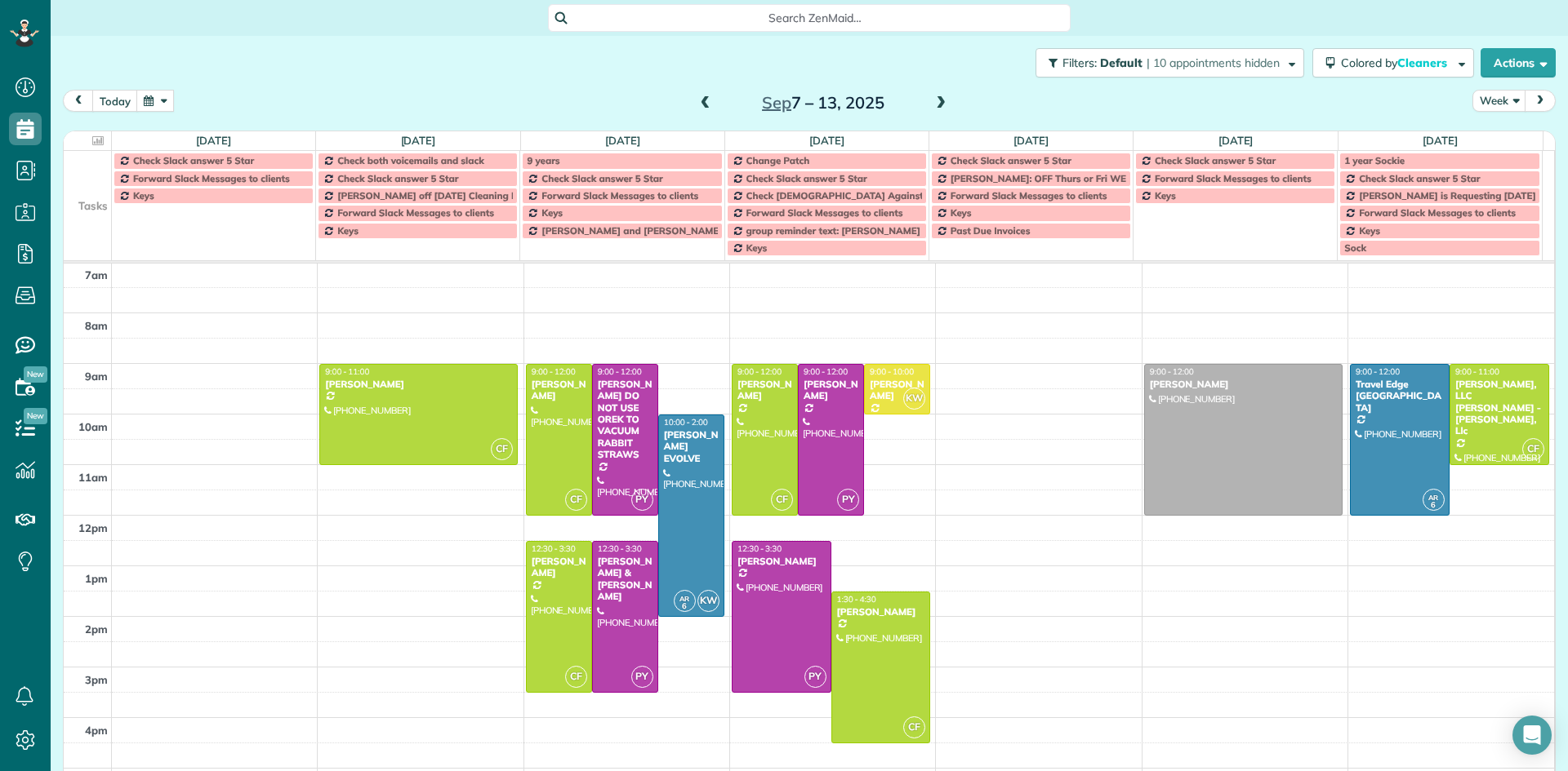
click at [932, 98] on span at bounding box center [941, 104] width 18 height 14
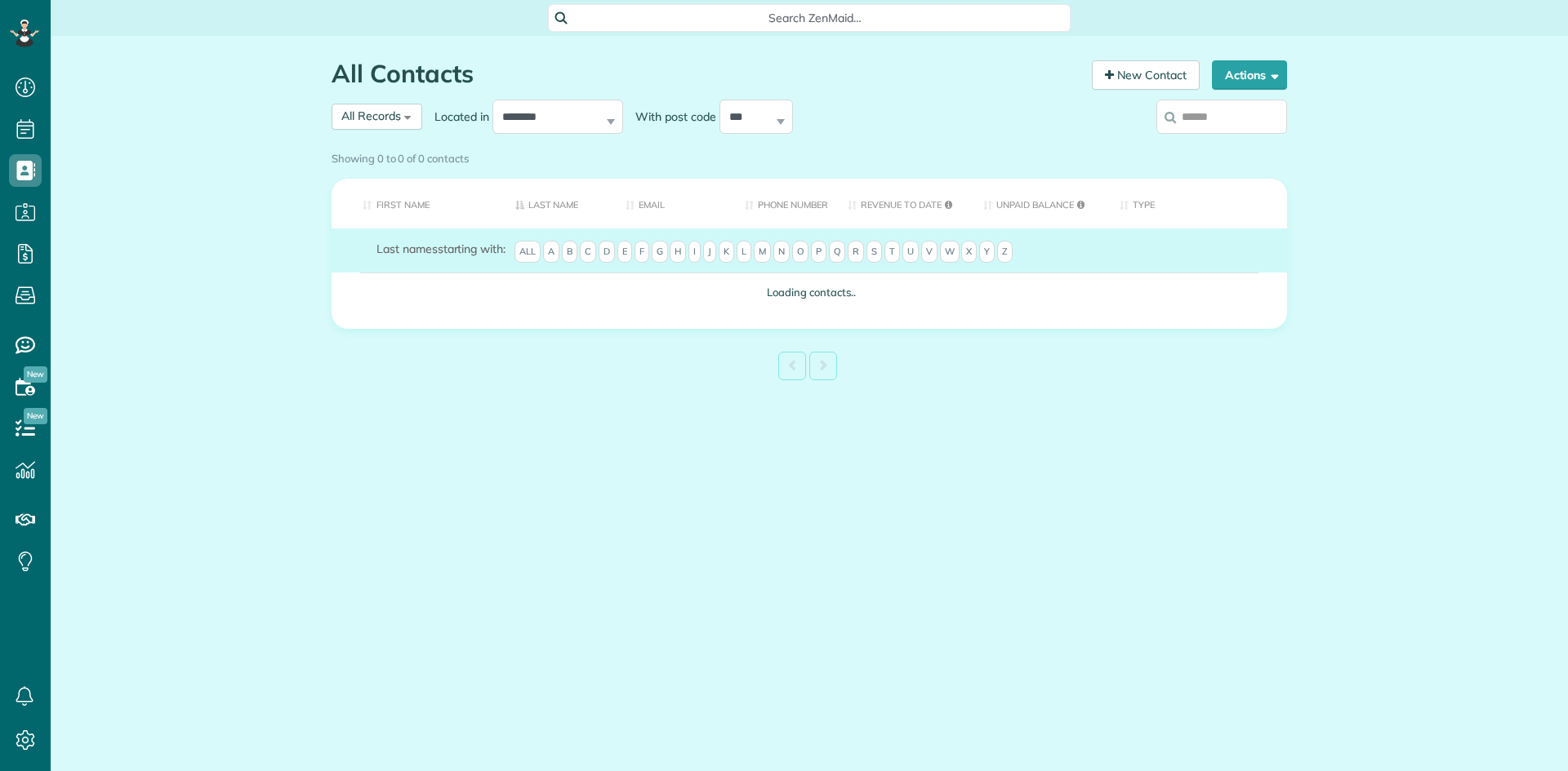
scroll to position [7, 7]
click at [1201, 122] on input "search" at bounding box center [1222, 116] width 131 height 34
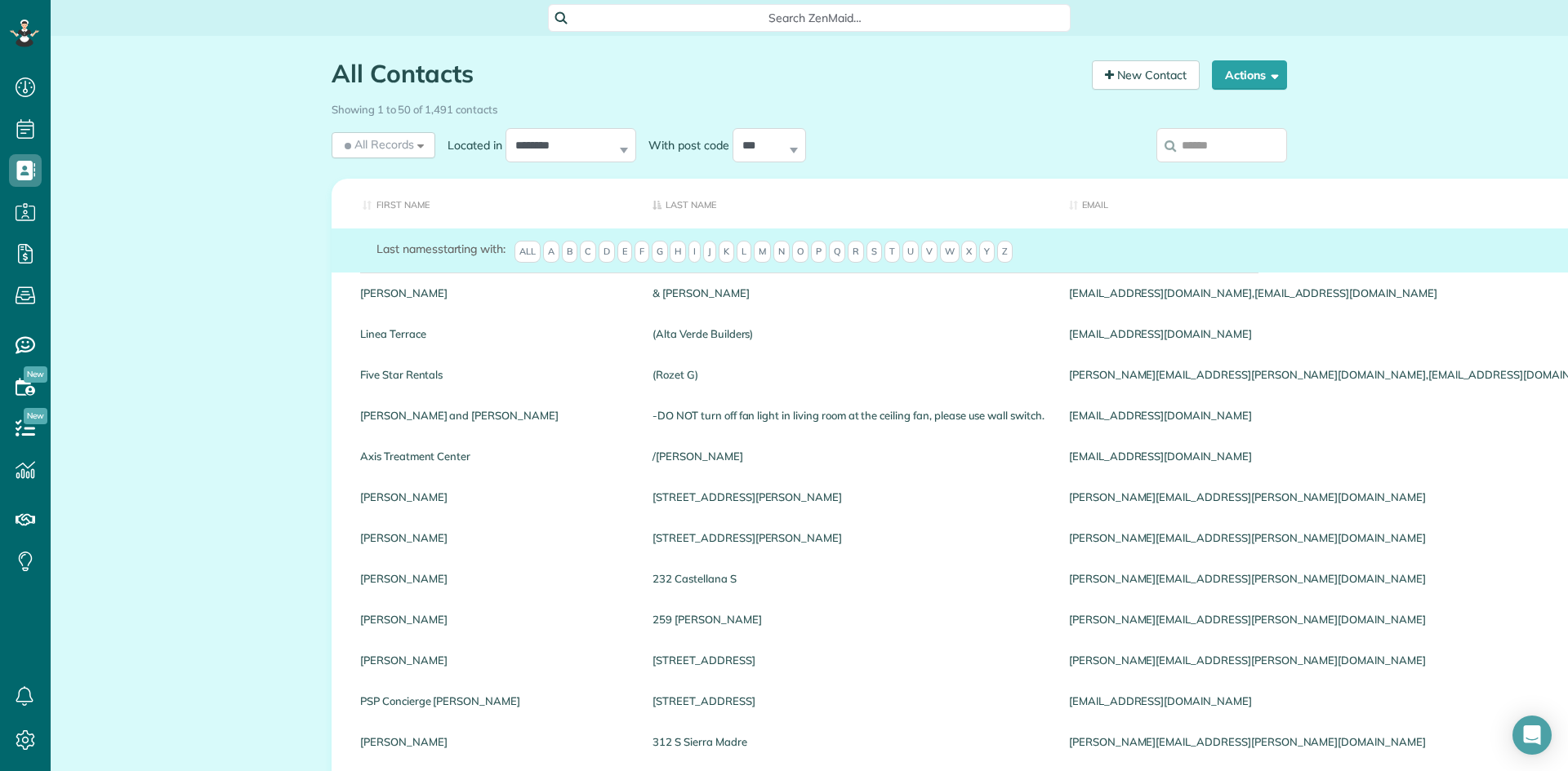
click at [1190, 145] on input "search" at bounding box center [1222, 145] width 131 height 34
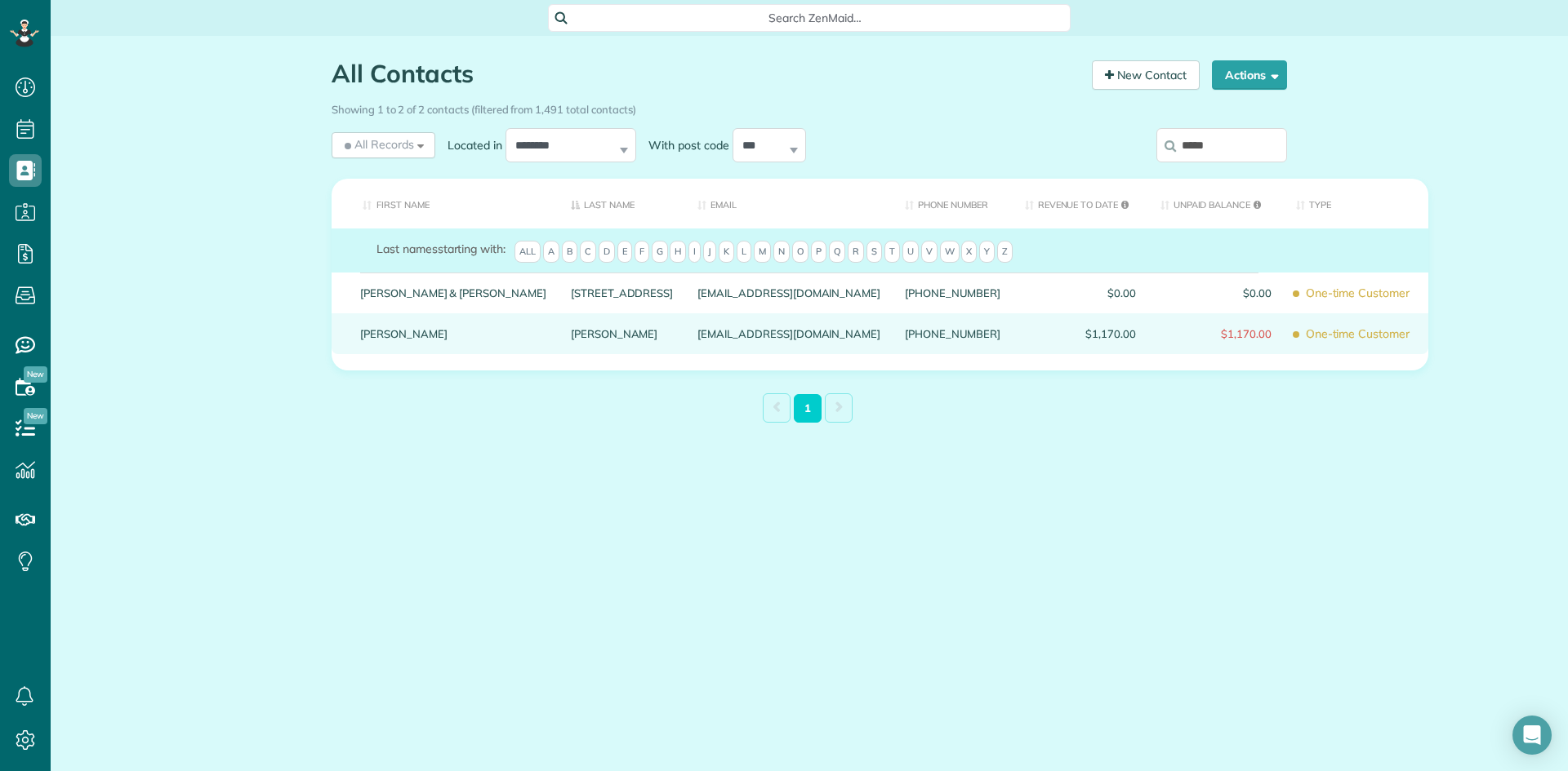
type input "*****"
click at [571, 339] on link "[PERSON_NAME]" at bounding box center [622, 334] width 102 height 12
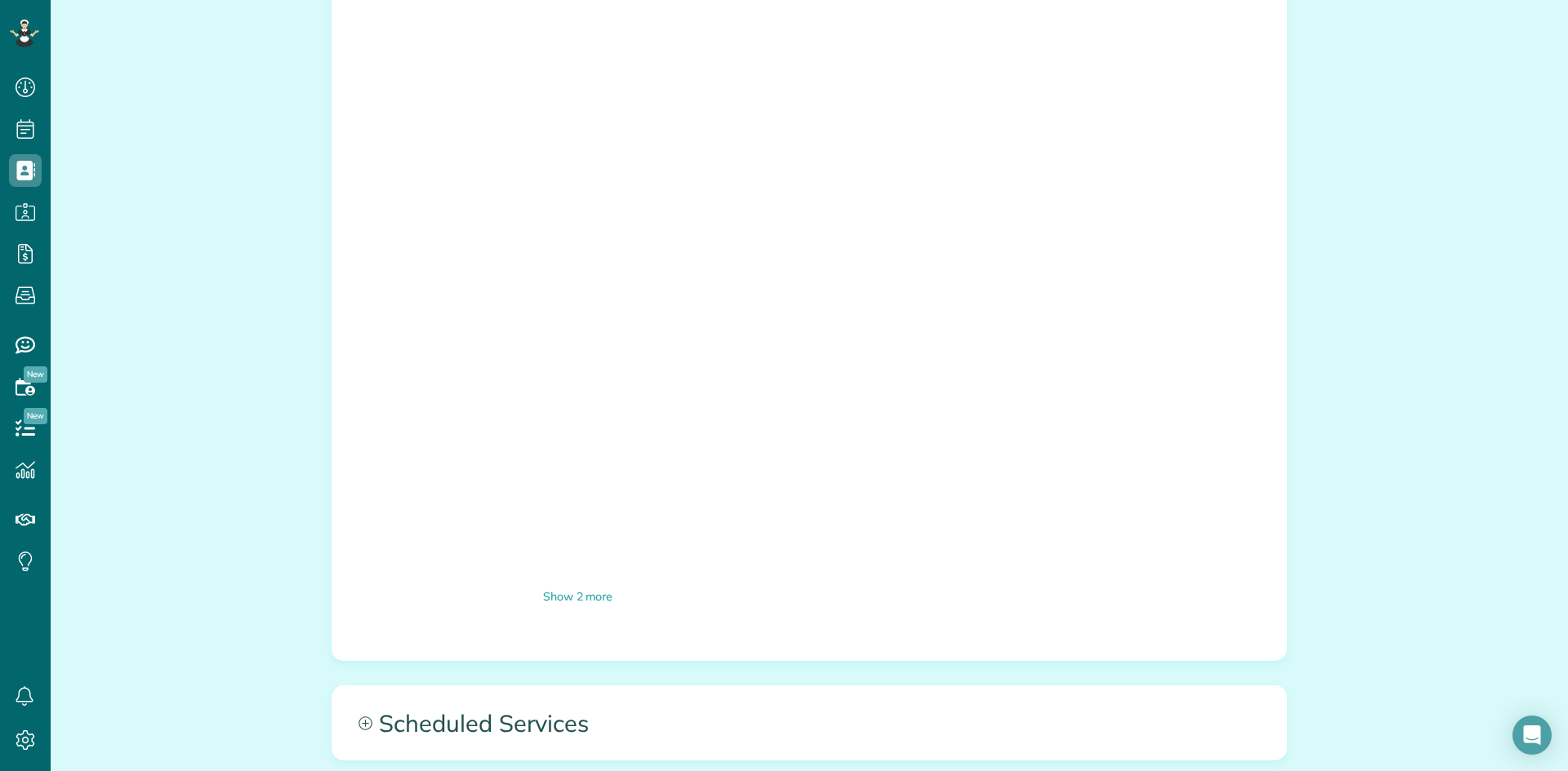
scroll to position [1959, 0]
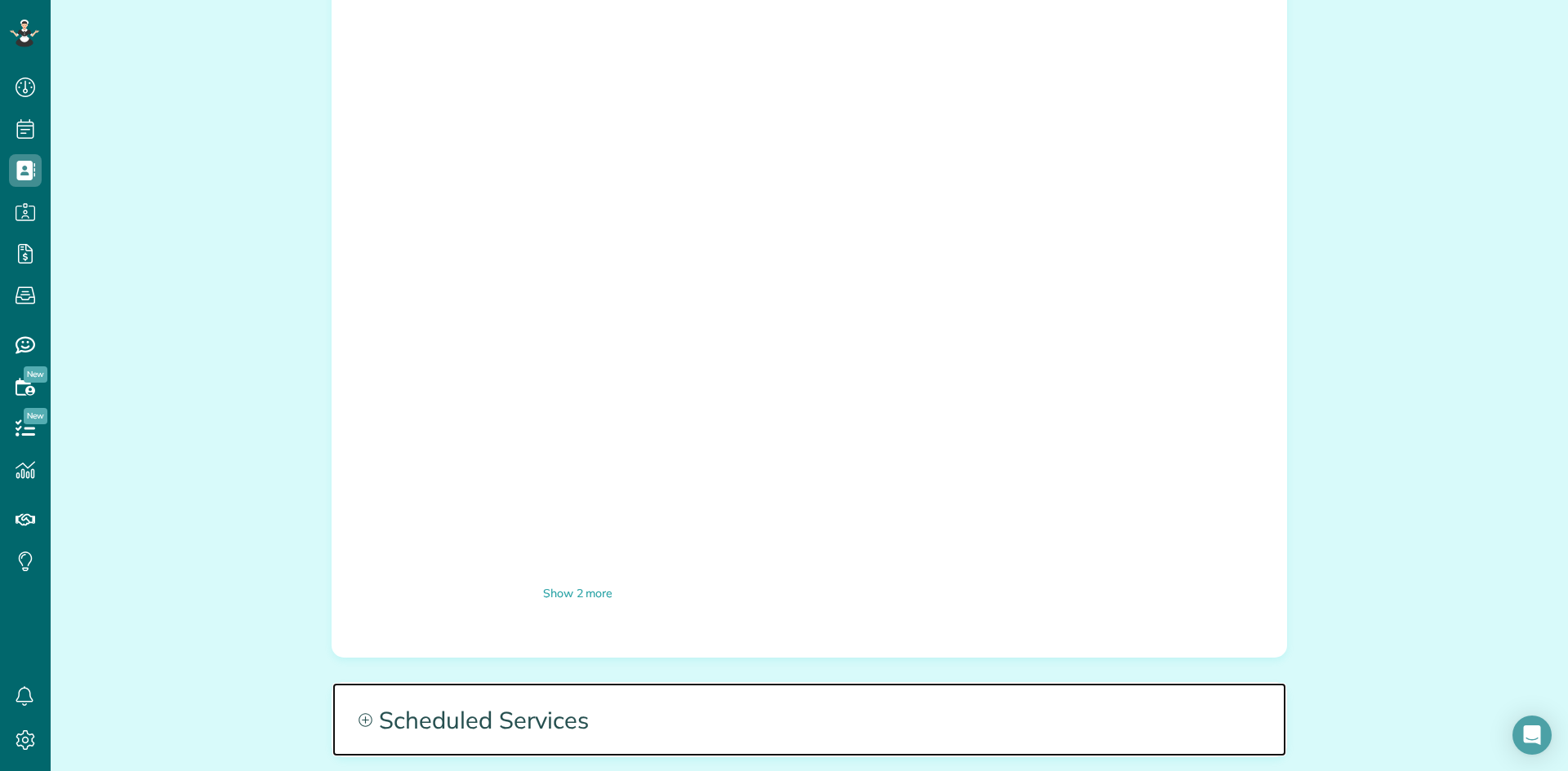
click at [360, 714] on icon at bounding box center [365, 720] width 13 height 13
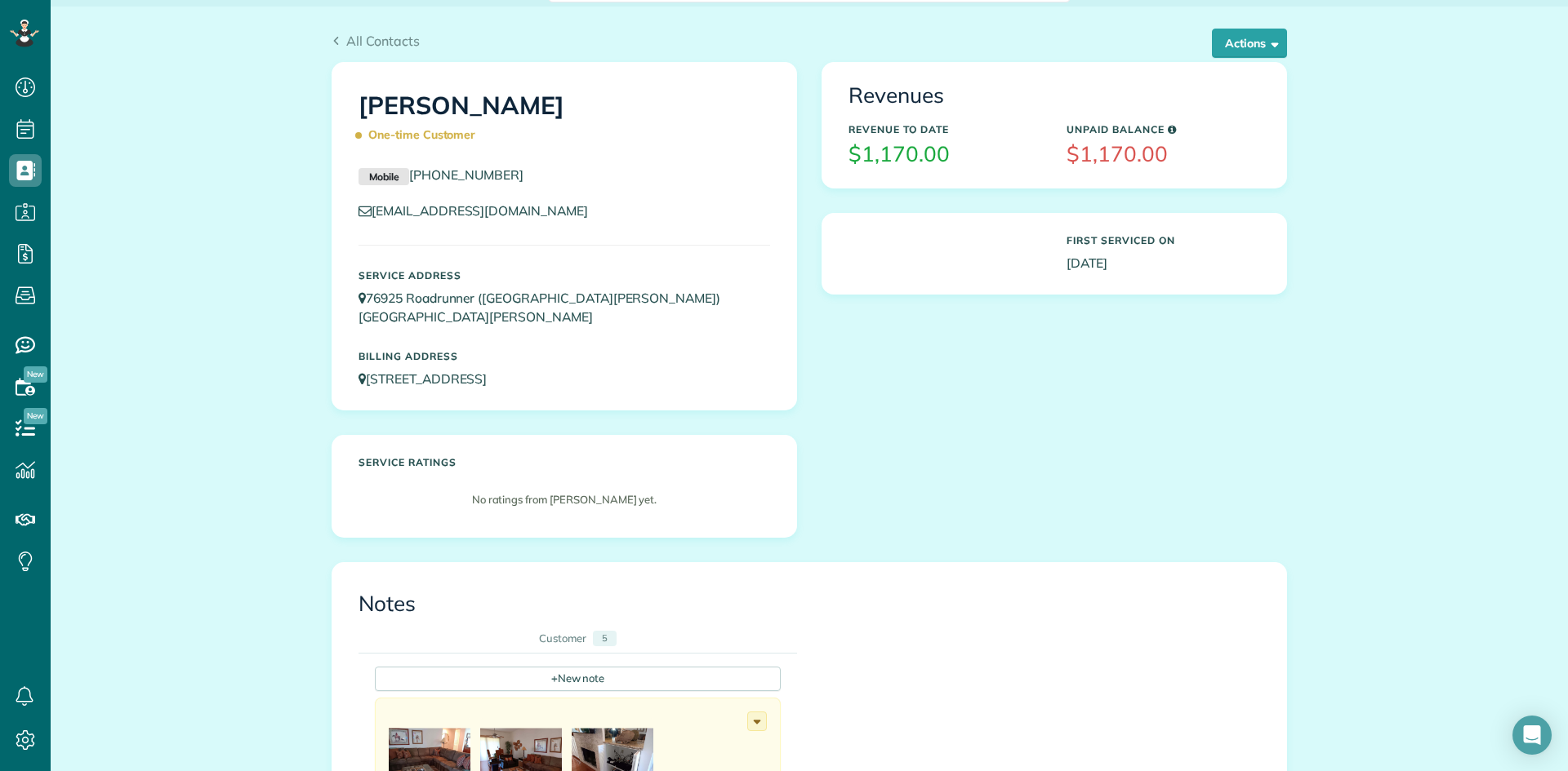
scroll to position [25, 0]
